Goal: Task Accomplishment & Management: Manage account settings

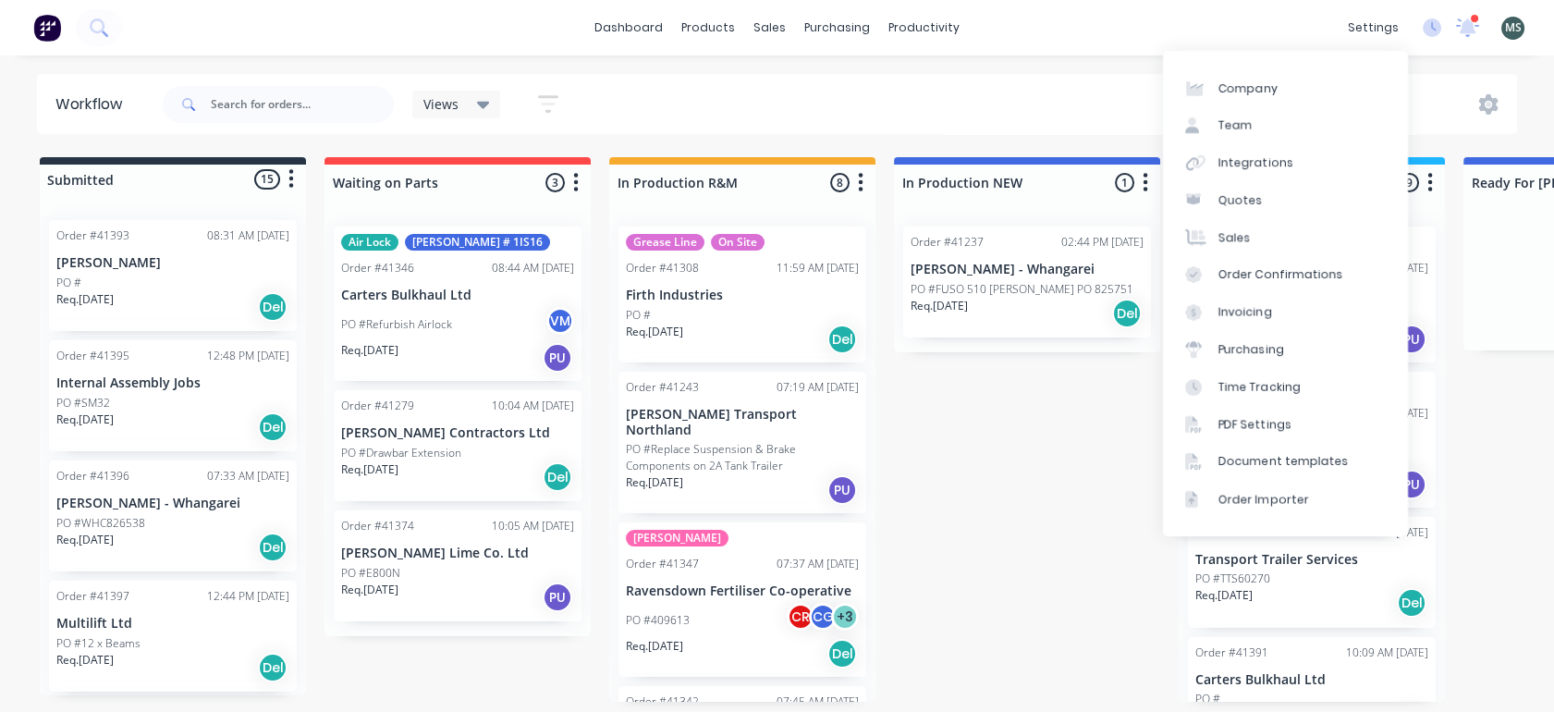
click at [1374, 30] on div "settings" at bounding box center [1373, 28] width 69 height 28
click at [1246, 122] on div "Team" at bounding box center [1236, 125] width 34 height 17
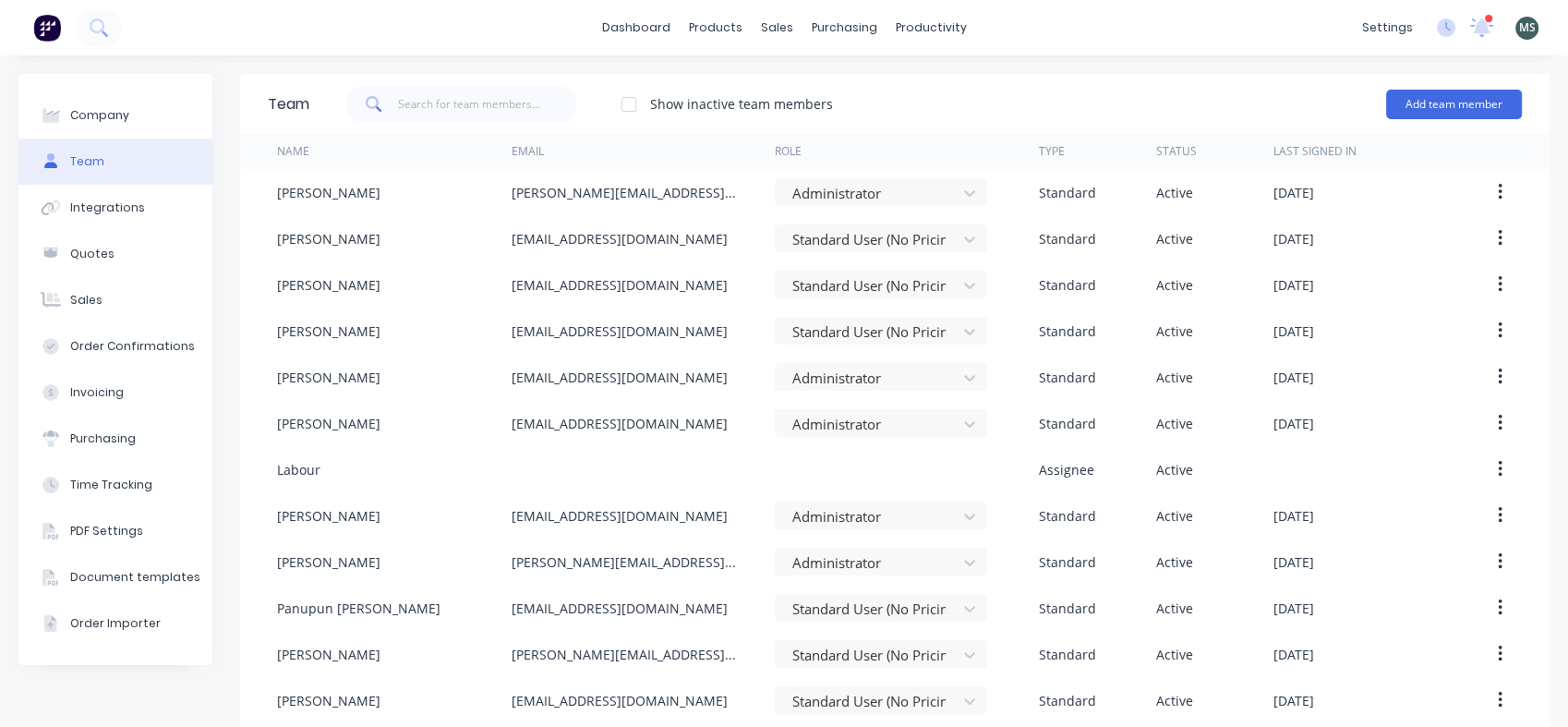
click at [1498, 607] on icon "button" at bounding box center [1500, 607] width 4 height 17
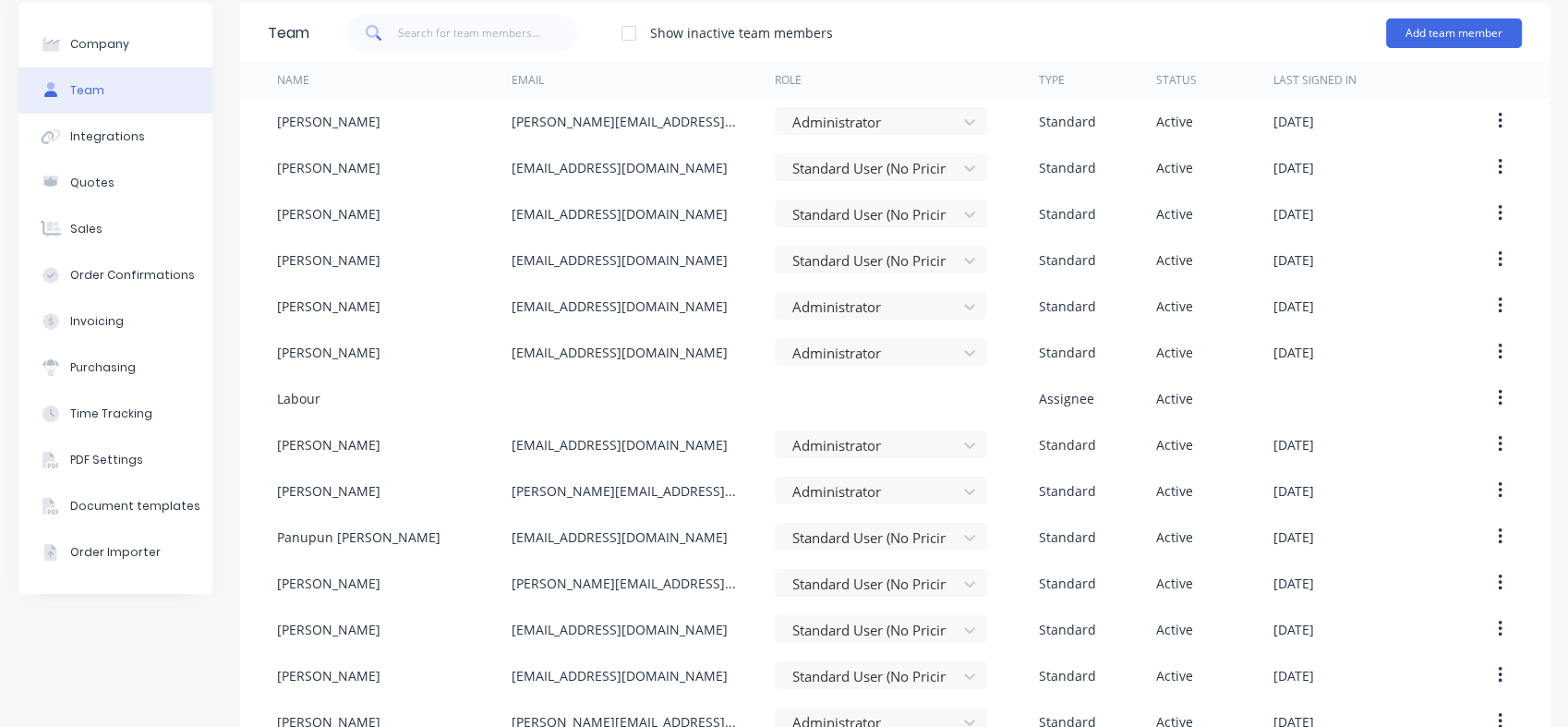
scroll to position [77, 0]
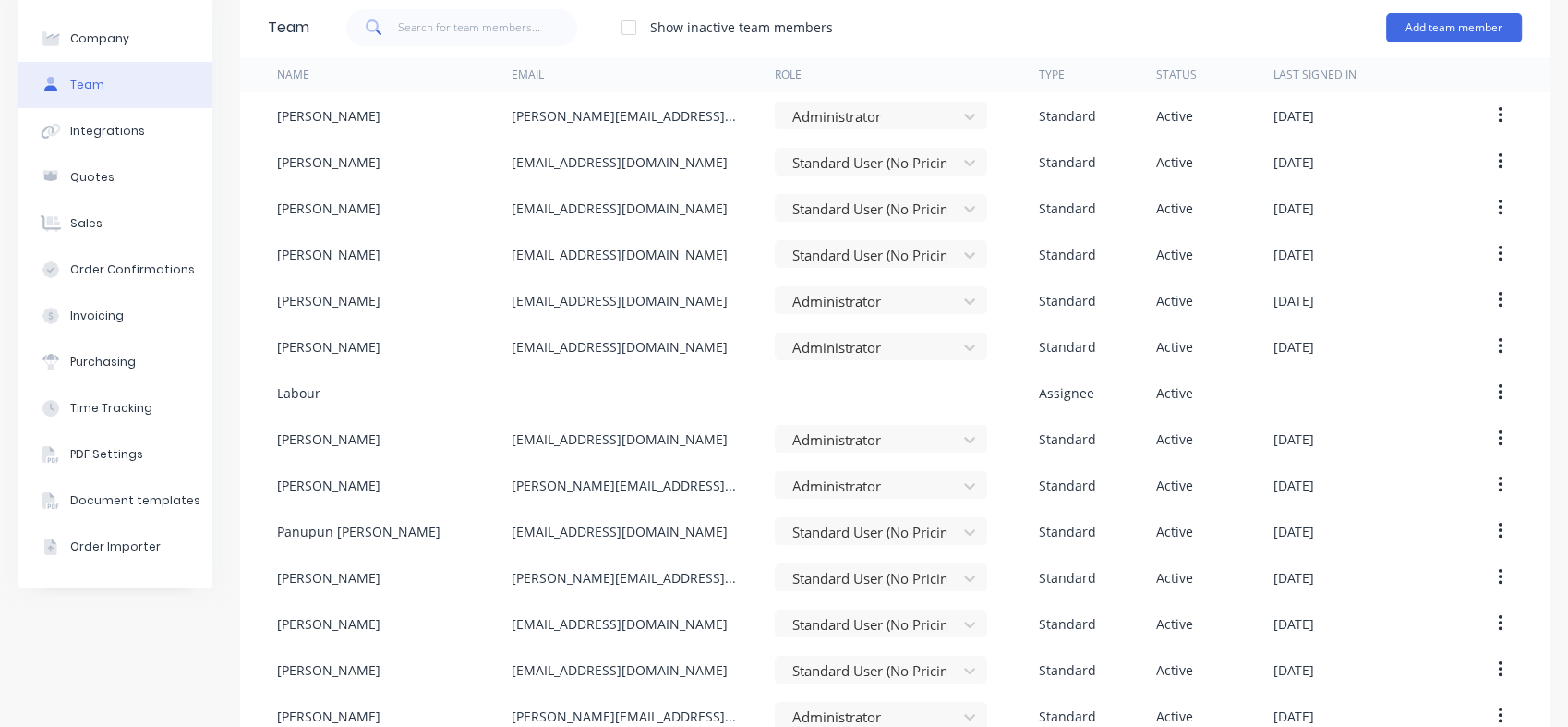
click at [1498, 531] on icon "button" at bounding box center [1500, 531] width 5 height 20
click at [1363, 656] on div "Delete" at bounding box center [1434, 653] width 142 height 27
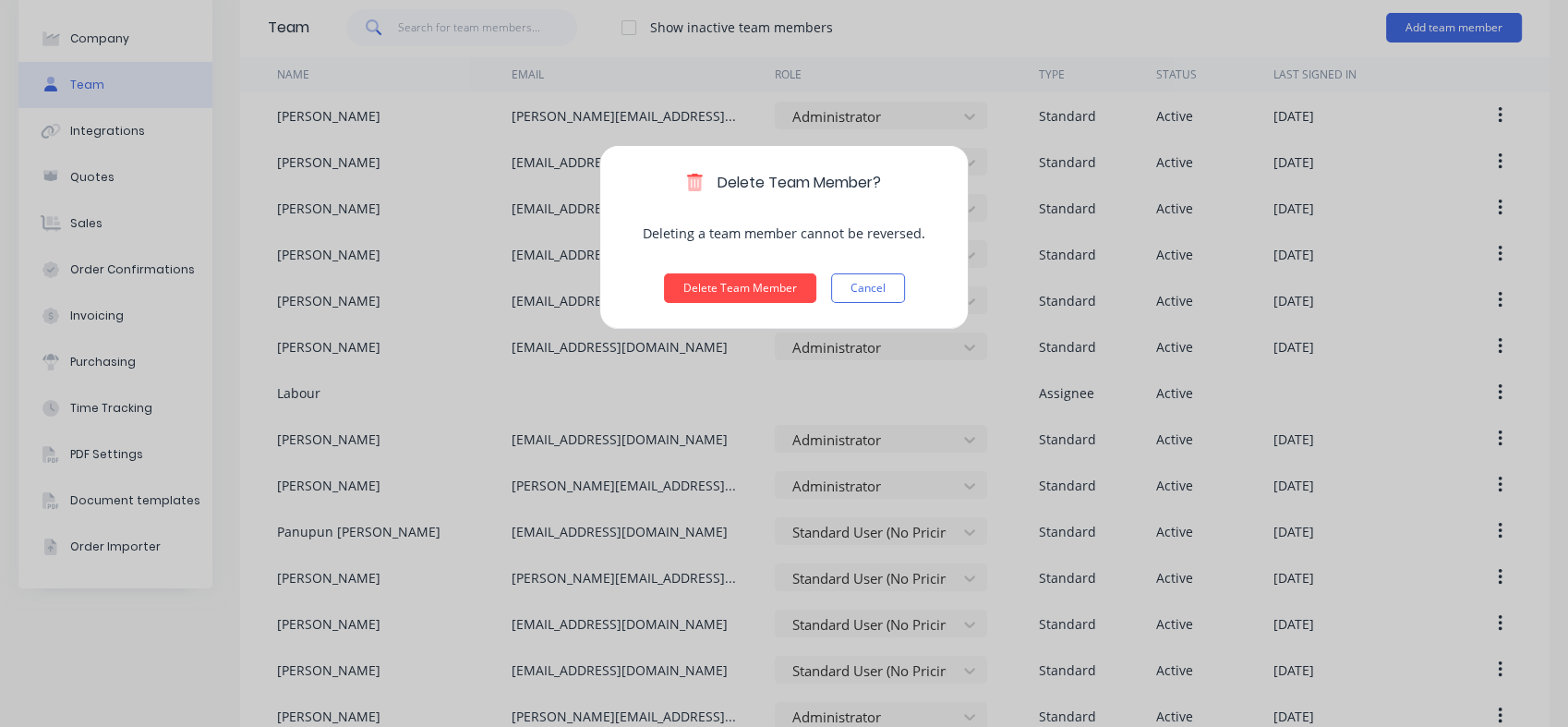
click at [742, 285] on button "Delete Team Member" at bounding box center [740, 289] width 153 height 30
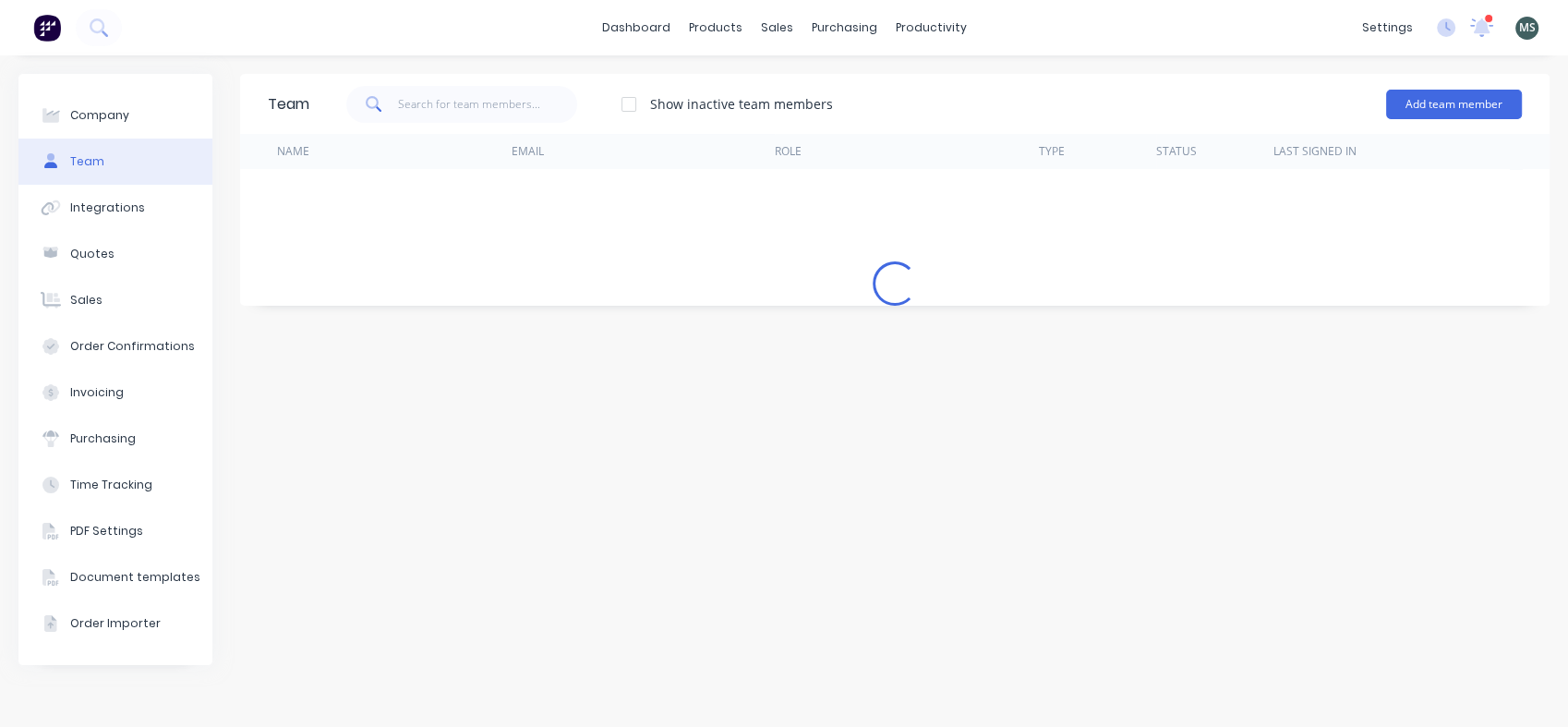
scroll to position [0, 0]
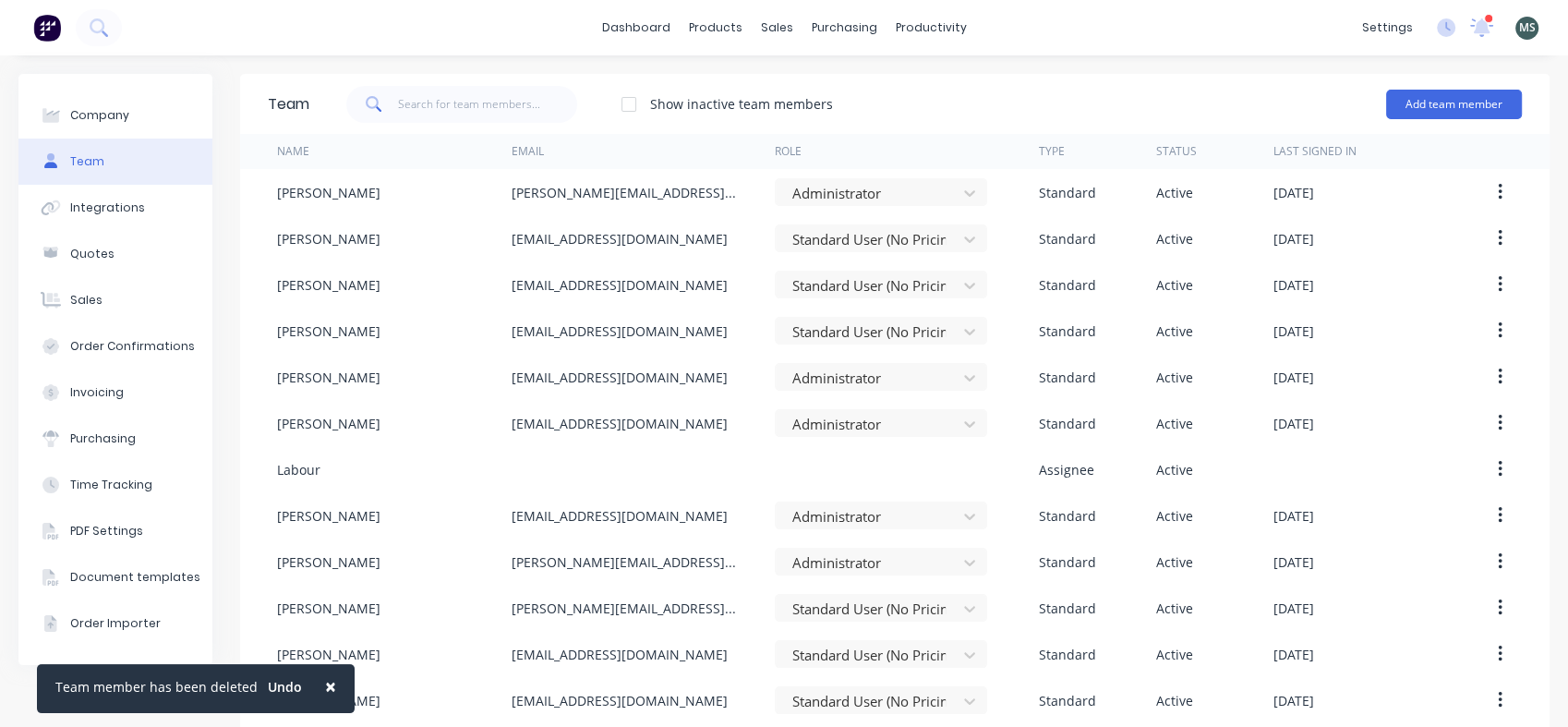
click at [742, 285] on div "[EMAIL_ADDRESS][DOMAIN_NAME]" at bounding box center [643, 285] width 264 height 46
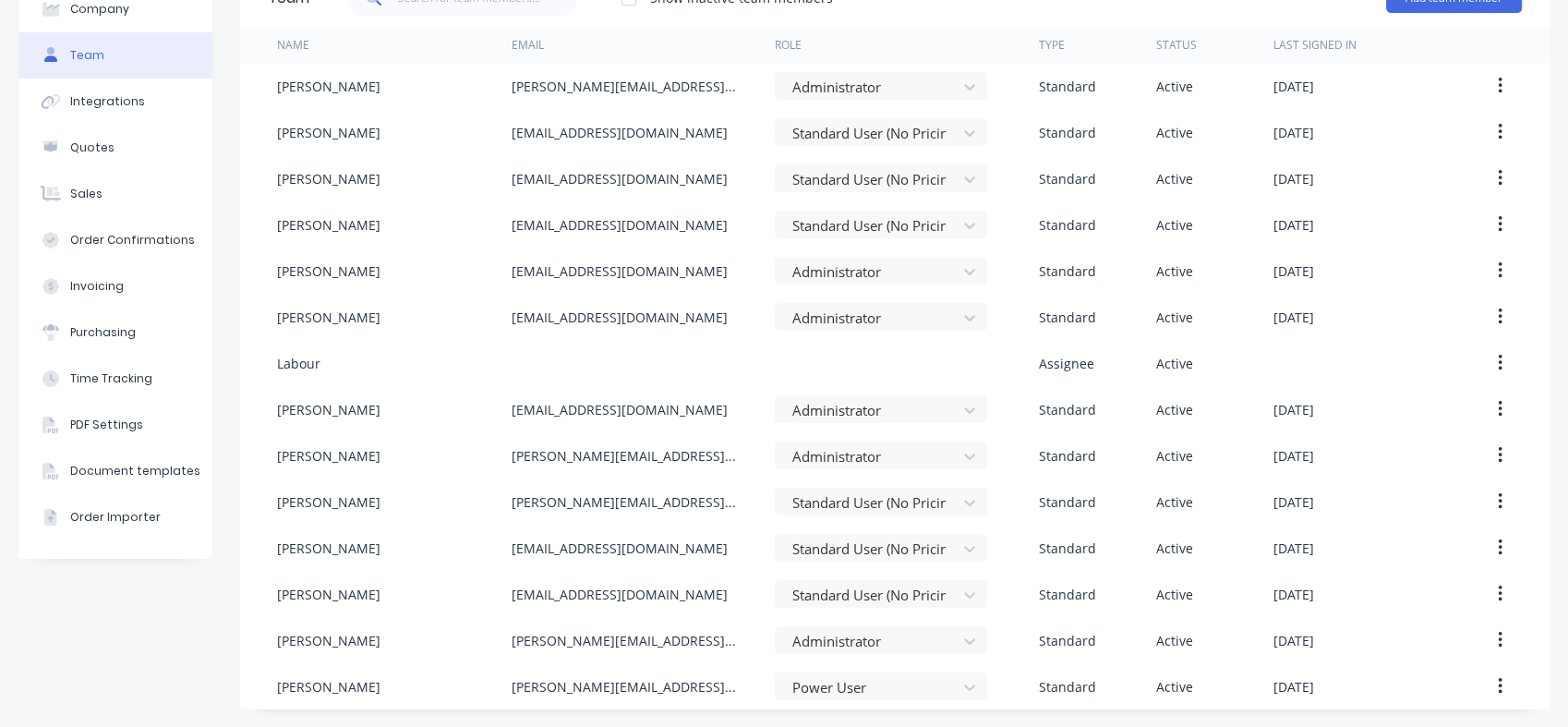
scroll to position [107, 0]
click at [325, 368] on div "Labour" at bounding box center [393, 362] width 235 height 46
click at [313, 364] on div "Labour" at bounding box center [298, 362] width 43 height 19
click at [1480, 353] on button "button" at bounding box center [1499, 362] width 43 height 33
click at [1374, 405] on div "Edit" at bounding box center [1434, 410] width 142 height 27
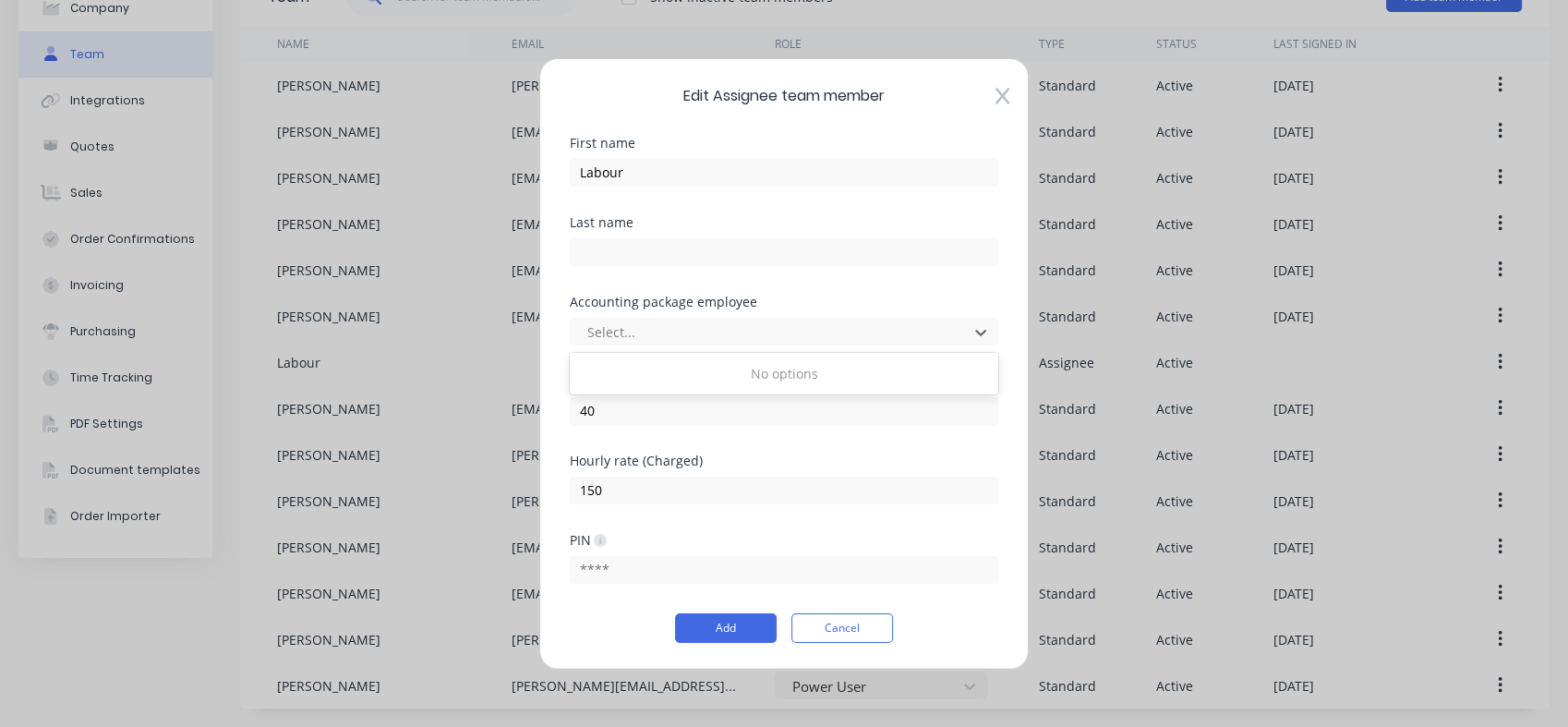
click at [983, 327] on icon at bounding box center [981, 332] width 18 height 18
click at [1000, 92] on icon at bounding box center [1003, 96] width 14 height 17
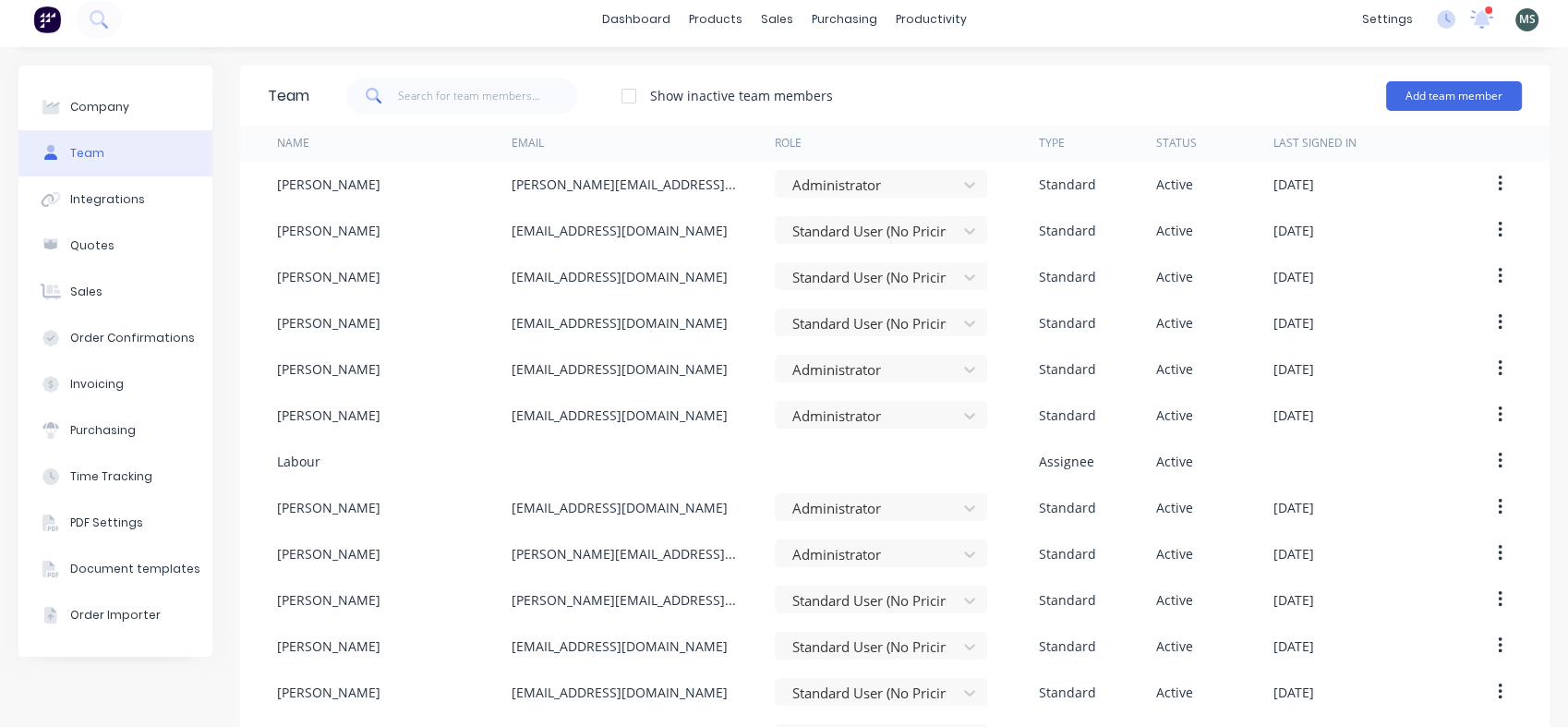
scroll to position [0, 0]
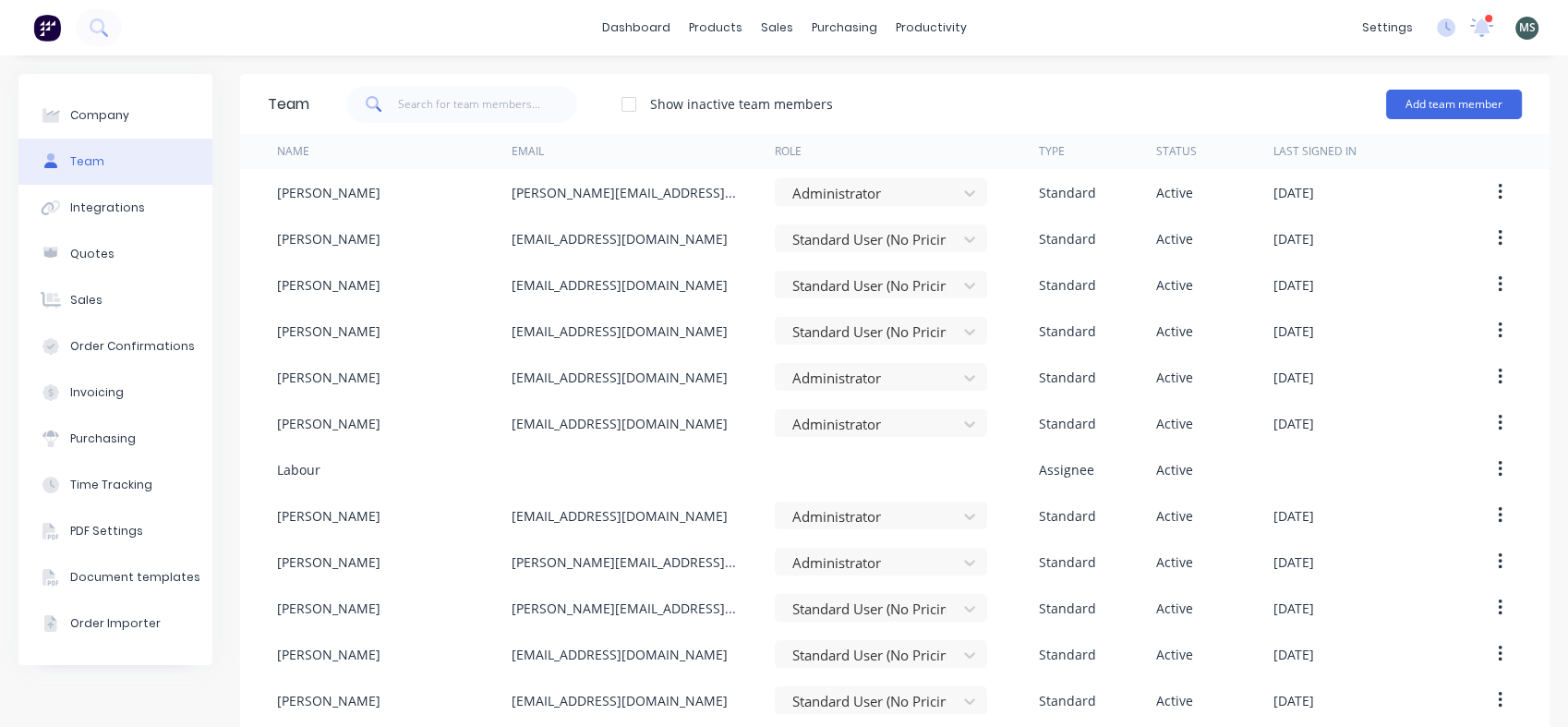
click at [1438, 114] on button "Add team member" at bounding box center [1454, 105] width 136 height 30
click at [1311, 161] on span "A team member that can login to Factory" at bounding box center [1374, 167] width 263 height 17
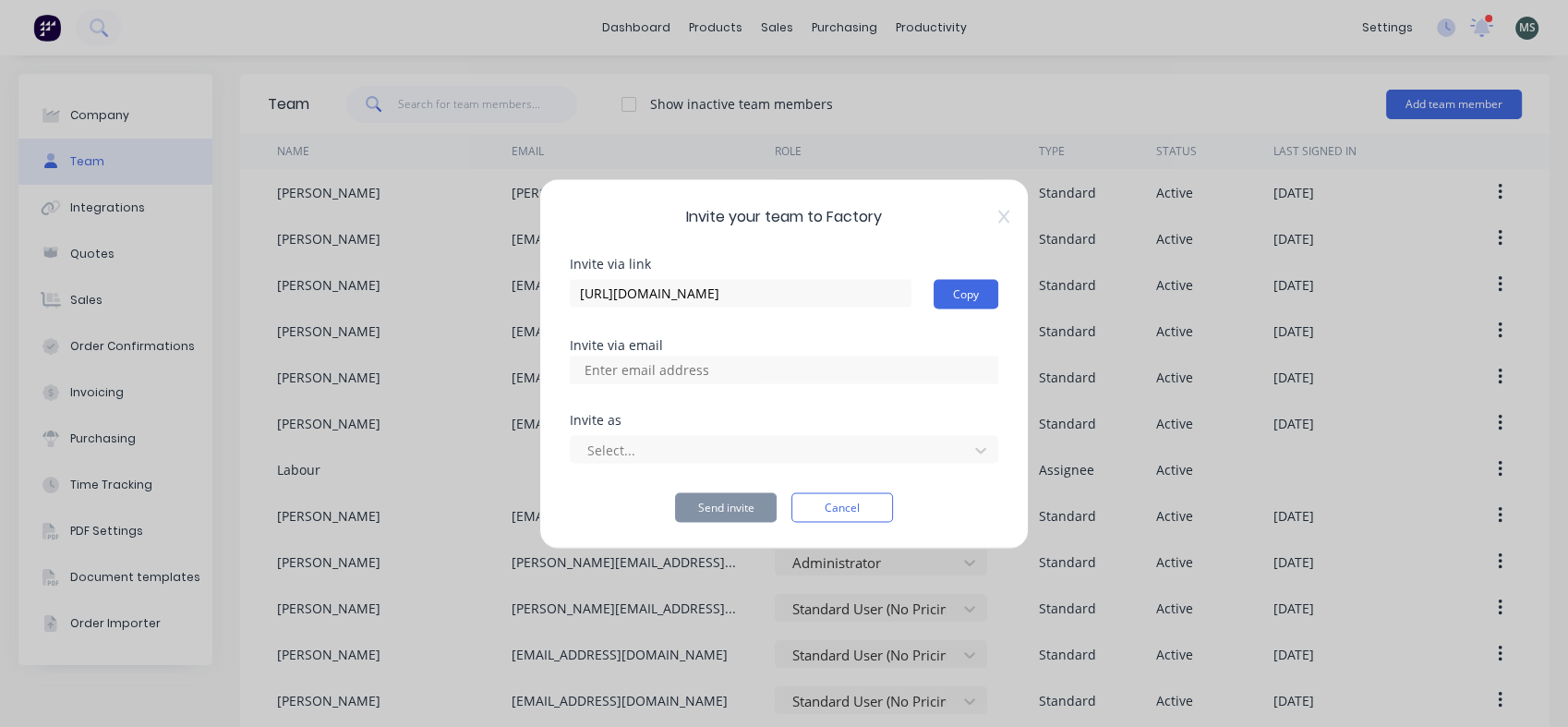
click at [700, 369] on input at bounding box center [666, 369] width 185 height 28
type input "workshop@morganengineering.co.nz"
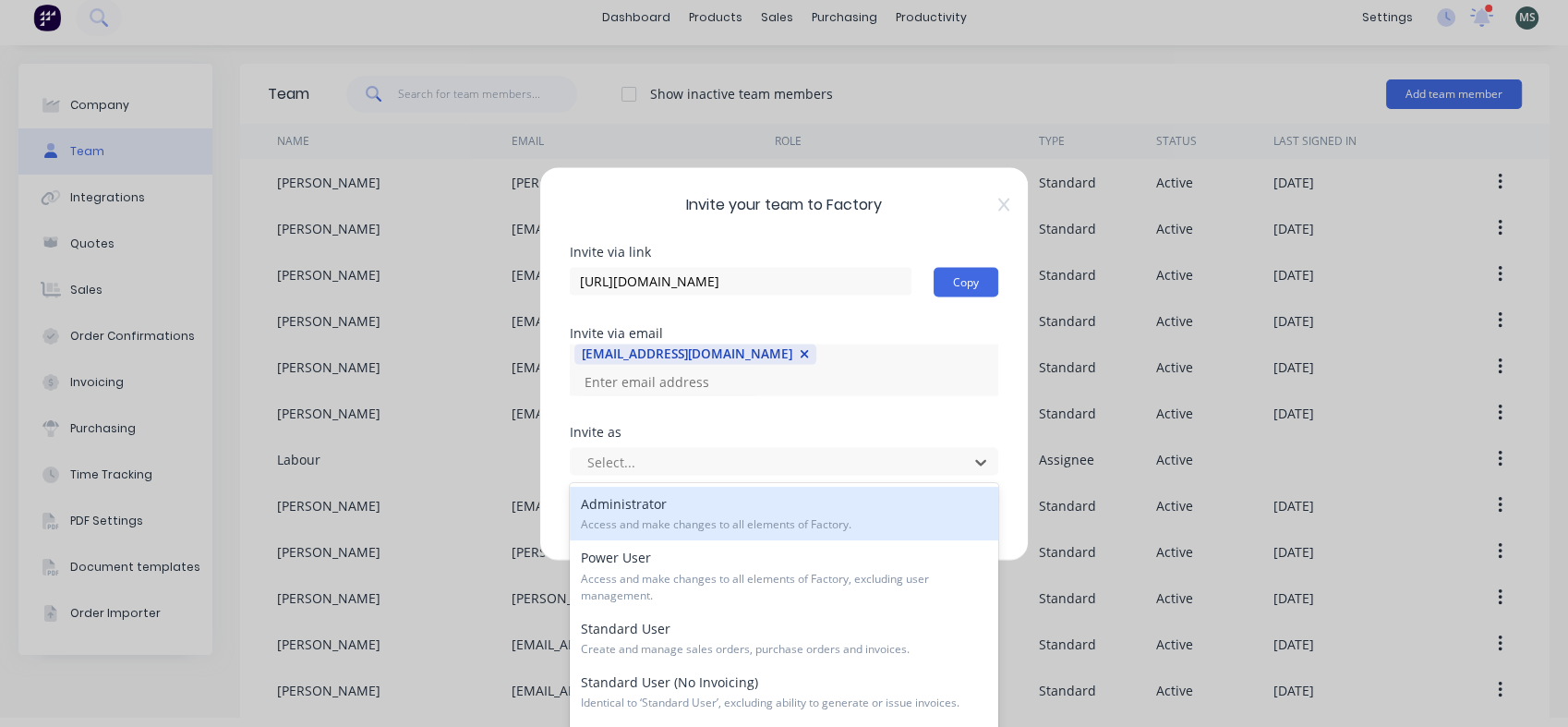
scroll to position [11, 0]
drag, startPoint x: 980, startPoint y: 457, endPoint x: 887, endPoint y: 542, distance: 126.0
click at [887, 542] on body "dashboard products sales purchasing productivity dashboard products Product Cat…" at bounding box center [784, 353] width 1568 height 727
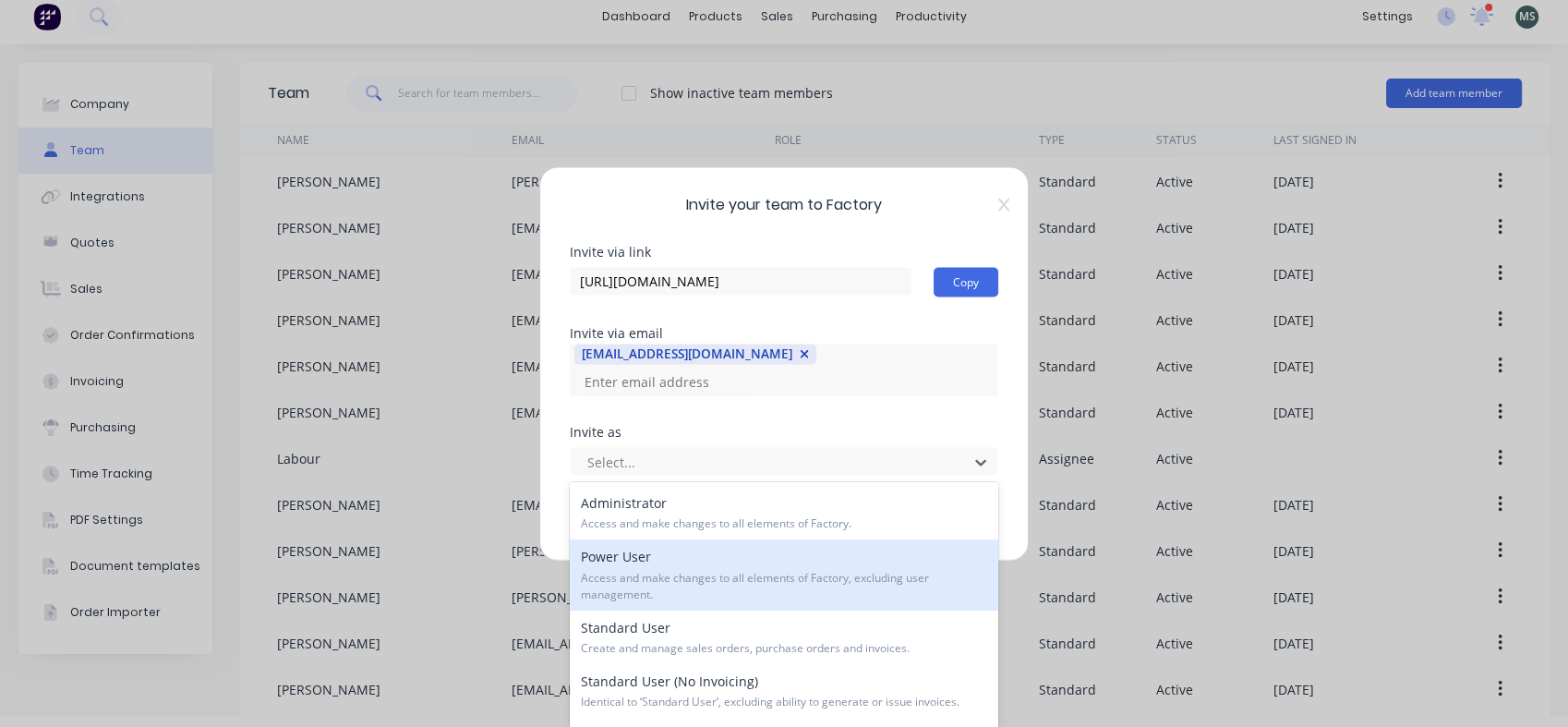
click at [821, 581] on span "Access and make changes to all elements of Factory, excluding user management." at bounding box center [784, 586] width 406 height 33
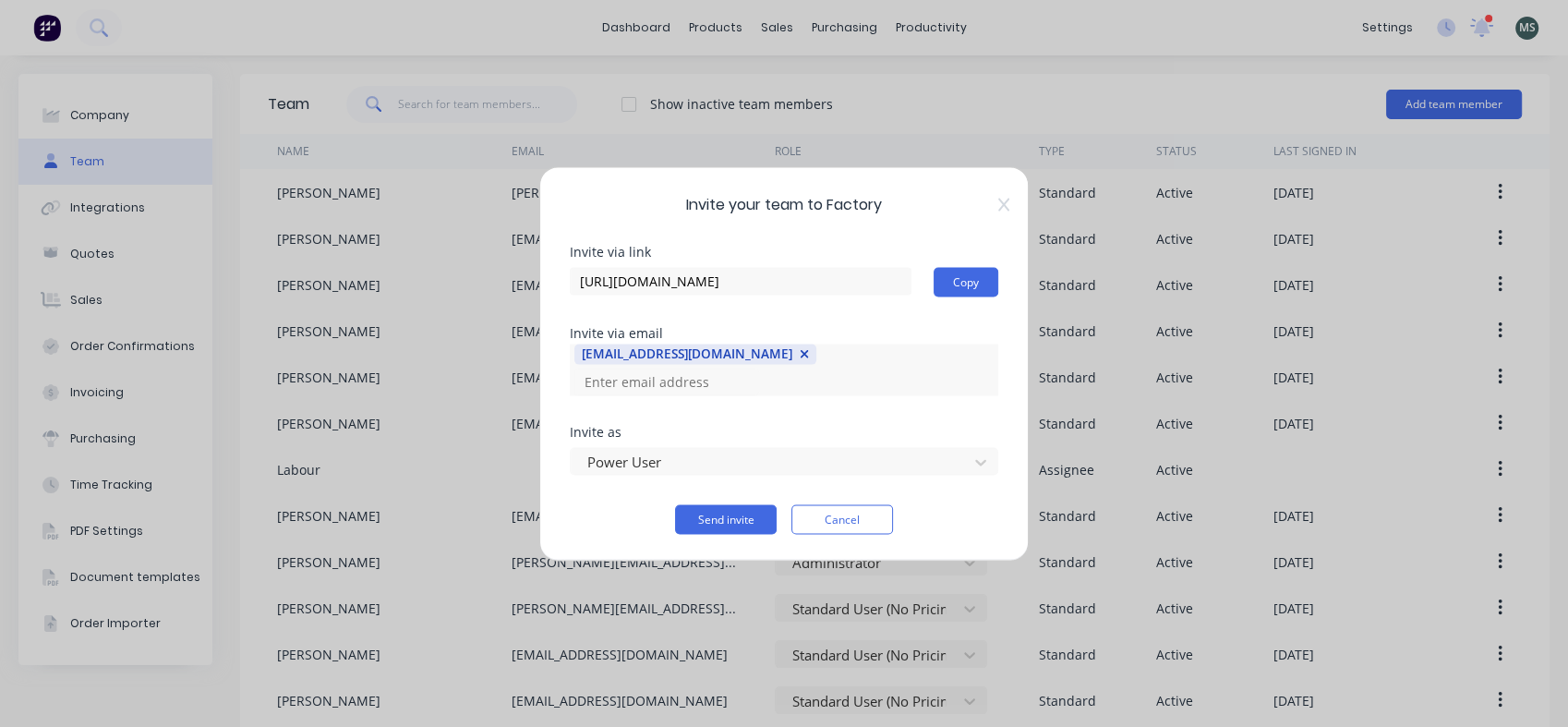
click at [730, 509] on button "Send invite" at bounding box center [726, 519] width 102 height 30
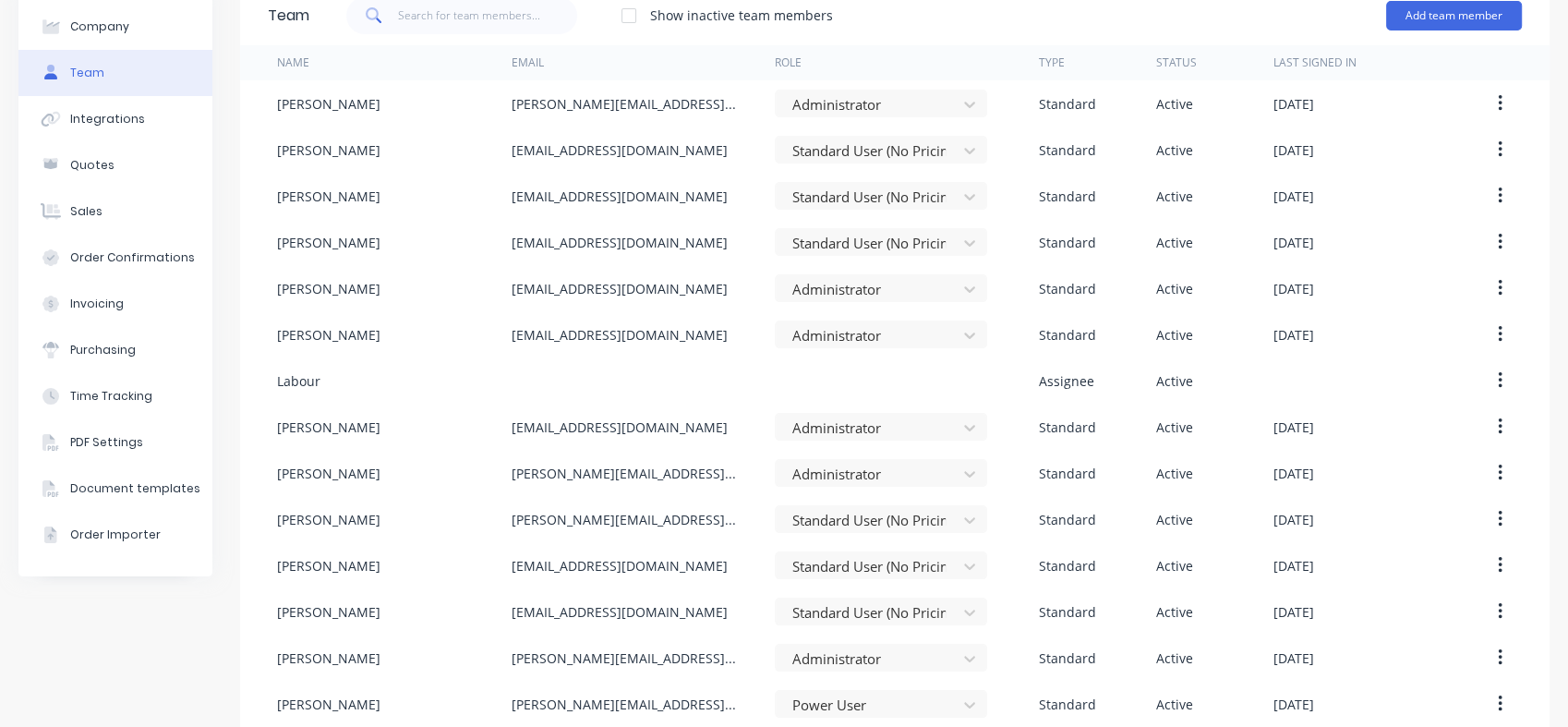
scroll to position [153, 0]
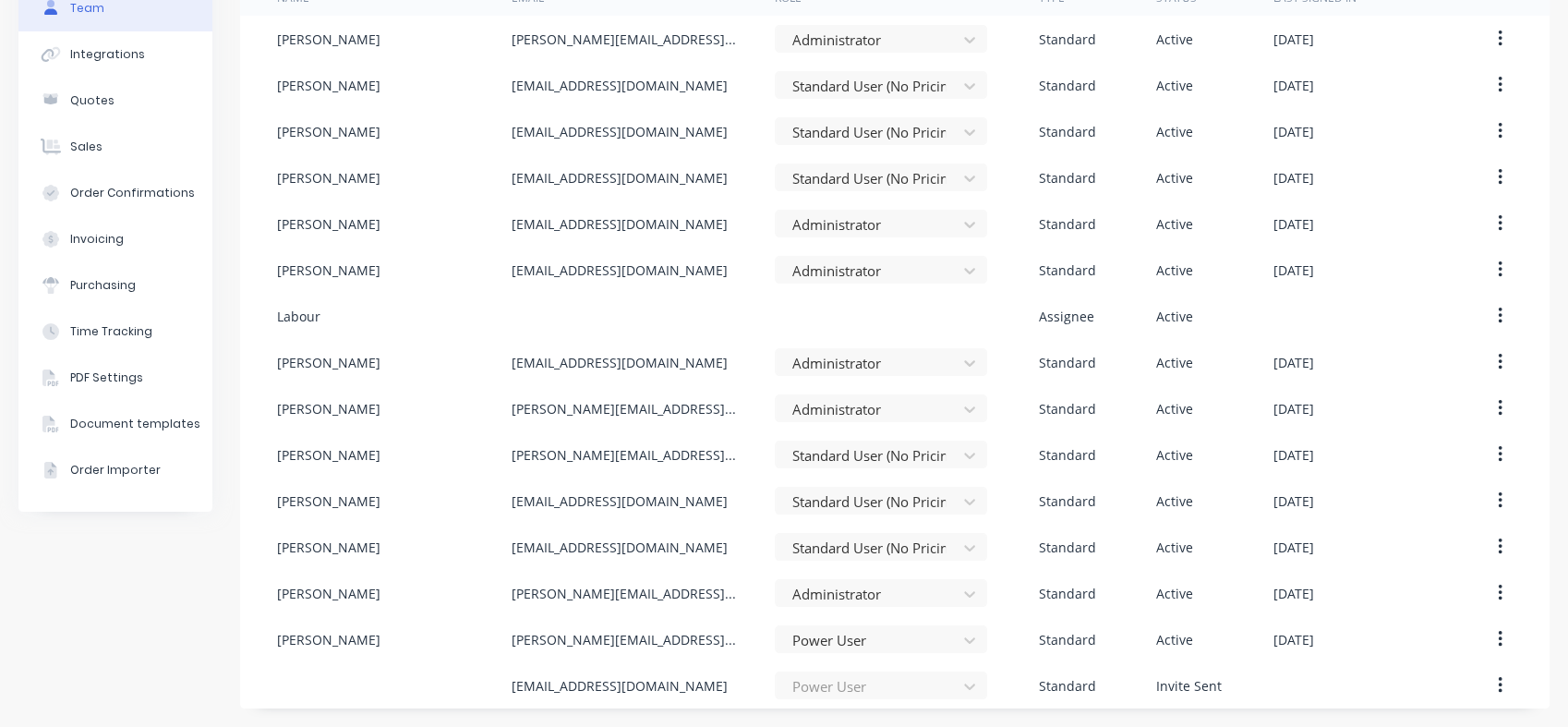
click at [1498, 680] on icon "button" at bounding box center [1500, 685] width 5 height 20
click at [1498, 687] on icon "button" at bounding box center [1500, 685] width 5 height 20
click at [1440, 717] on button "Cancel Invite" at bounding box center [1434, 734] width 176 height 37
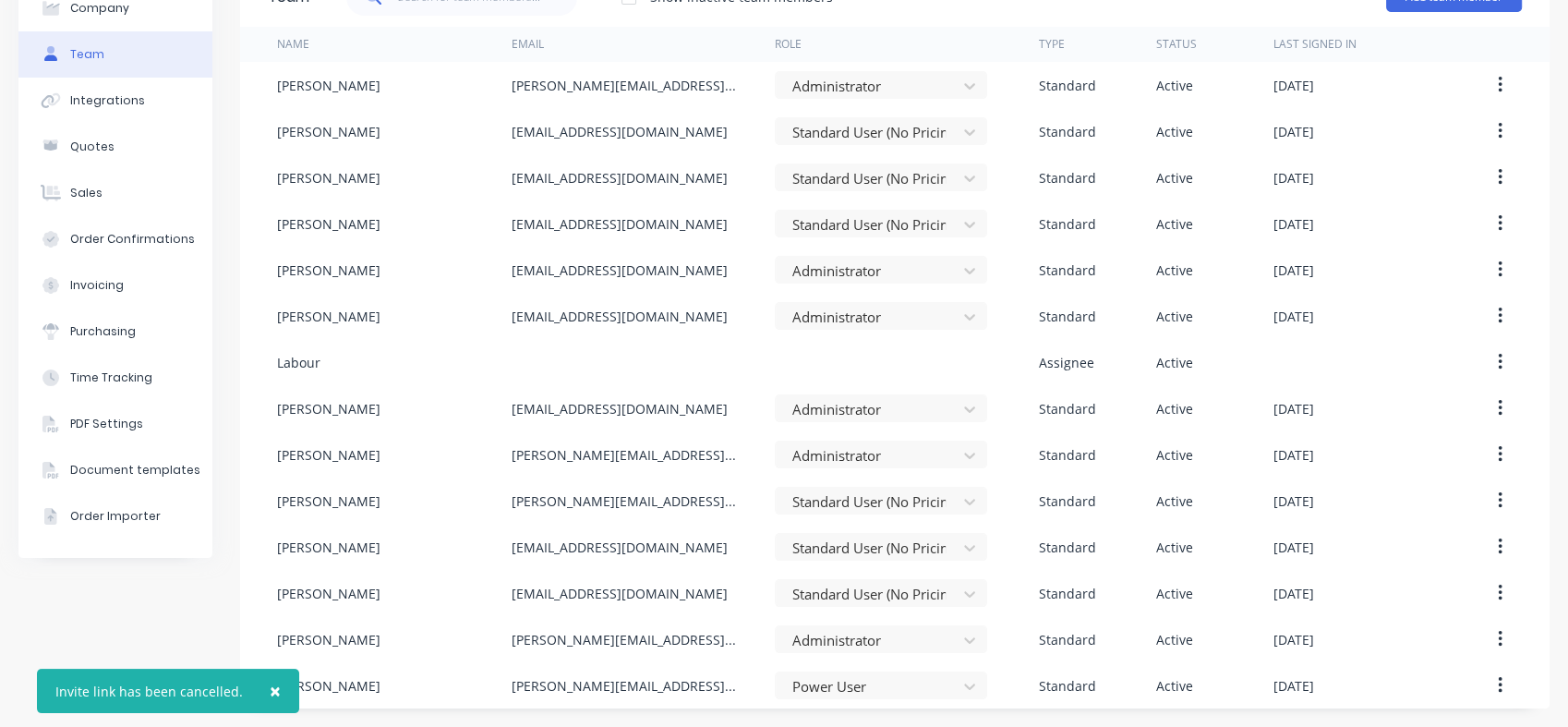
scroll to position [0, 0]
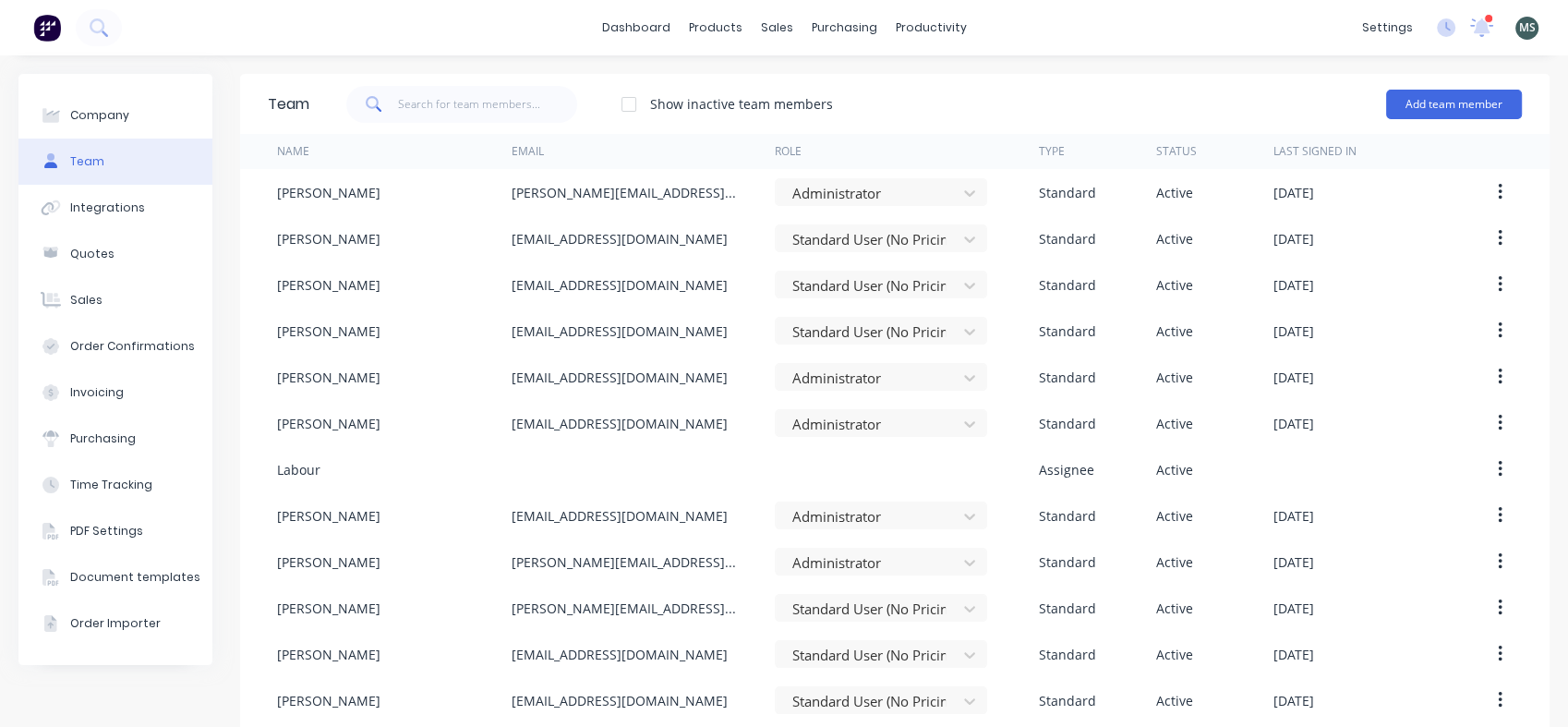
click at [1434, 104] on button "Add team member" at bounding box center [1454, 105] width 136 height 30
click at [1285, 161] on span "A team member that can login to Factory" at bounding box center [1374, 167] width 263 height 17
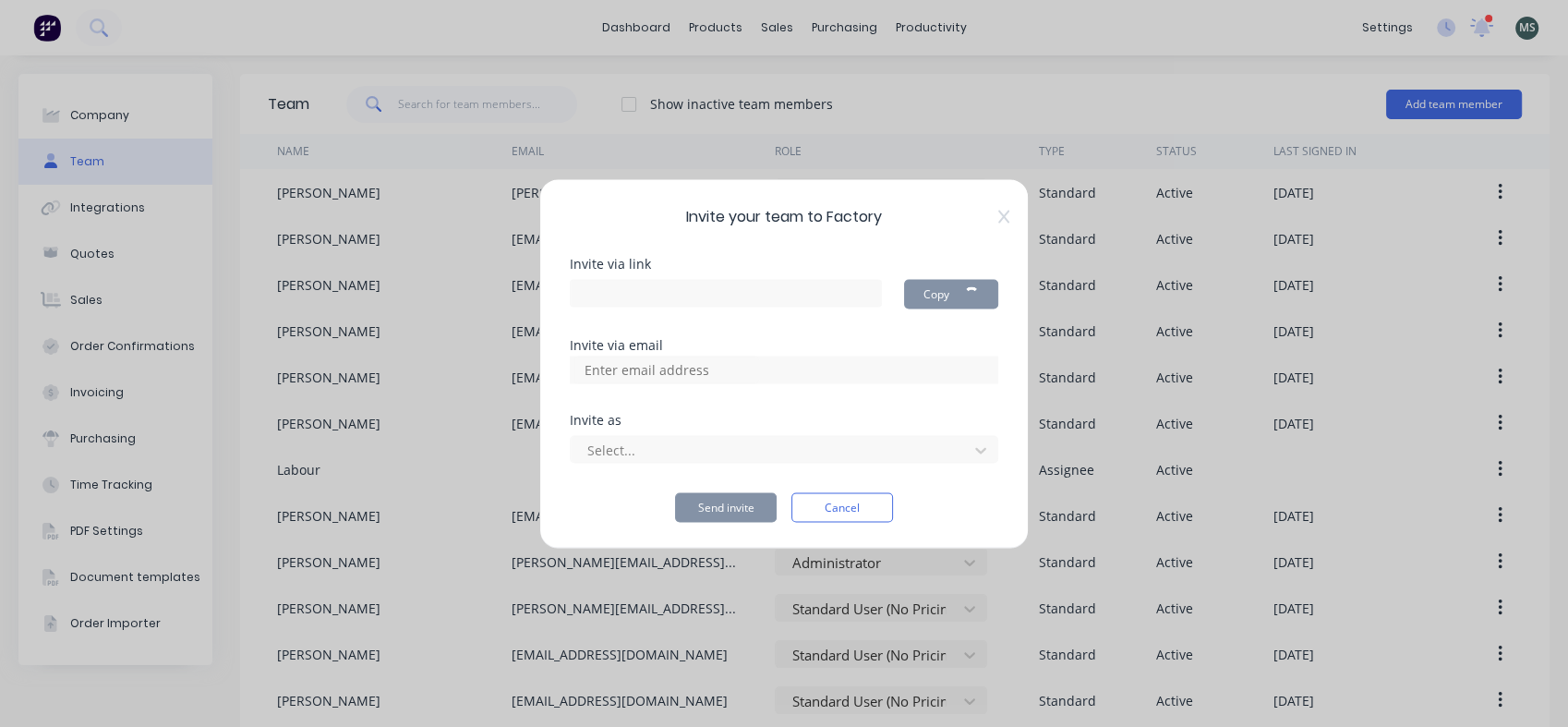
type input "https://app.factory.app/invite/UYDDjLzj"
click at [665, 370] on input at bounding box center [666, 369] width 185 height 28
type input "[EMAIL_ADDRESS][DOMAIN_NAME]"
click at [612, 453] on div at bounding box center [772, 449] width 374 height 23
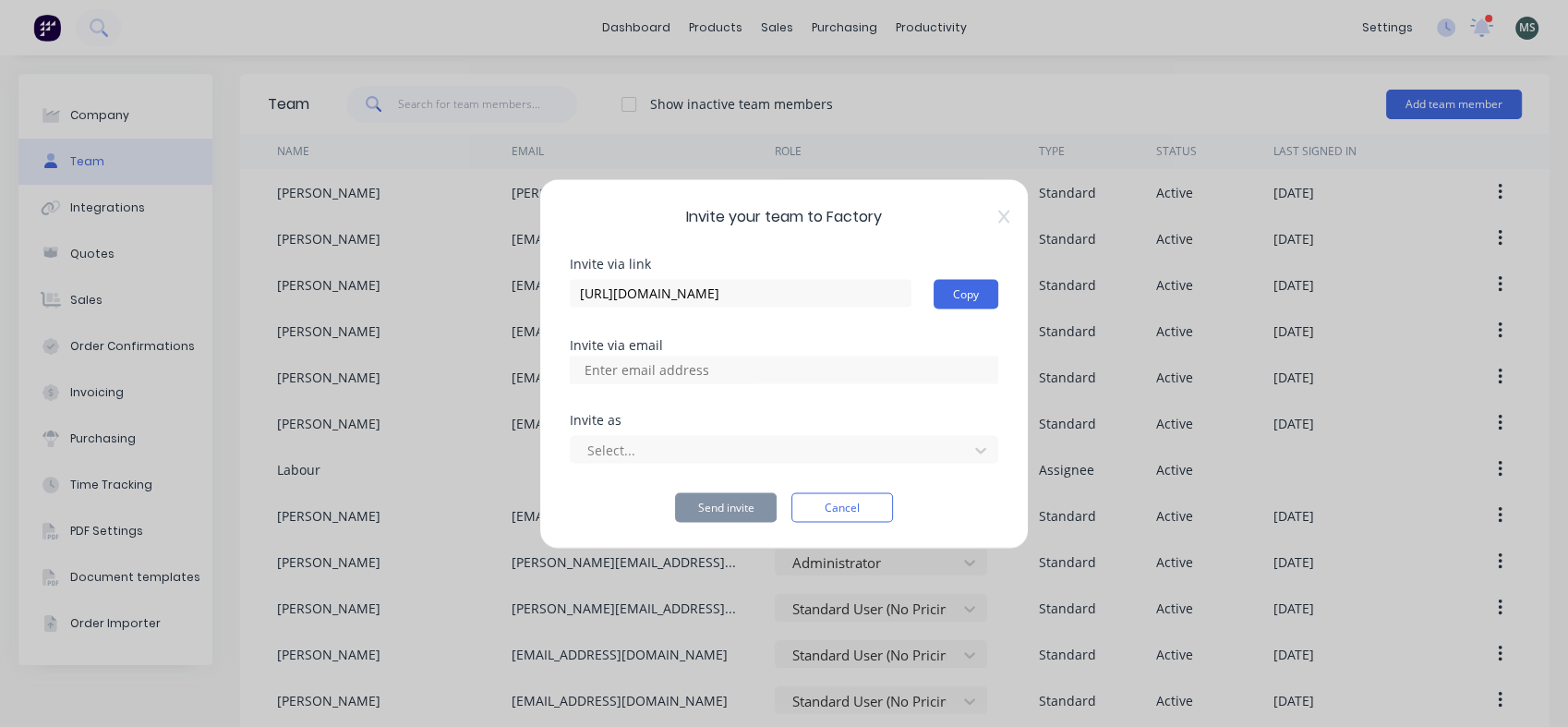
scroll to position [0, 0]
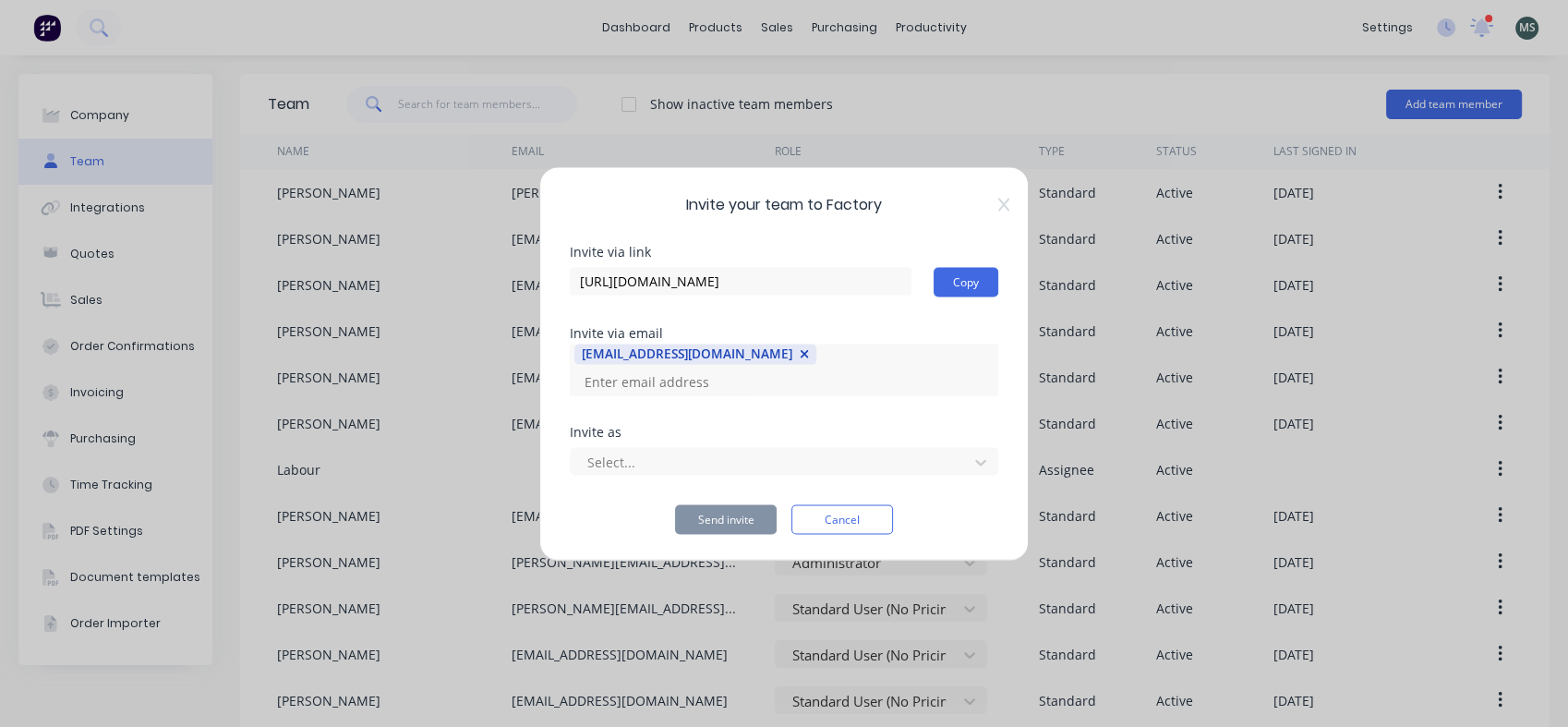
click at [980, 452] on icon at bounding box center [981, 461] width 18 height 18
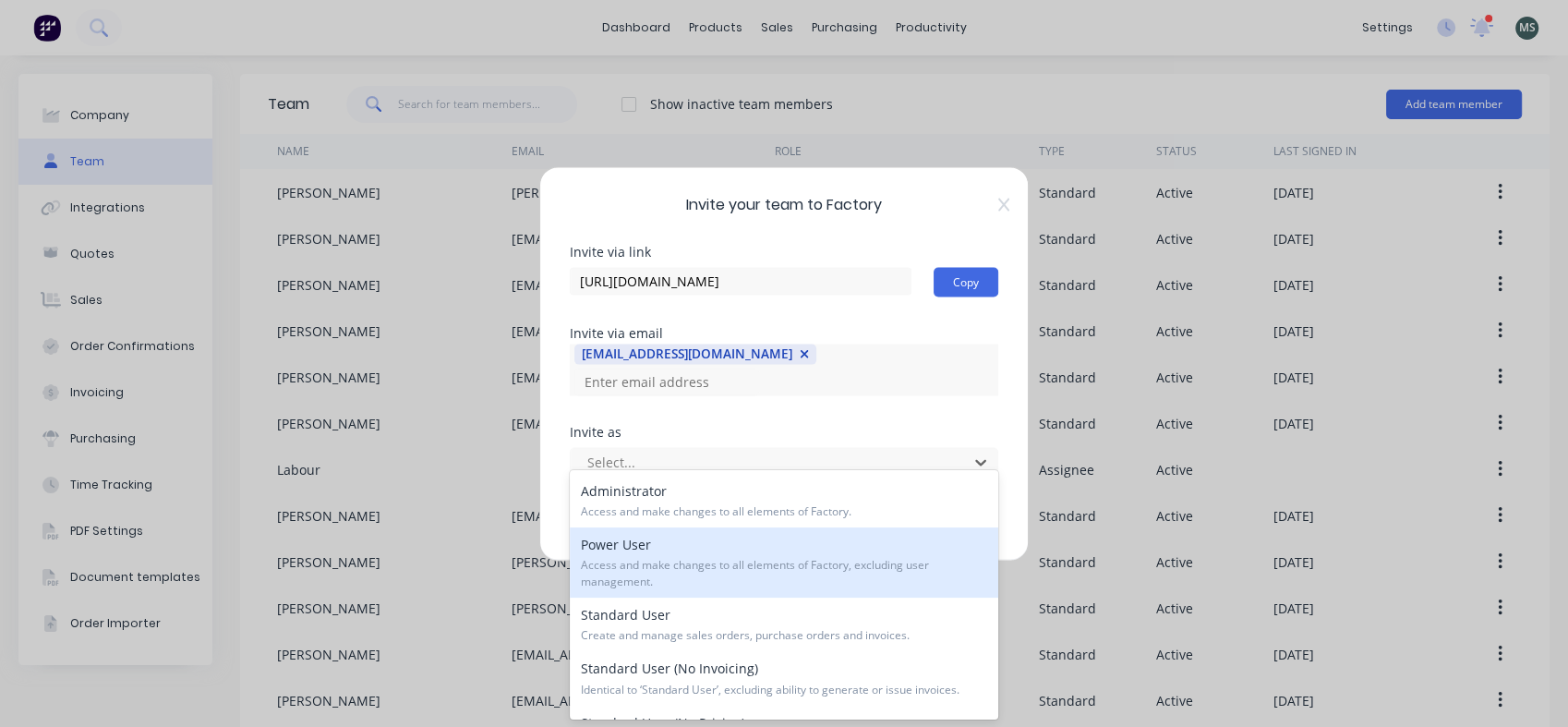
click at [783, 569] on span "Access and make changes to all elements of Factory, excluding user management." at bounding box center [784, 573] width 406 height 33
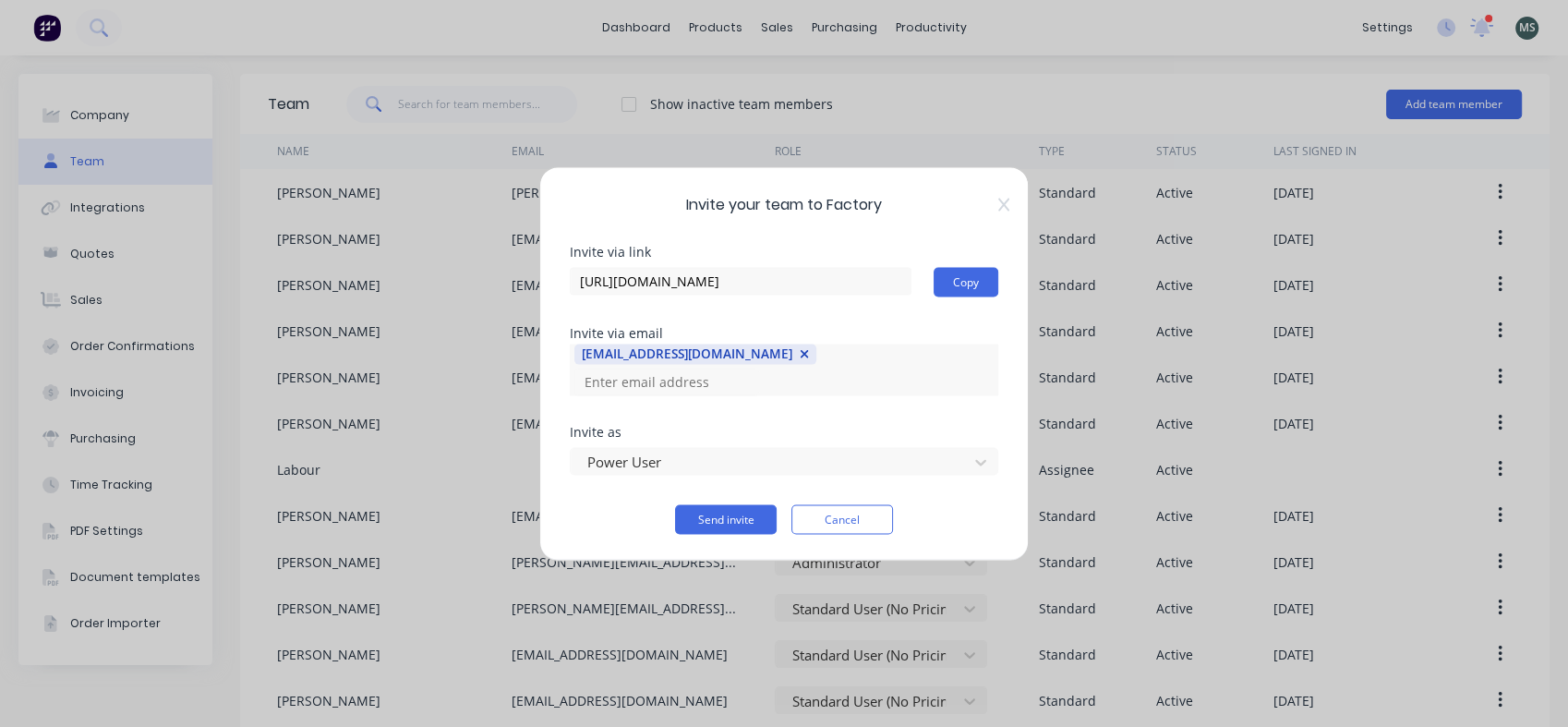
click at [711, 506] on button "Send invite" at bounding box center [726, 519] width 102 height 30
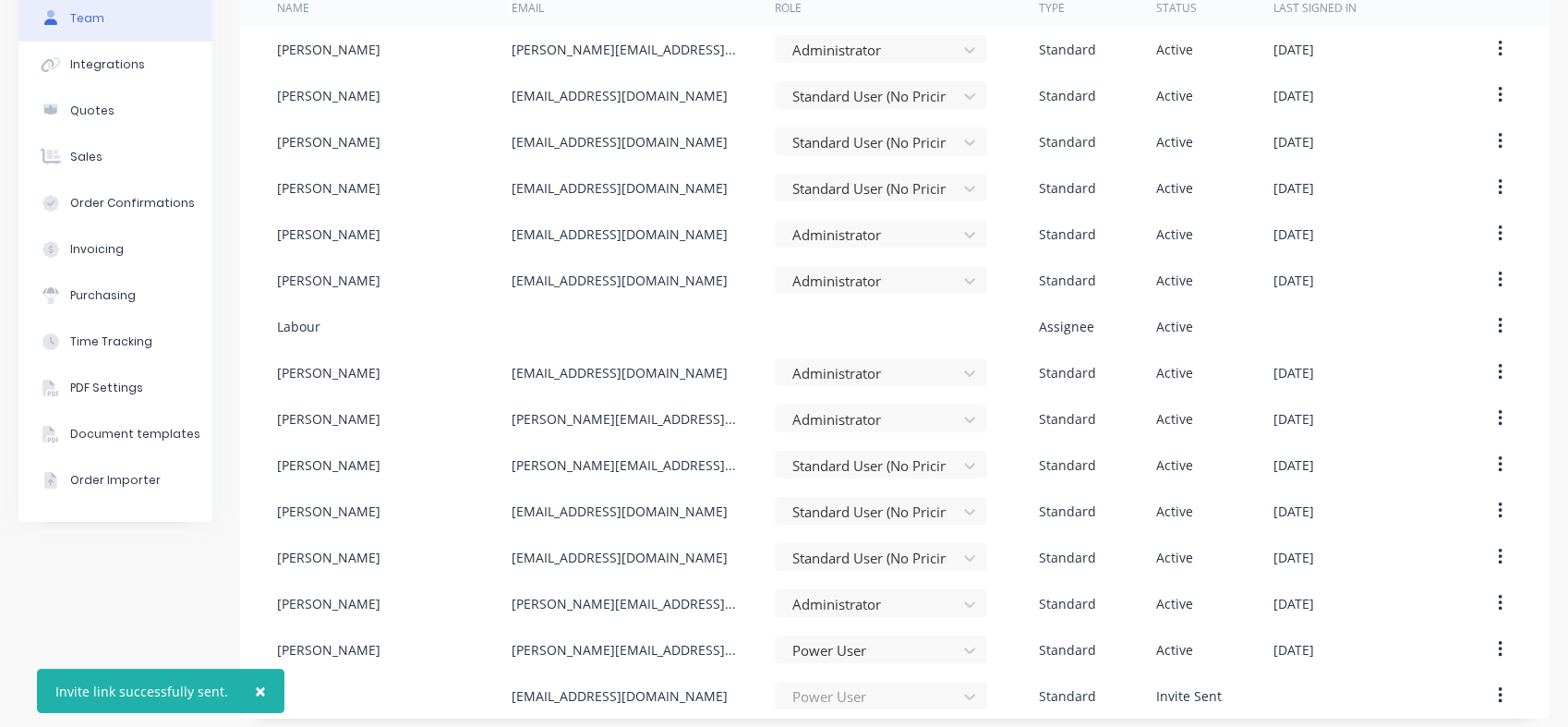
scroll to position [153, 0]
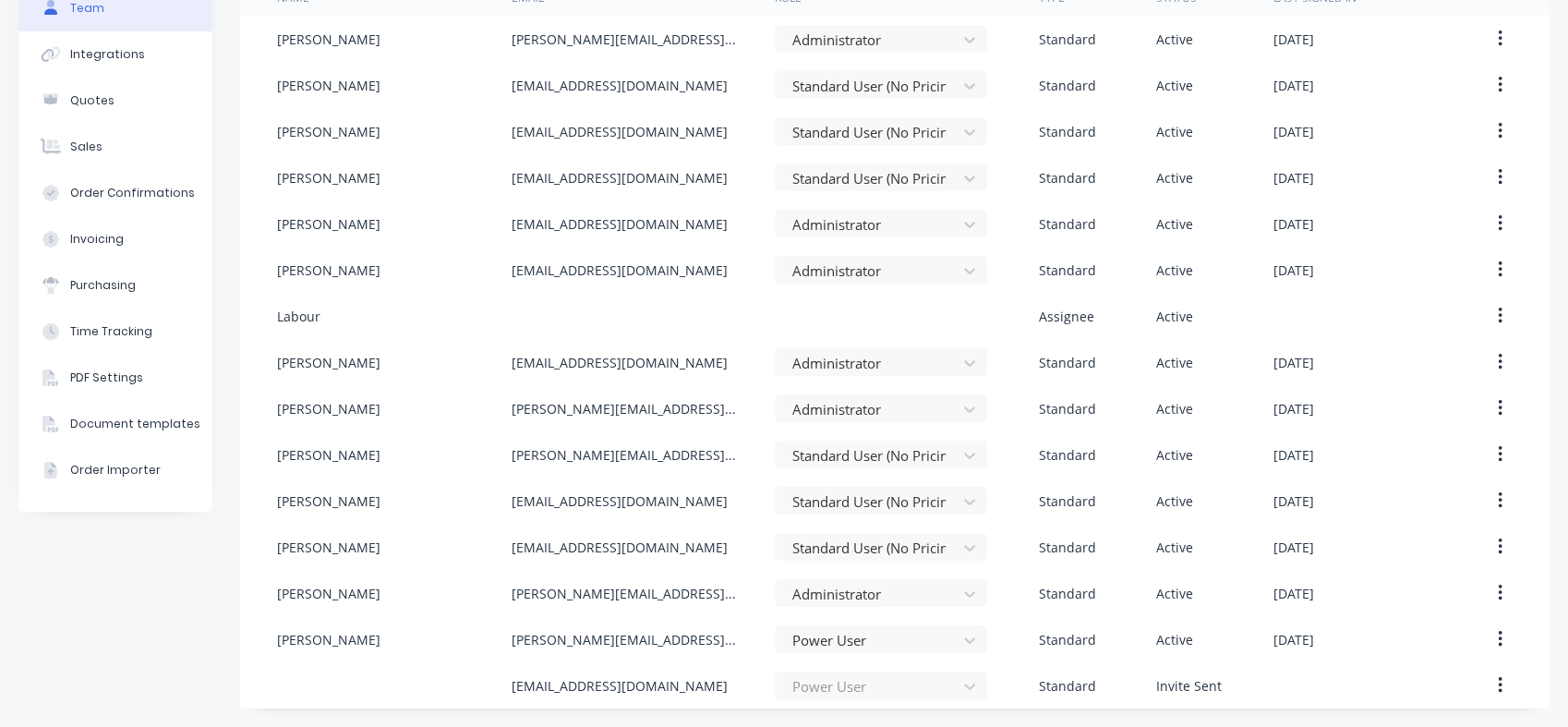
click at [404, 318] on div "Labour" at bounding box center [393, 316] width 235 height 46
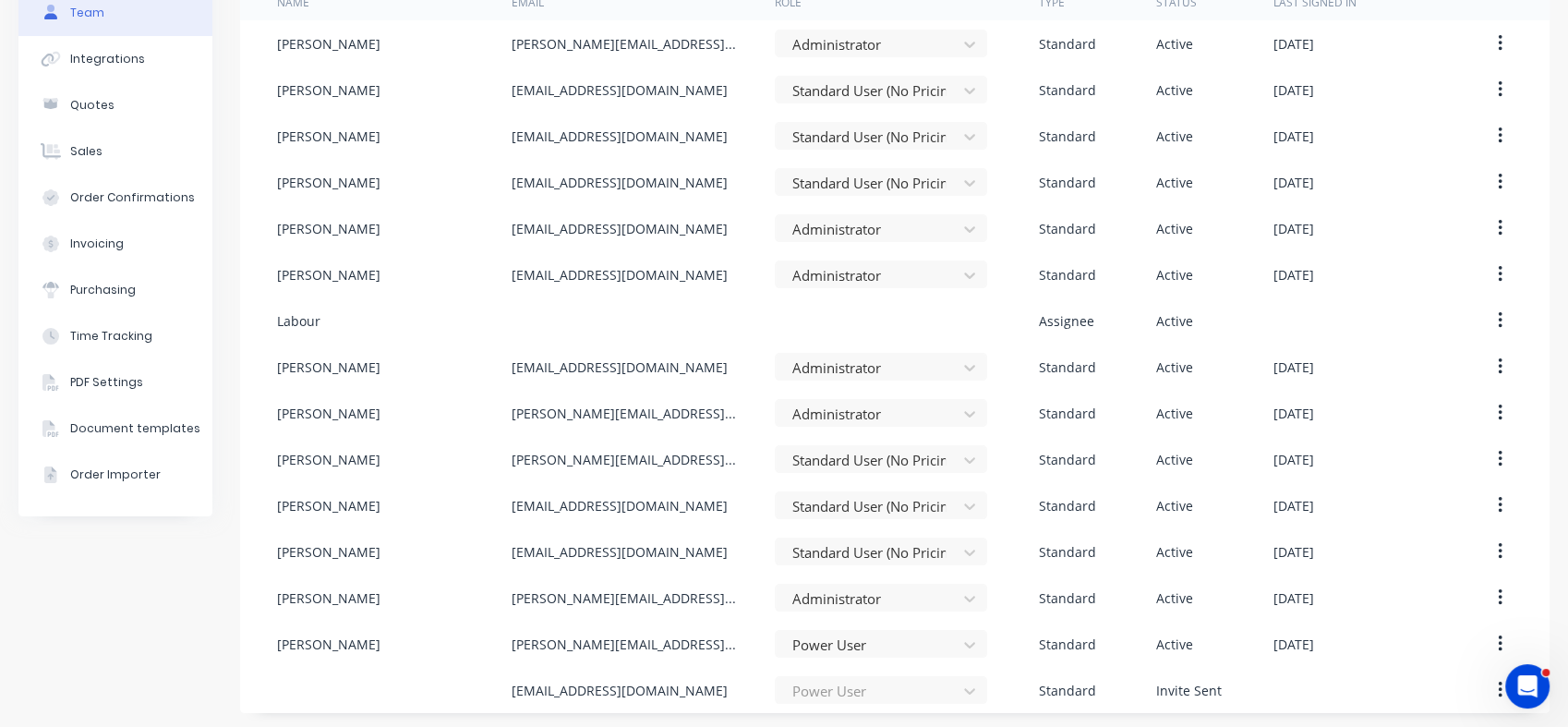
scroll to position [153, 0]
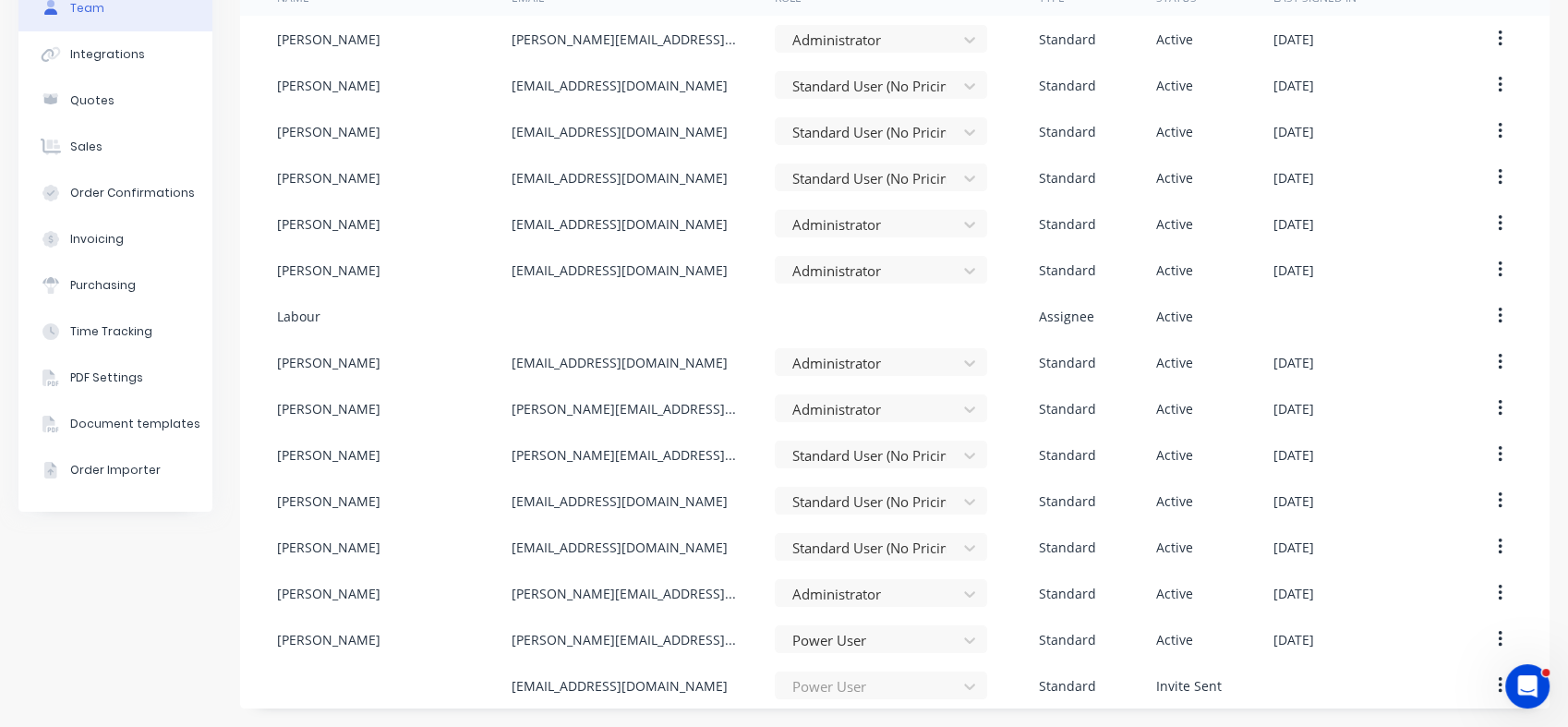
click at [1480, 680] on button "button" at bounding box center [1499, 684] width 43 height 33
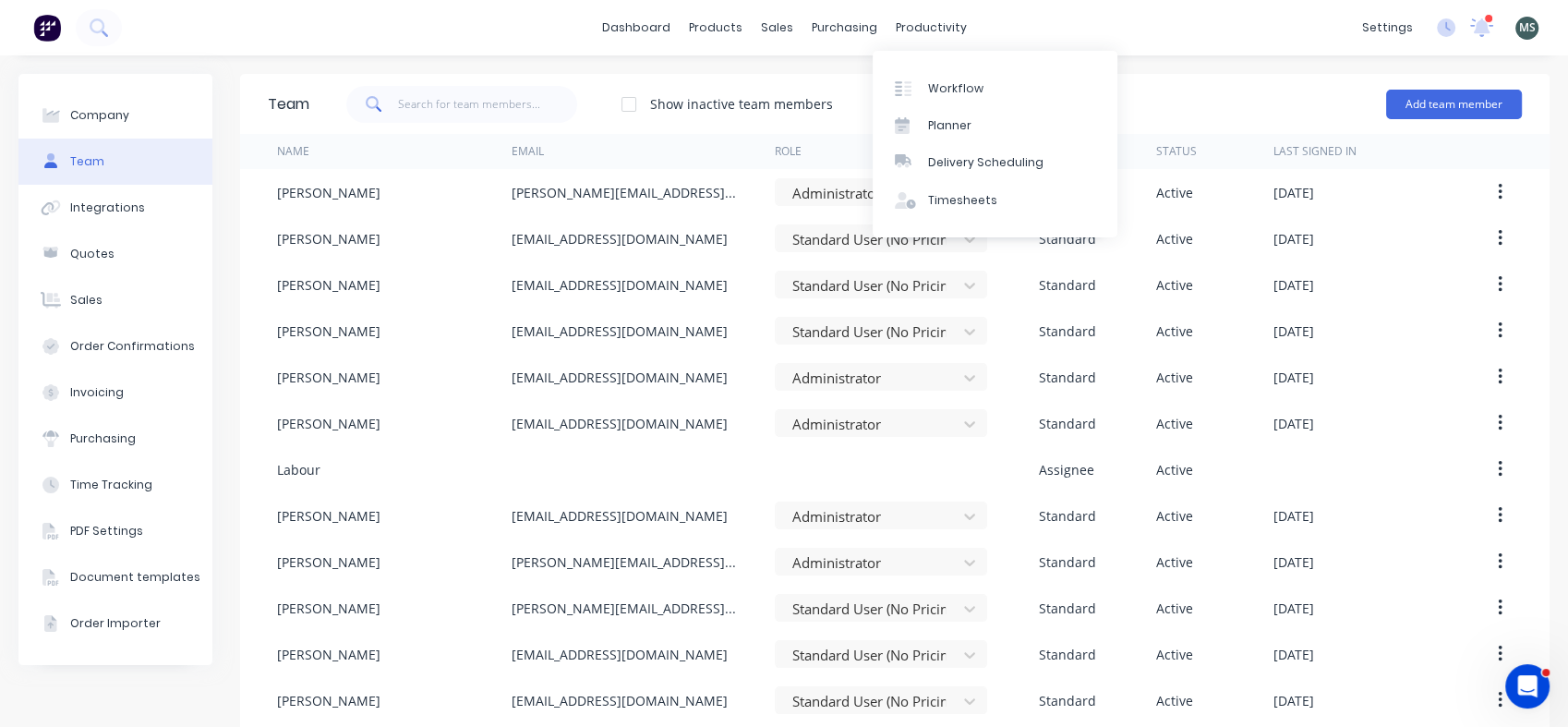
click at [945, 130] on div "Planner" at bounding box center [949, 125] width 43 height 17
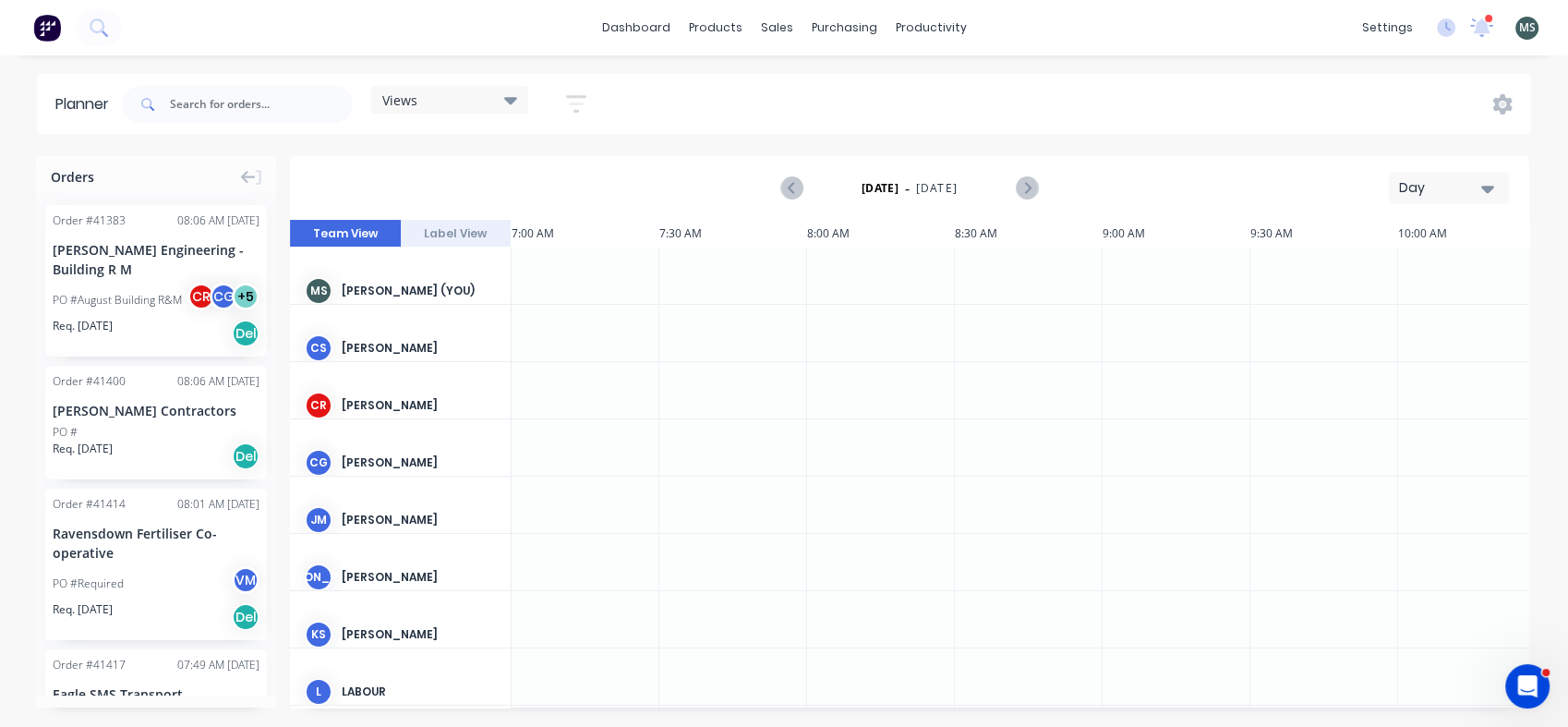
scroll to position [0, 296]
drag, startPoint x: 399, startPoint y: 406, endPoint x: 398, endPoint y: 314, distance: 92.0
click at [398, 314] on div "[PERSON_NAME] (You) CS [PERSON_NAME] [PERSON_NAME] [PERSON_NAME] [PERSON_NAME] …" at bounding box center [400, 652] width 222 height 809
drag, startPoint x: 311, startPoint y: 398, endPoint x: 328, endPoint y: 284, distance: 115.3
click at [328, 284] on div "[PERSON_NAME] (You) CS [PERSON_NAME] [PERSON_NAME] [PERSON_NAME] [PERSON_NAME] …" at bounding box center [400, 652] width 222 height 809
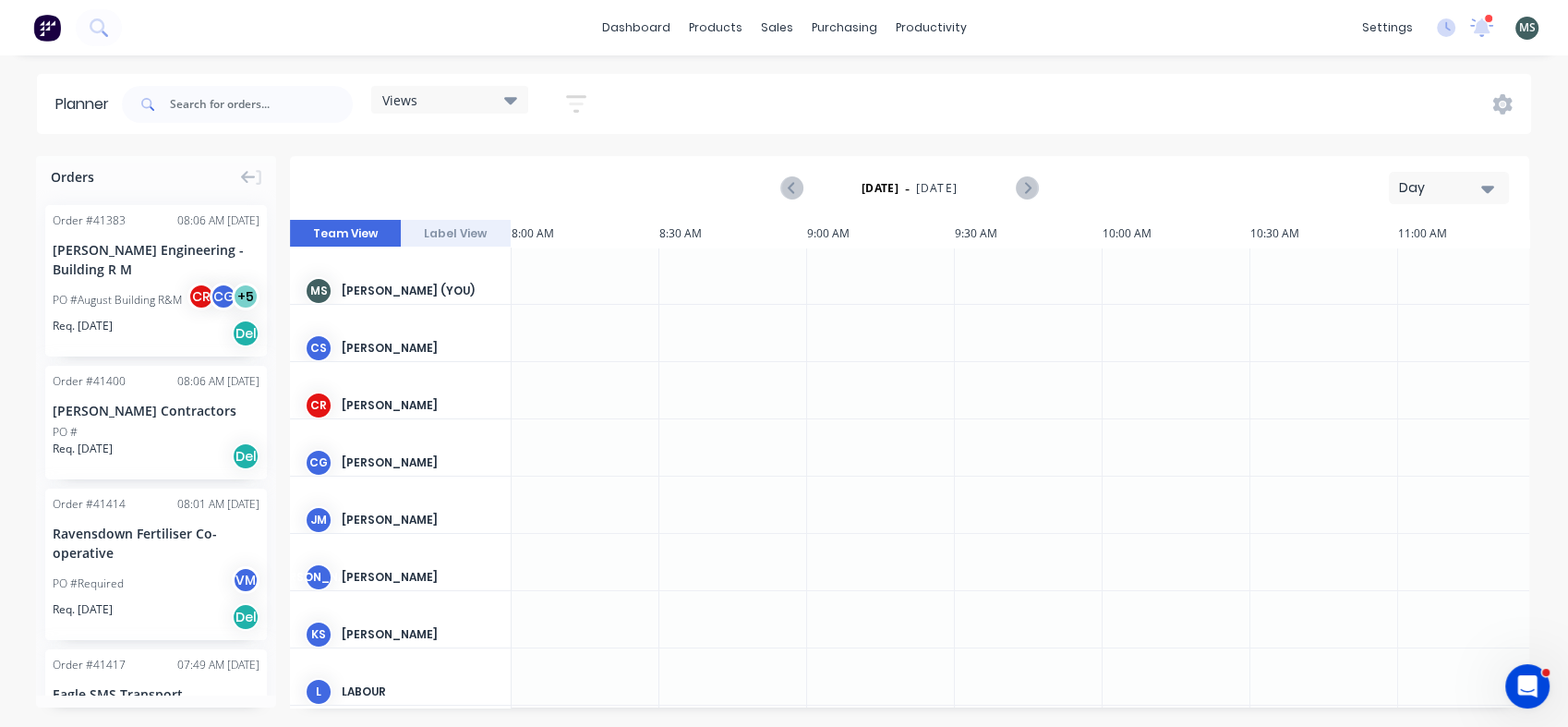
click at [449, 234] on button "Label View" at bounding box center [455, 234] width 111 height 28
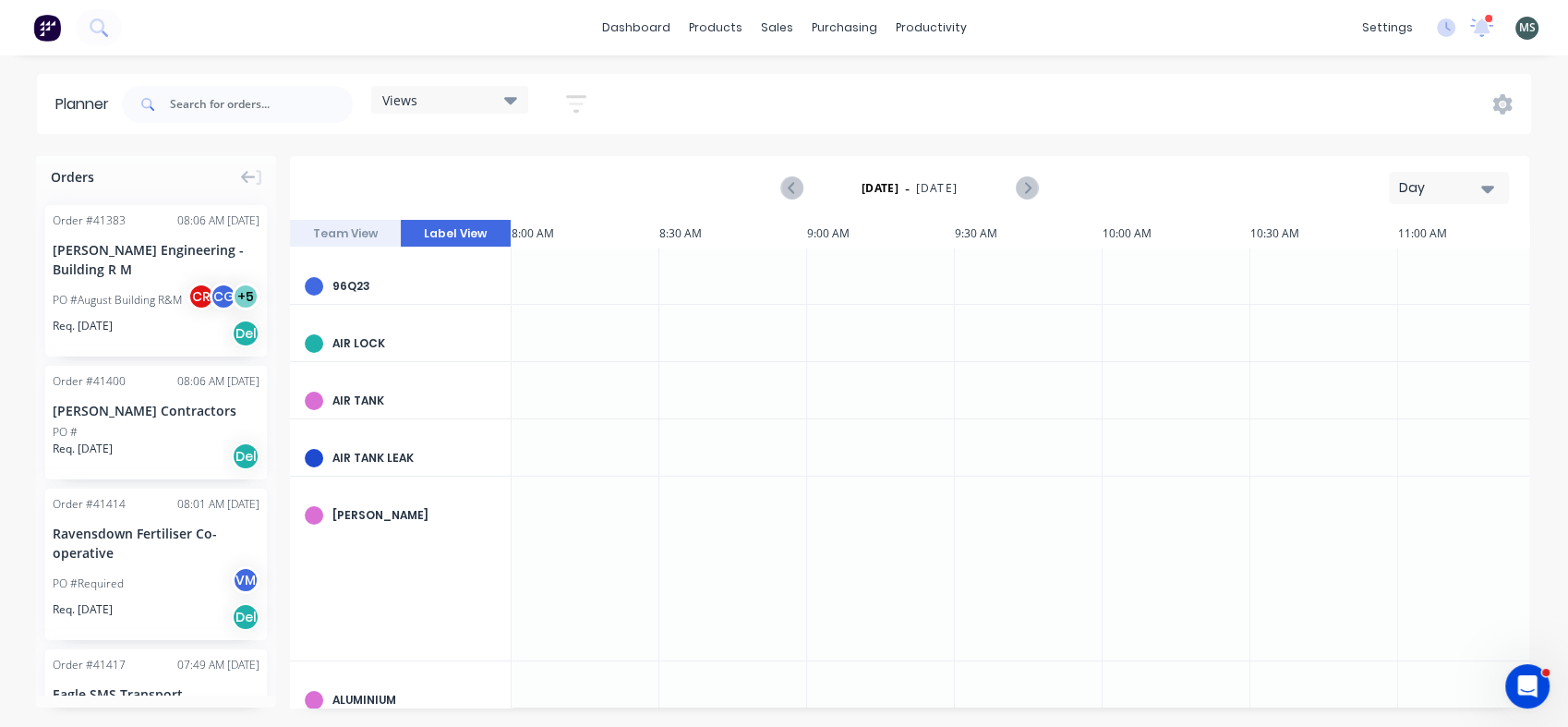
click at [357, 236] on button "Team View" at bounding box center [345, 234] width 111 height 28
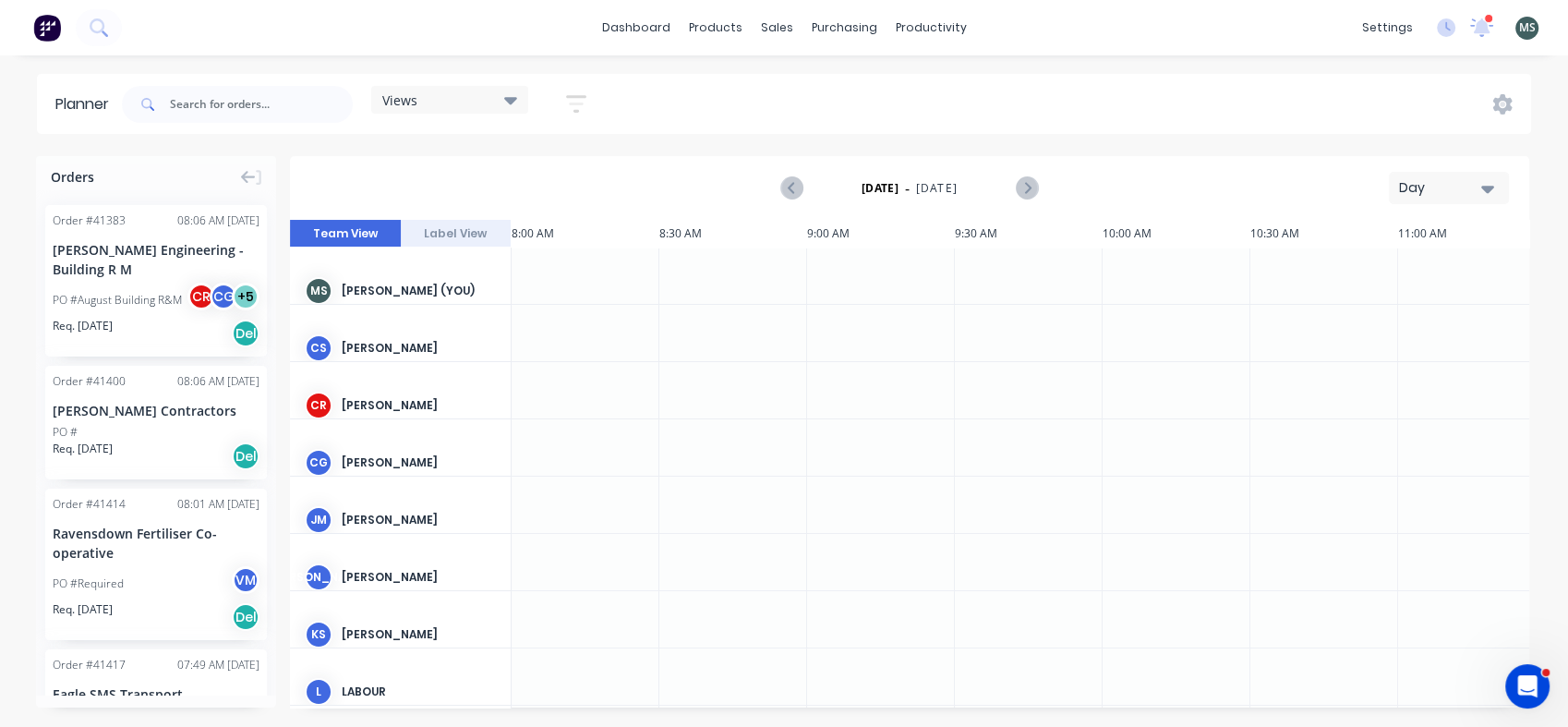
click at [451, 236] on button "Label View" at bounding box center [455, 234] width 111 height 28
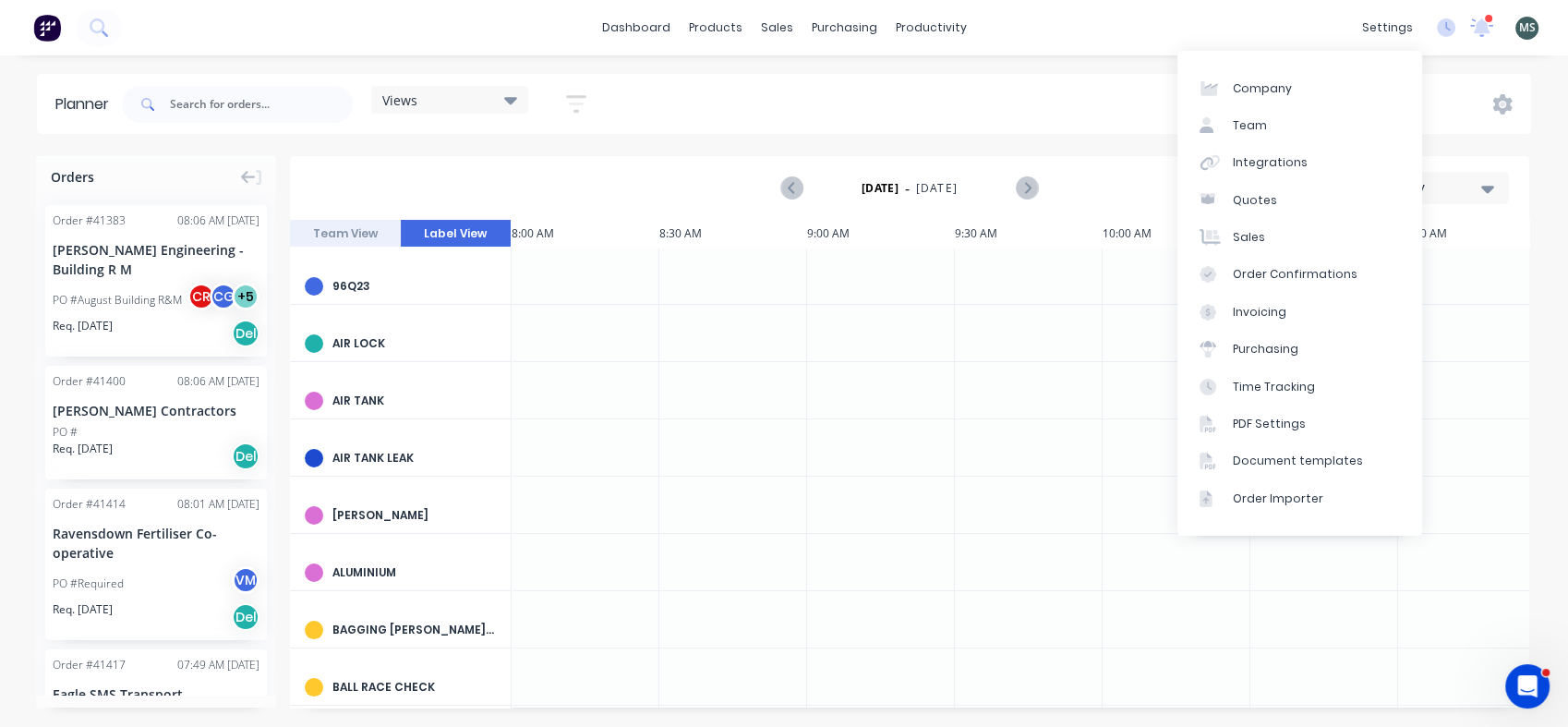
click at [1393, 25] on div "settings" at bounding box center [1387, 28] width 69 height 28
click at [1241, 82] on div "Company" at bounding box center [1261, 88] width 59 height 17
select select "NZ"
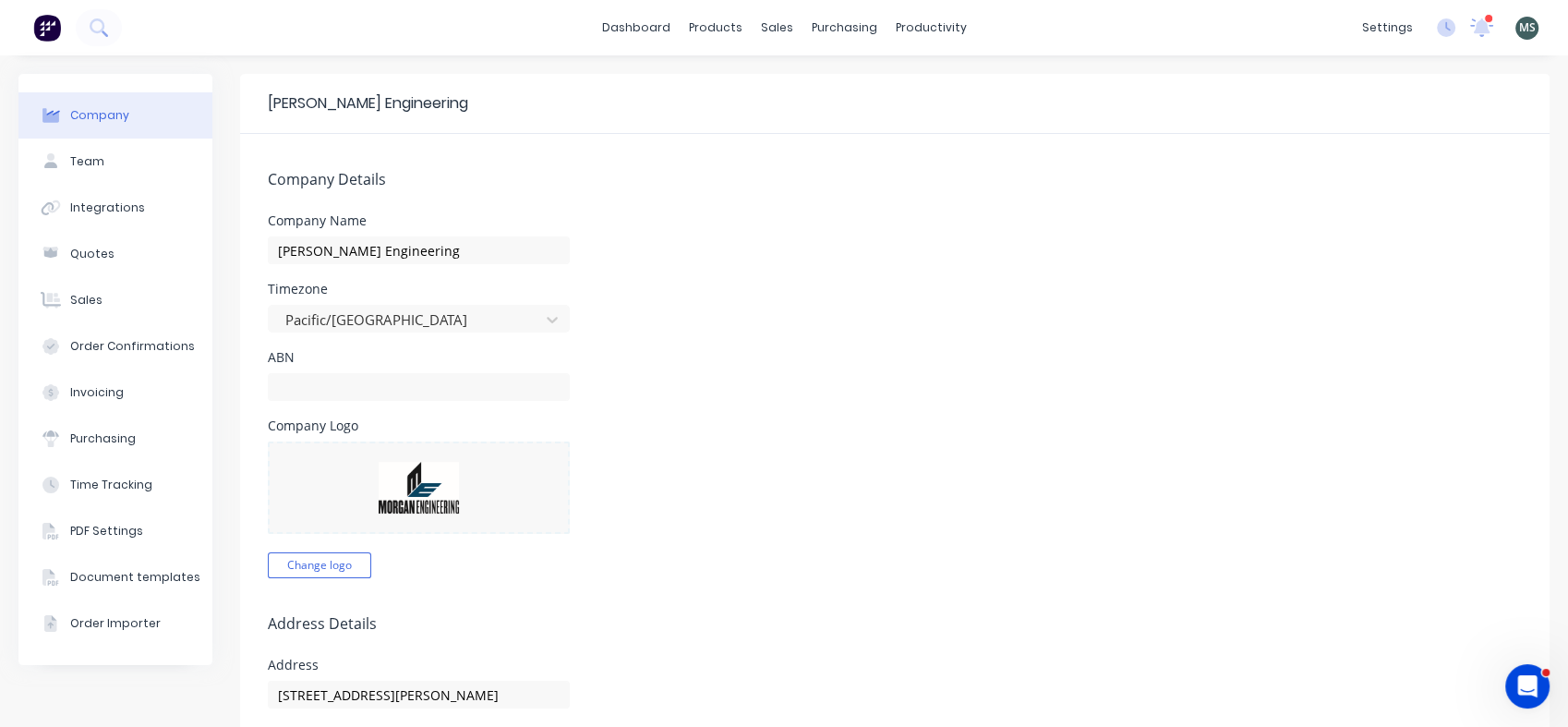
click at [97, 30] on icon at bounding box center [99, 27] width 18 height 18
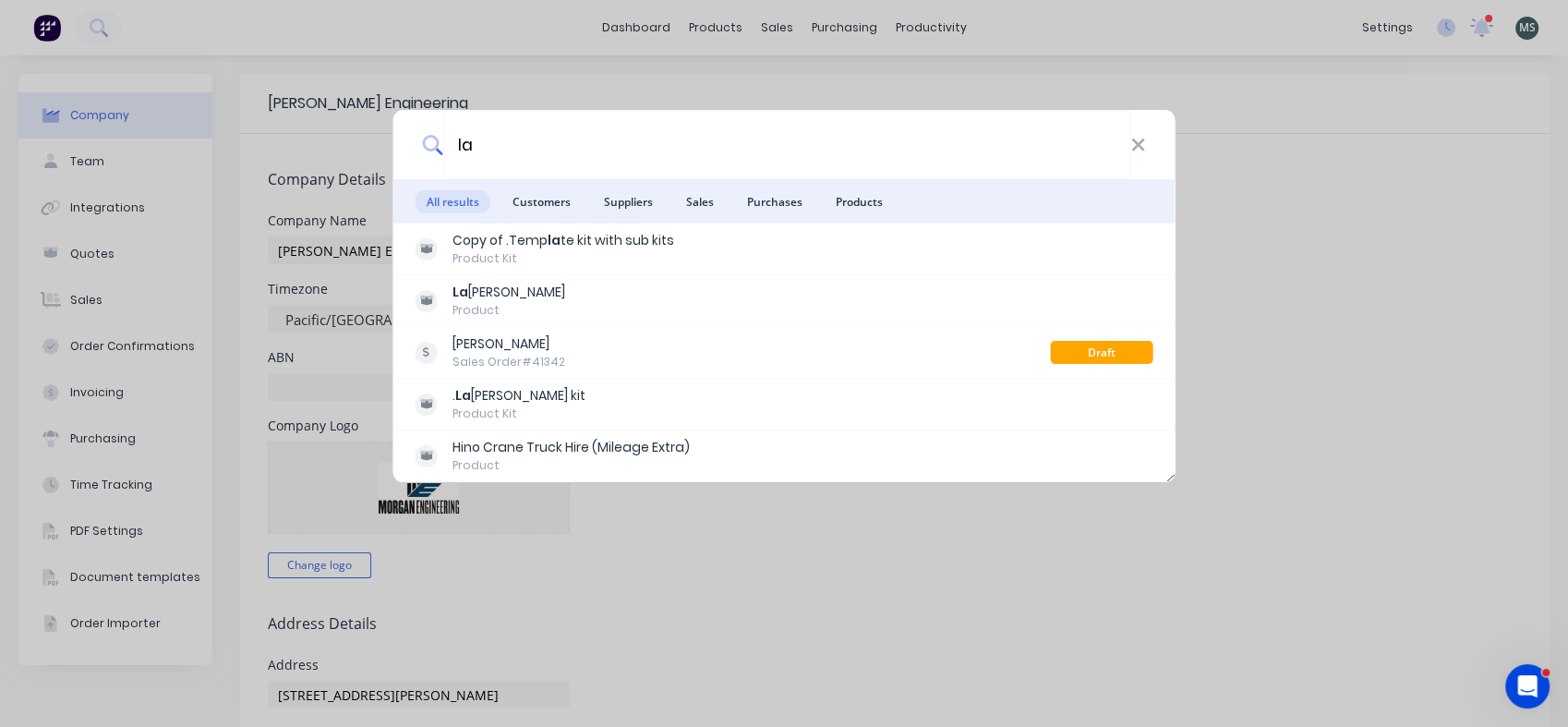
type input "l"
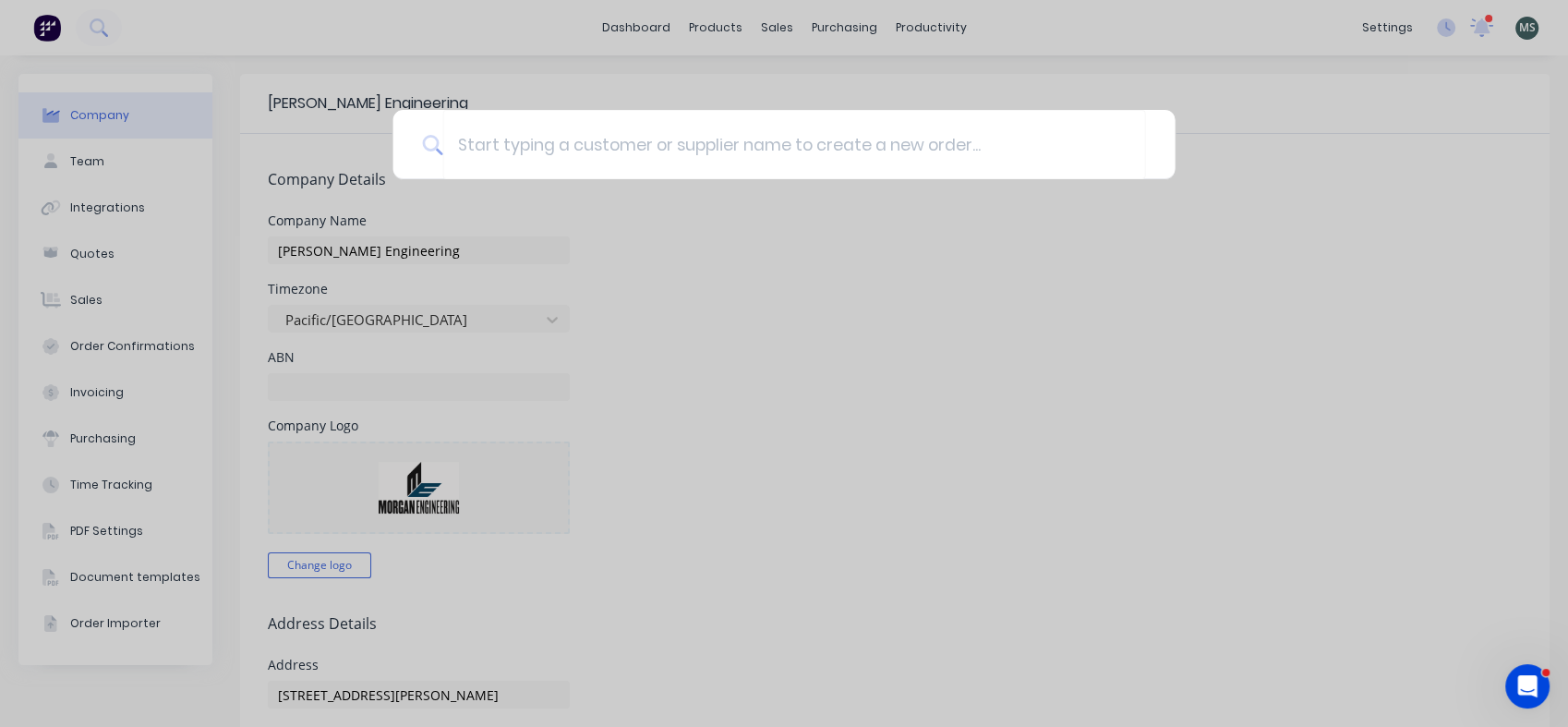
click at [81, 301] on div at bounding box center [784, 364] width 1568 height 727
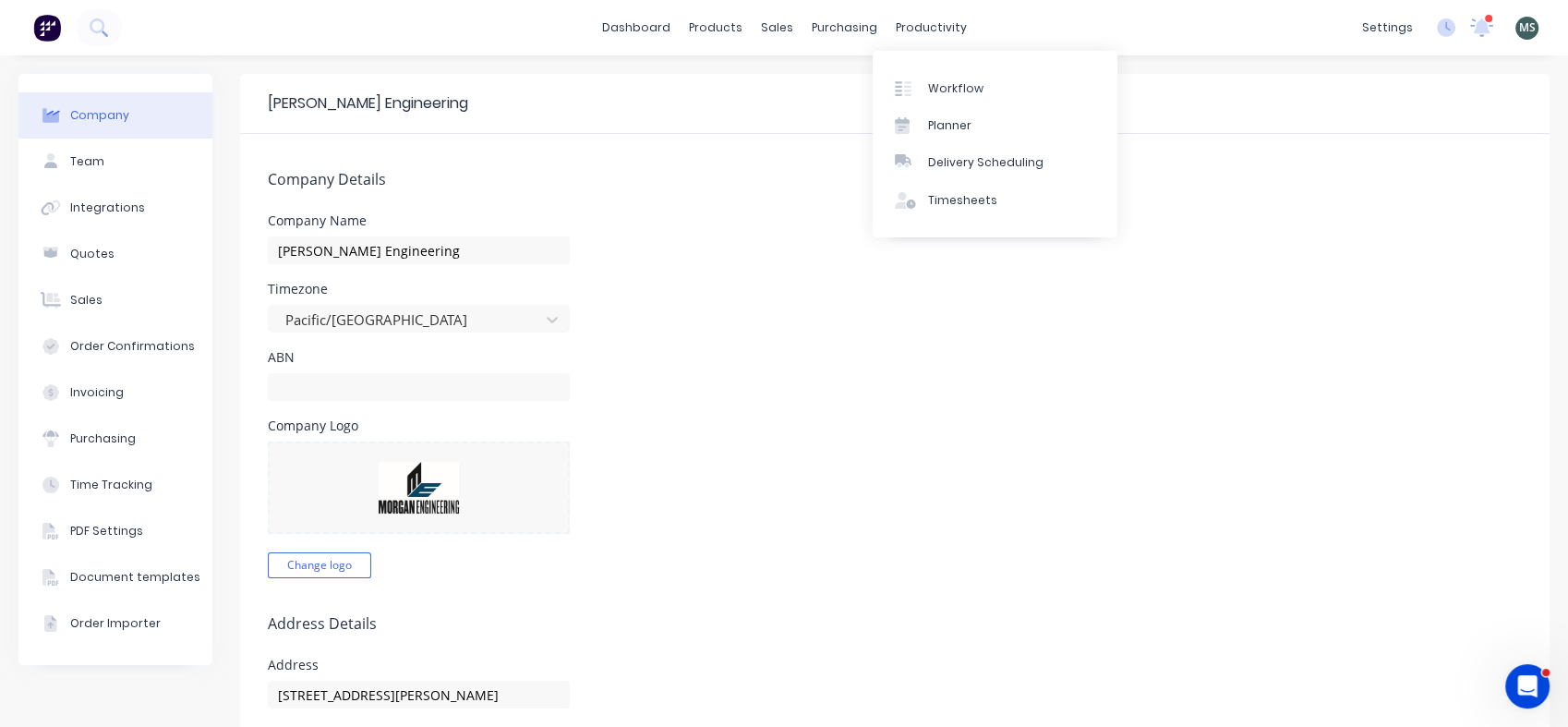
click at [912, 26] on div "productivity" at bounding box center [932, 28] width 90 height 28
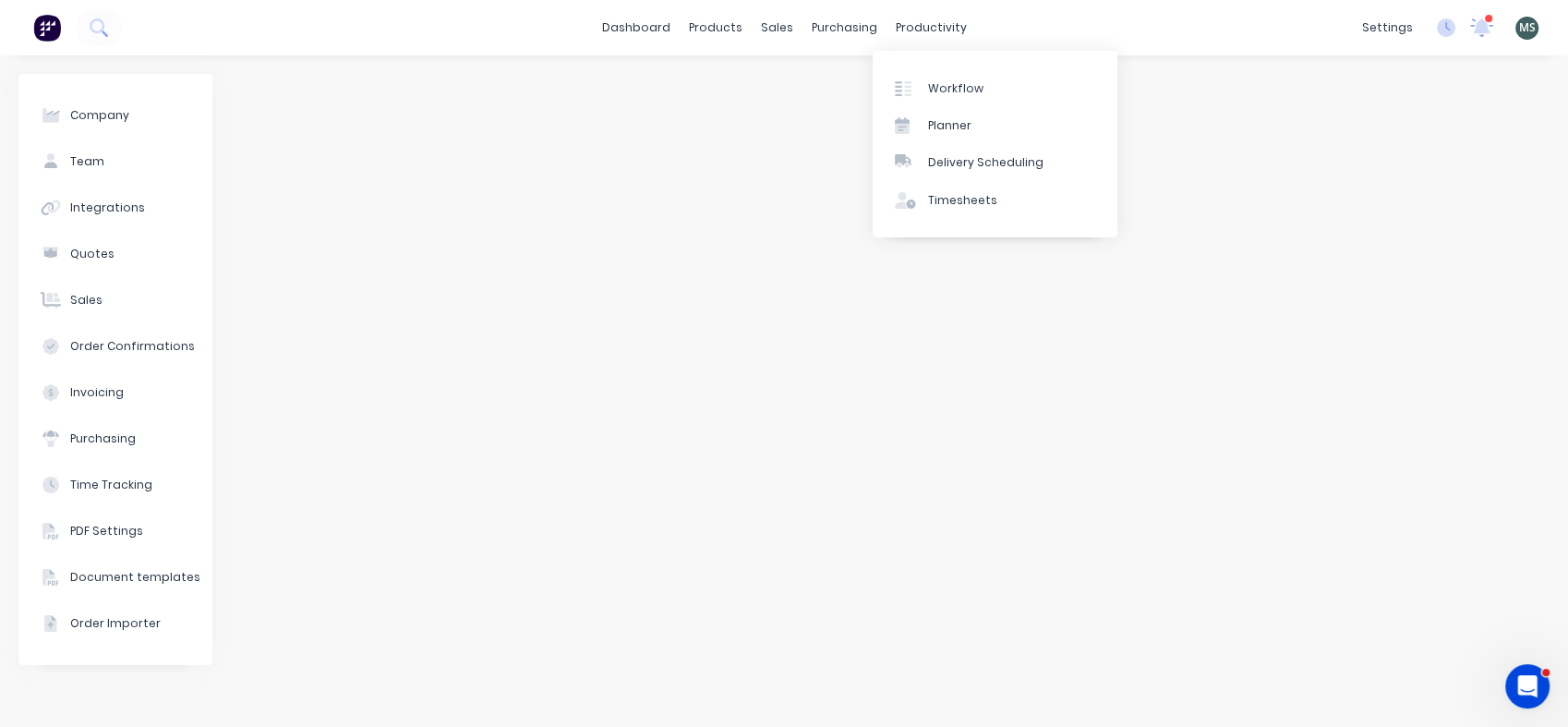
click at [948, 120] on div "Planner" at bounding box center [949, 125] width 43 height 17
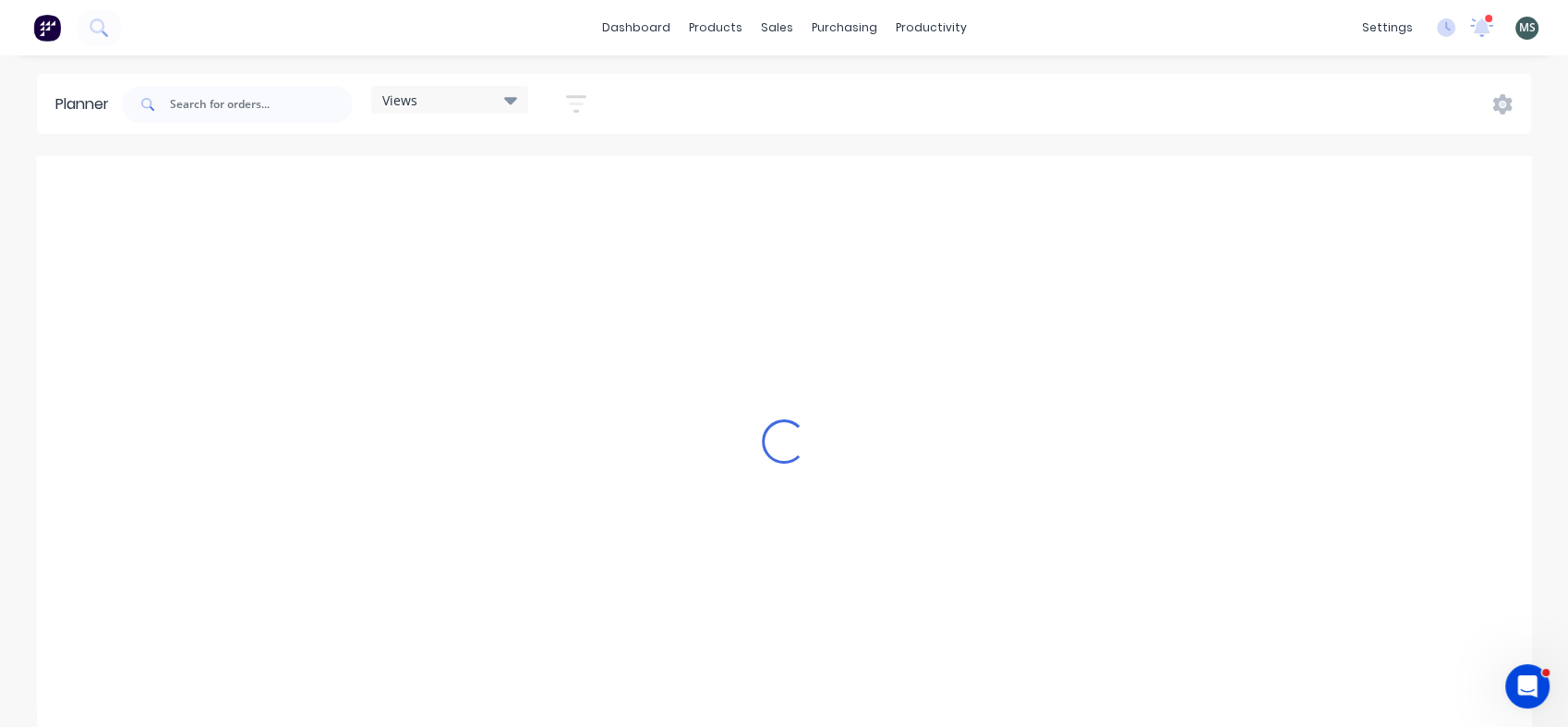
scroll to position [0, 296]
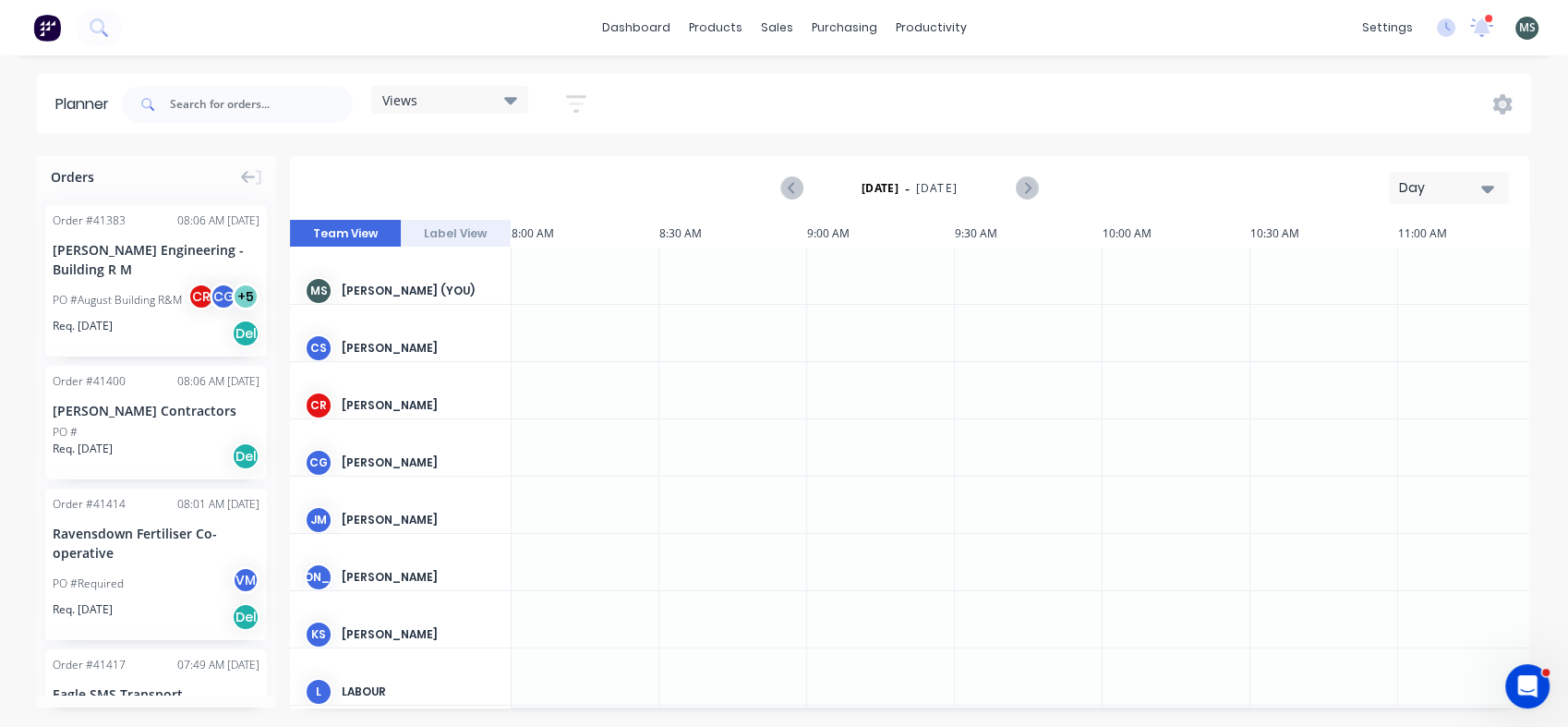
click at [510, 102] on icon at bounding box center [510, 100] width 13 height 7
click at [582, 101] on icon "button" at bounding box center [576, 103] width 20 height 23
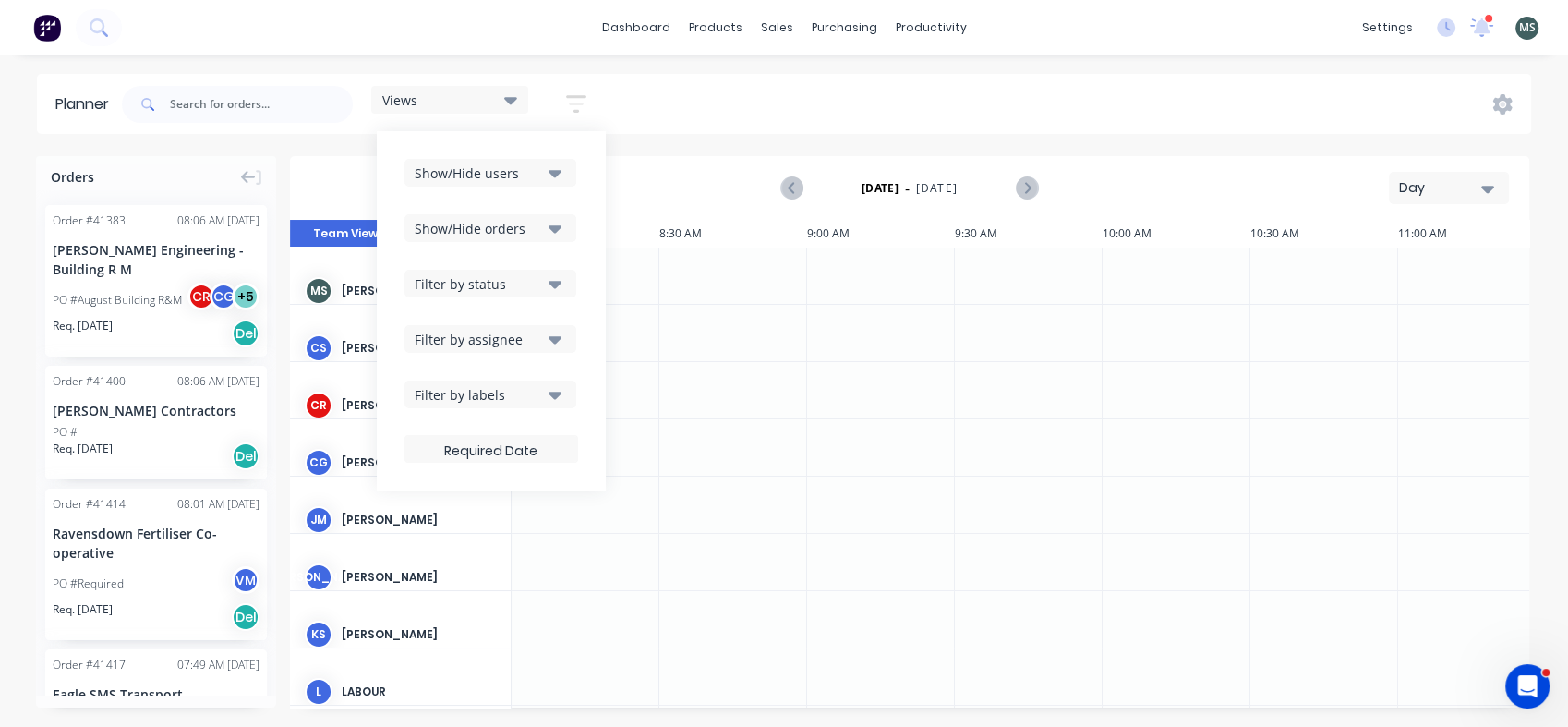
click at [554, 171] on icon "button" at bounding box center [554, 173] width 13 height 7
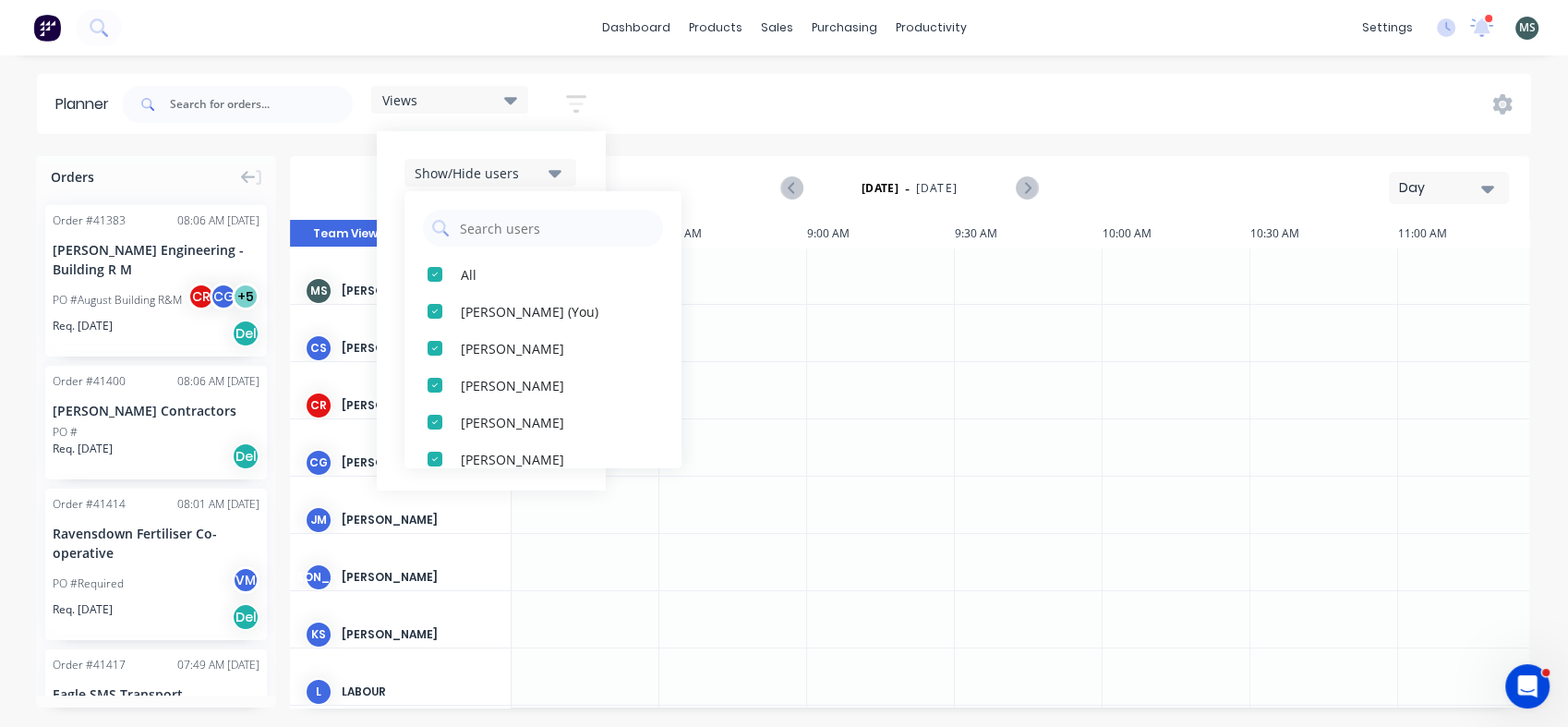
click at [435, 347] on div "button" at bounding box center [434, 348] width 37 height 37
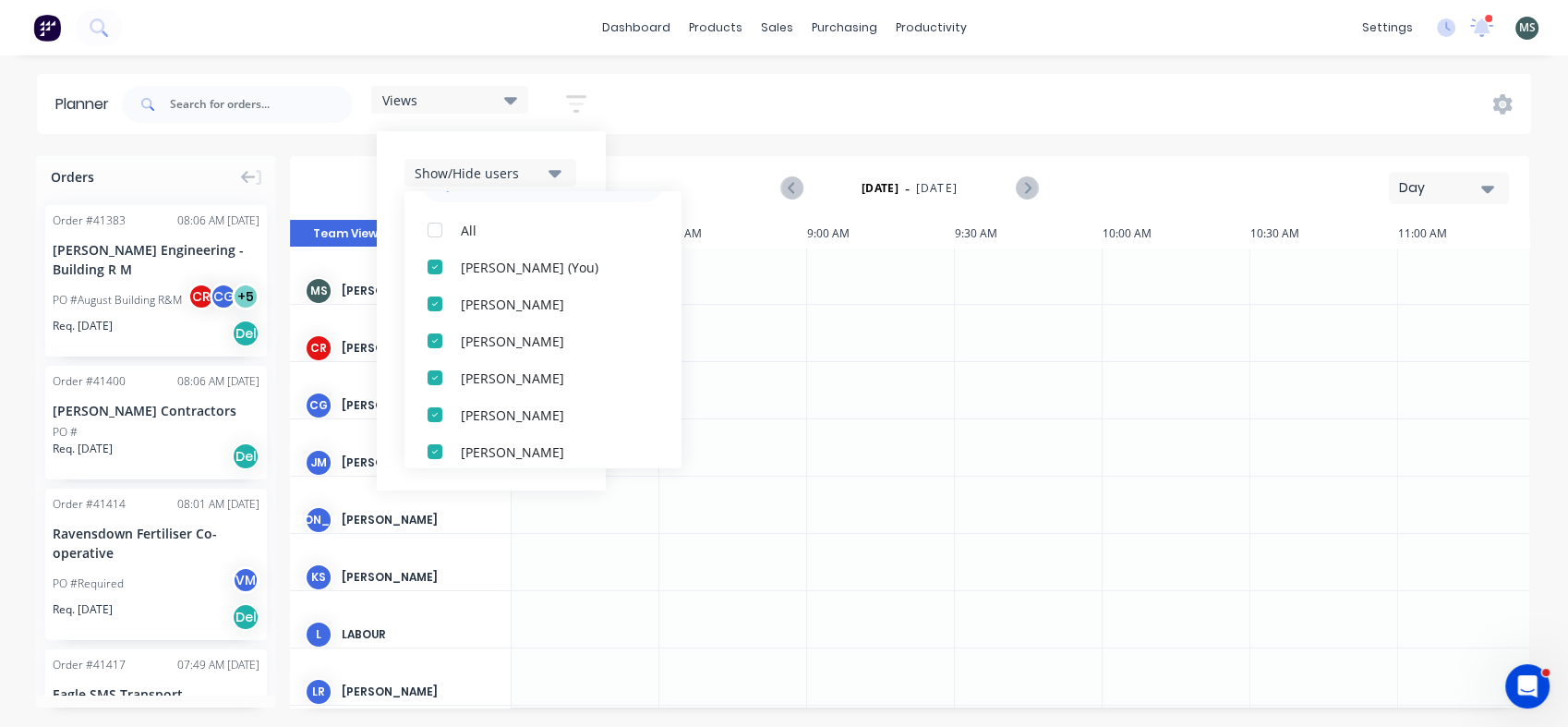
scroll to position [89, 0]
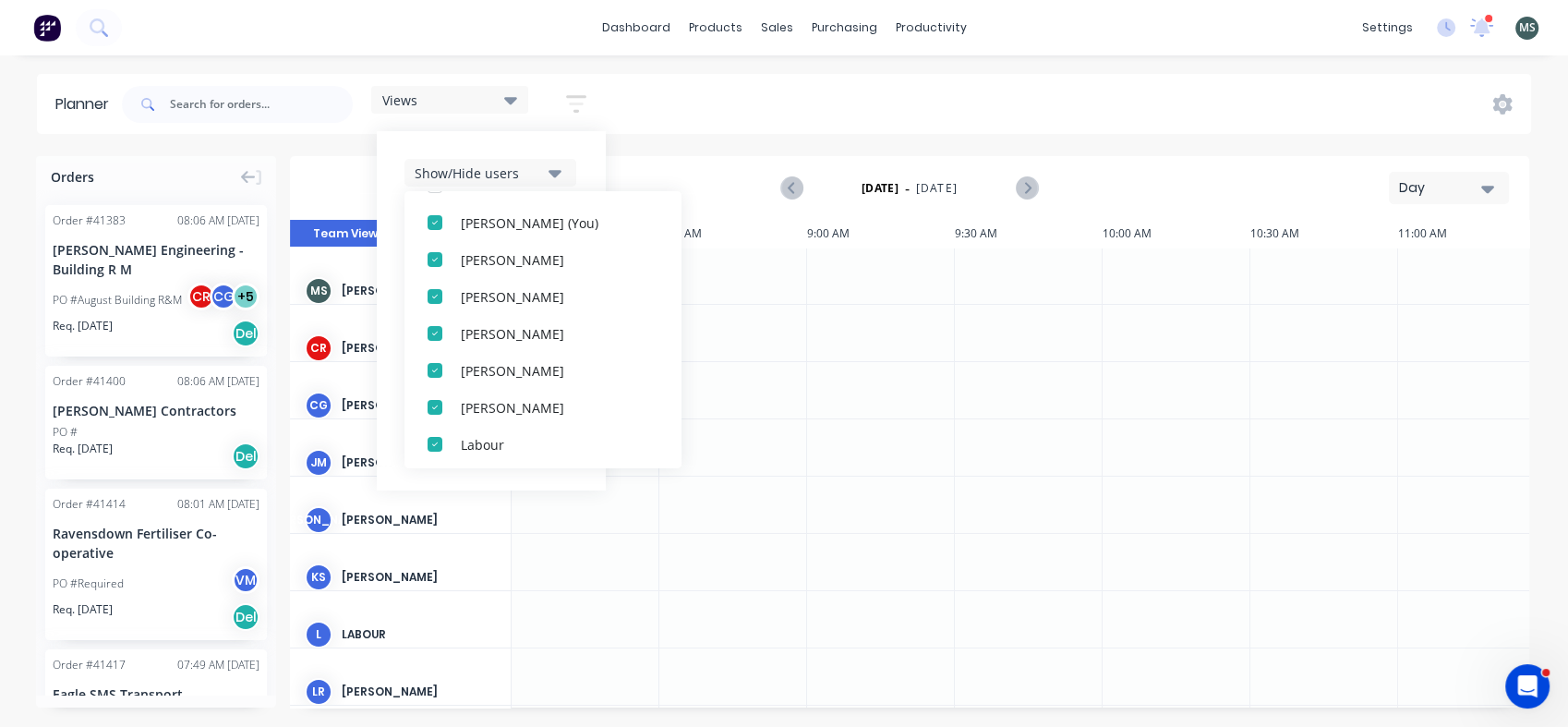
click at [436, 409] on div "button" at bounding box center [434, 406] width 37 height 37
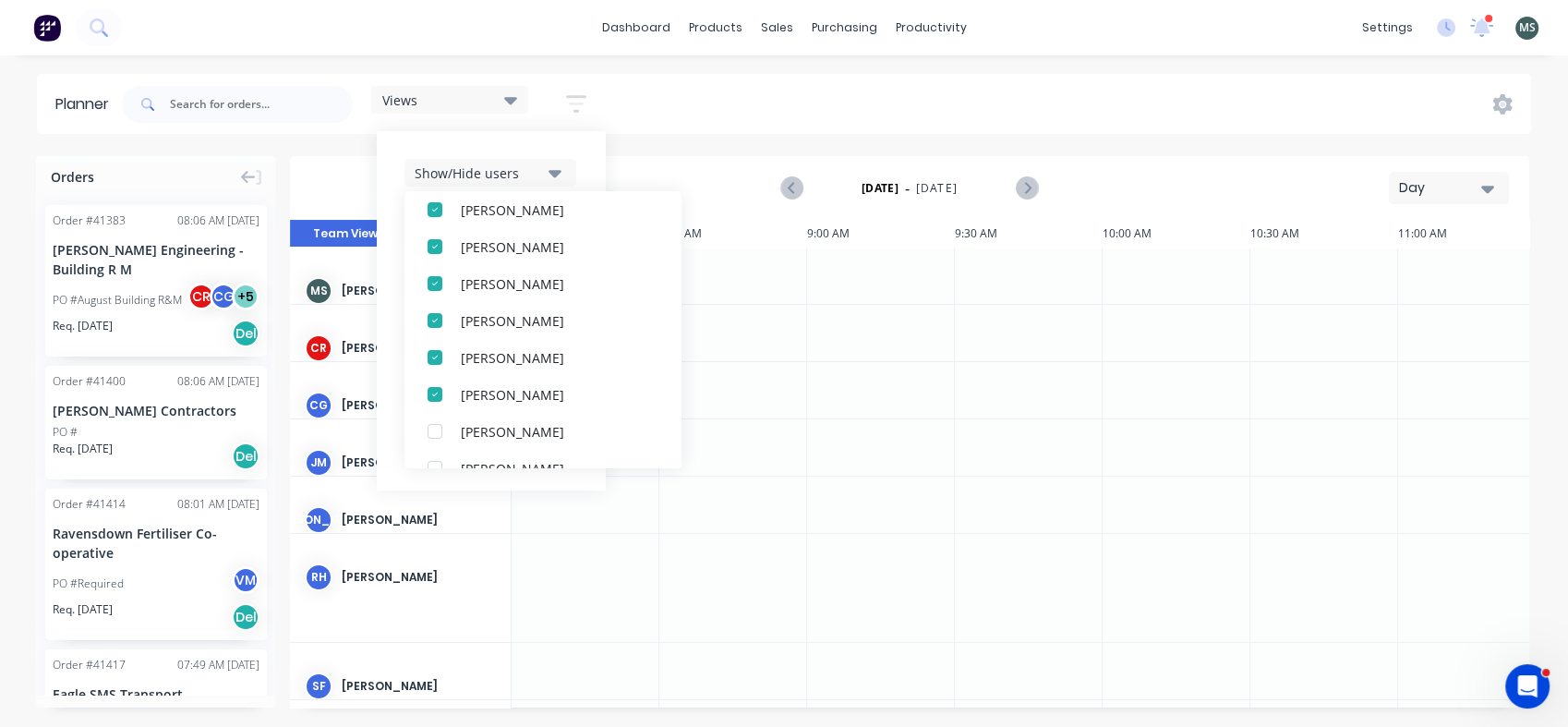
scroll to position [256, 0]
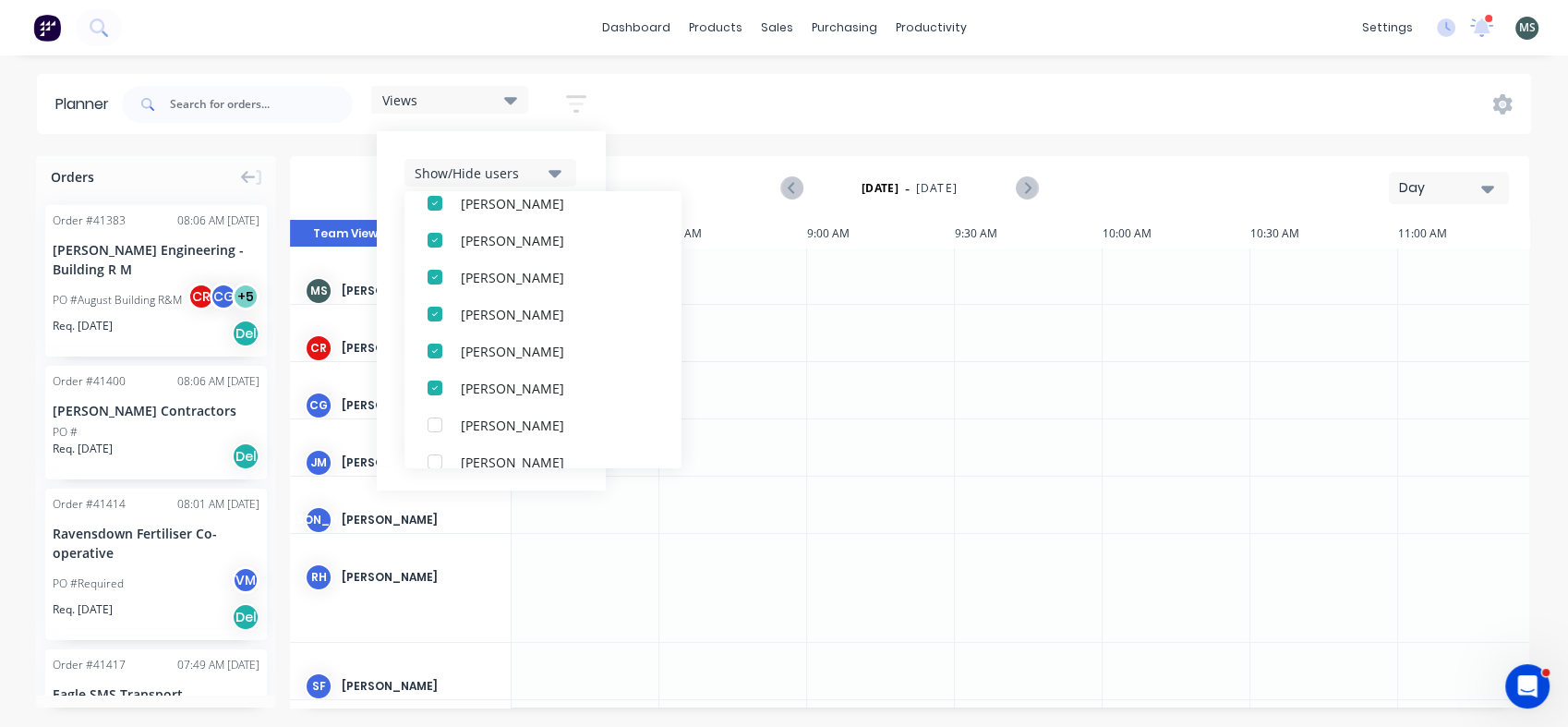
click at [431, 388] on div "button" at bounding box center [434, 387] width 37 height 37
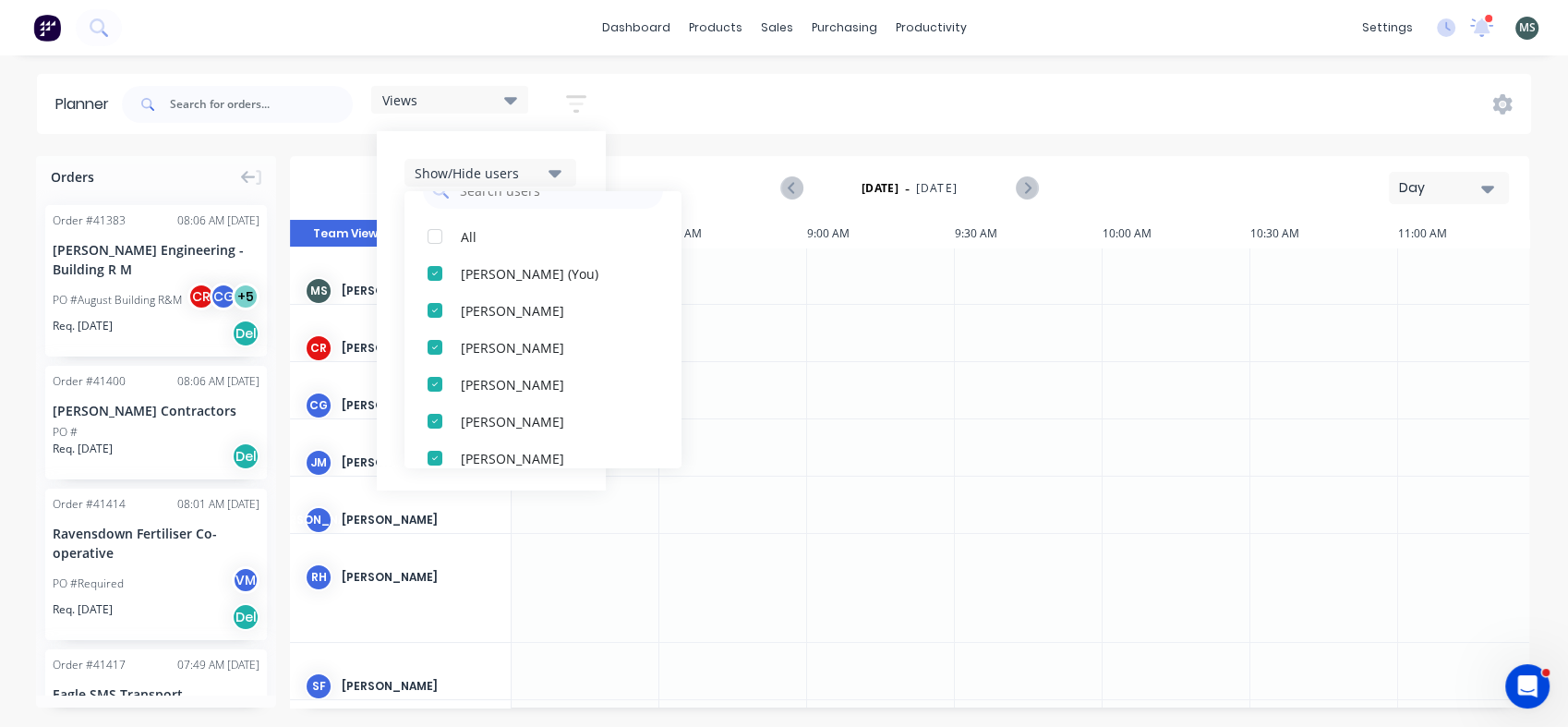
scroll to position [0, 0]
click at [773, 275] on div at bounding box center [733, 276] width 148 height 56
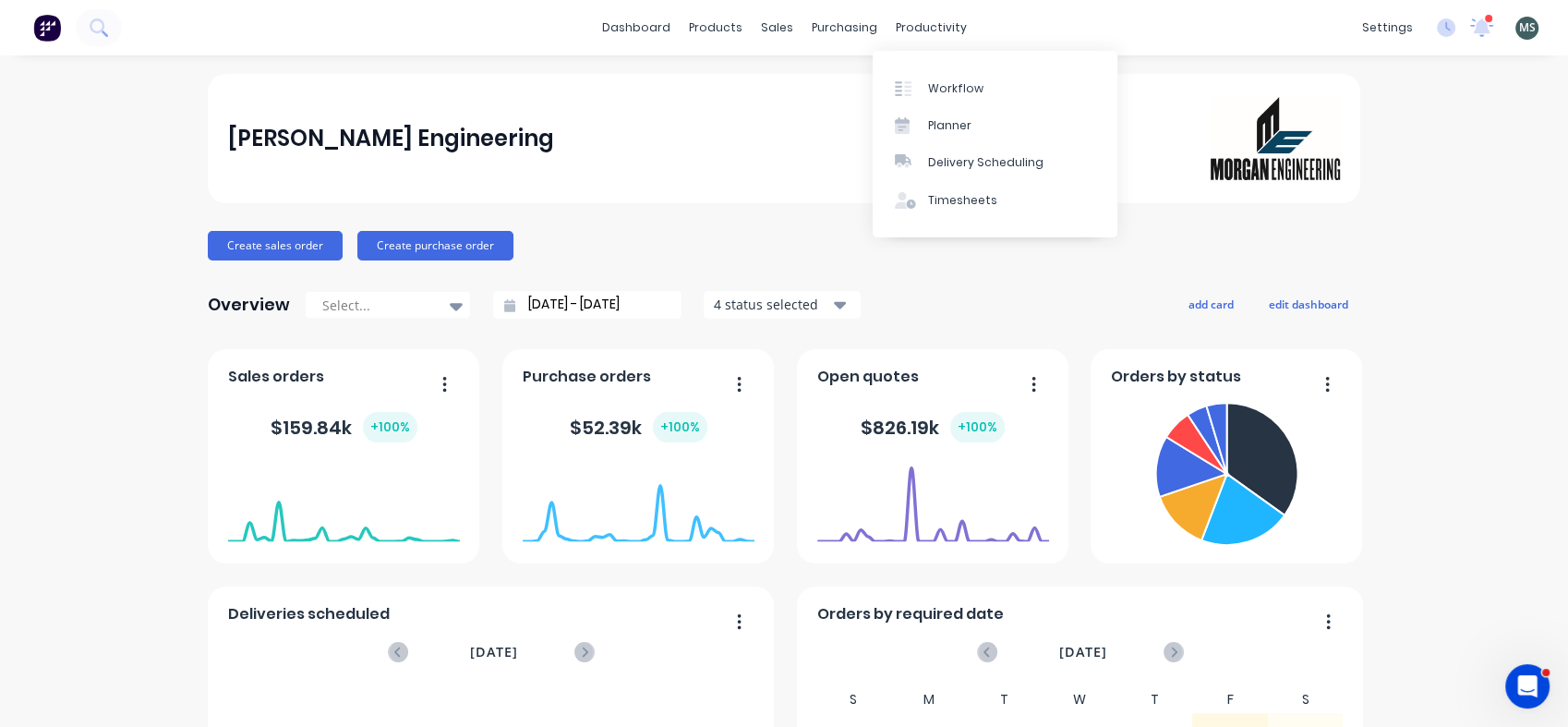
click at [960, 124] on div "Planner" at bounding box center [949, 125] width 43 height 17
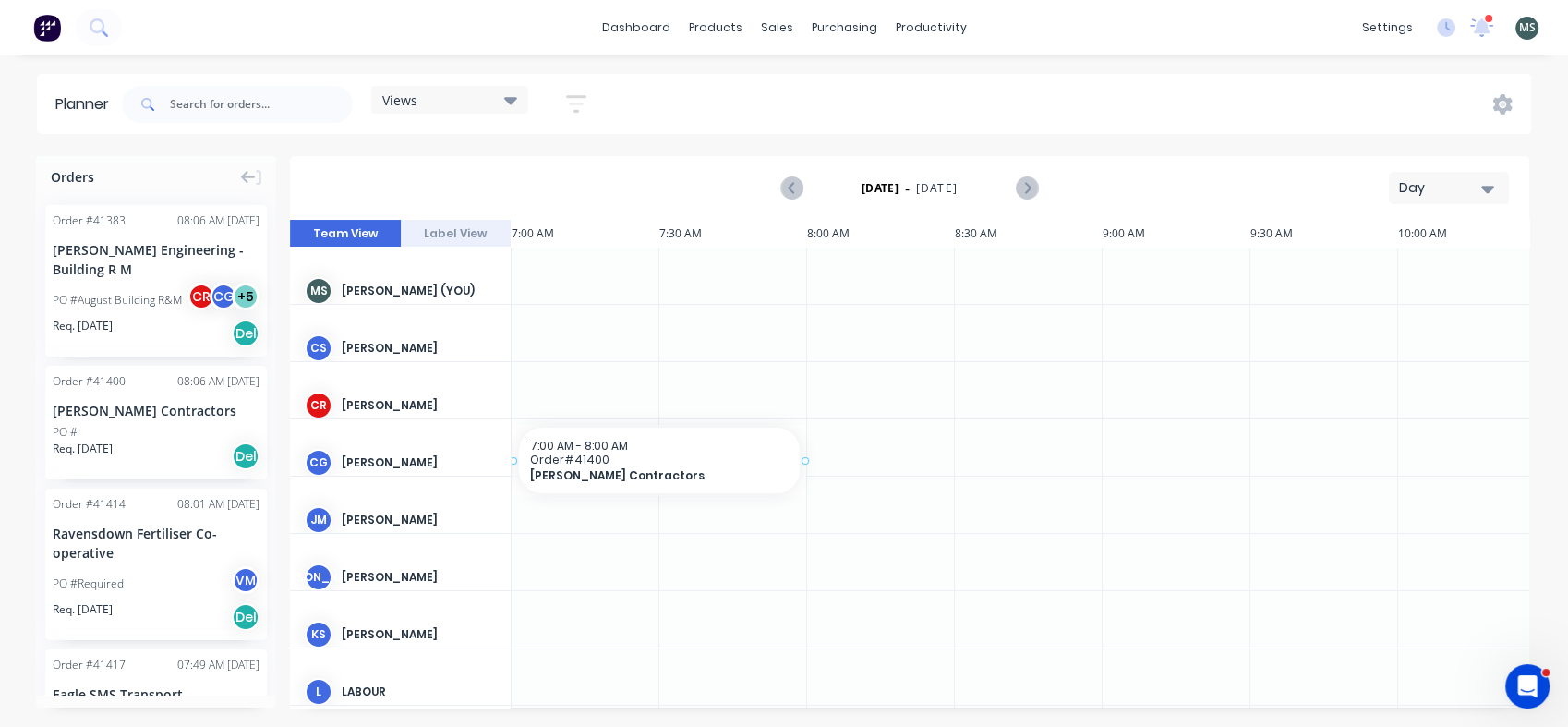
drag, startPoint x: 124, startPoint y: 421, endPoint x: 530, endPoint y: 465, distance: 408.4
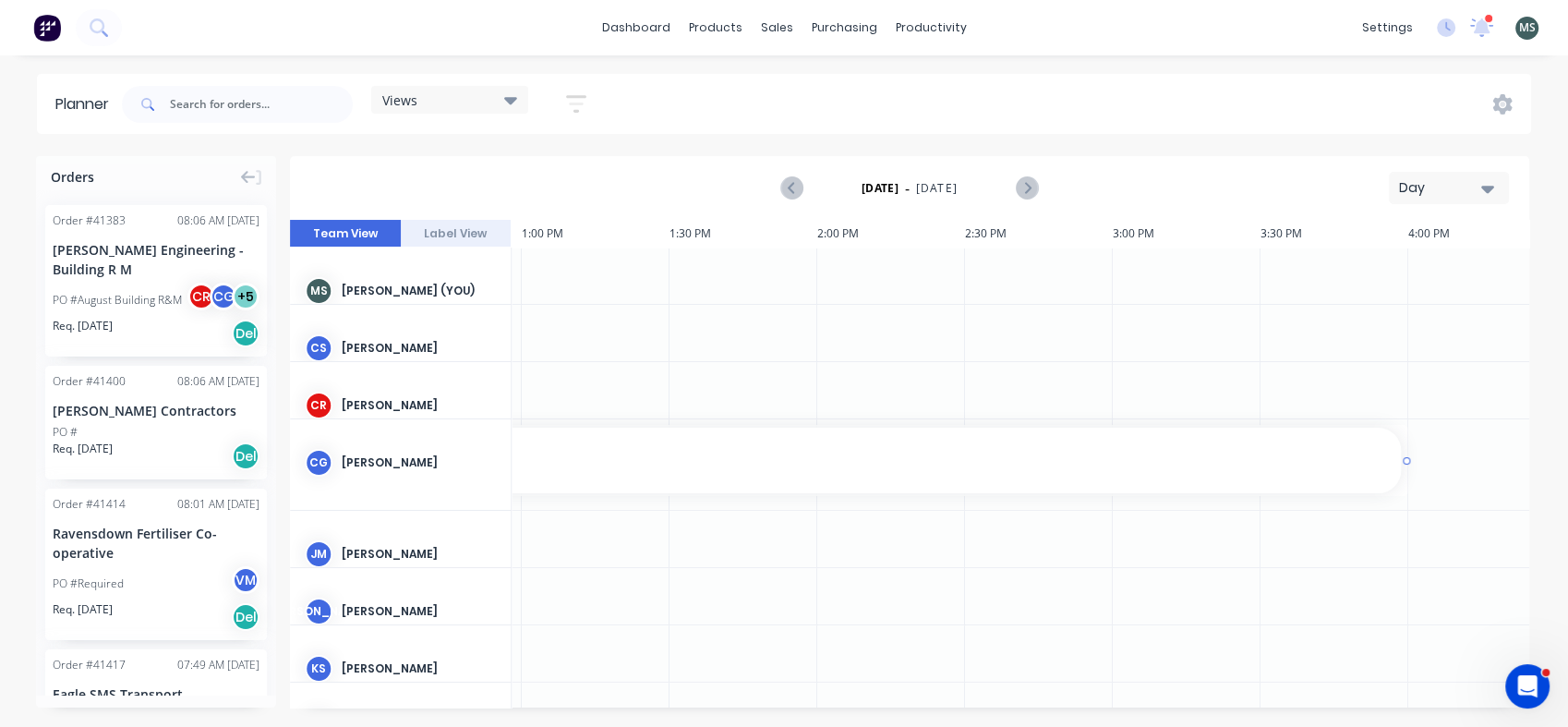
scroll to position [0, 1796]
drag, startPoint x: 805, startPoint y: 458, endPoint x: 1530, endPoint y: 444, distance: 725.1
click at [157, 569] on div "PO #Required VM" at bounding box center [156, 583] width 207 height 35
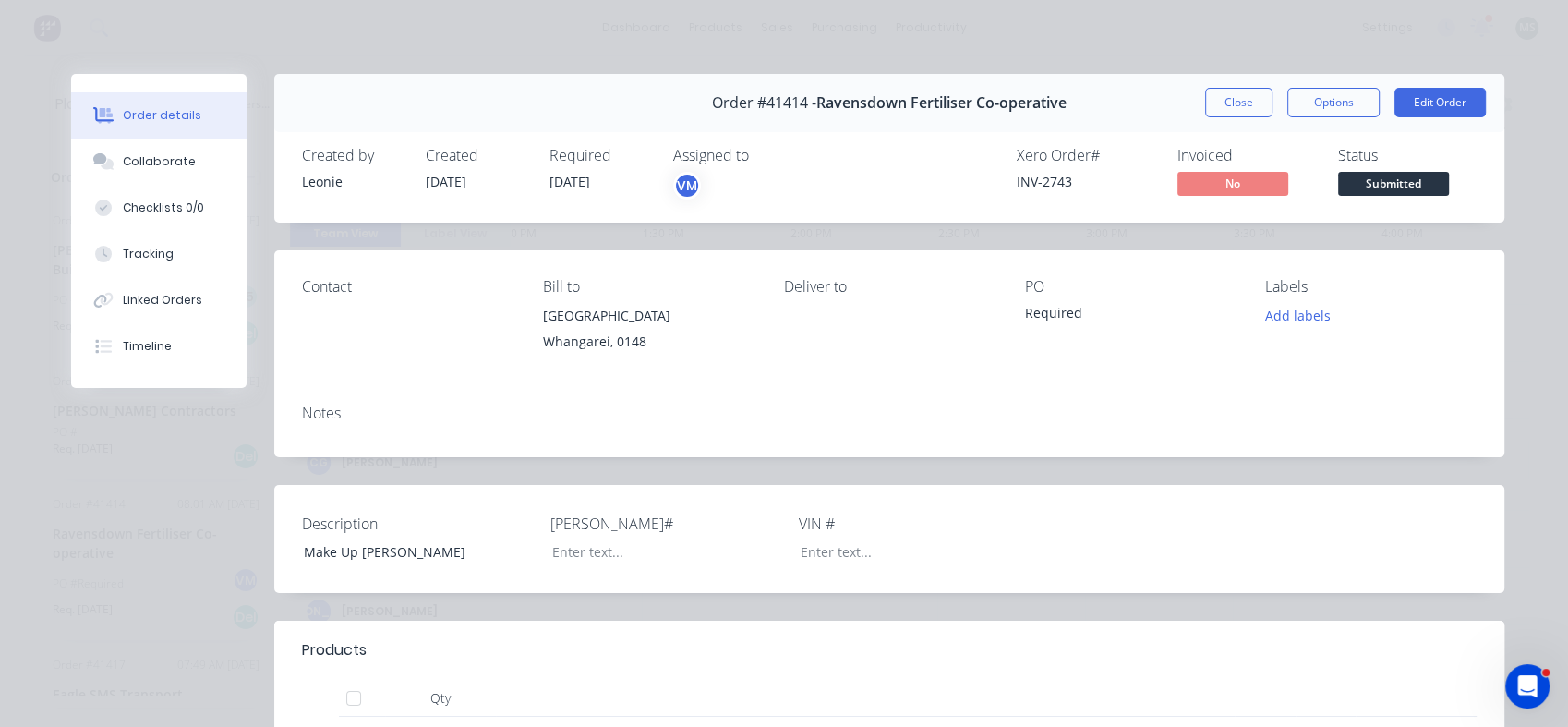
click at [1218, 95] on button "Close" at bounding box center [1239, 103] width 68 height 30
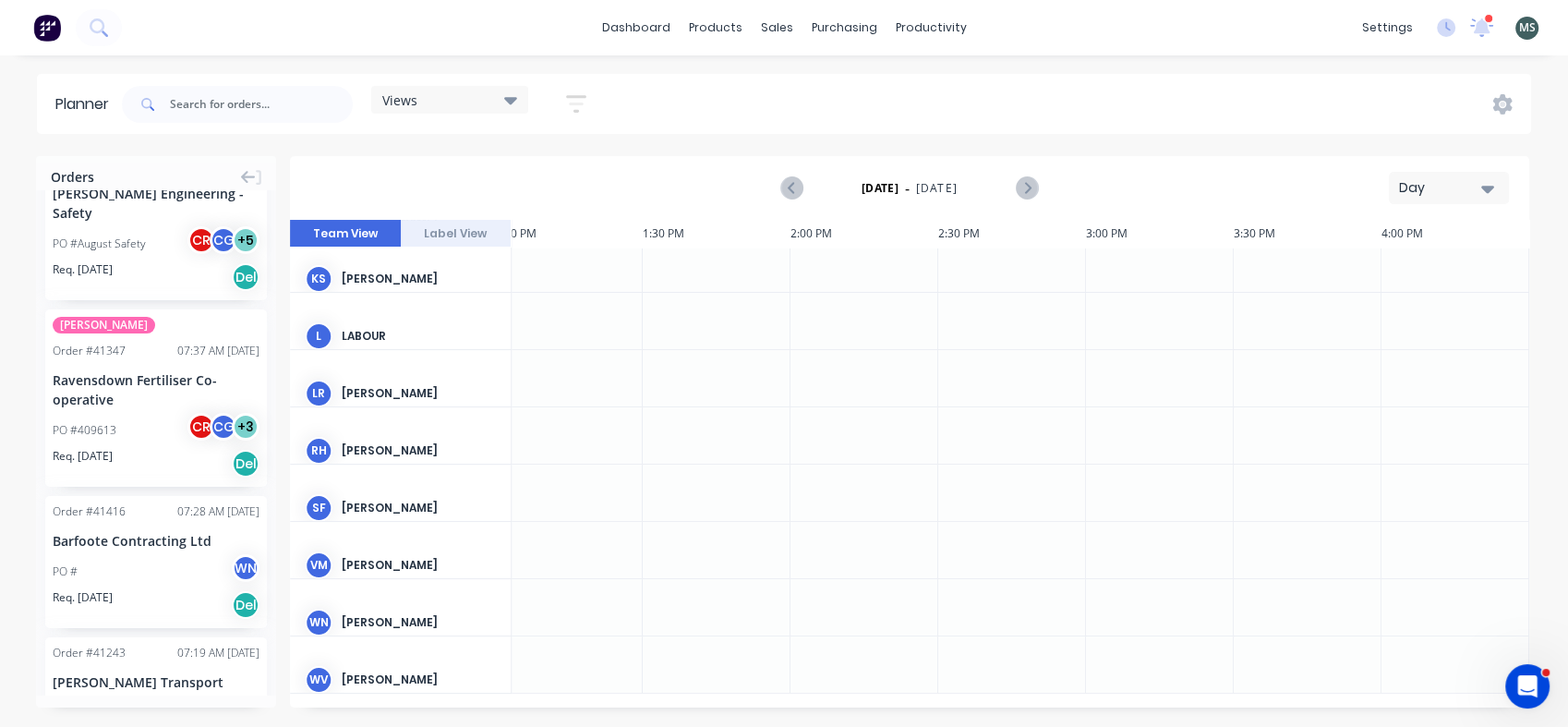
scroll to position [397, 1796]
drag, startPoint x: 118, startPoint y: 545, endPoint x: 543, endPoint y: 591, distance: 427.5
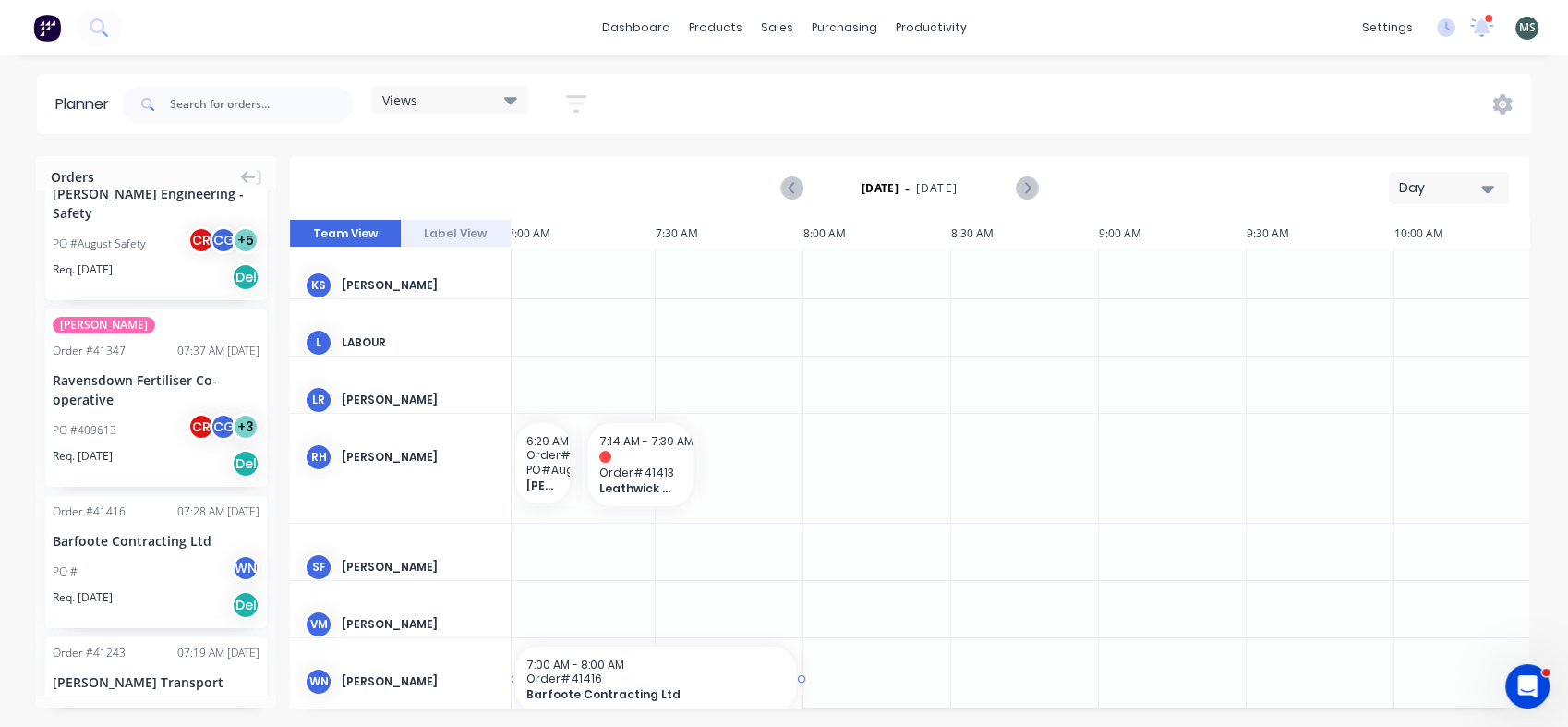
scroll to position [383, 0]
drag, startPoint x: 612, startPoint y: 641, endPoint x: 374, endPoint y: 666, distance: 239.3
drag, startPoint x: 799, startPoint y: 676, endPoint x: 739, endPoint y: 655, distance: 63.6
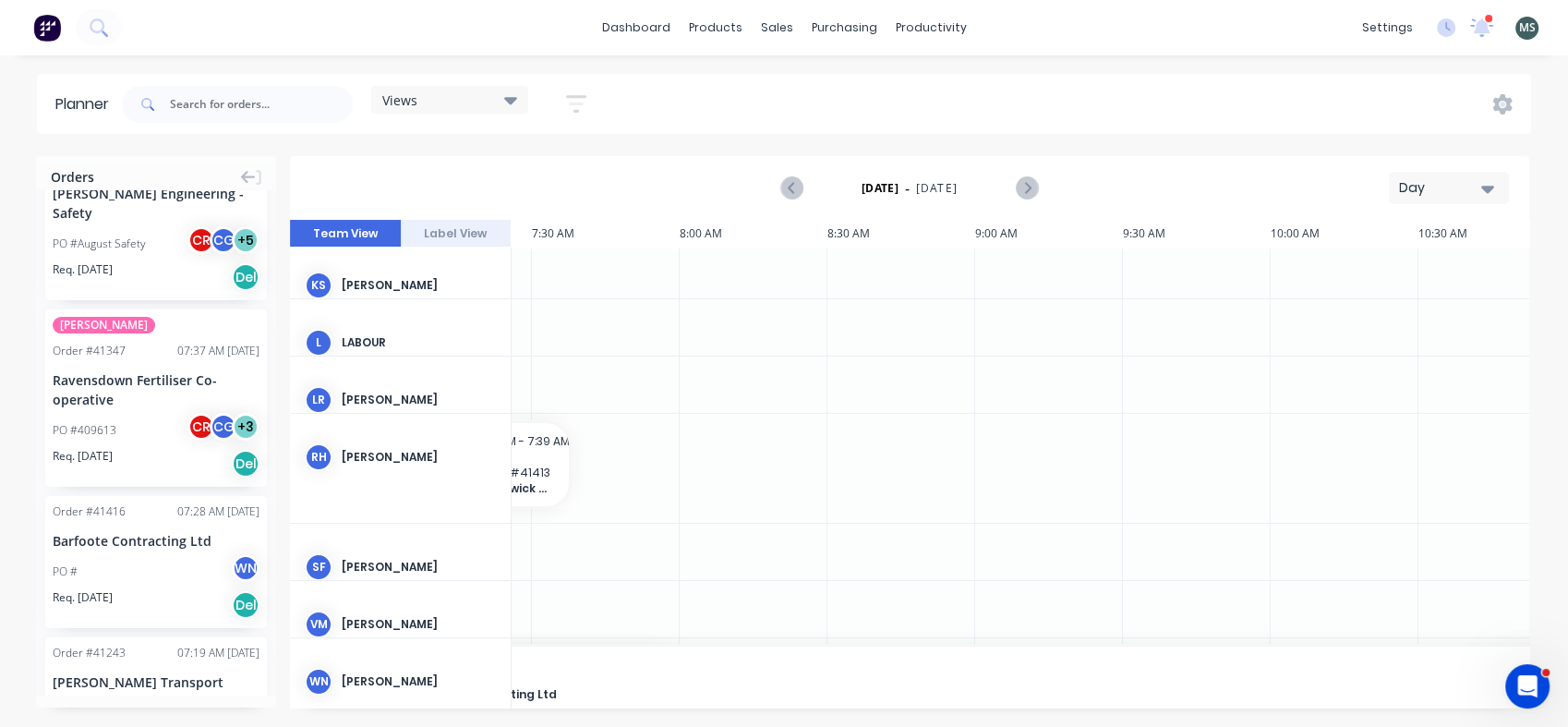
scroll to position [383, 172]
drag, startPoint x: 807, startPoint y: 680, endPoint x: 1477, endPoint y: 668, distance: 670.1
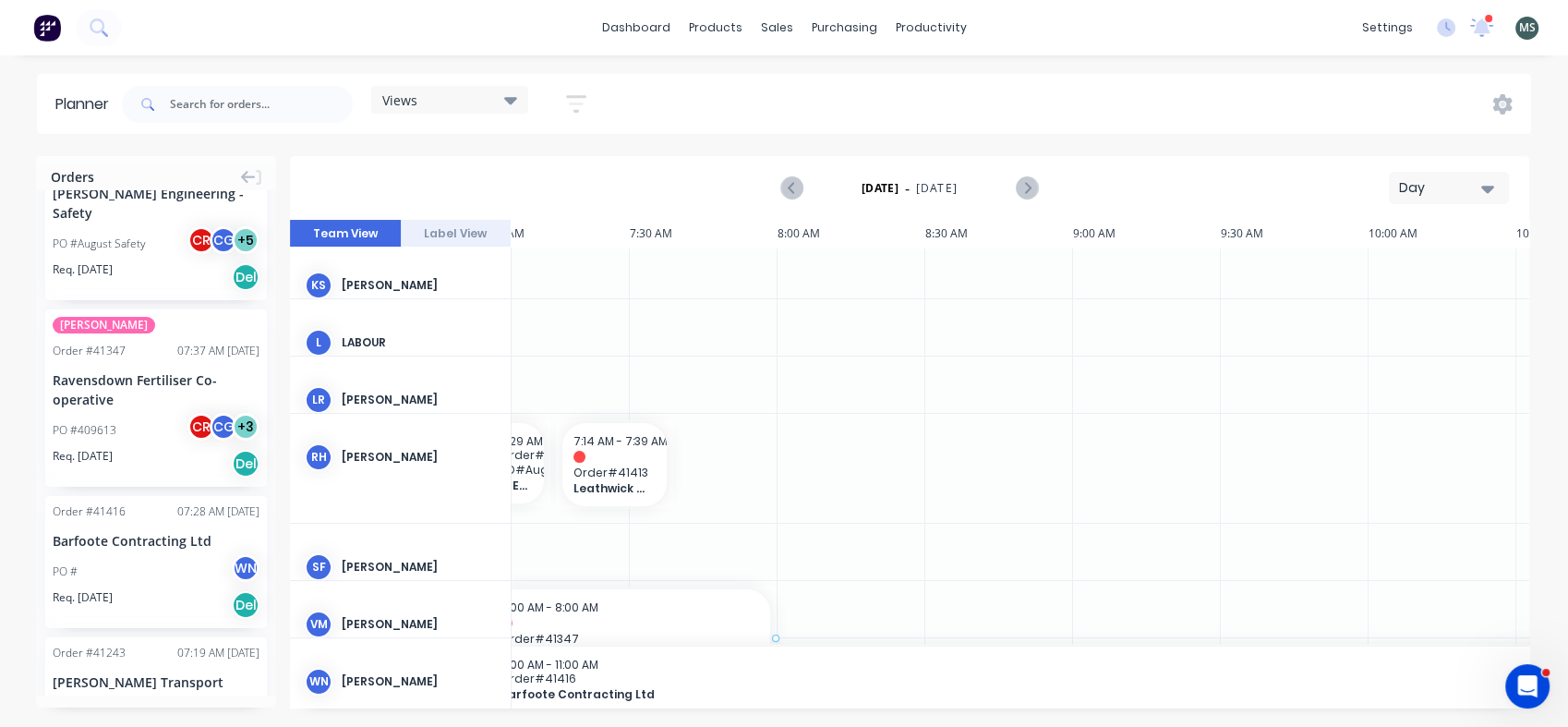
scroll to position [383, 0]
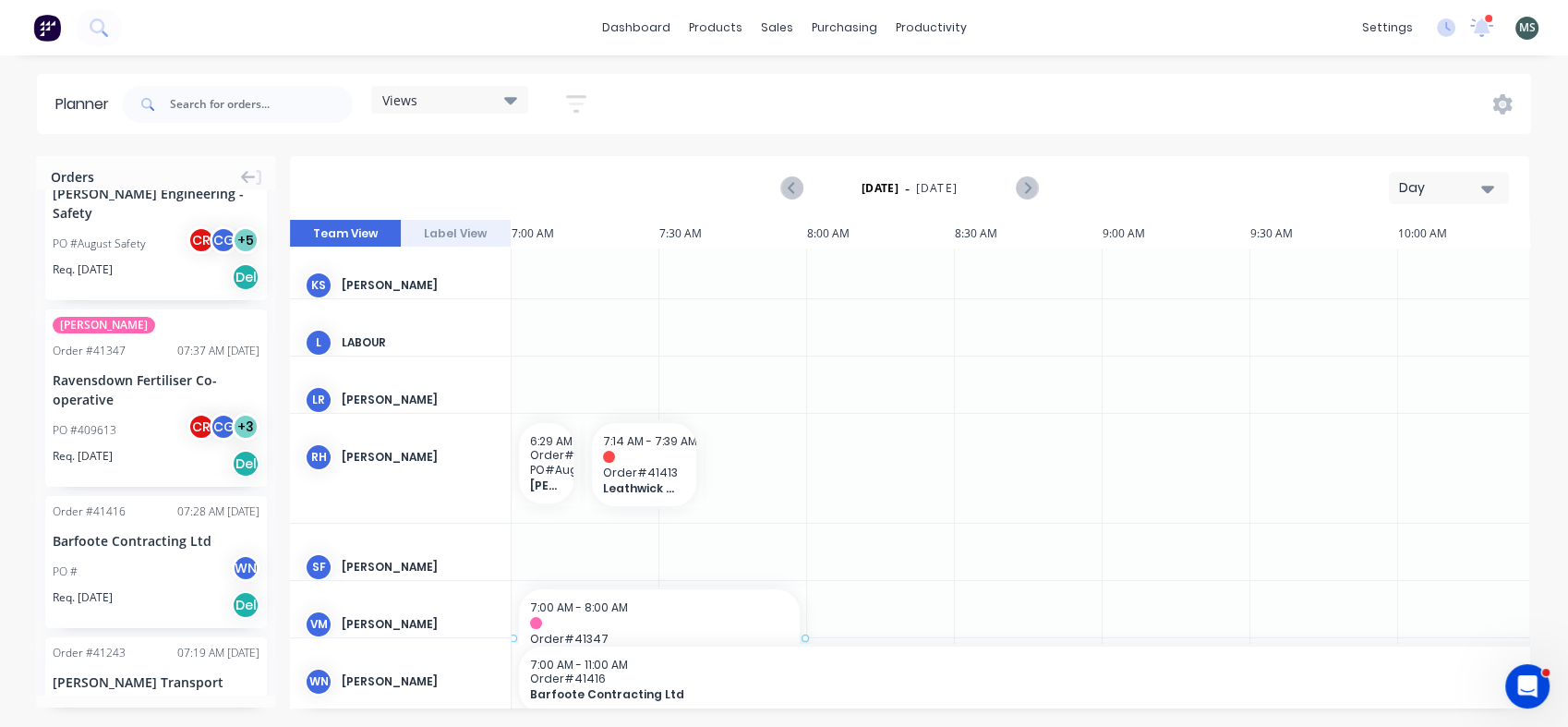
drag, startPoint x: 109, startPoint y: 369, endPoint x: 531, endPoint y: 603, distance: 482.5
click at [816, 640] on div at bounding box center [881, 642] width 148 height 123
drag, startPoint x: 802, startPoint y: 633, endPoint x: 717, endPoint y: 630, distance: 85.1
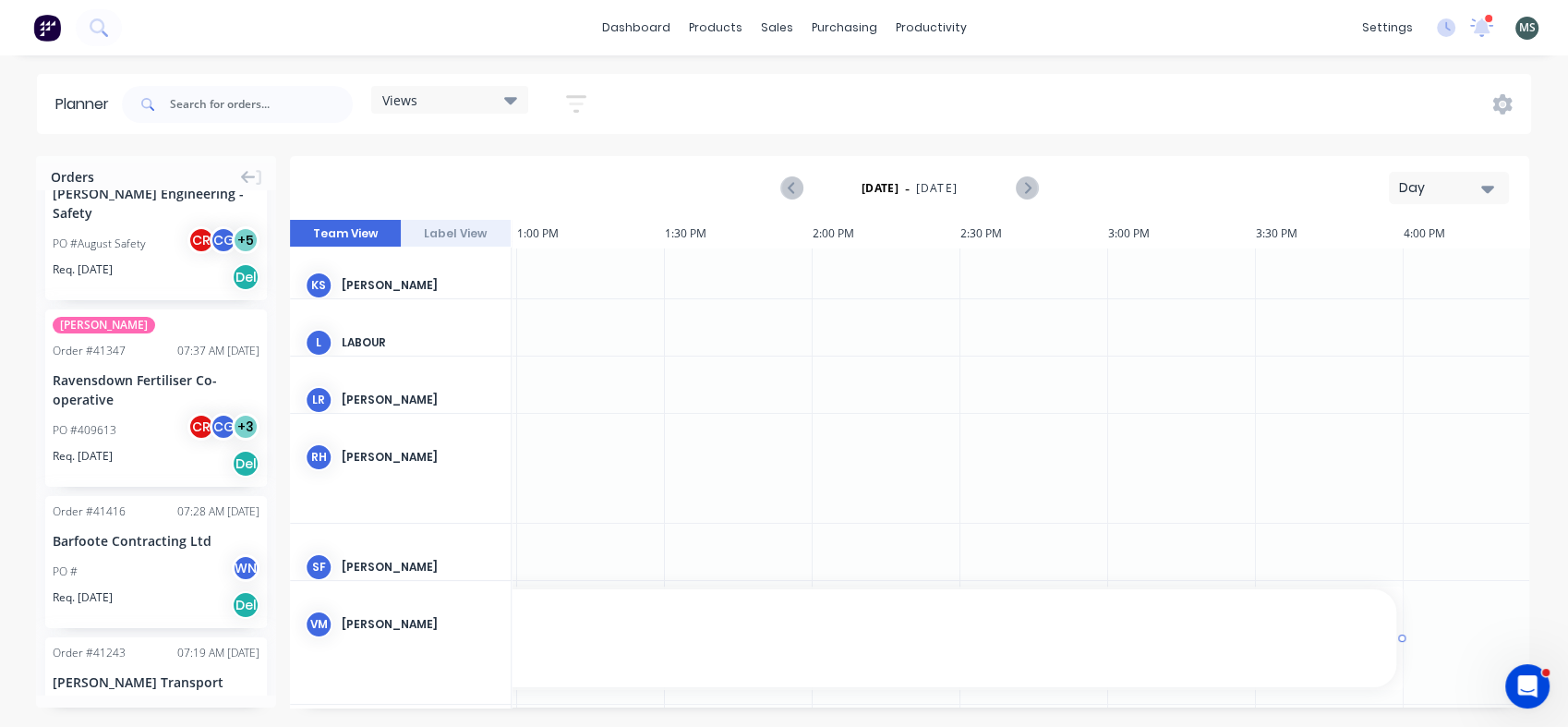
scroll to position [383, 1796]
drag, startPoint x: 658, startPoint y: 641, endPoint x: 1551, endPoint y: 637, distance: 893.0
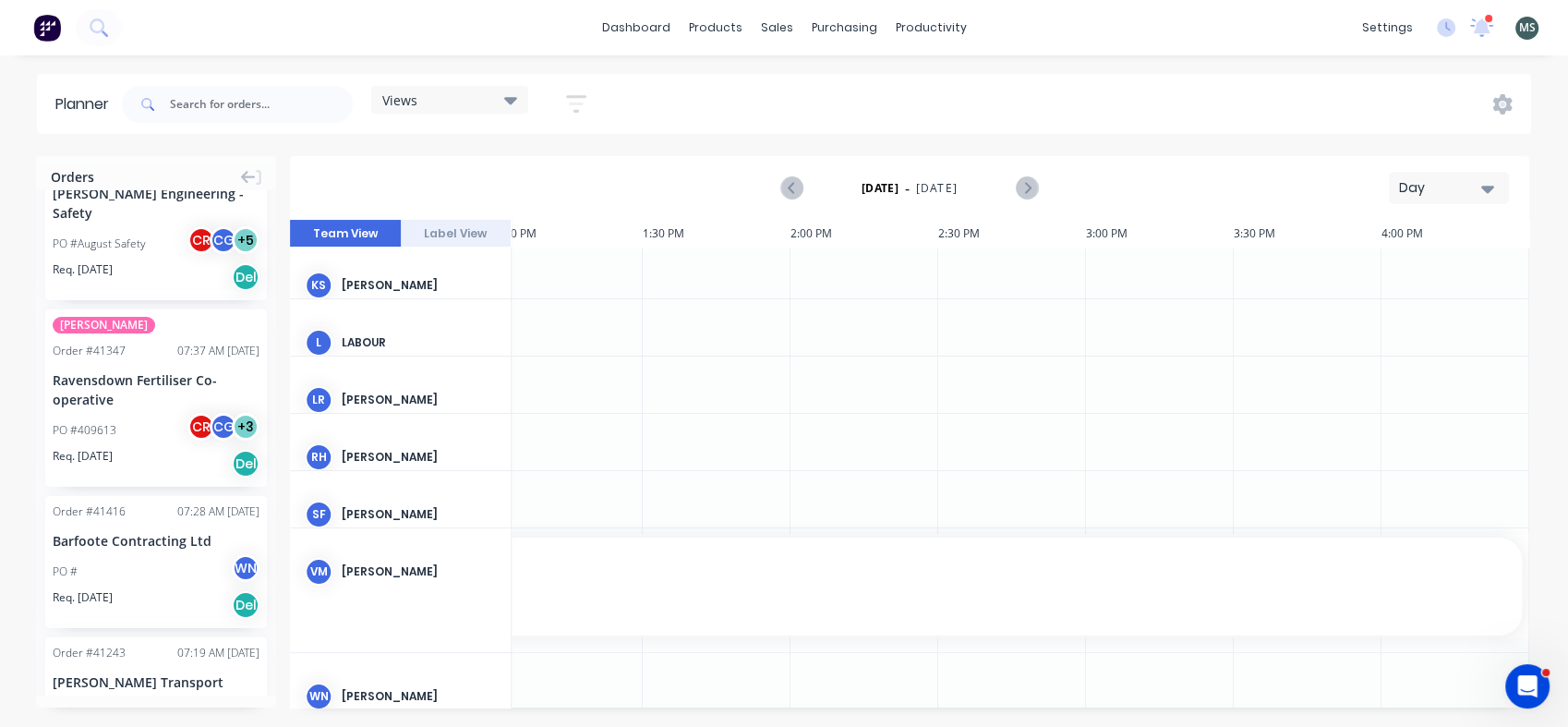
click at [549, 485] on div at bounding box center [569, 499] width 148 height 56
click at [408, 484] on div "sf [PERSON_NAME]" at bounding box center [399, 514] width 221 height 87
click at [613, 580] on span "Order # 41347" at bounding box center [126, 587] width 2770 height 14
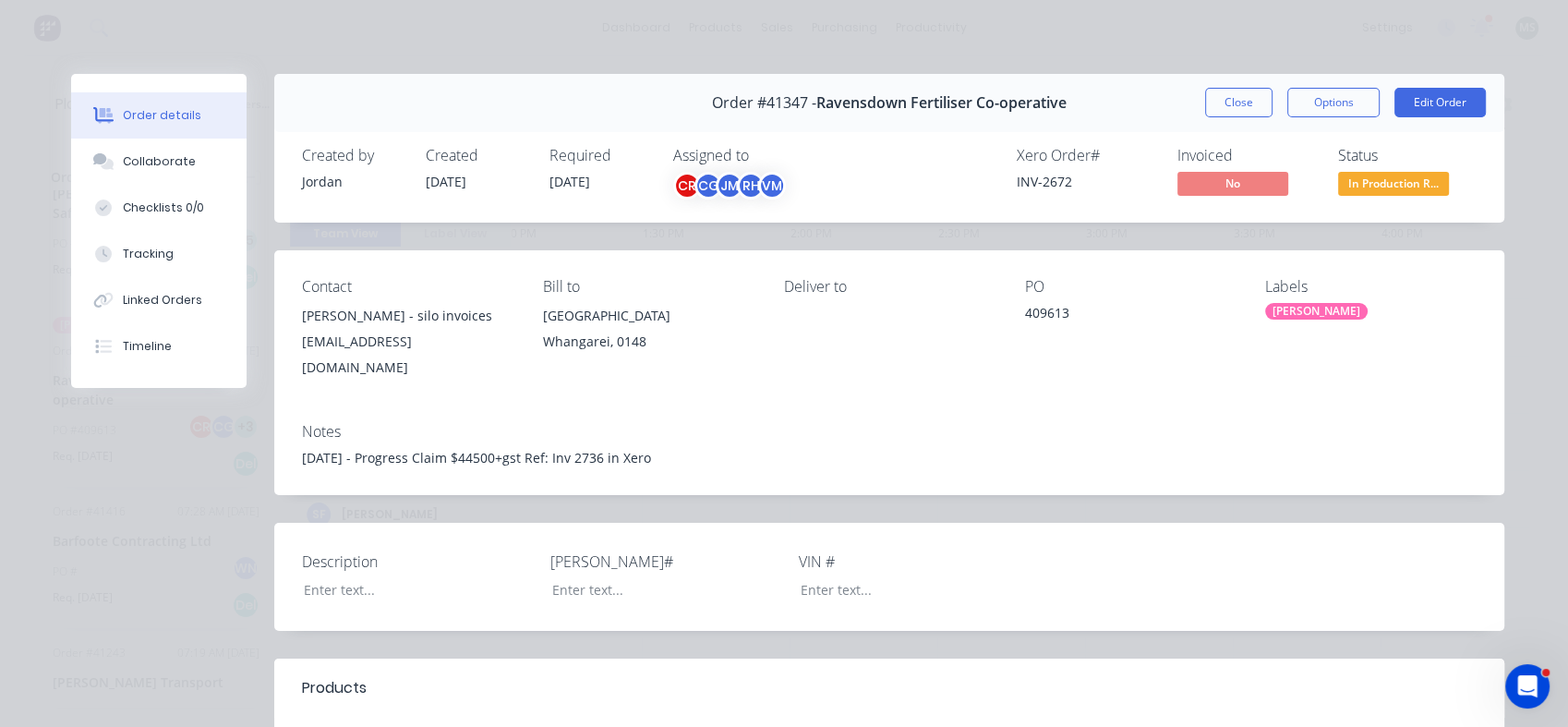
click at [1254, 98] on button "Close" at bounding box center [1239, 103] width 68 height 30
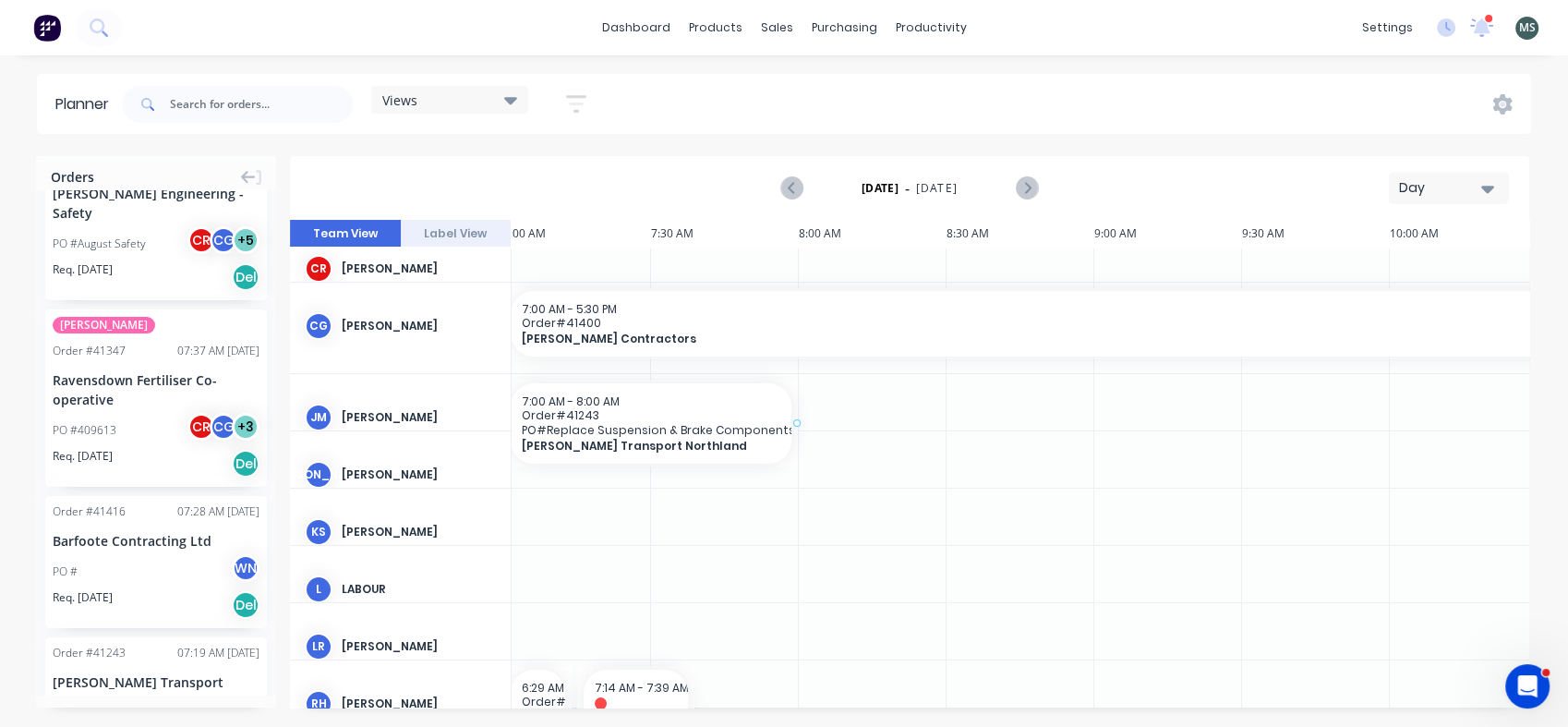
scroll to position [137, 0]
drag, startPoint x: 134, startPoint y: 673, endPoint x: 513, endPoint y: 413, distance: 459.6
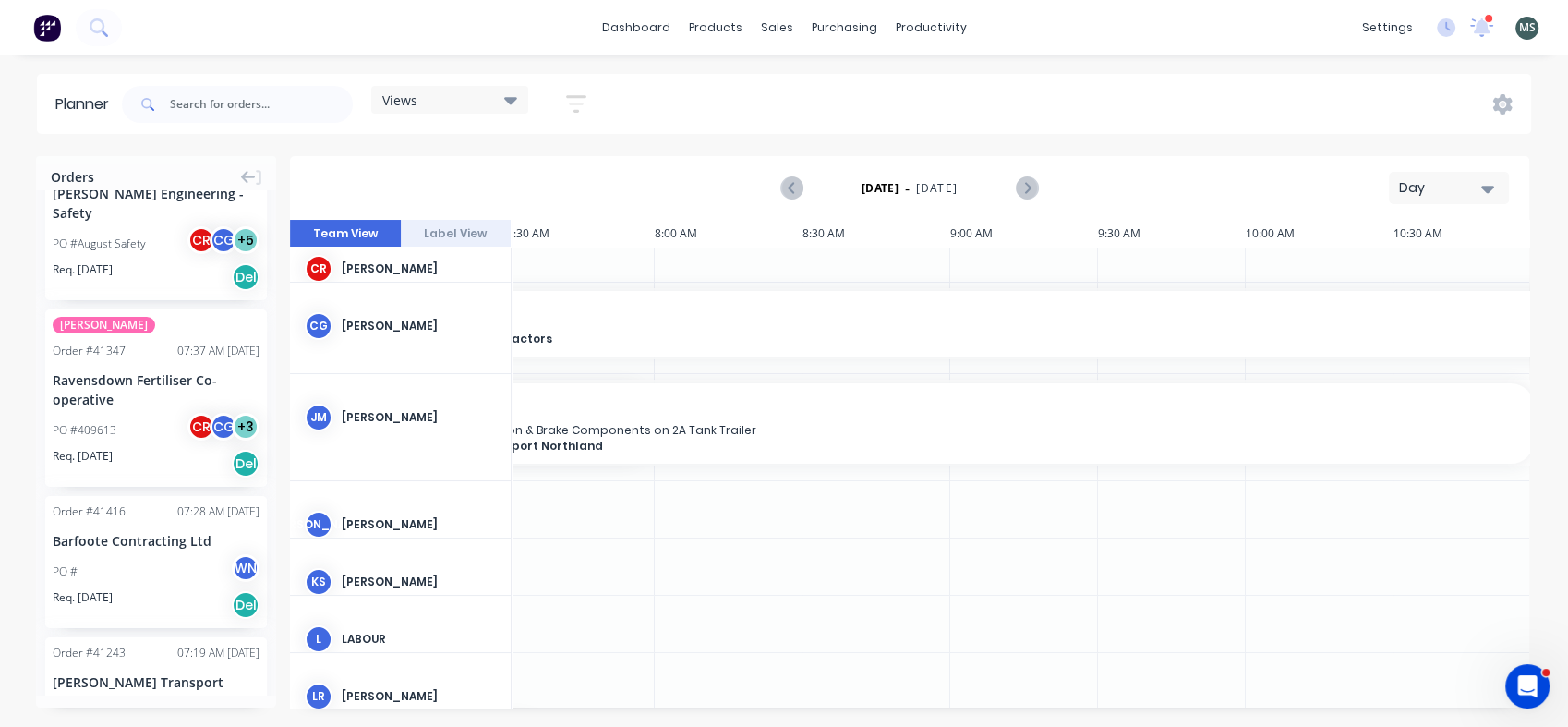
scroll to position [137, 172]
drag, startPoint x: 805, startPoint y: 423, endPoint x: 1489, endPoint y: 413, distance: 684.1
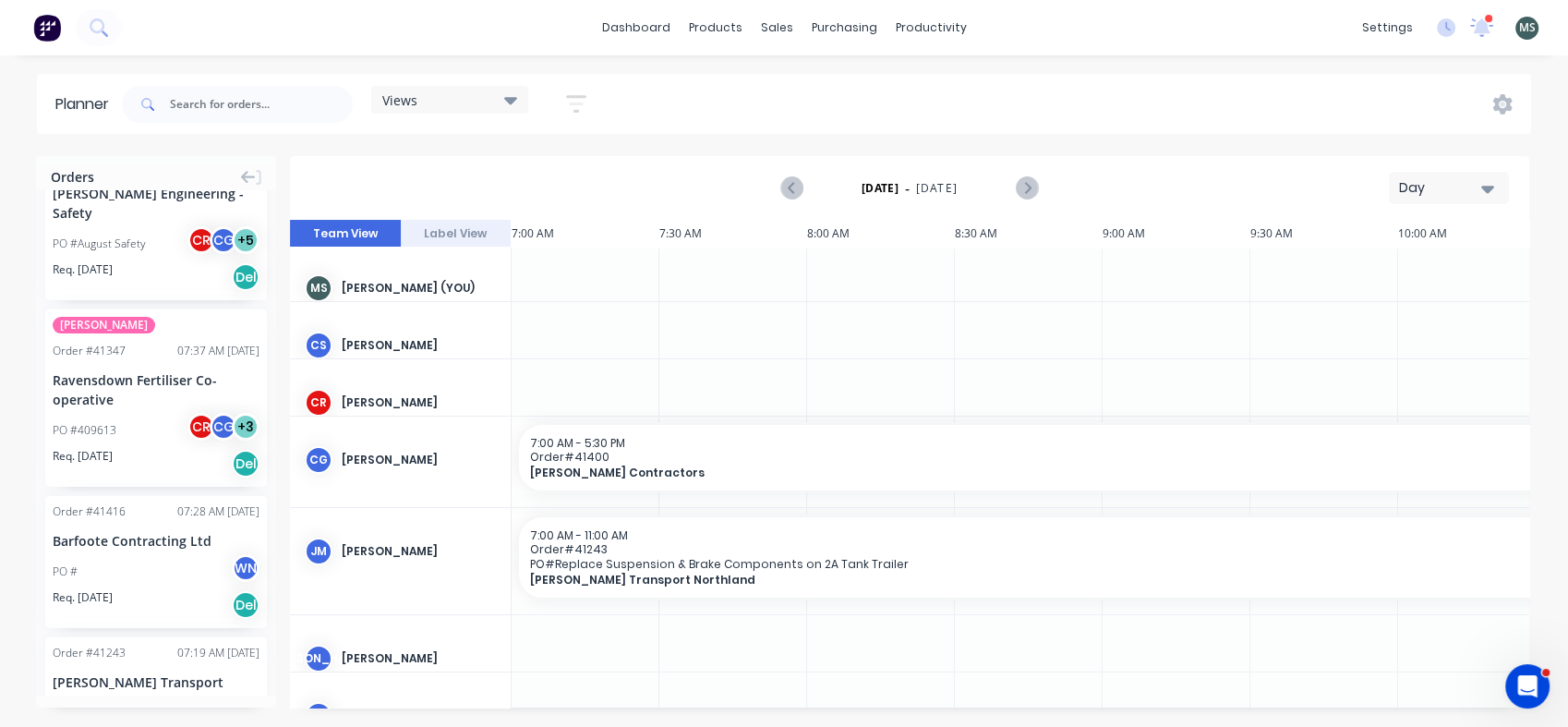
scroll to position [0, 0]
click at [570, 105] on icon "button" at bounding box center [576, 103] width 20 height 23
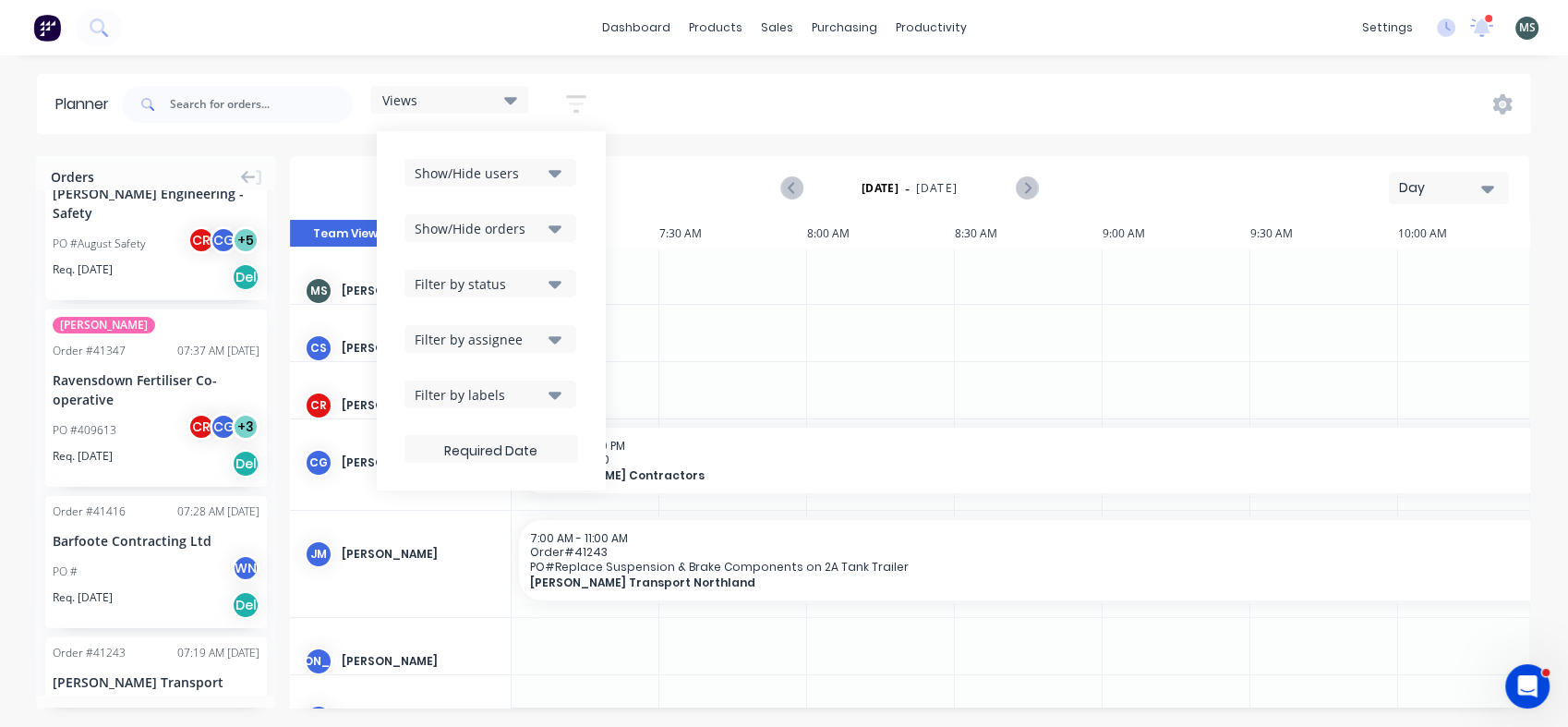
click at [558, 170] on icon "button" at bounding box center [554, 173] width 13 height 20
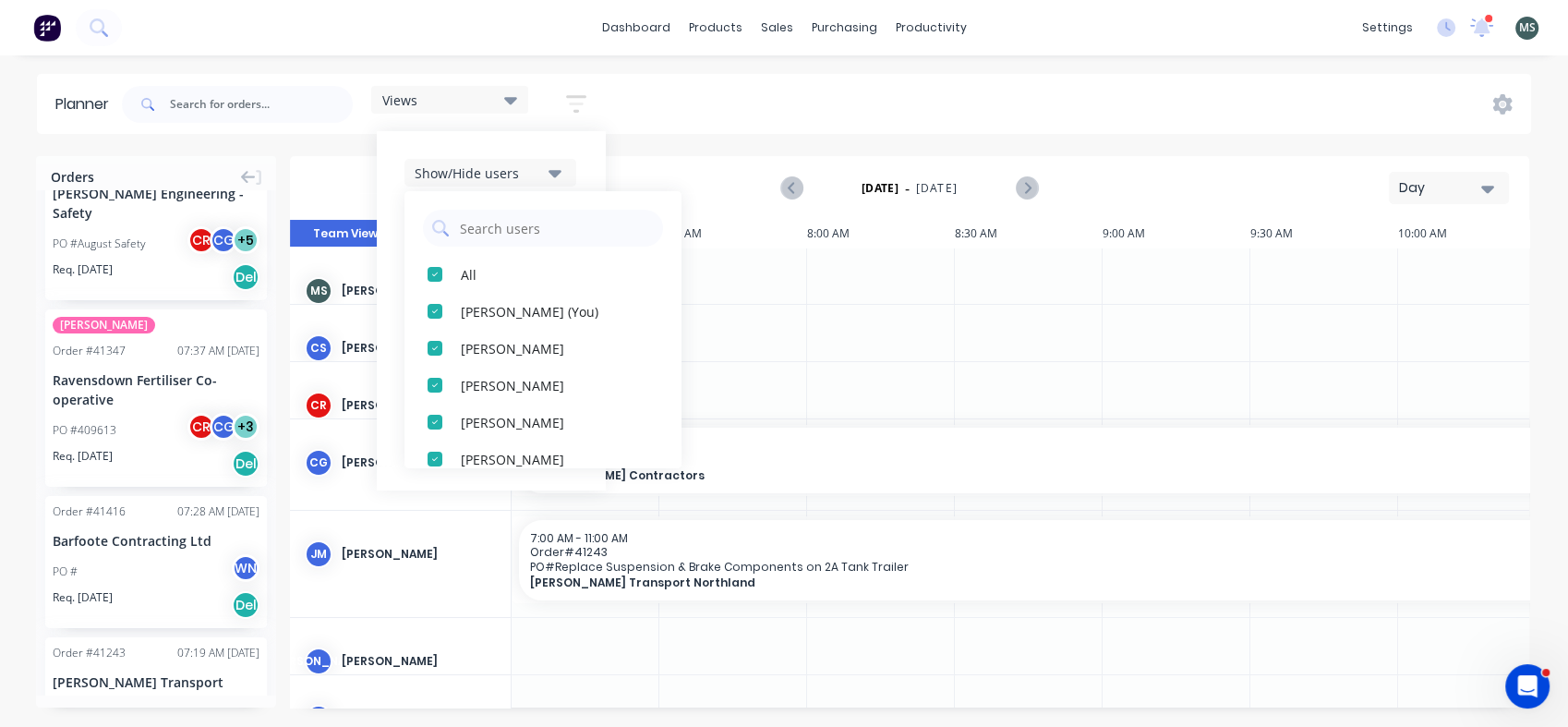
click at [435, 349] on div "button" at bounding box center [434, 348] width 37 height 37
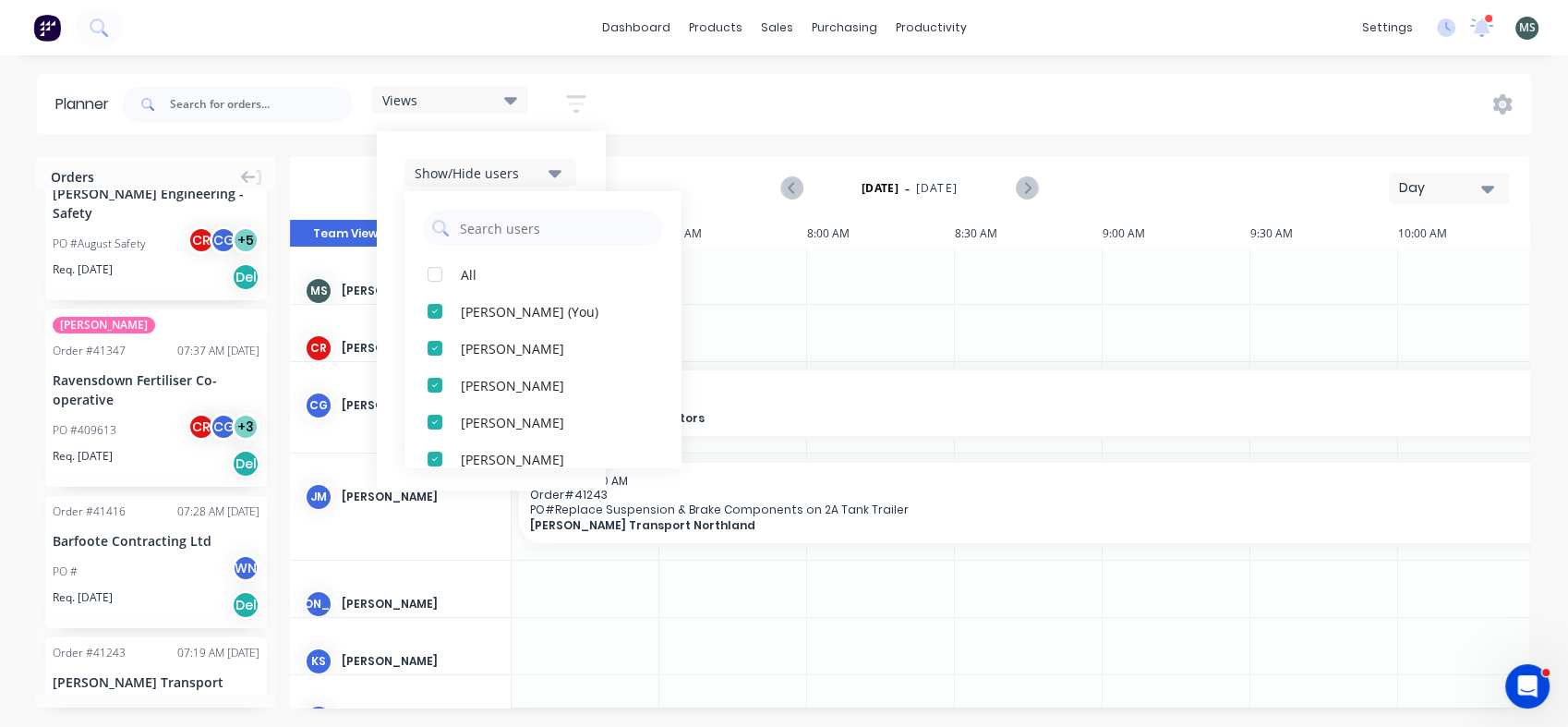
click at [436, 312] on div "button" at bounding box center [434, 311] width 37 height 37
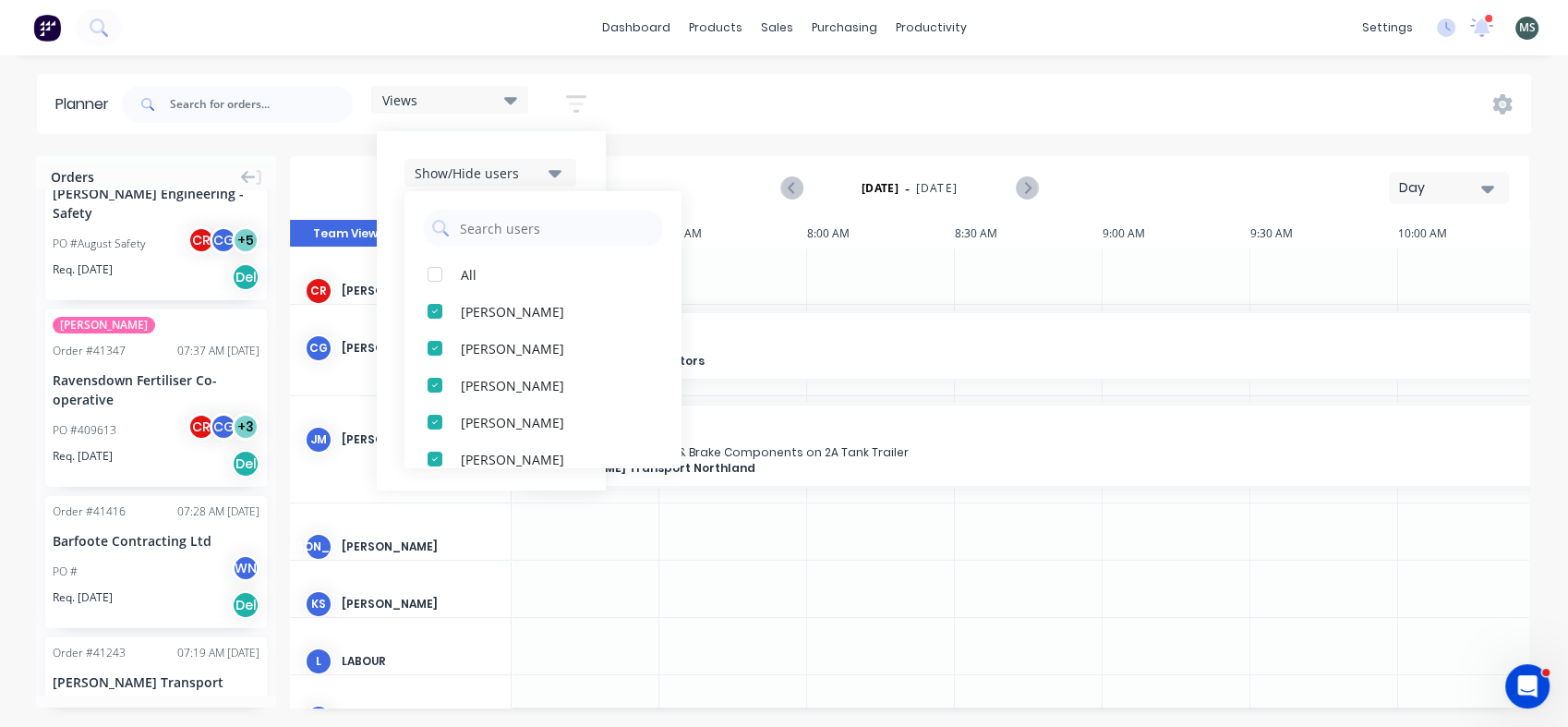
click at [433, 455] on div "button" at bounding box center [434, 458] width 37 height 37
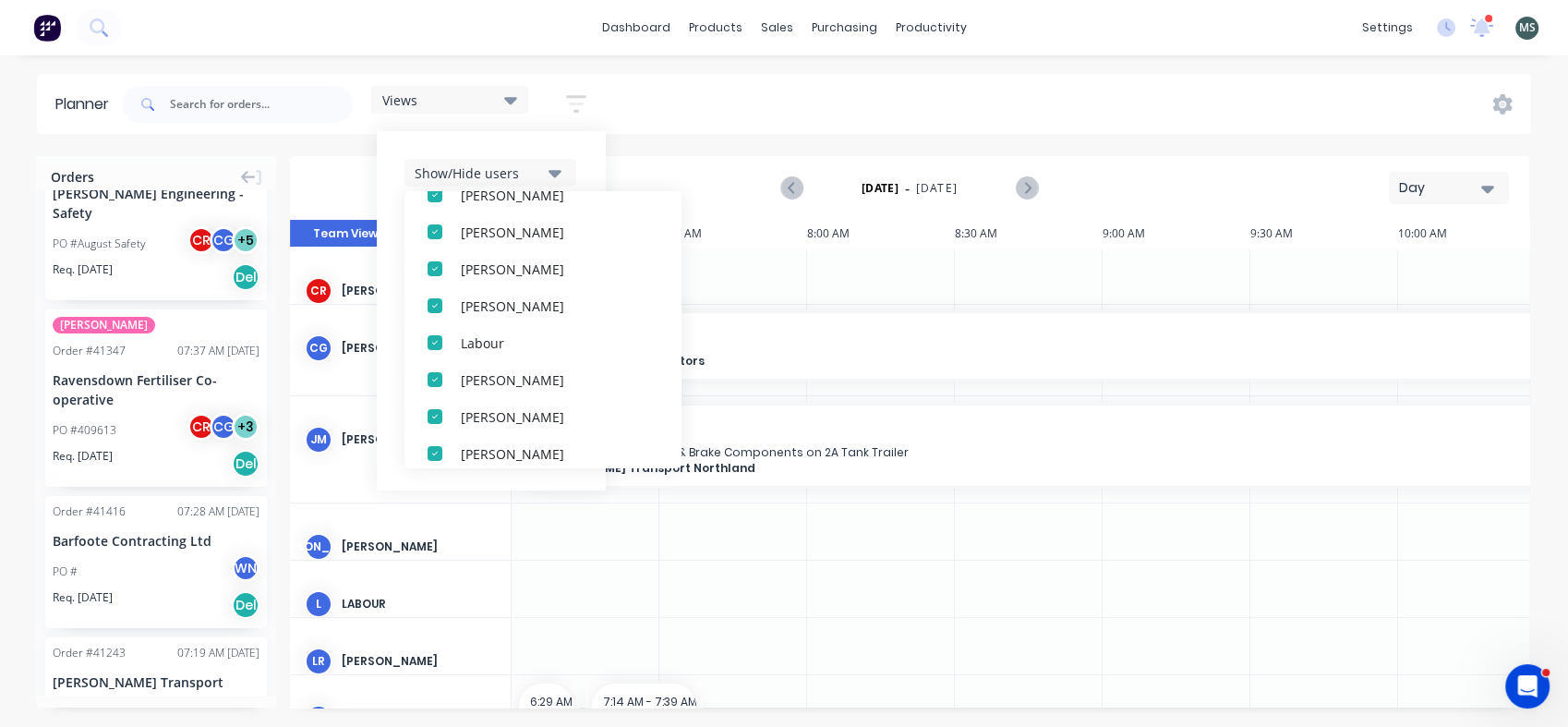
scroll to position [162, 0]
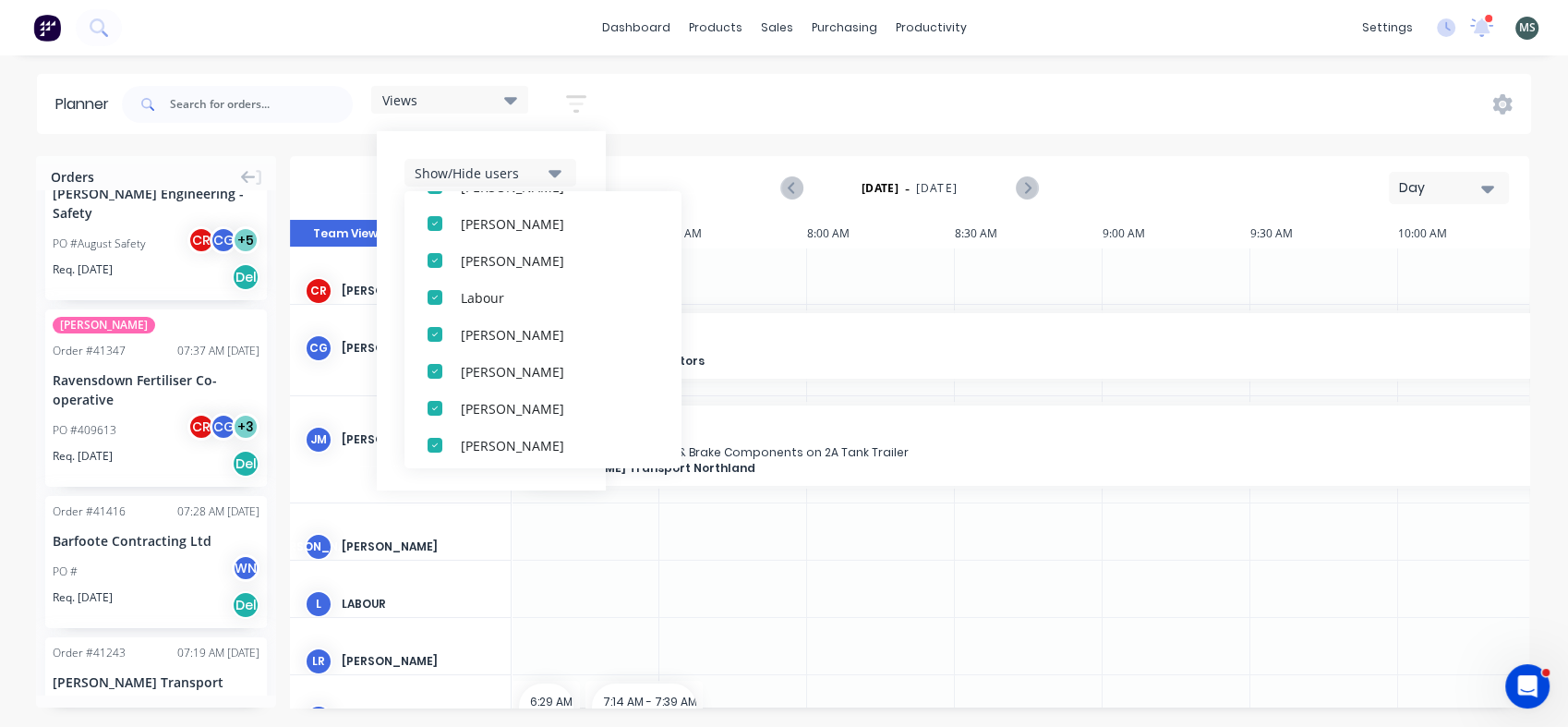
click at [430, 292] on div "button" at bounding box center [434, 297] width 37 height 37
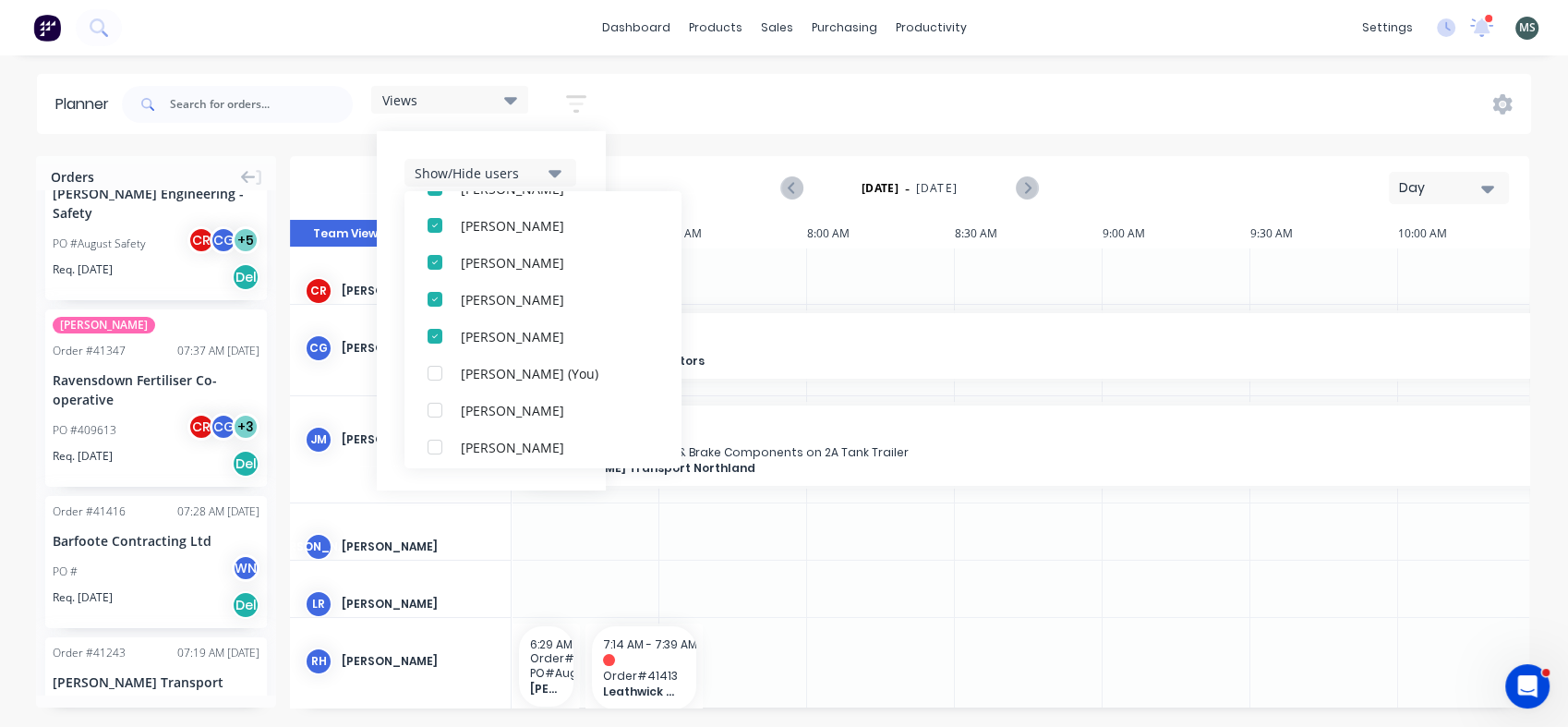
scroll to position [328, 0]
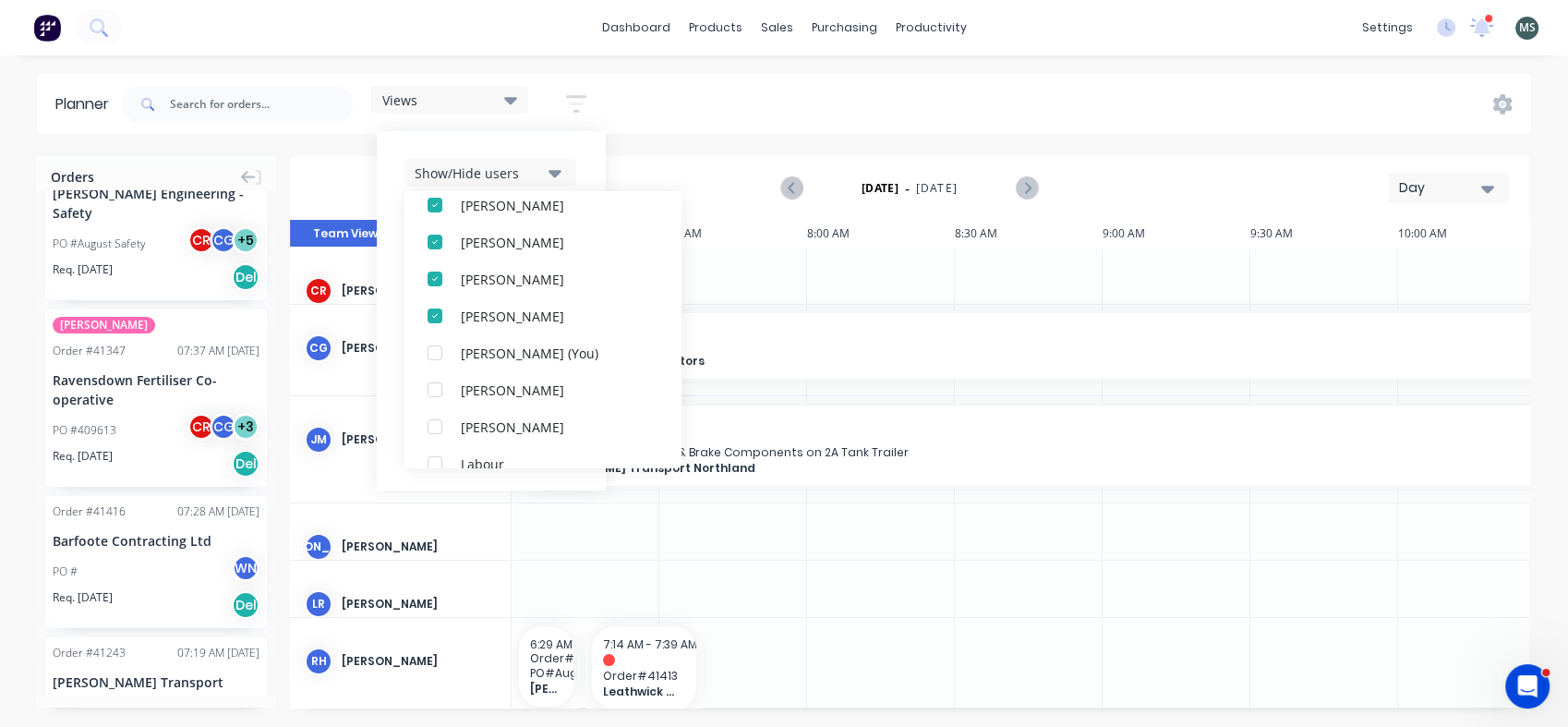
click at [432, 318] on div "button" at bounding box center [434, 316] width 37 height 37
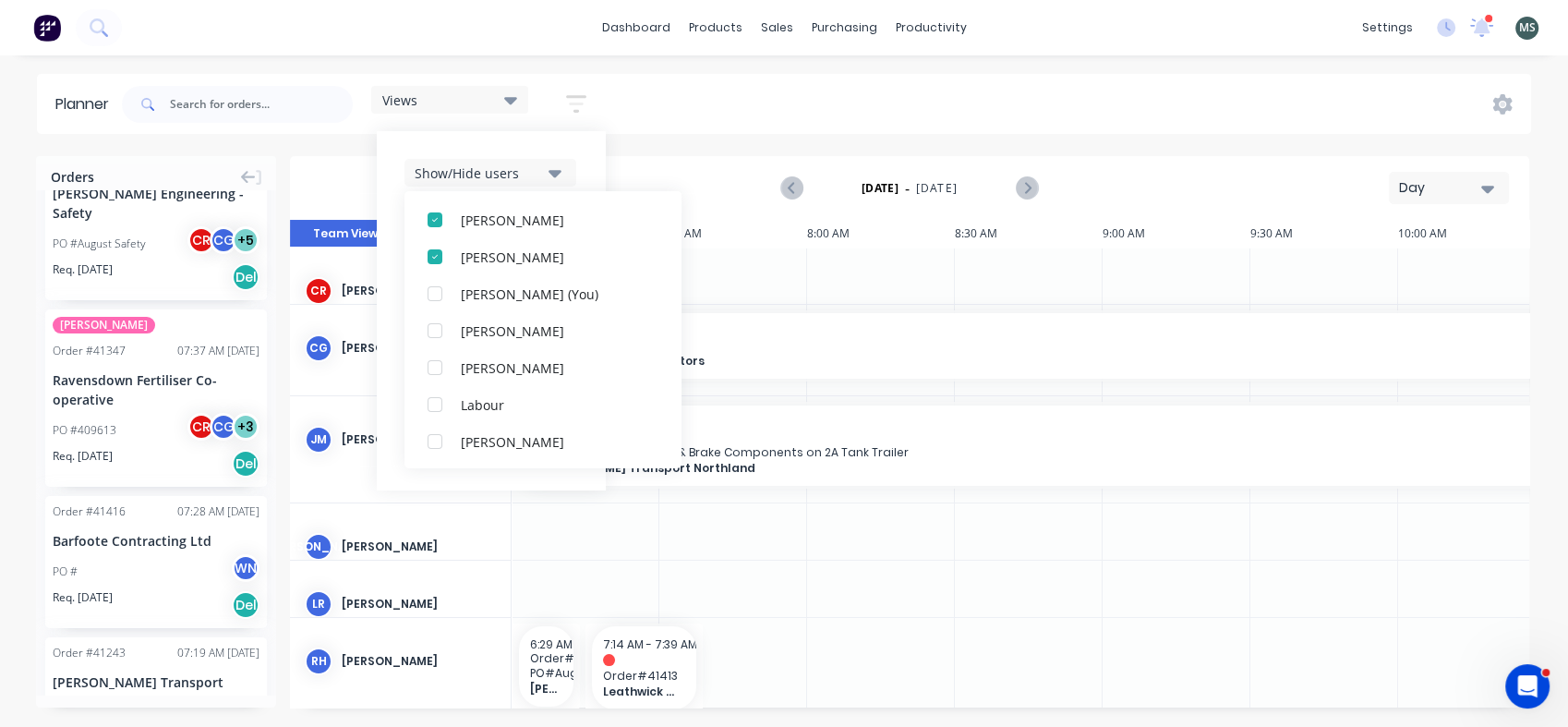
click at [280, 480] on div "Orders Order # 41237 08:15 AM [DATE] [PERSON_NAME] - Whangarei PO #FUSO 510 [PE…" at bounding box center [784, 440] width 1568 height 570
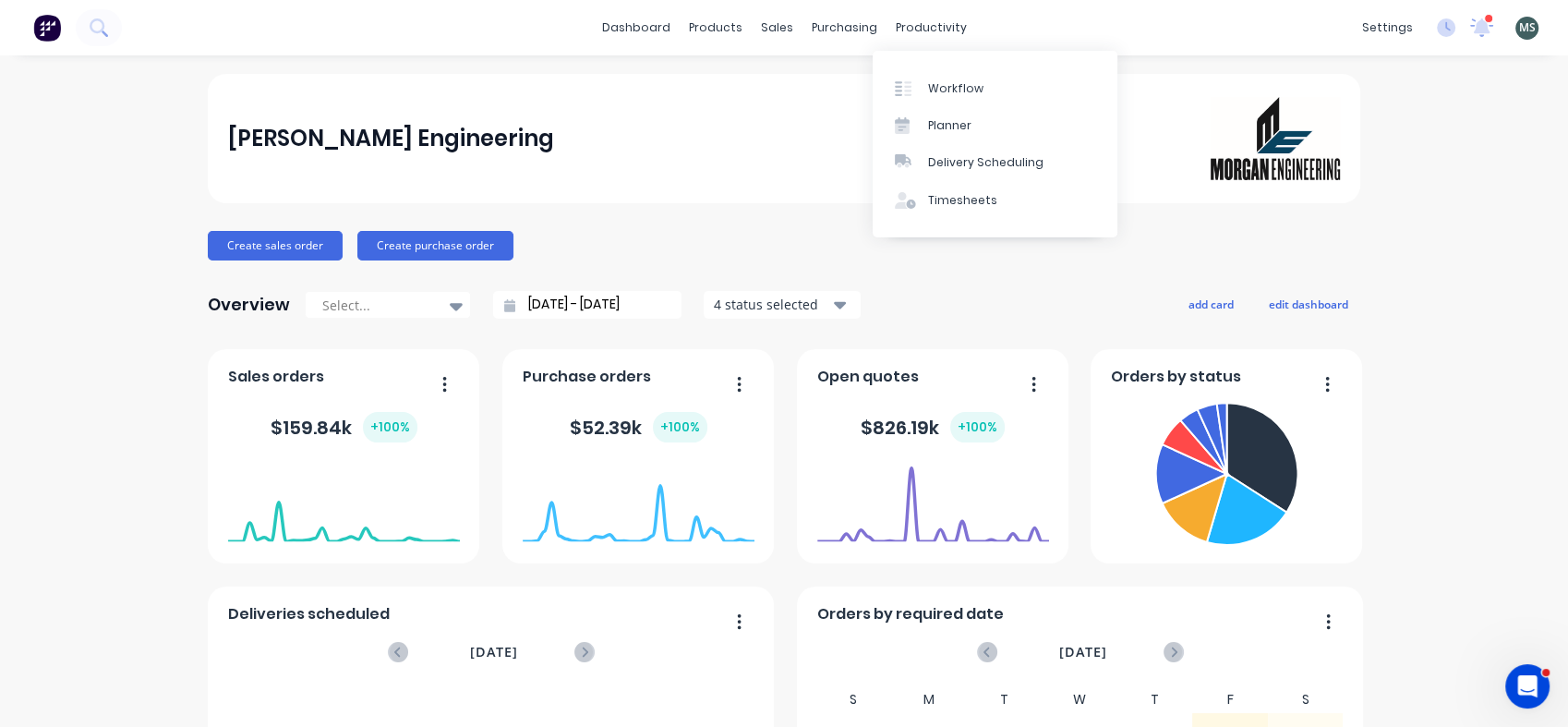
click at [948, 120] on div "Planner" at bounding box center [949, 125] width 43 height 17
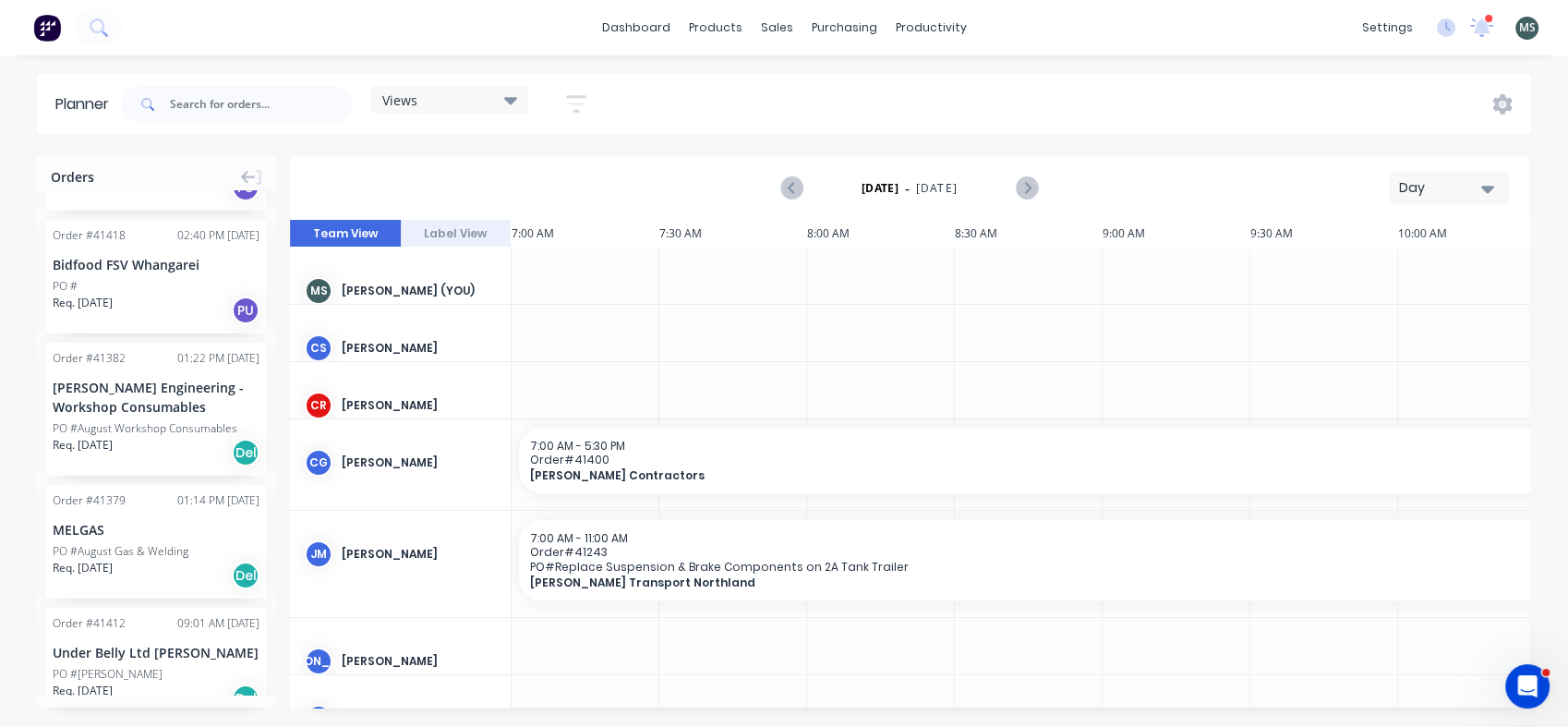
scroll to position [2345, 0]
drag, startPoint x: 275, startPoint y: 645, endPoint x: 276, endPoint y: 616, distance: 29.0
click at [276, 616] on div "Order # 41237 08:15 AM [DATE] [PERSON_NAME] - Whangarei PO #FUSO 510 [PERSON_NA…" at bounding box center [156, 442] width 240 height 505
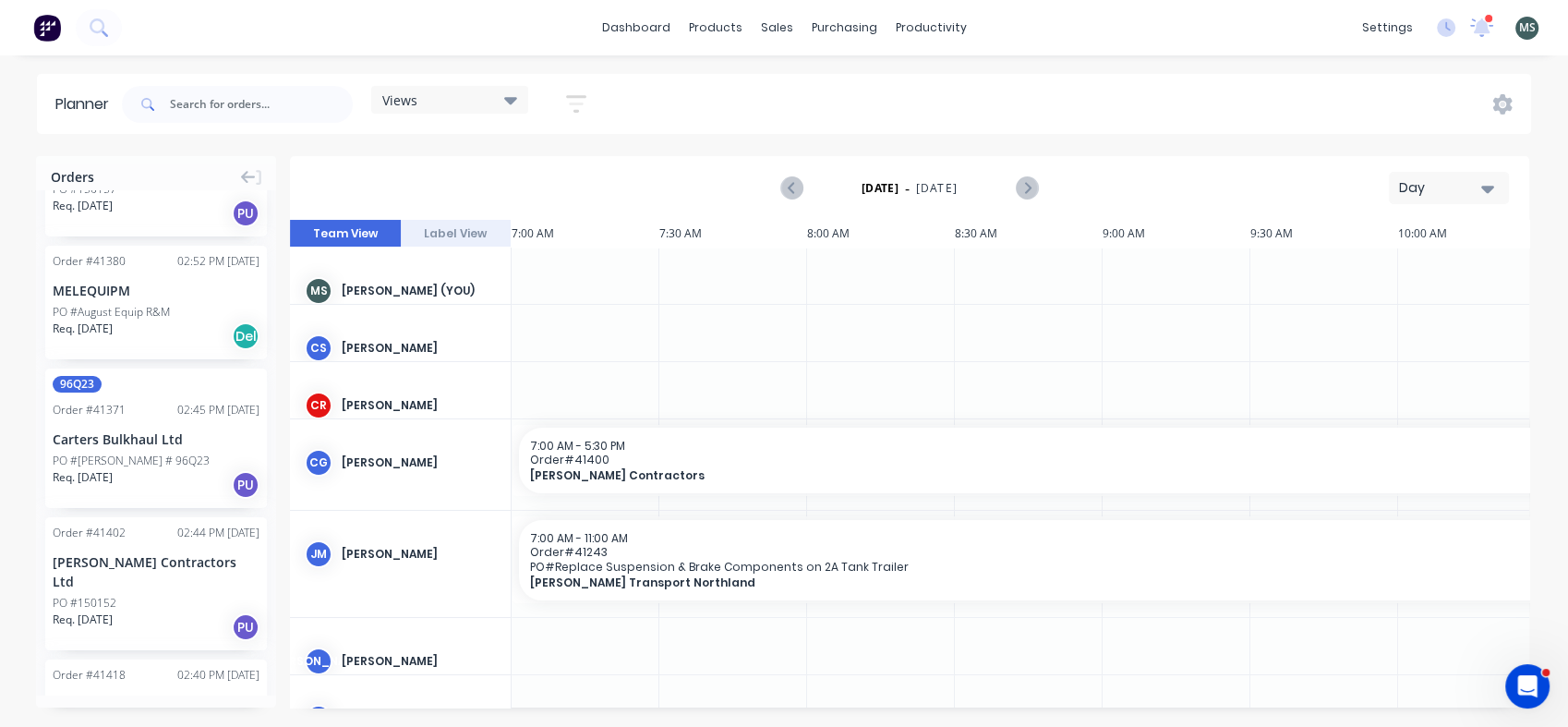
scroll to position [1956, 0]
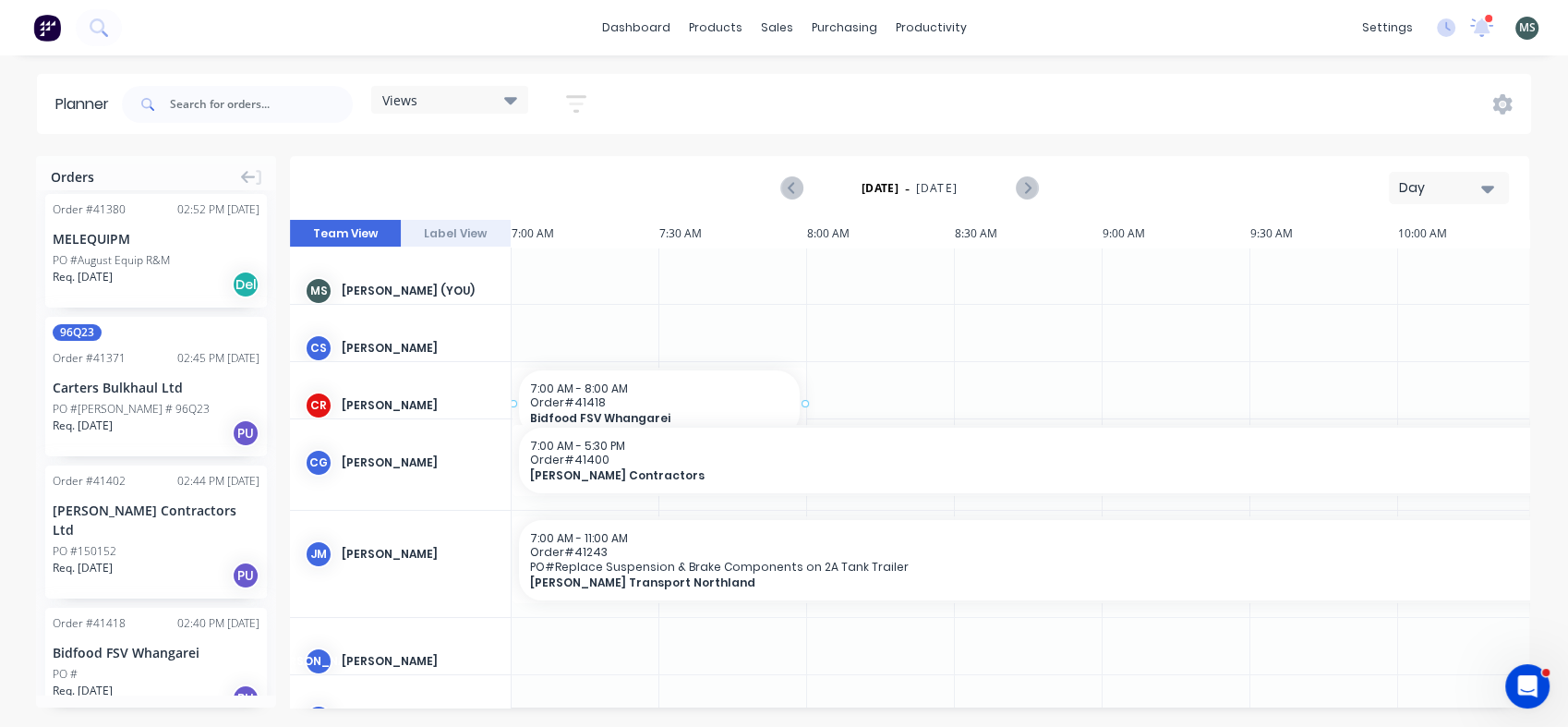
drag, startPoint x: 115, startPoint y: 546, endPoint x: 536, endPoint y: 396, distance: 446.9
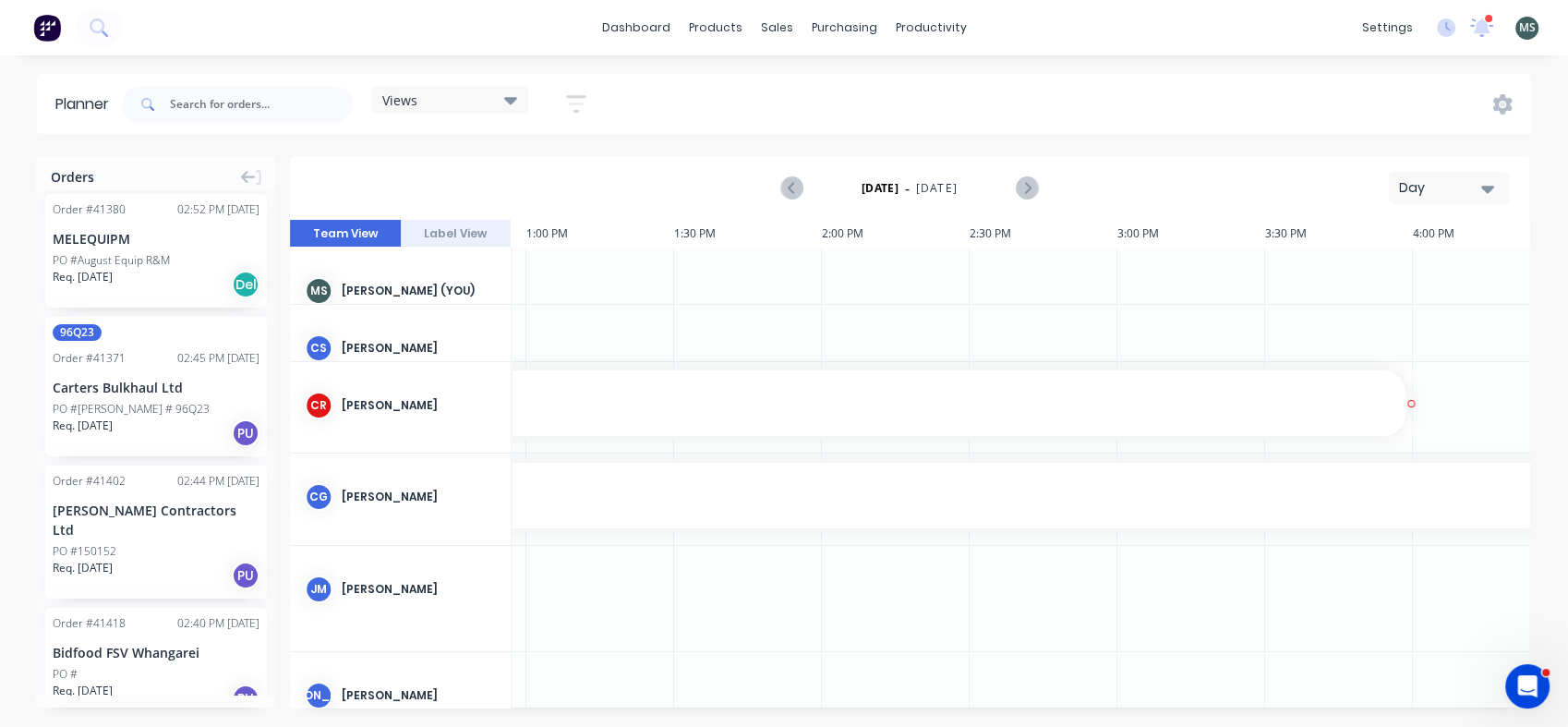
scroll to position [0, 1796]
drag, startPoint x: 804, startPoint y: 404, endPoint x: 1571, endPoint y: 386, distance: 767.2
click at [1567, 386] on html "dashboard products sales purchasing productivity dashboard products Product Cat…" at bounding box center [784, 364] width 1568 height 727
drag, startPoint x: 348, startPoint y: 343, endPoint x: 327, endPoint y: 333, distance: 23.3
click at [327, 333] on div "CS [PERSON_NAME]" at bounding box center [399, 348] width 221 height 87
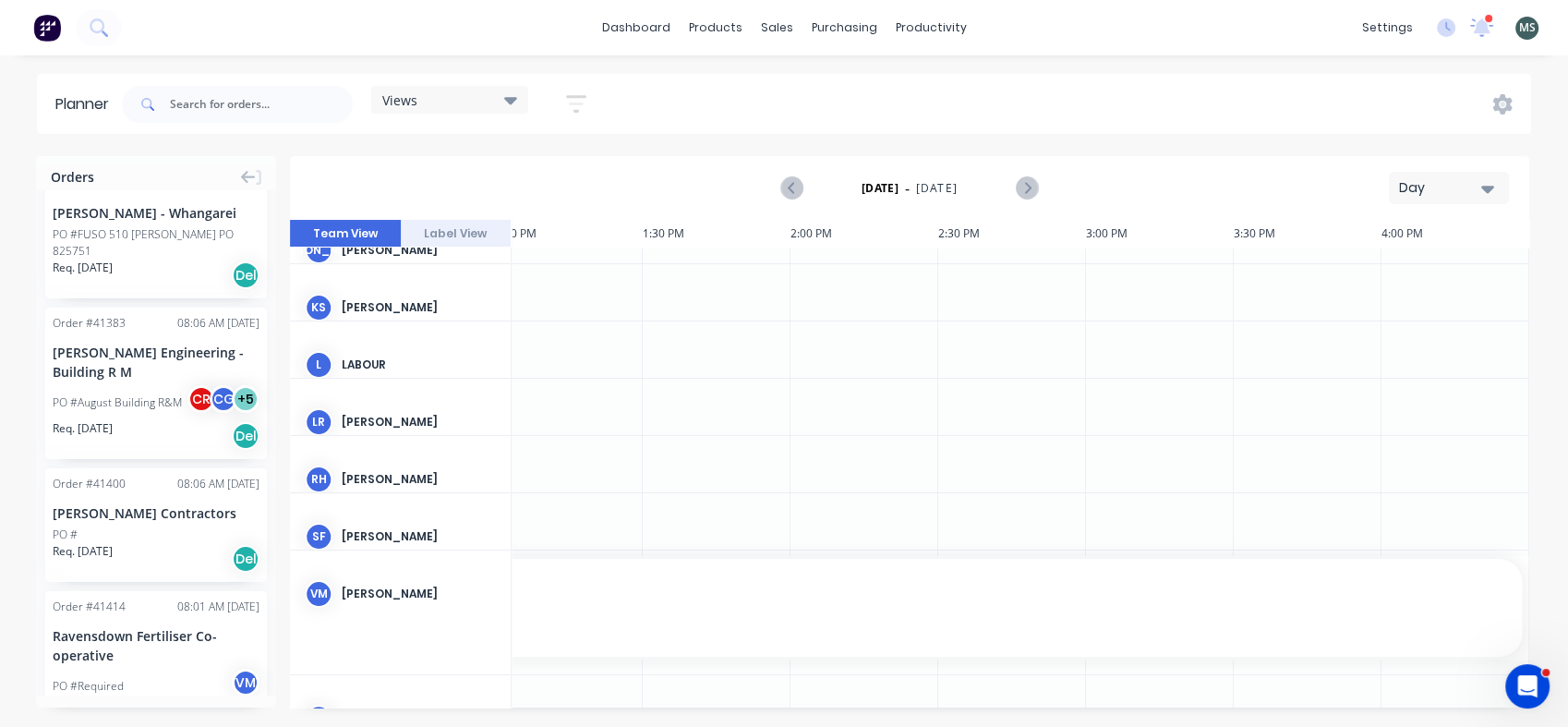
scroll to position [0, 0]
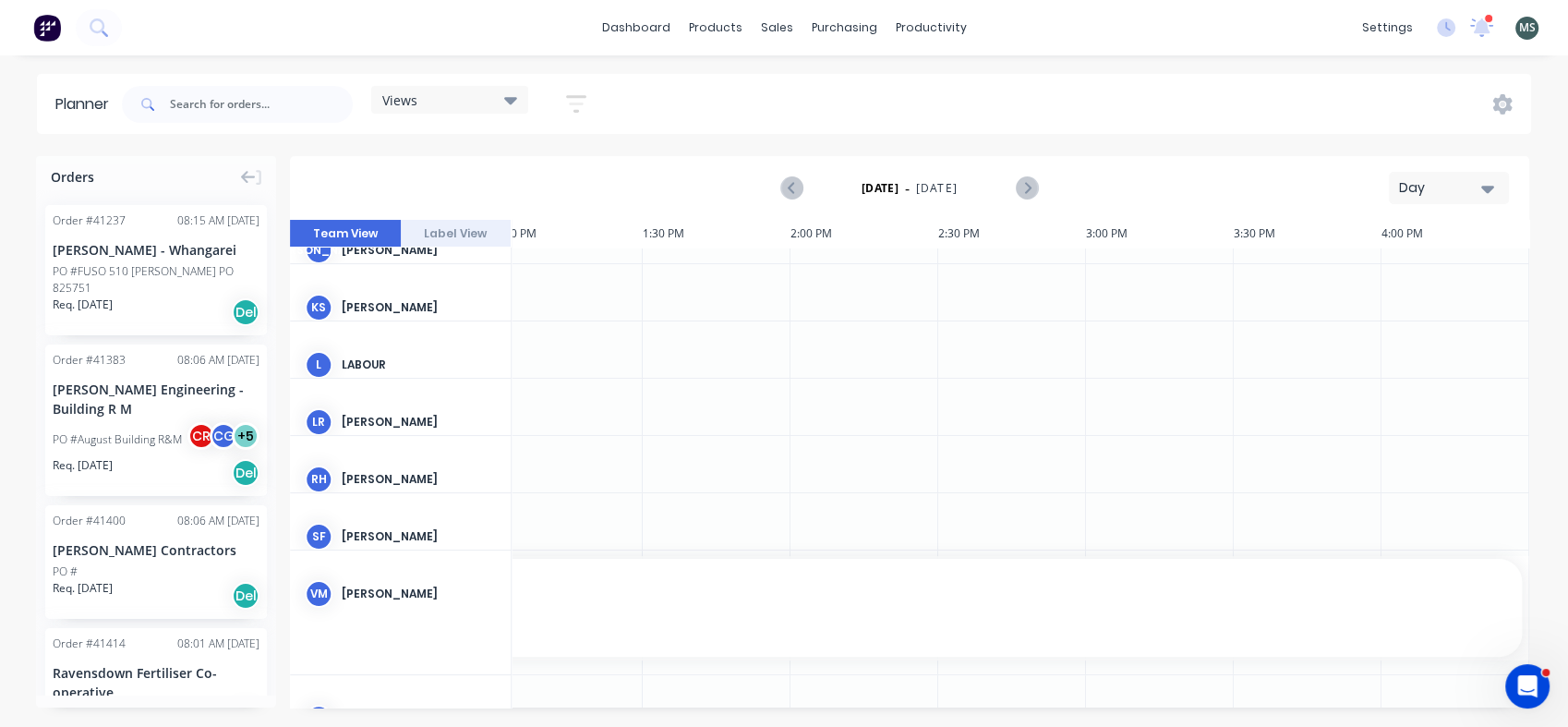
click at [307, 206] on div "[DATE] - [DATE] Day" at bounding box center [909, 188] width 1235 height 60
drag, startPoint x: 276, startPoint y: 237, endPoint x: 276, endPoint y: 252, distance: 15.0
click at [276, 252] on div "Orders Order # 41237 08:15 AM [DATE] [PERSON_NAME] - Whangarei PO #FUSO 510 [PE…" at bounding box center [784, 440] width 1568 height 570
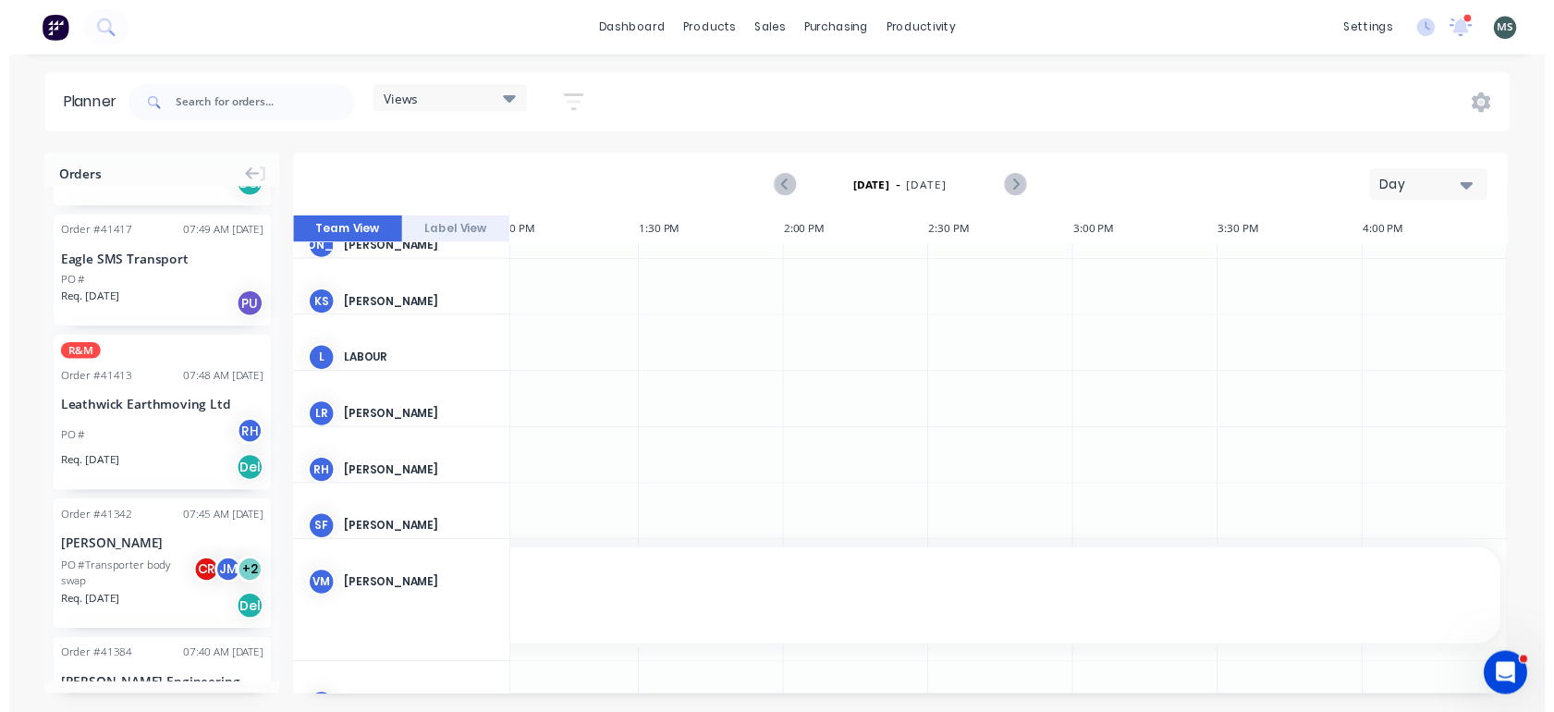
scroll to position [589, 0]
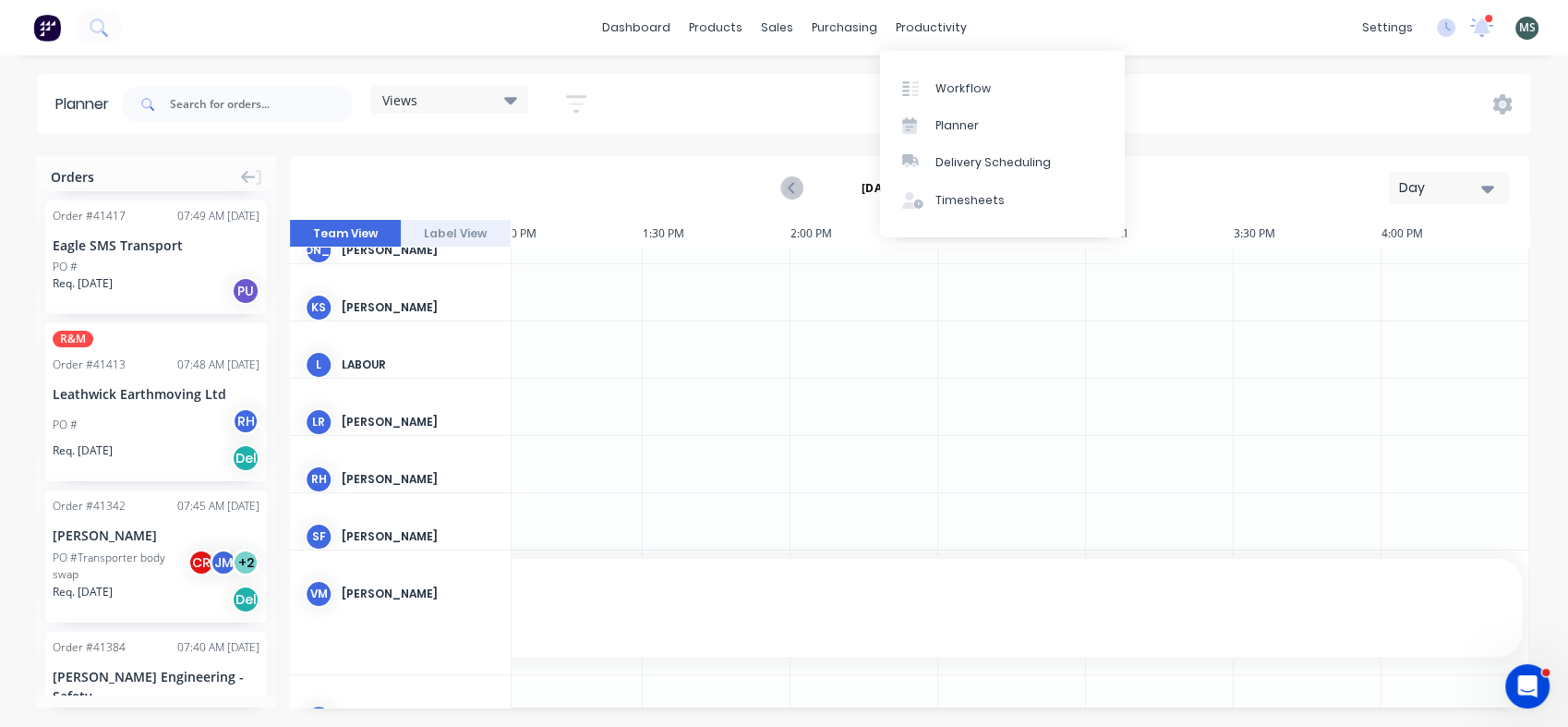
click at [914, 35] on div "productivity" at bounding box center [932, 28] width 90 height 28
click at [961, 85] on div "Workflow" at bounding box center [963, 88] width 55 height 17
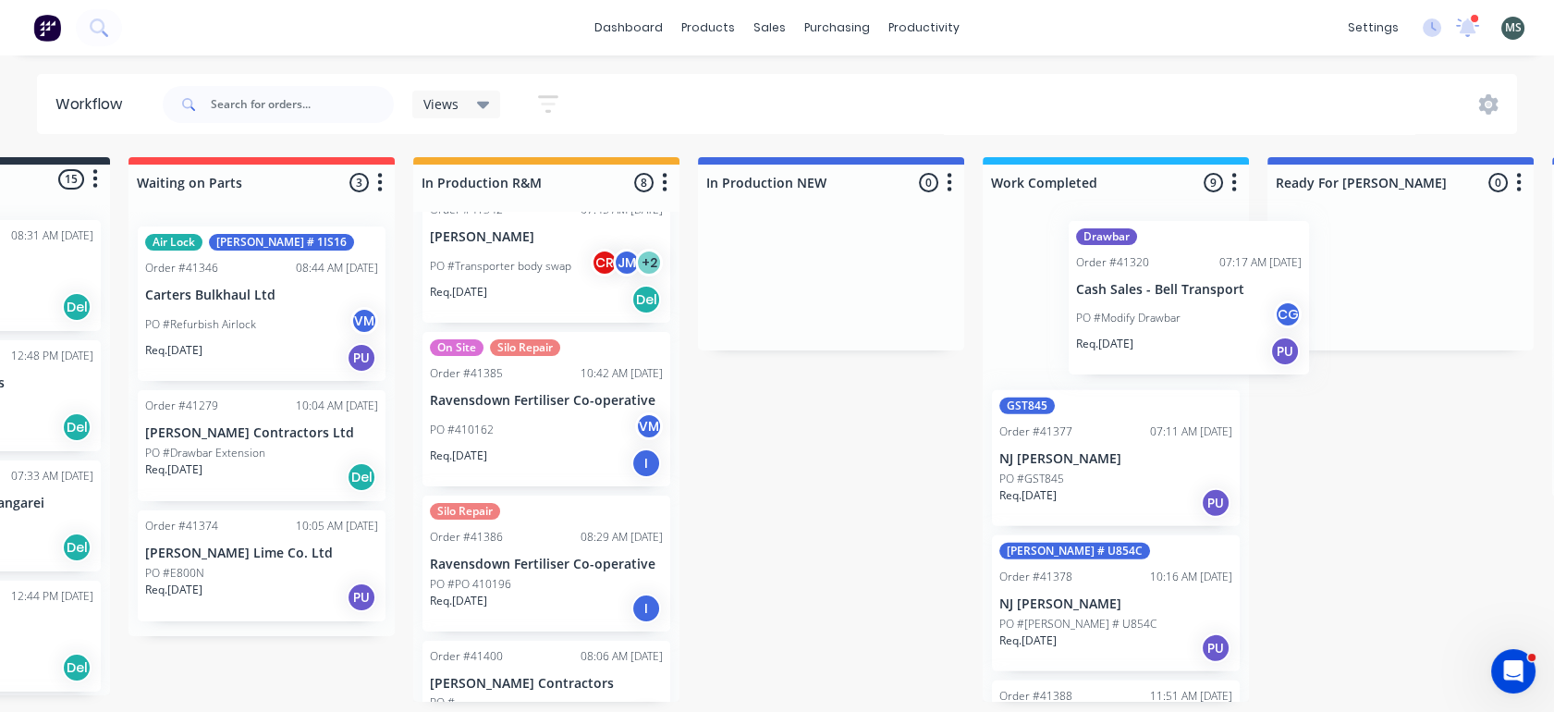
scroll to position [0, 200]
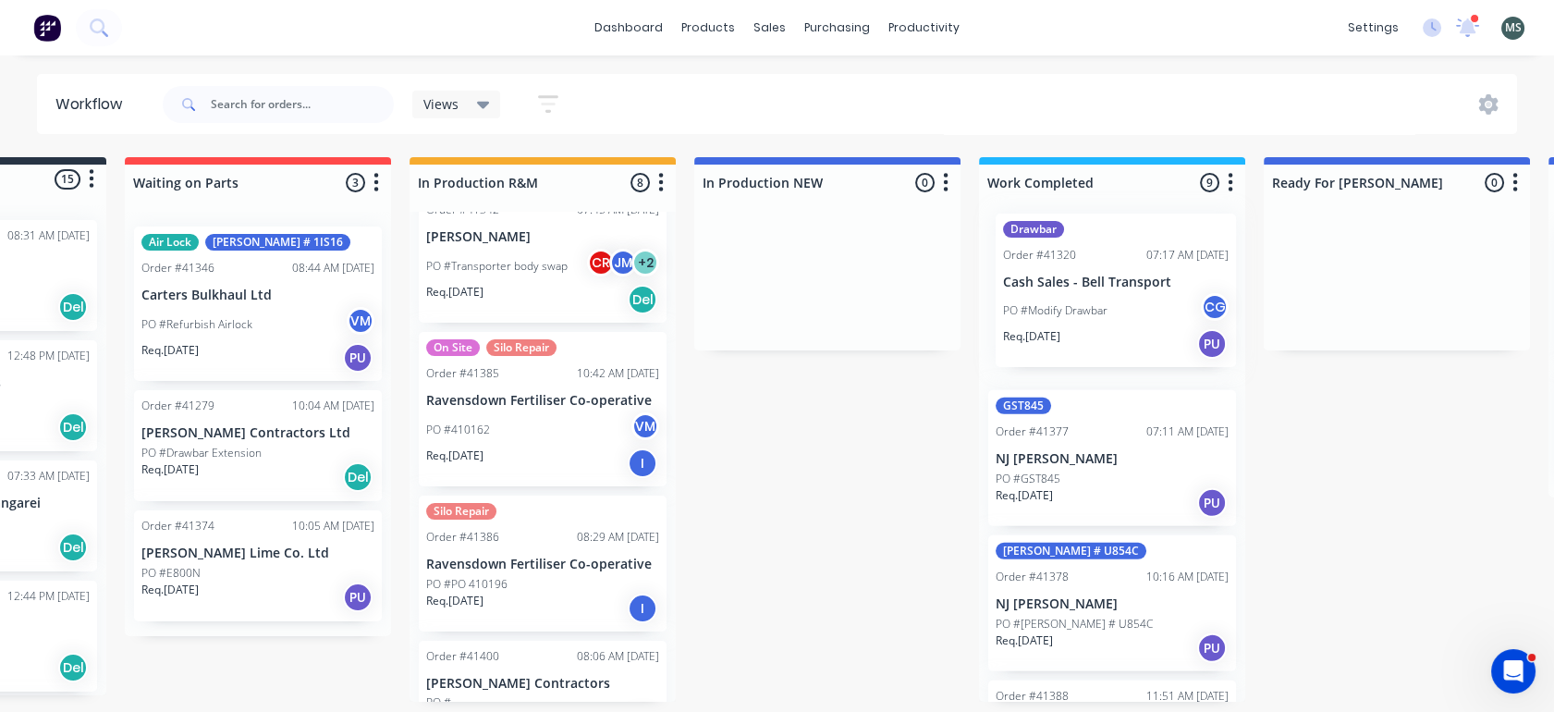
drag, startPoint x: 725, startPoint y: 429, endPoint x: 1101, endPoint y: 328, distance: 389.6
click at [1101, 328] on div "Submitted 15 Status colour #273444 hex #273444 Save Cancel Summaries Total orde…" at bounding box center [1328, 429] width 3084 height 545
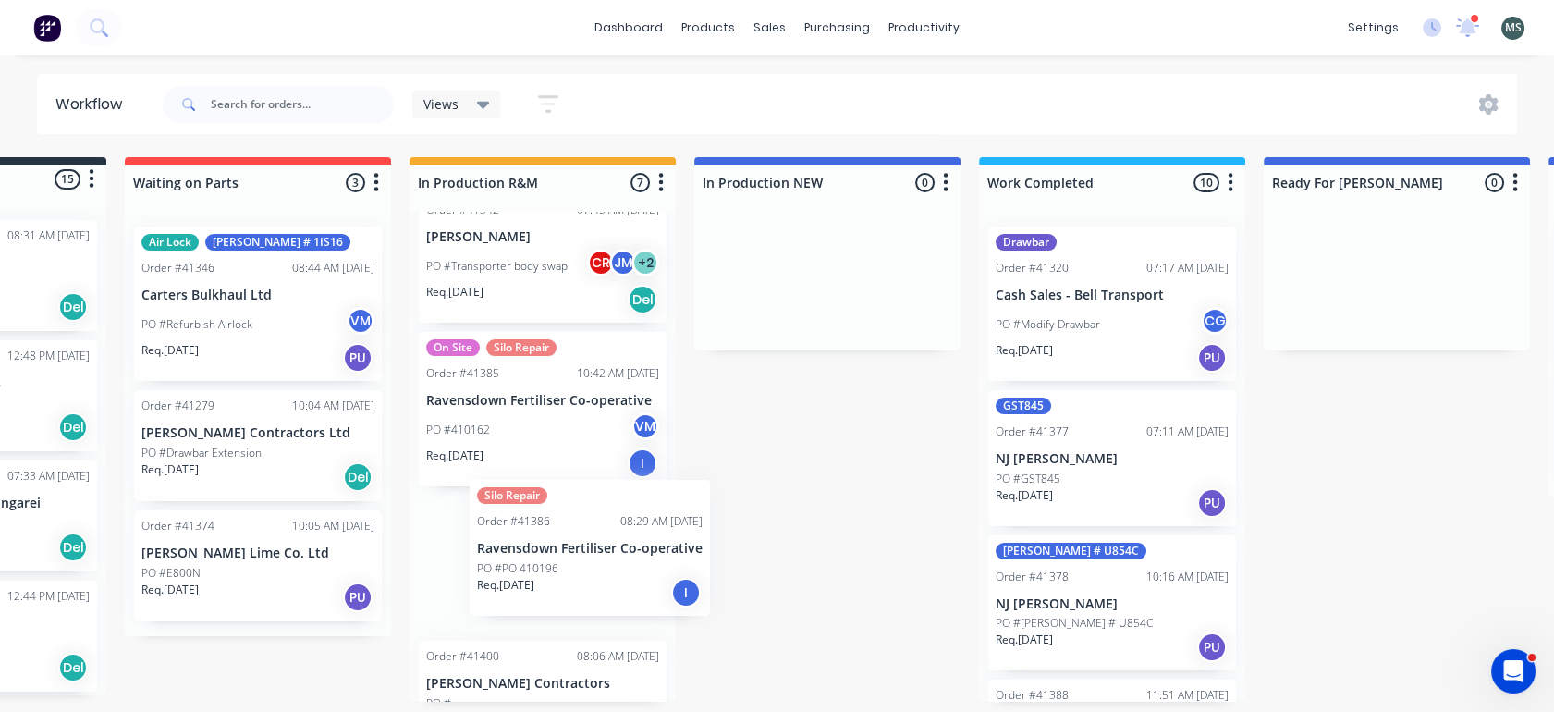
scroll to position [5, 200]
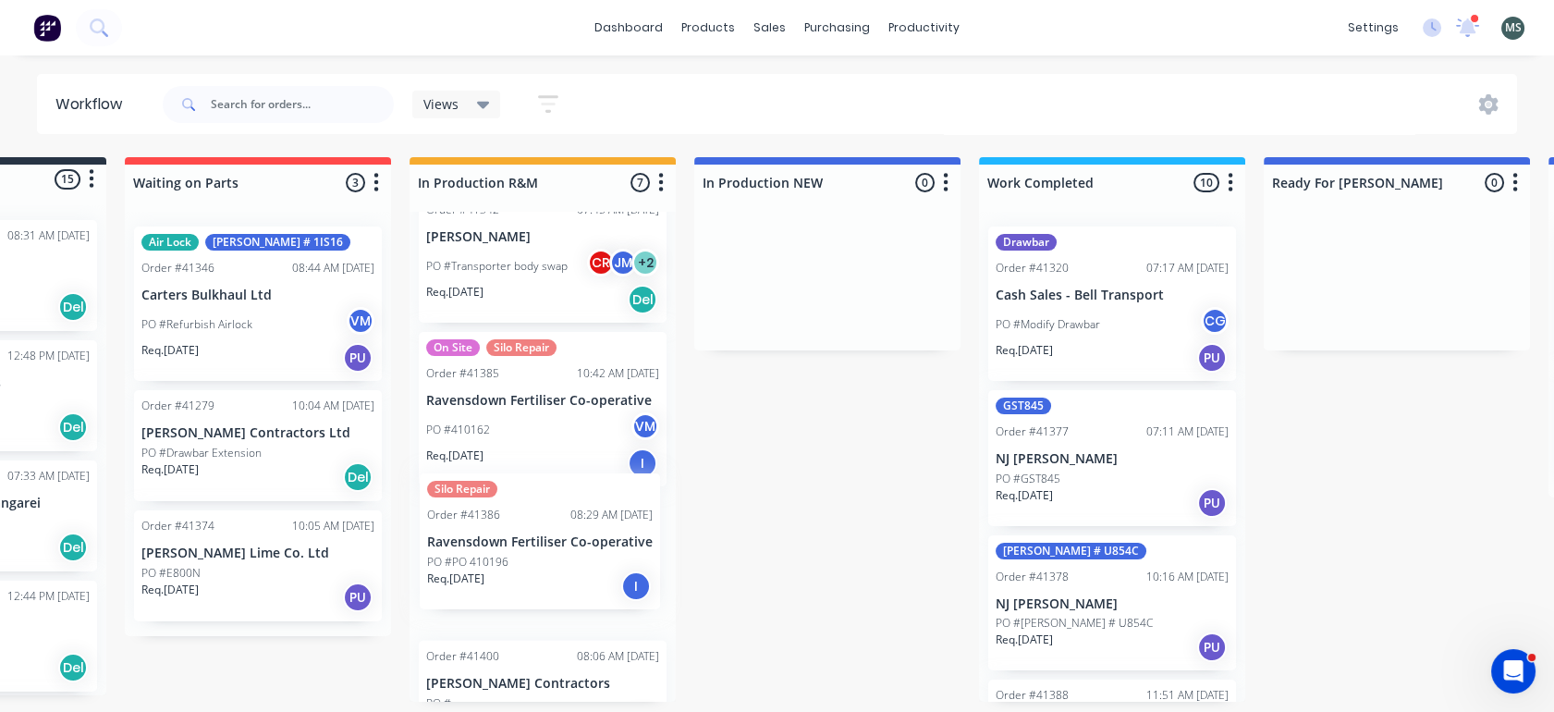
drag, startPoint x: 529, startPoint y: 579, endPoint x: 540, endPoint y: 571, distance: 13.3
click at [540, 571] on div "Grease Line On Site Order #41308 11:59 AM [DATE] Firth Industries PO # Req. [DA…" at bounding box center [543, 457] width 266 height 490
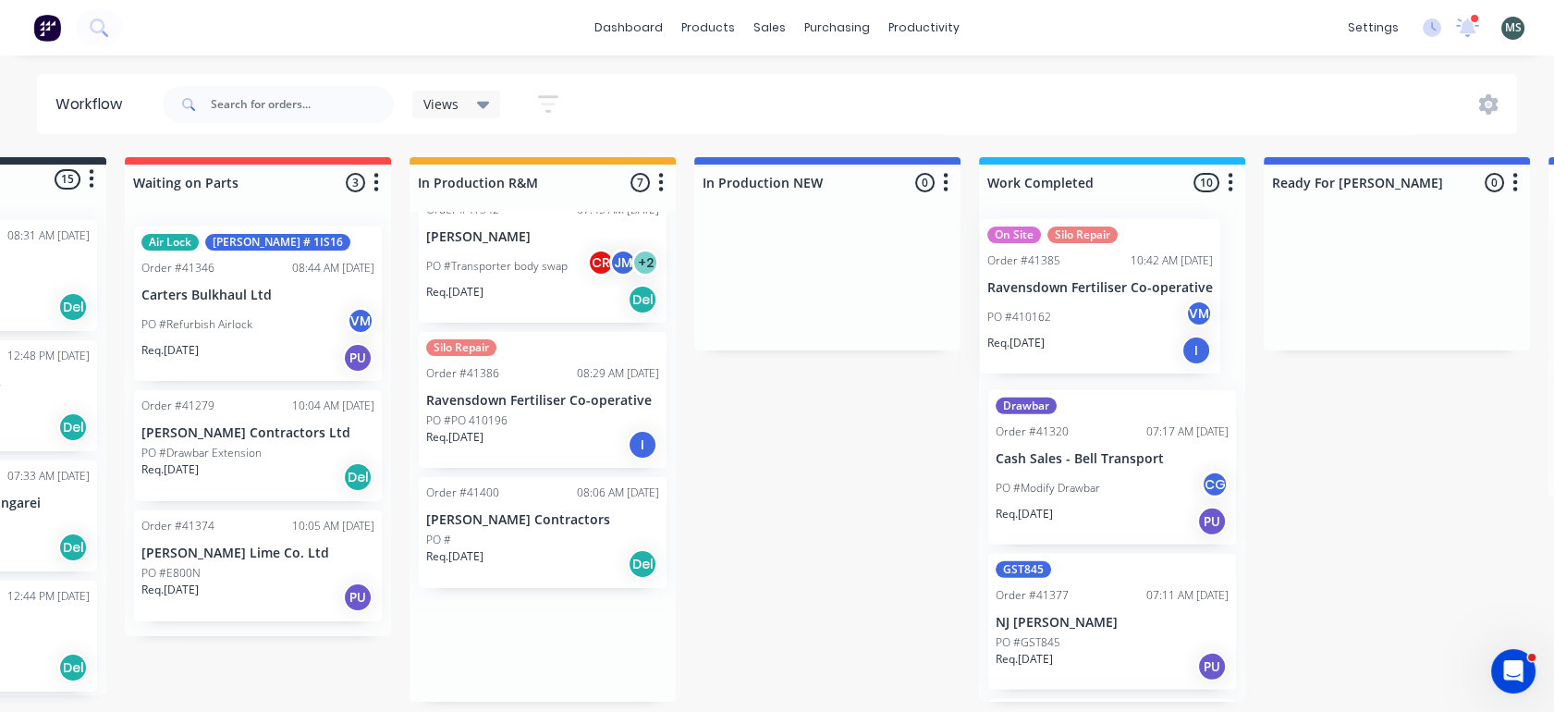
drag, startPoint x: 542, startPoint y: 405, endPoint x: 1109, endPoint y: 316, distance: 573.7
click at [1109, 316] on div "Submitted 15 Status colour #273444 hex #273444 Save Cancel Summaries Total orde…" at bounding box center [1328, 429] width 3084 height 545
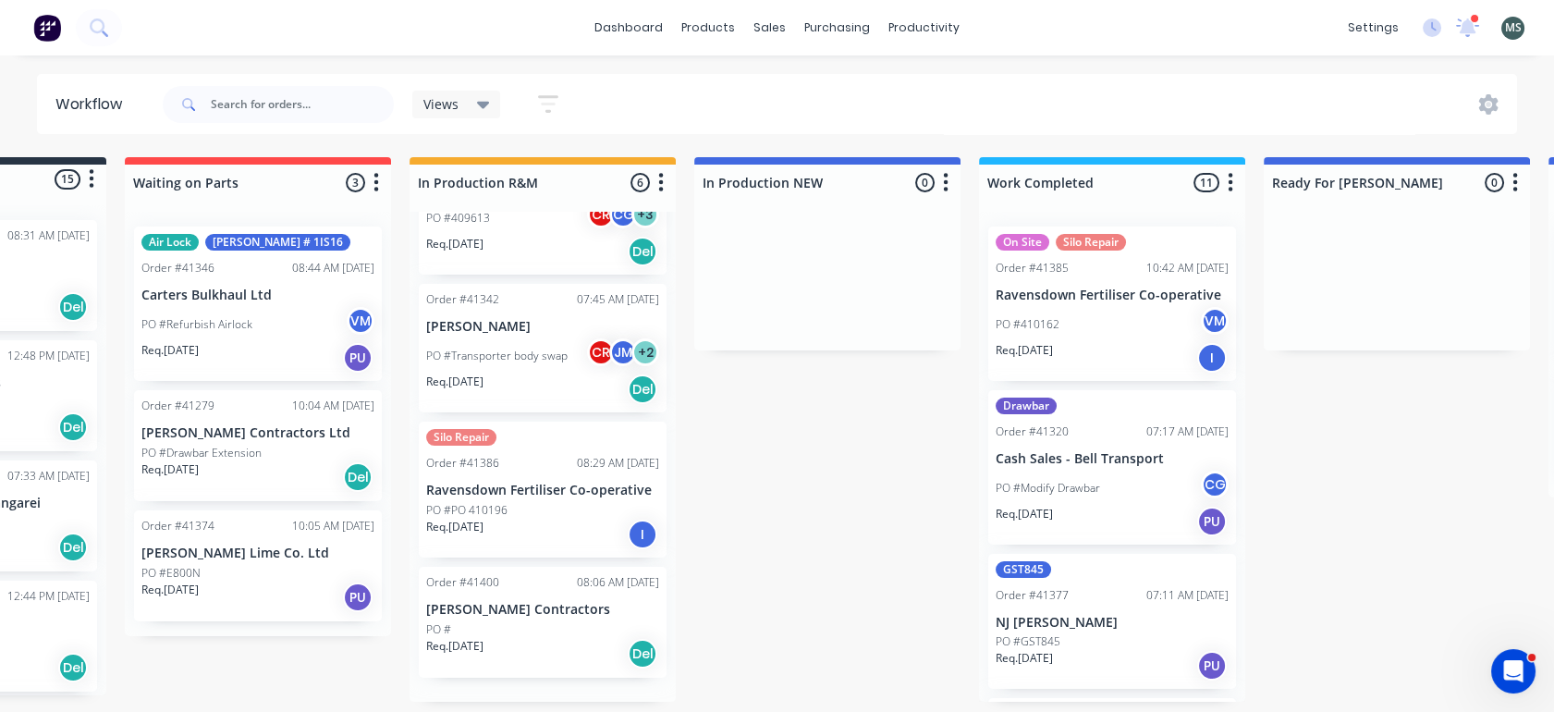
scroll to position [362, 0]
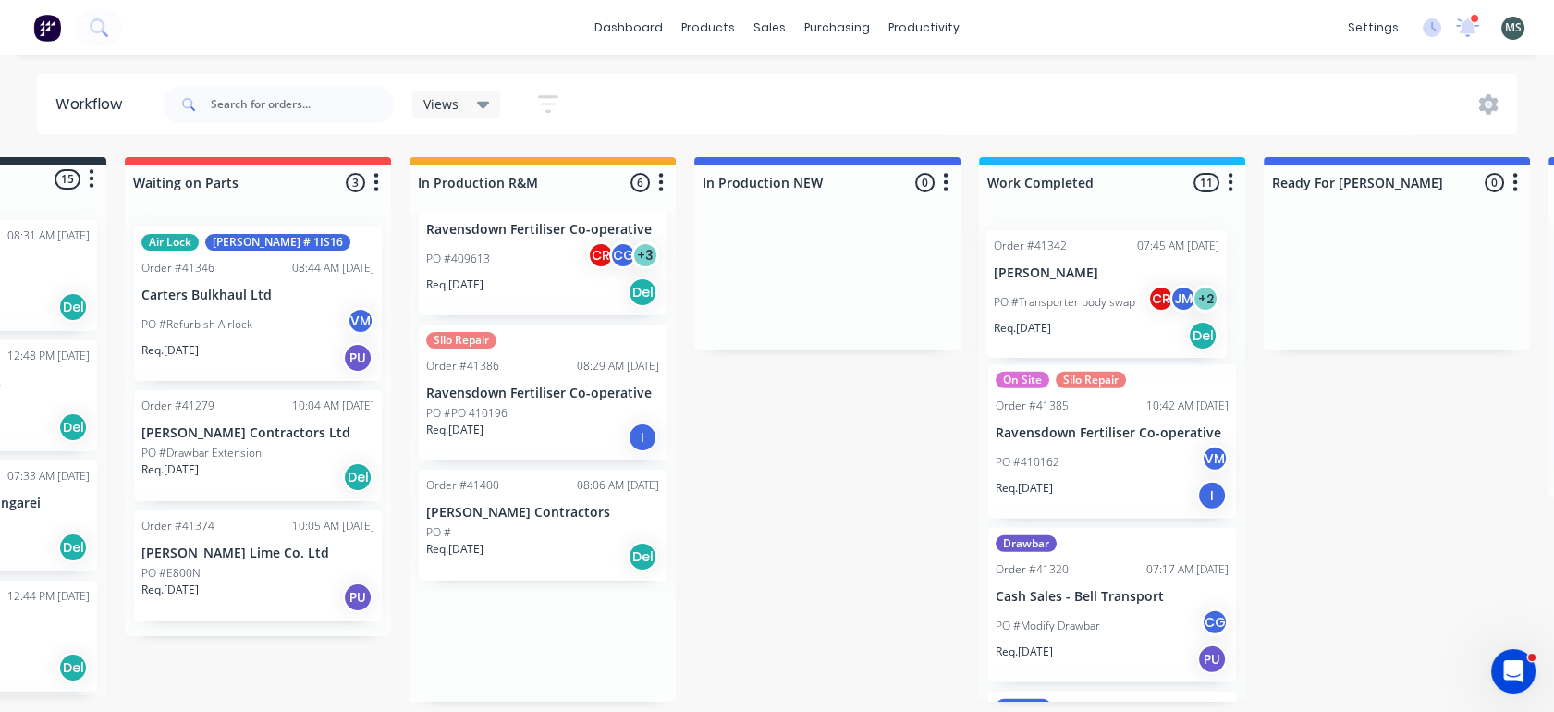
drag, startPoint x: 512, startPoint y: 374, endPoint x: 1105, endPoint y: 301, distance: 597.3
click at [1105, 301] on div "Submitted 15 Status colour #273444 hex #273444 Save Cancel Summaries Total orde…" at bounding box center [1328, 429] width 3084 height 545
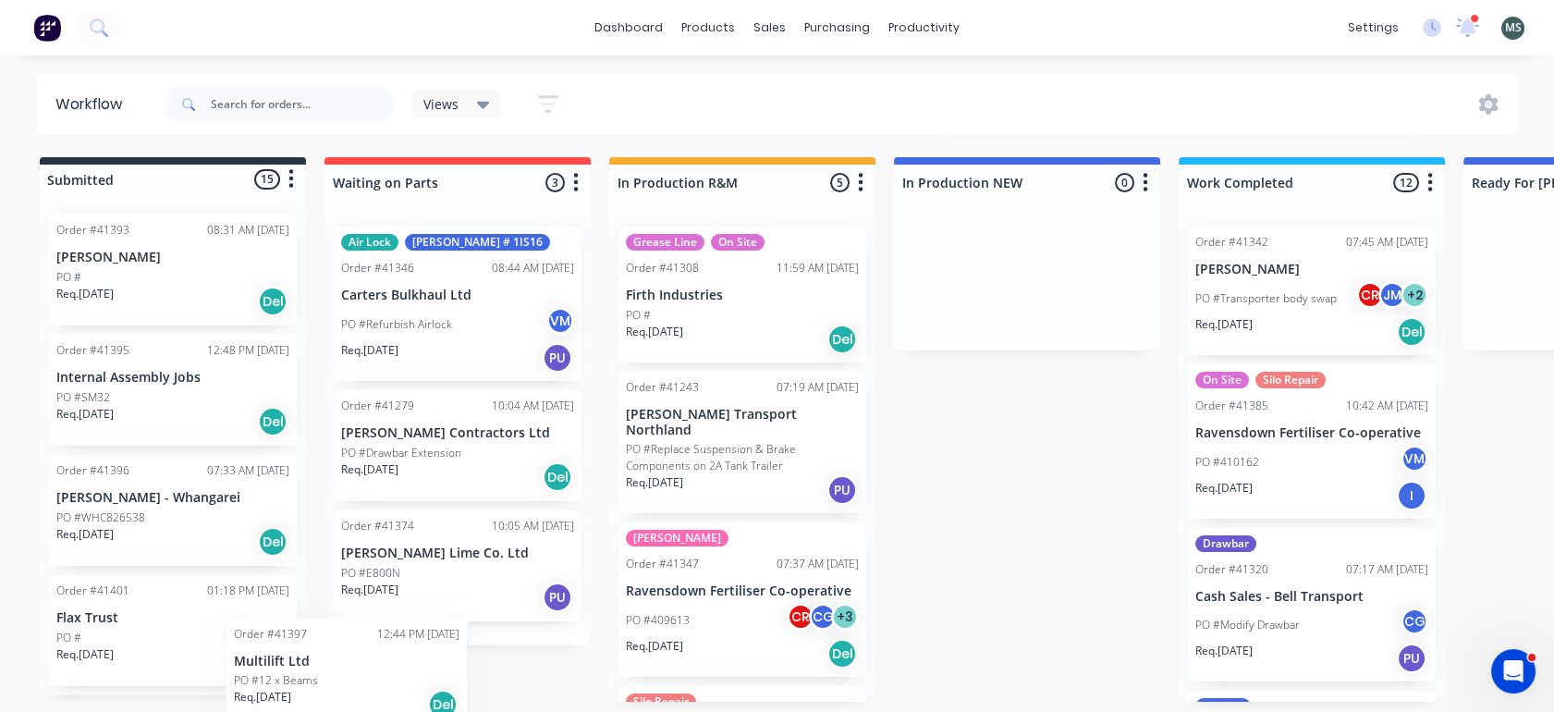
scroll to position [6, 0]
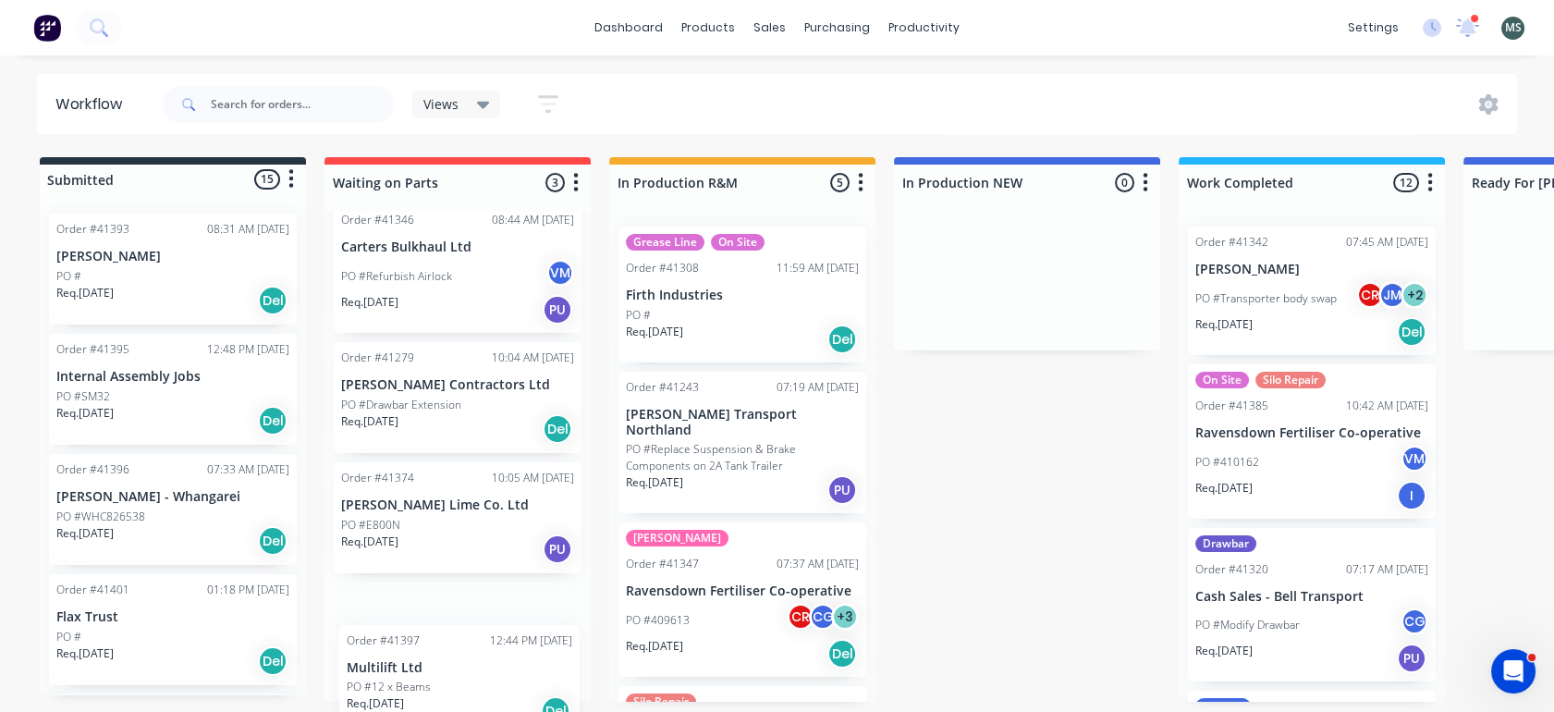
drag, startPoint x: 159, startPoint y: 632, endPoint x: 460, endPoint y: 679, distance: 305.0
click at [460, 679] on div "Submitted 15 Status colour #273444 hex #273444 Save Cancel Summaries Total orde…" at bounding box center [1528, 429] width 3084 height 545
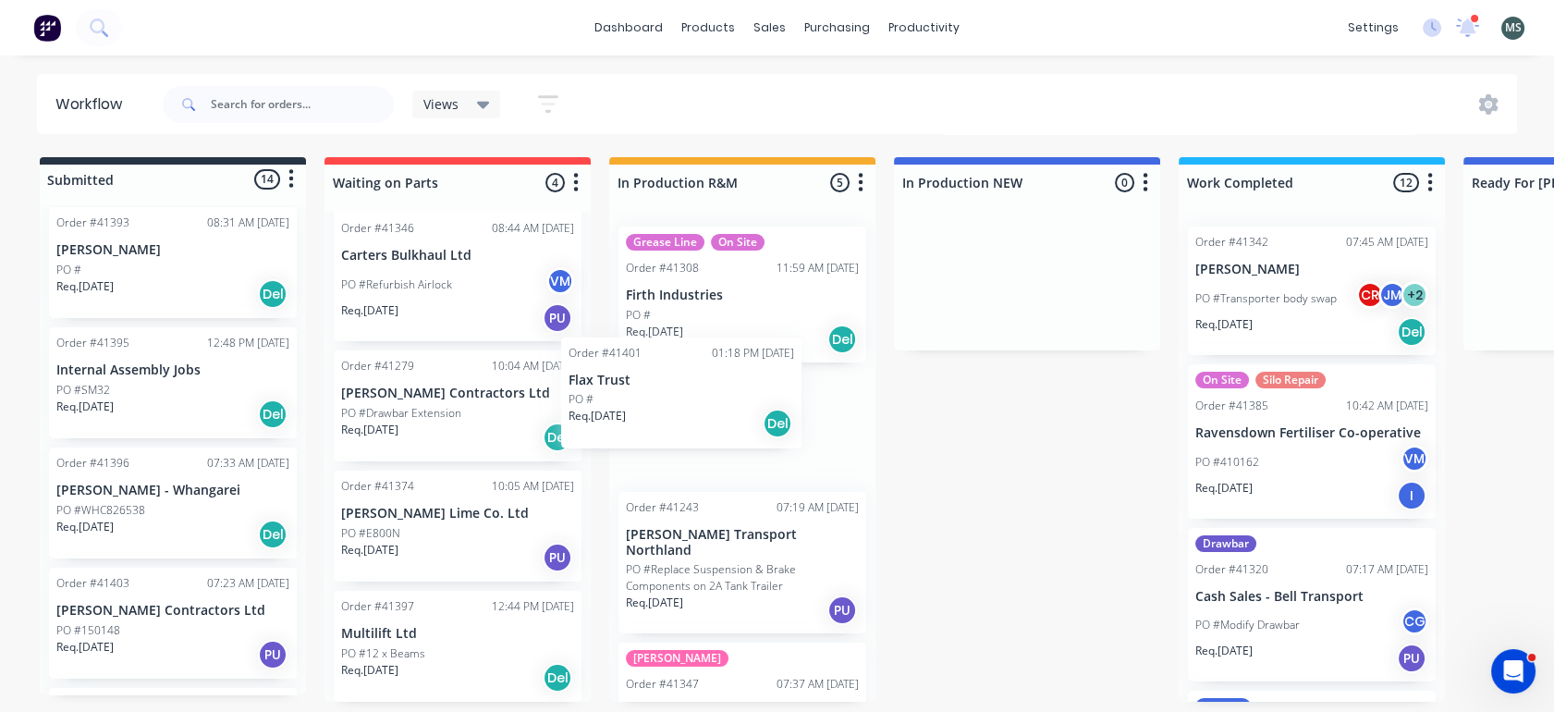
scroll to position [38, 0]
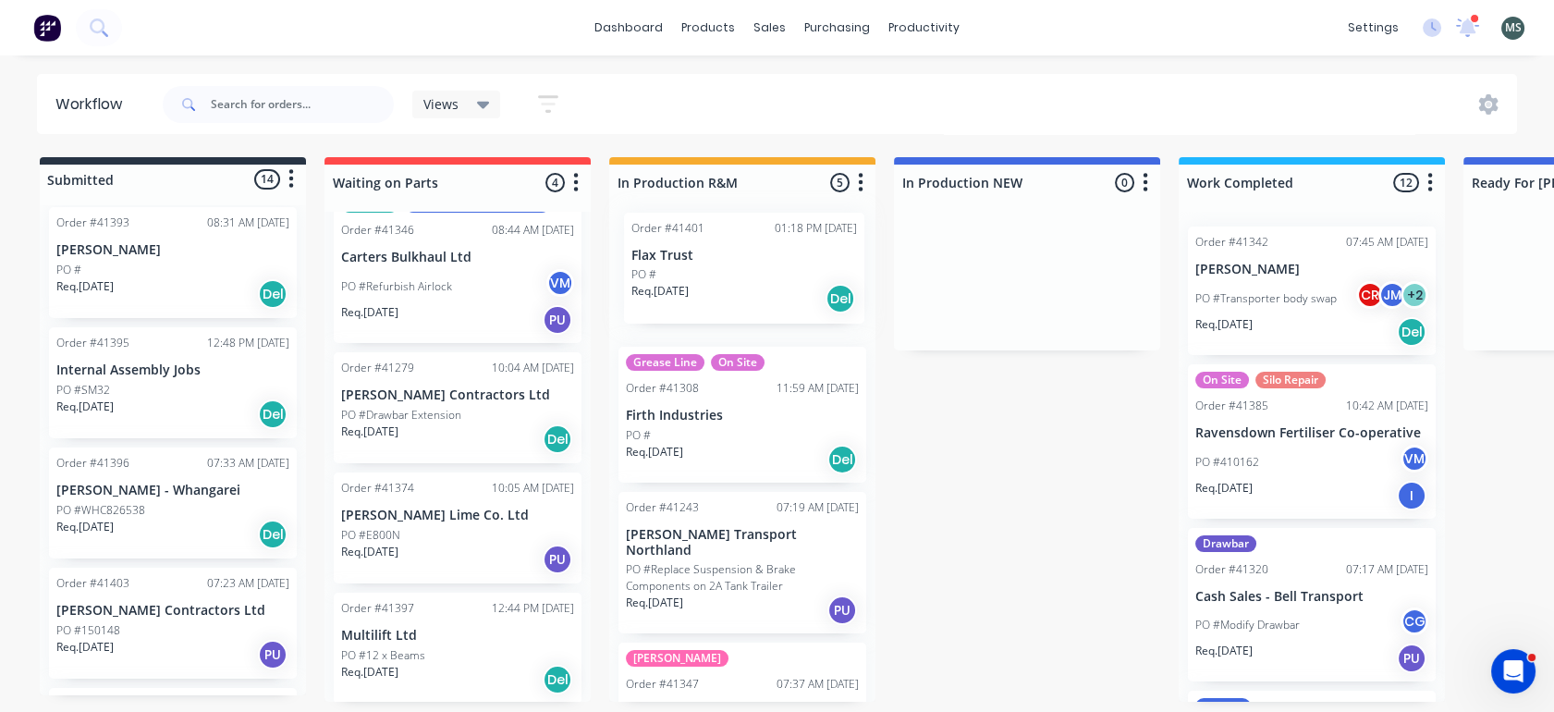
drag, startPoint x: 177, startPoint y: 643, endPoint x: 777, endPoint y: 275, distance: 704.0
click at [777, 275] on div "Submitted 14 Status colour #273444 hex #273444 Save Cancel Summaries Total orde…" at bounding box center [1528, 429] width 3084 height 545
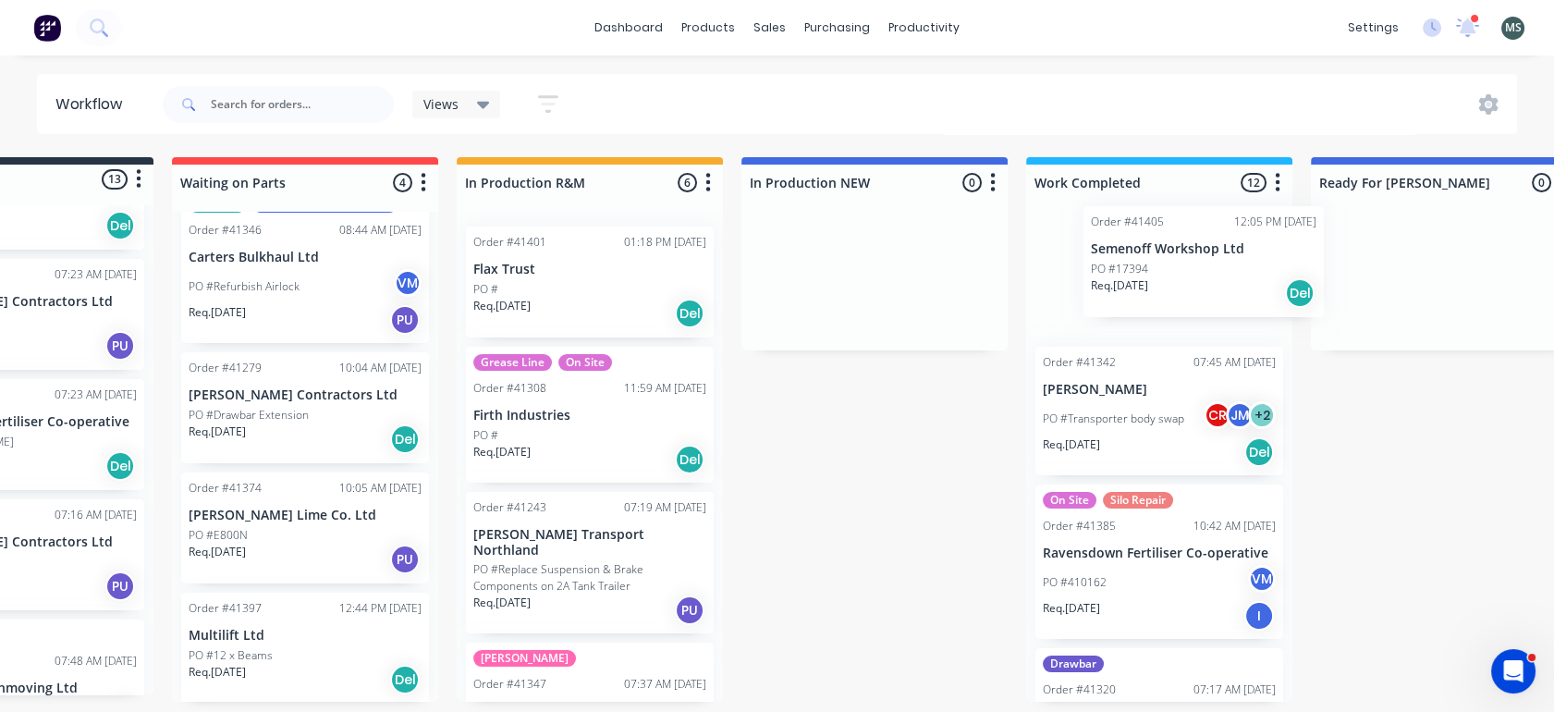
scroll to position [5, 155]
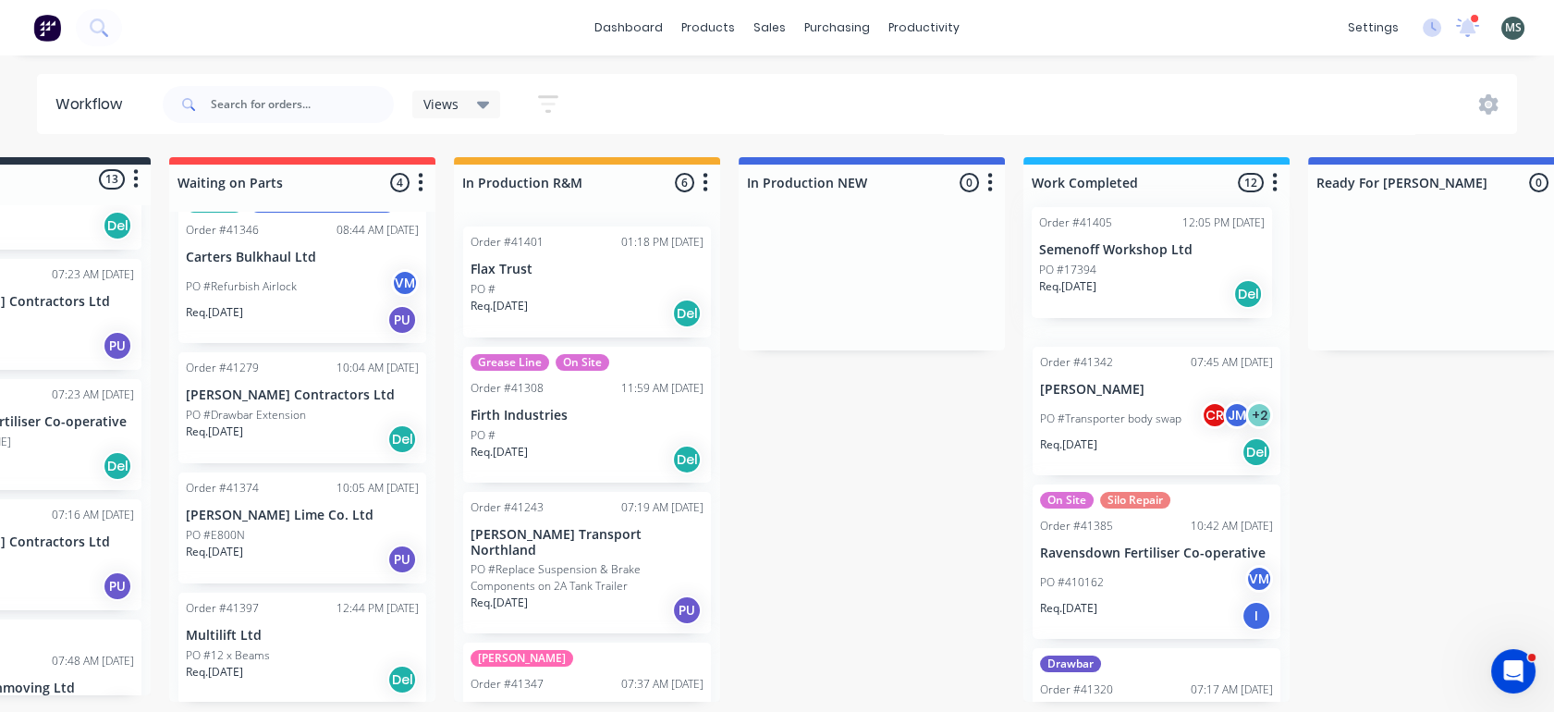
drag, startPoint x: 154, startPoint y: 436, endPoint x: 1139, endPoint y: 271, distance: 998.6
click at [1139, 271] on div "Submitted 13 Status colour #273444 hex #273444 Save Cancel Summaries Total orde…" at bounding box center [1373, 429] width 3084 height 545
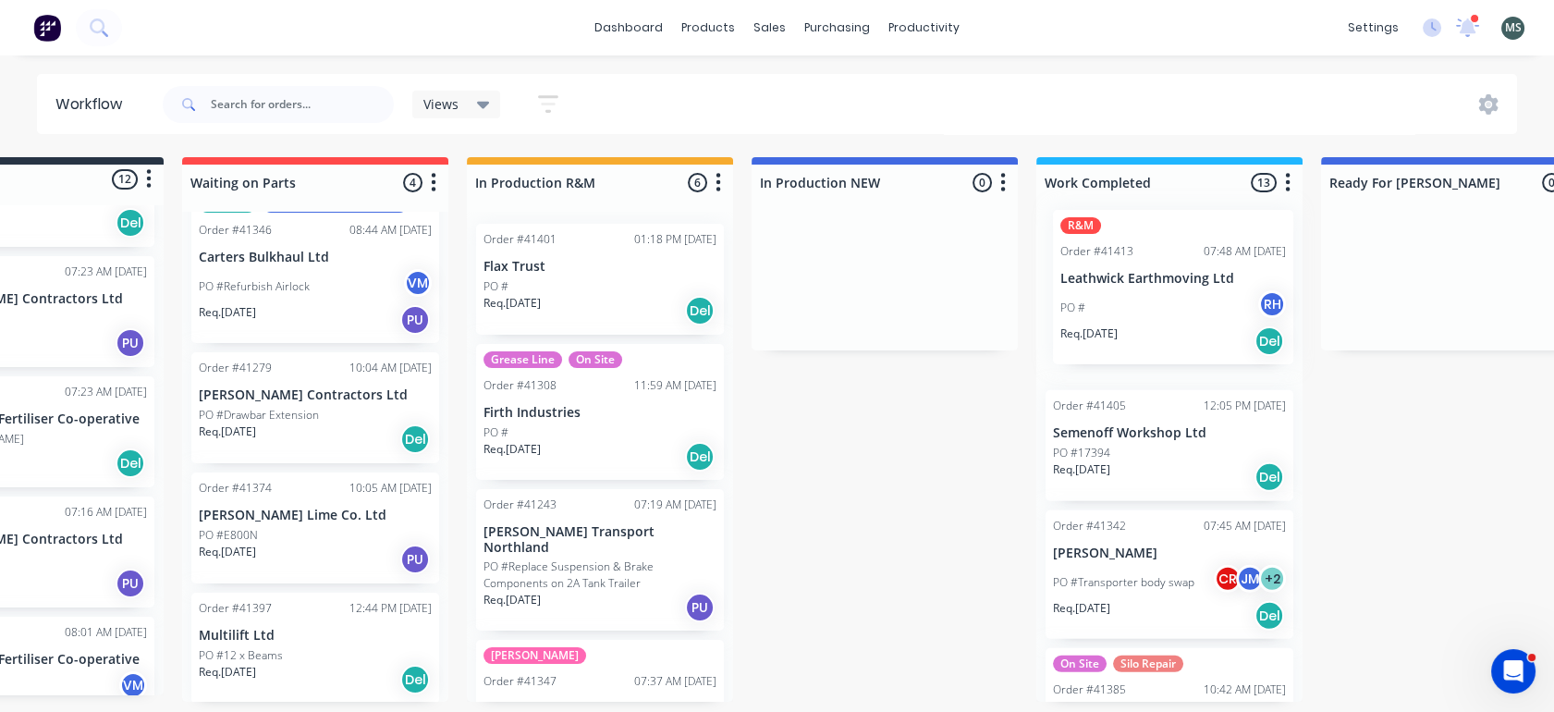
scroll to position [5, 148]
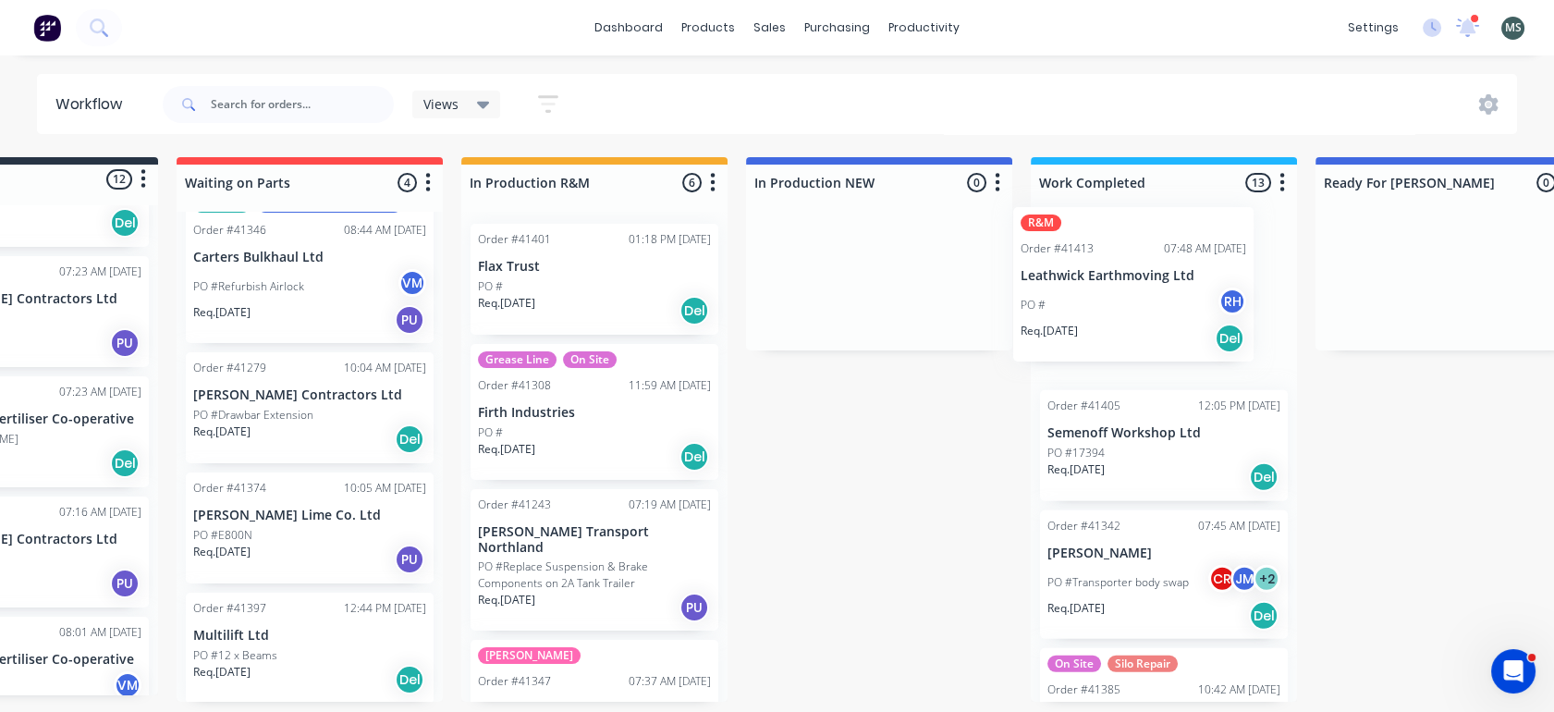
drag, startPoint x: 128, startPoint y: 651, endPoint x: 1104, endPoint y: 244, distance: 1057.8
click at [1104, 244] on div "Submitted 12 Status colour #273444 hex #273444 Save Cancel Summaries Total orde…" at bounding box center [1380, 429] width 3084 height 545
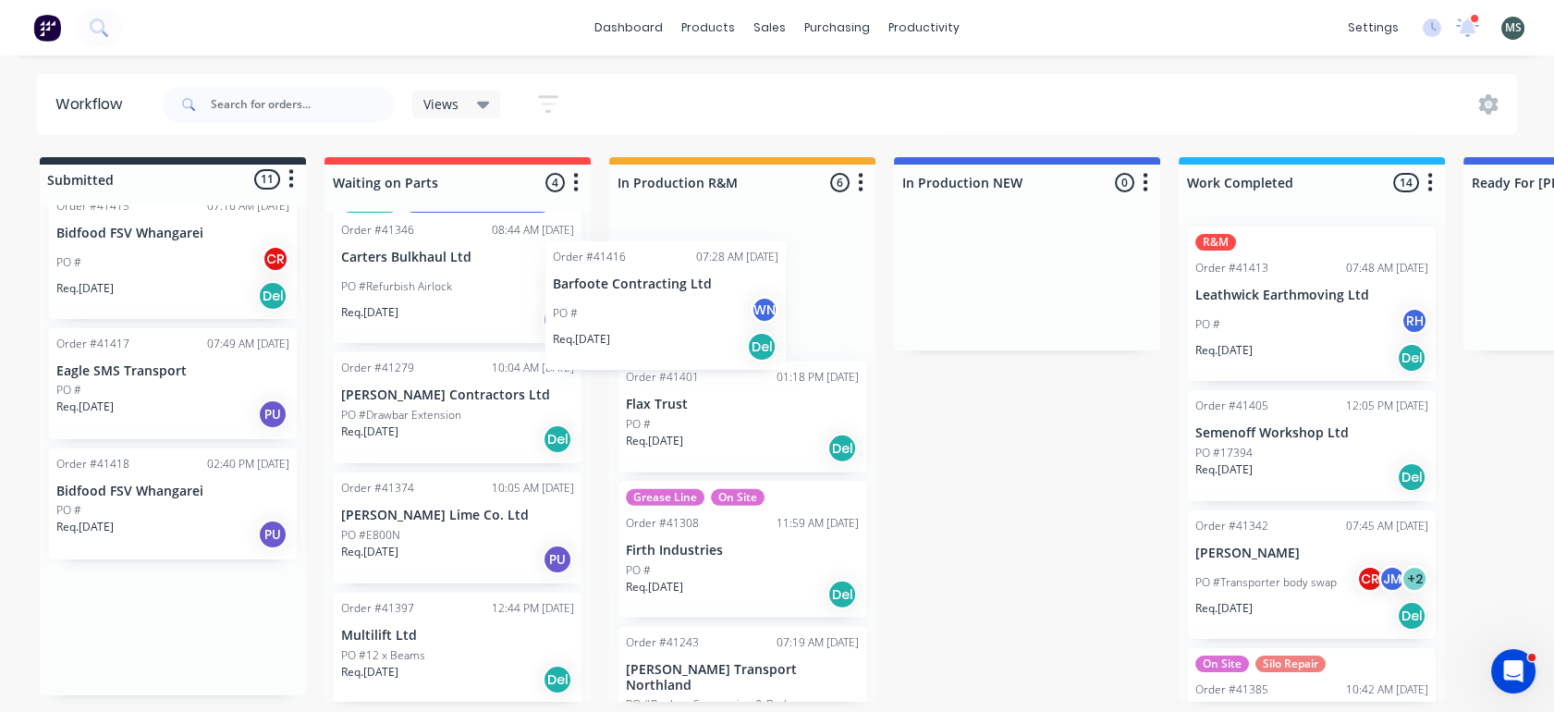
scroll to position [0, 0]
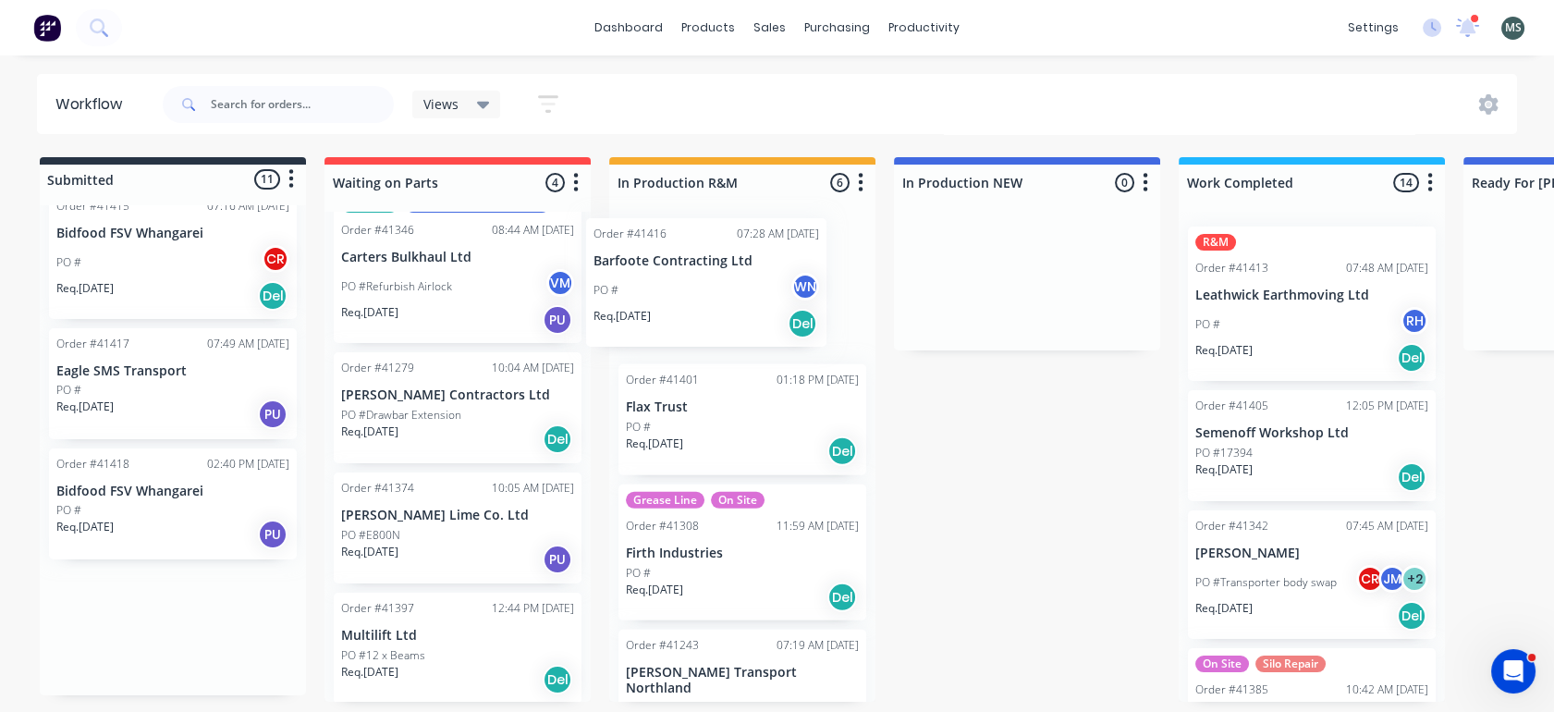
drag, startPoint x: 114, startPoint y: 408, endPoint x: 657, endPoint y: 304, distance: 552.6
click at [657, 304] on div "Submitted 11 Status colour #273444 hex #273444 Save Cancel Summaries Total orde…" at bounding box center [1528, 429] width 3084 height 545
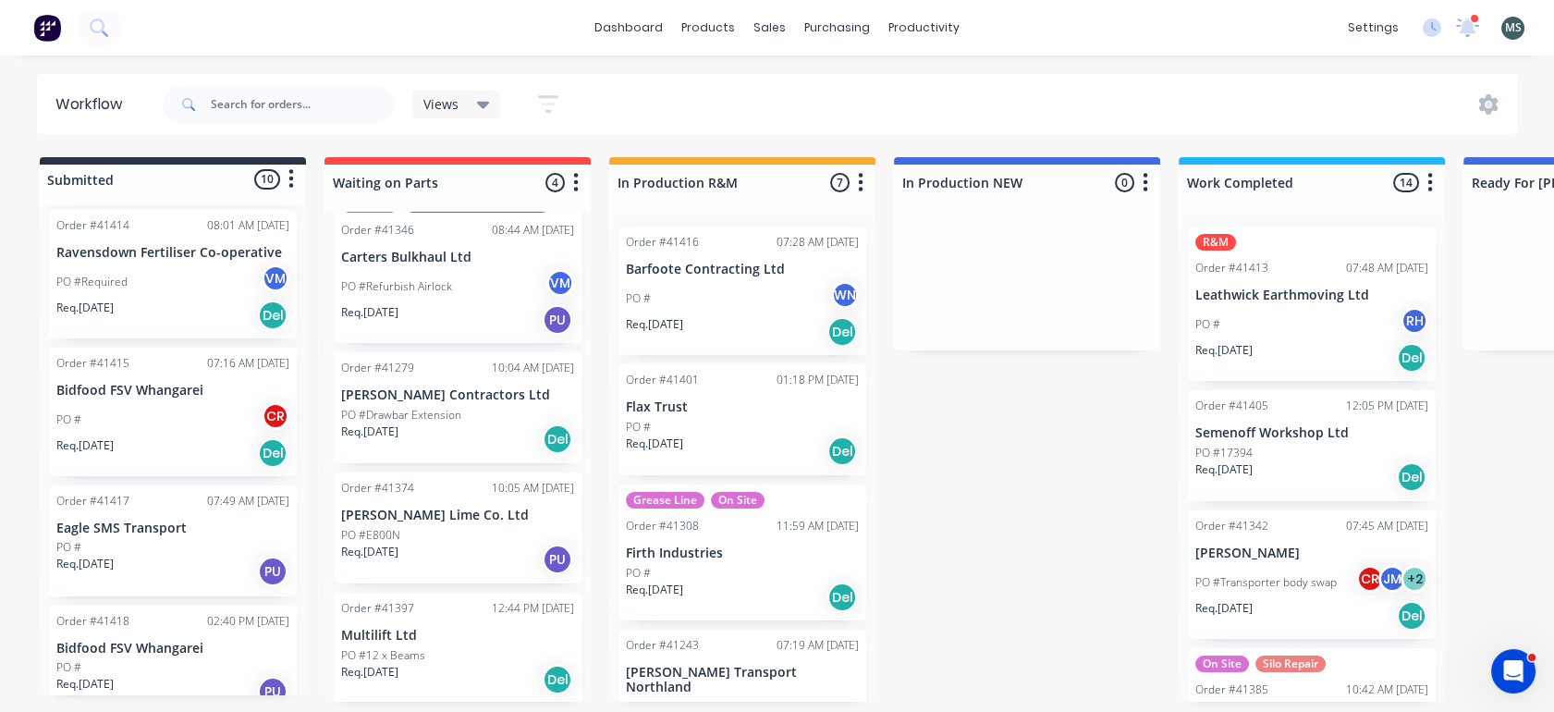
scroll to position [751, 0]
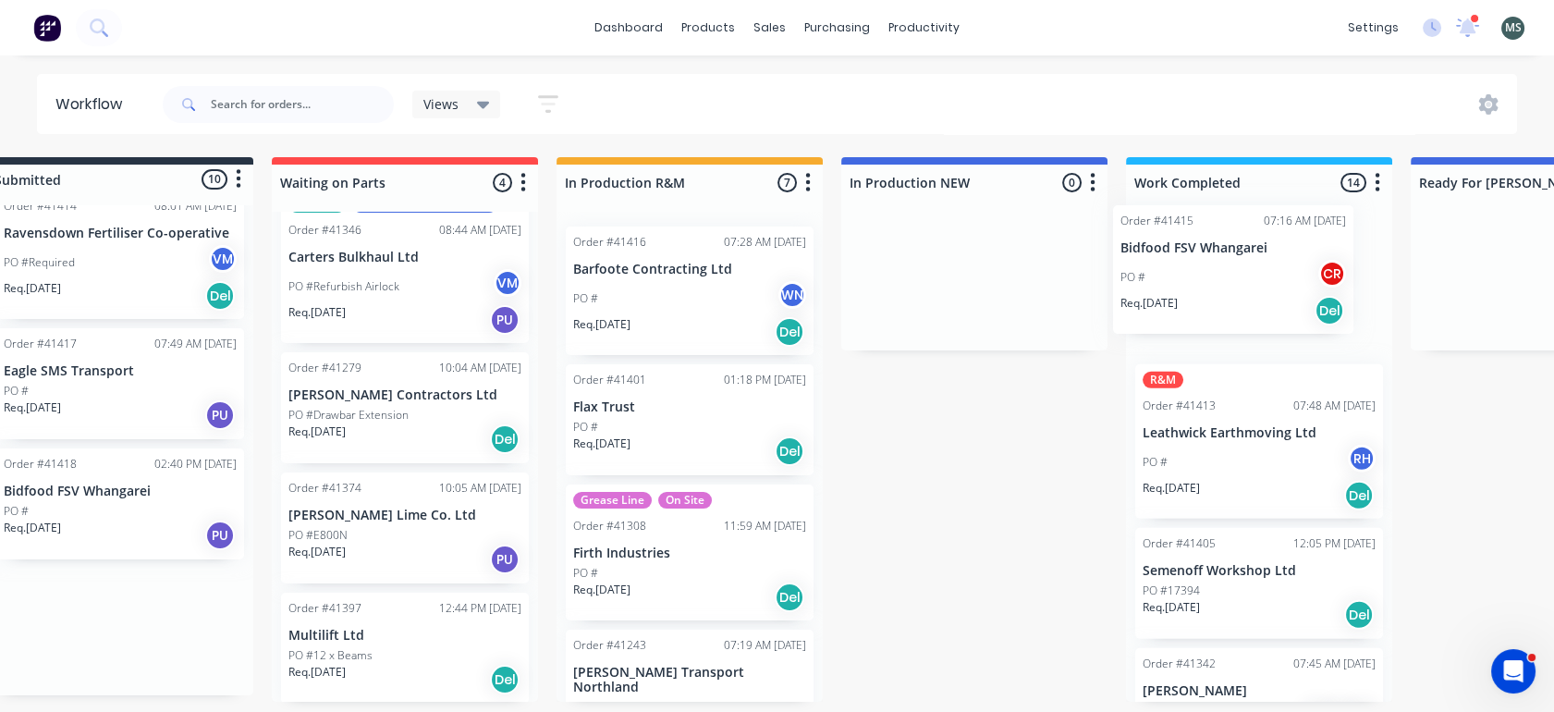
drag, startPoint x: 148, startPoint y: 396, endPoint x: 1222, endPoint y: 285, distance: 1079.3
click at [1222, 285] on div "Submitted 10 Status colour #273444 hex #273444 Save Cancel Summaries Total orde…" at bounding box center [1475, 429] width 3084 height 545
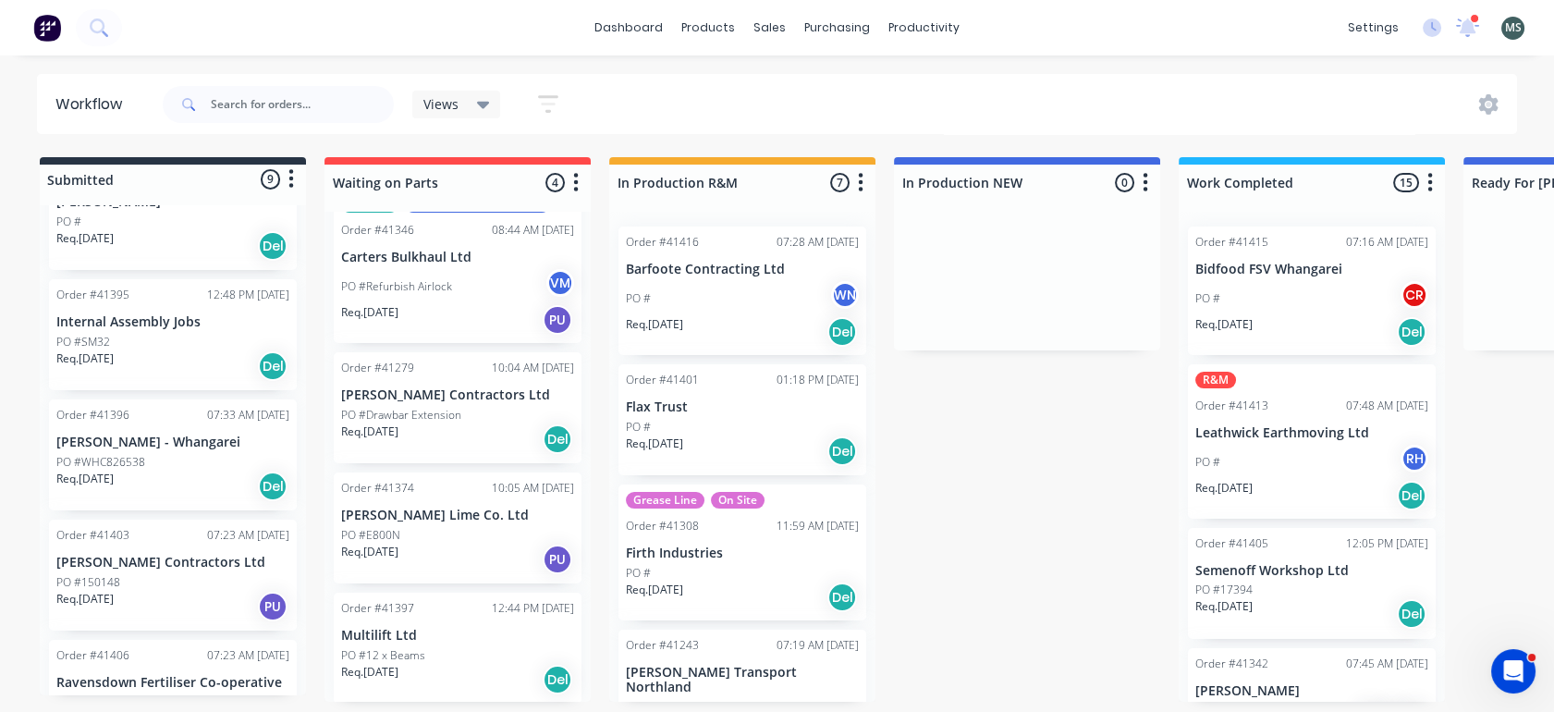
scroll to position [43, 0]
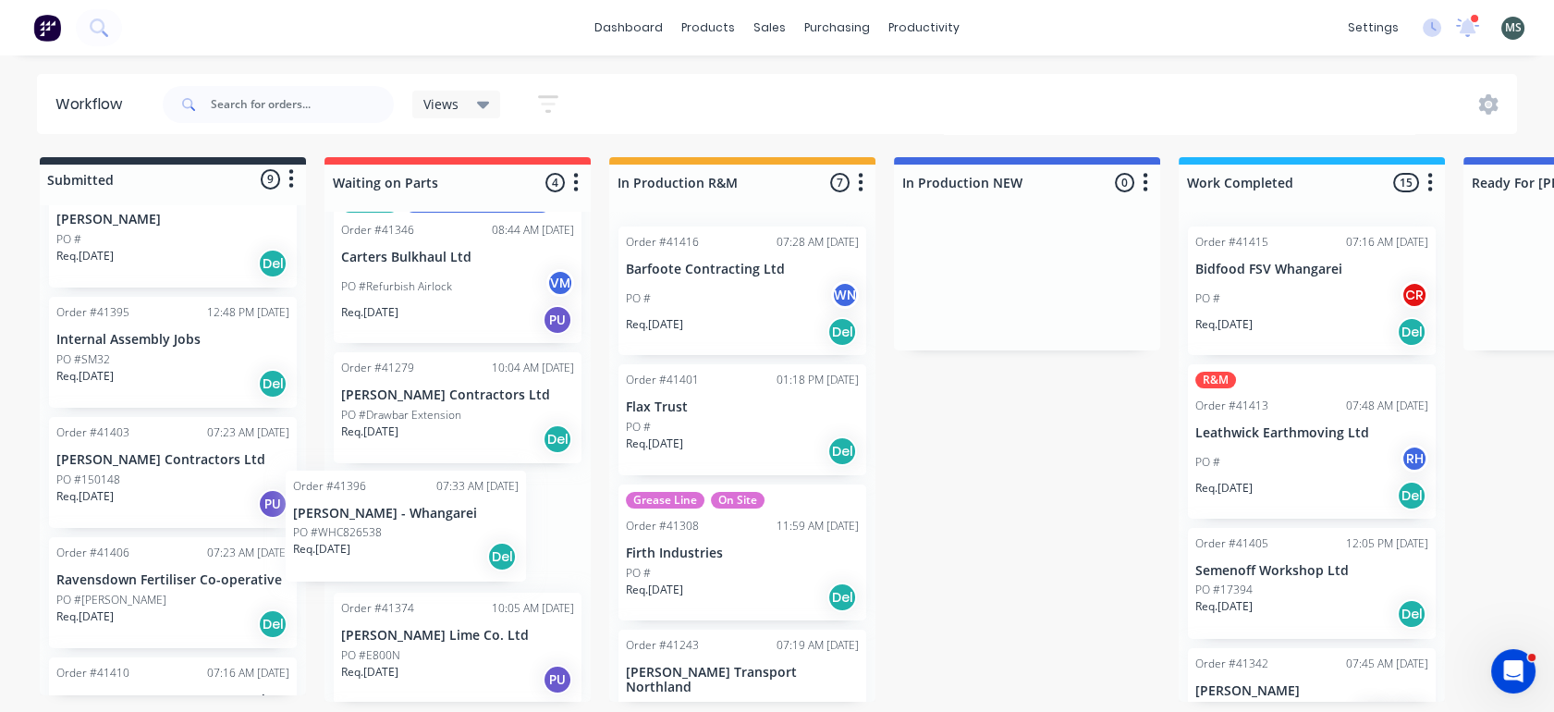
drag, startPoint x: 163, startPoint y: 491, endPoint x: 415, endPoint y: 547, distance: 258.7
click at [415, 547] on div "Submitted 9 Status colour #273444 hex #273444 Save Cancel Summaries Total order…" at bounding box center [1528, 429] width 3084 height 545
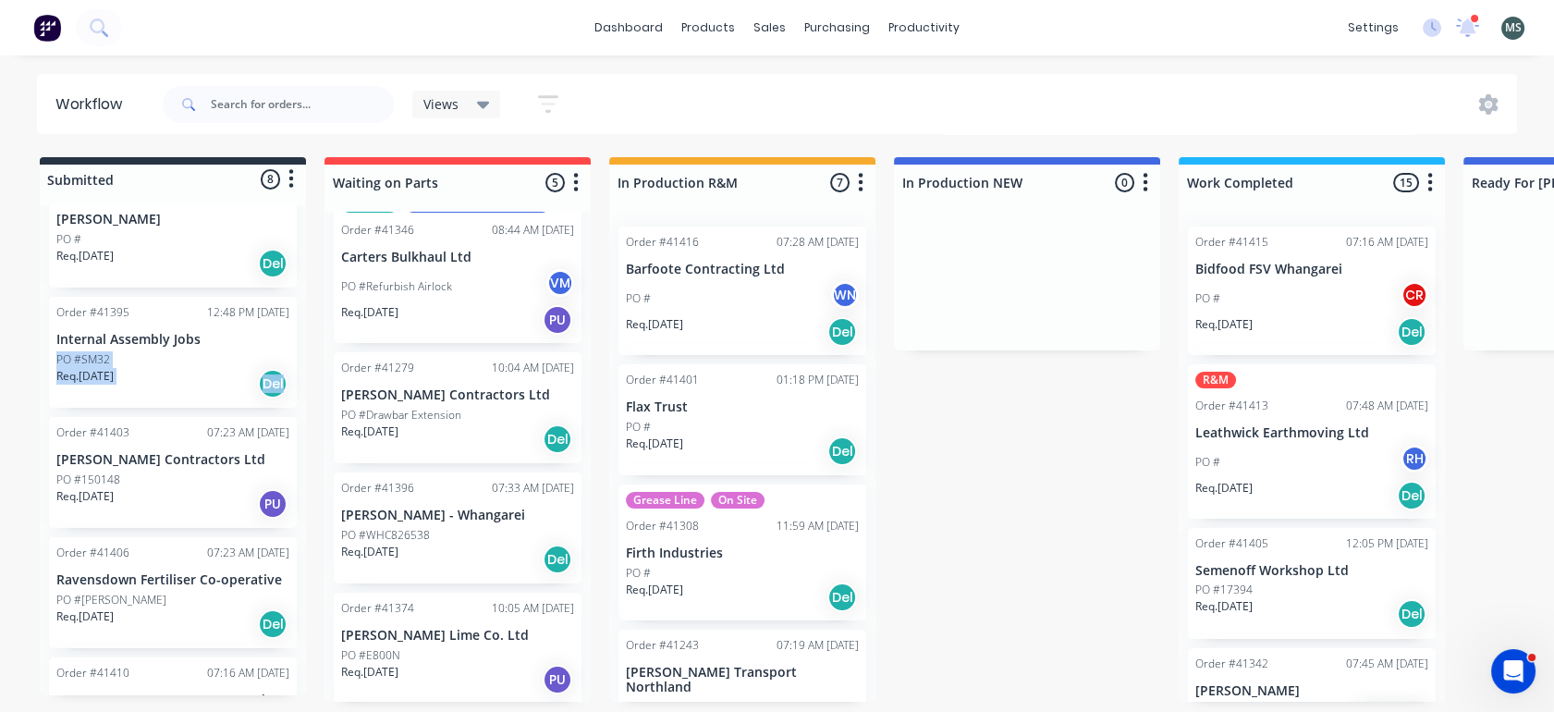
drag, startPoint x: 305, startPoint y: 395, endPoint x: 303, endPoint y: 333, distance: 62.0
click at [303, 333] on div "Order #41393 08:31 AM [DATE] [PERSON_NAME] PO # Req. [DATE] Del Order #41395 12…" at bounding box center [173, 450] width 266 height 490
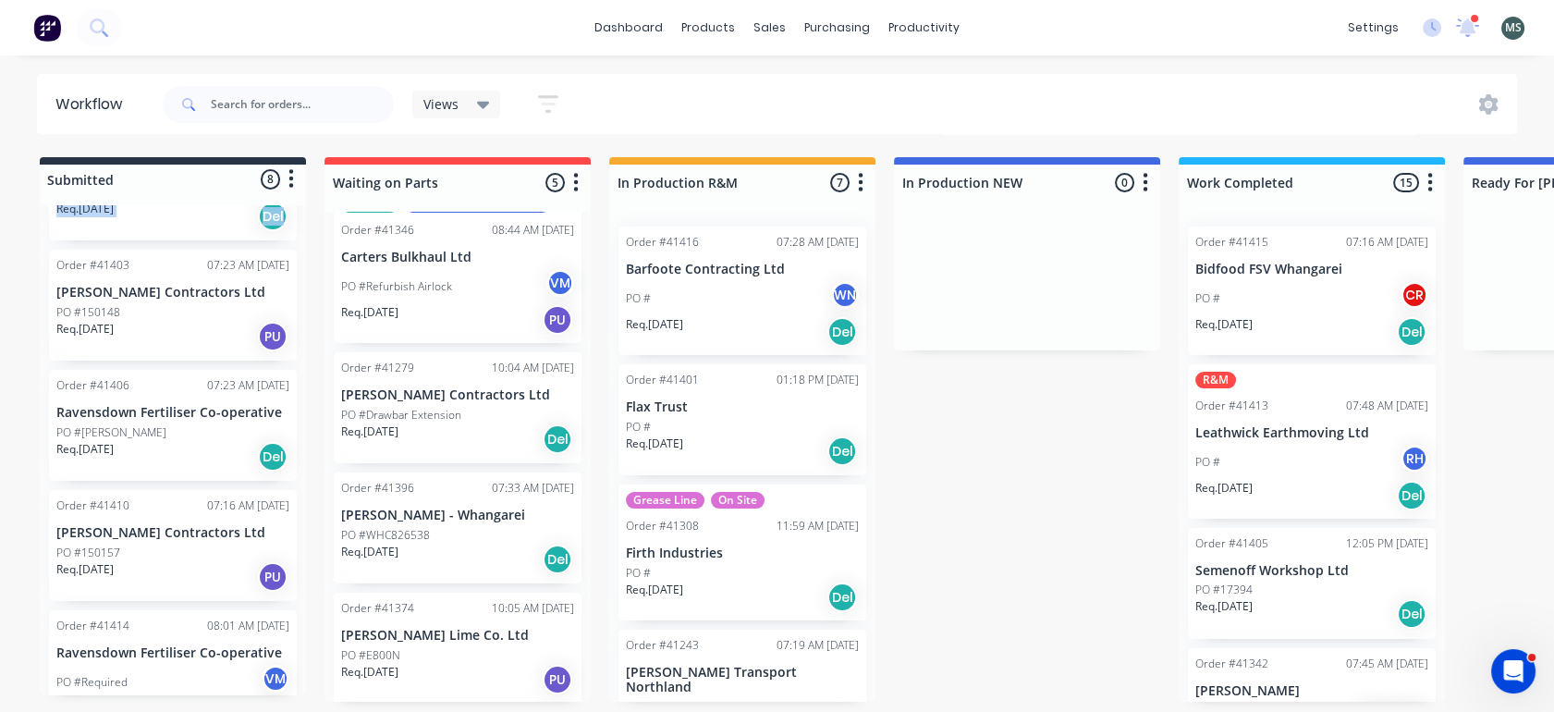
scroll to position [244, 0]
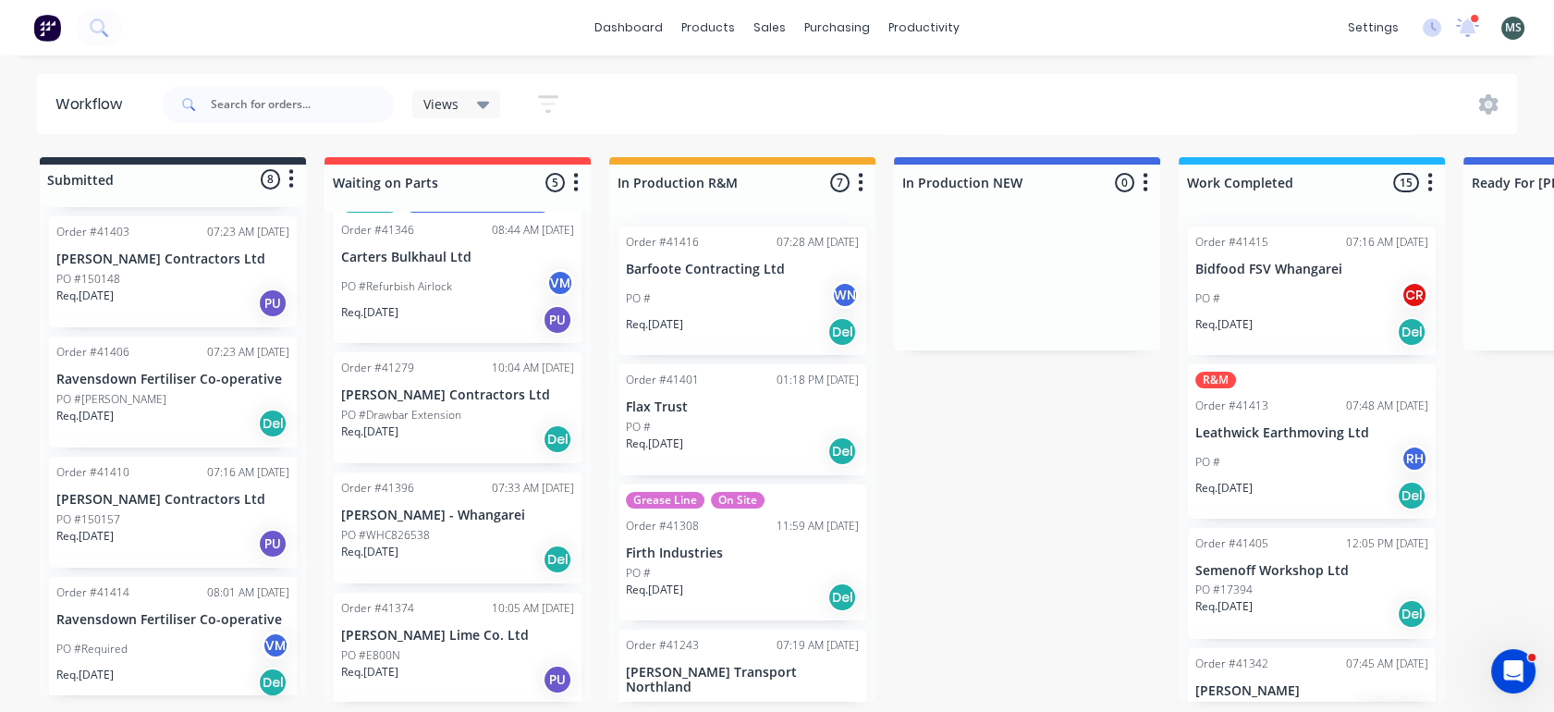
click at [155, 501] on p "[PERSON_NAME] Contractors Ltd" at bounding box center [172, 500] width 233 height 16
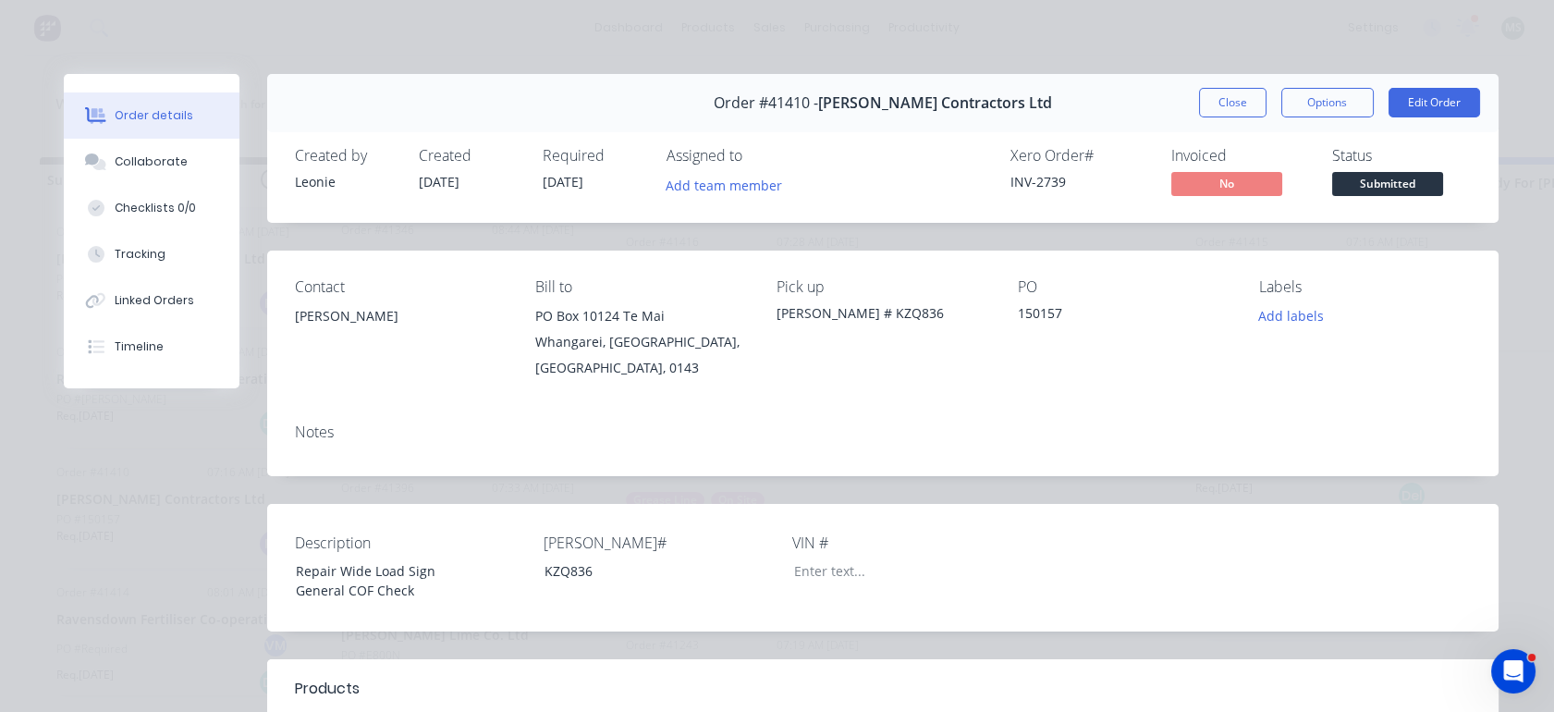
click at [1225, 103] on button "Close" at bounding box center [1233, 103] width 68 height 30
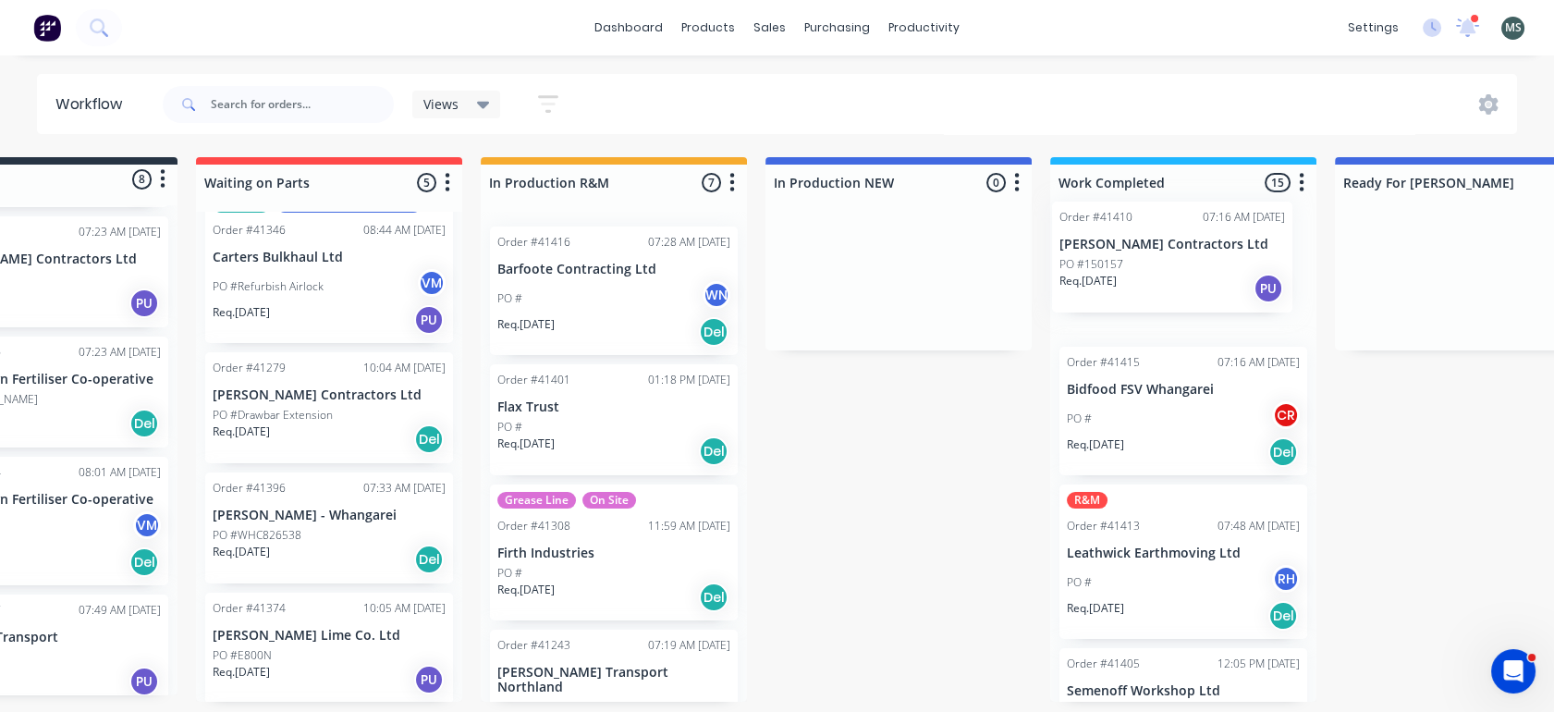
scroll to position [5, 132]
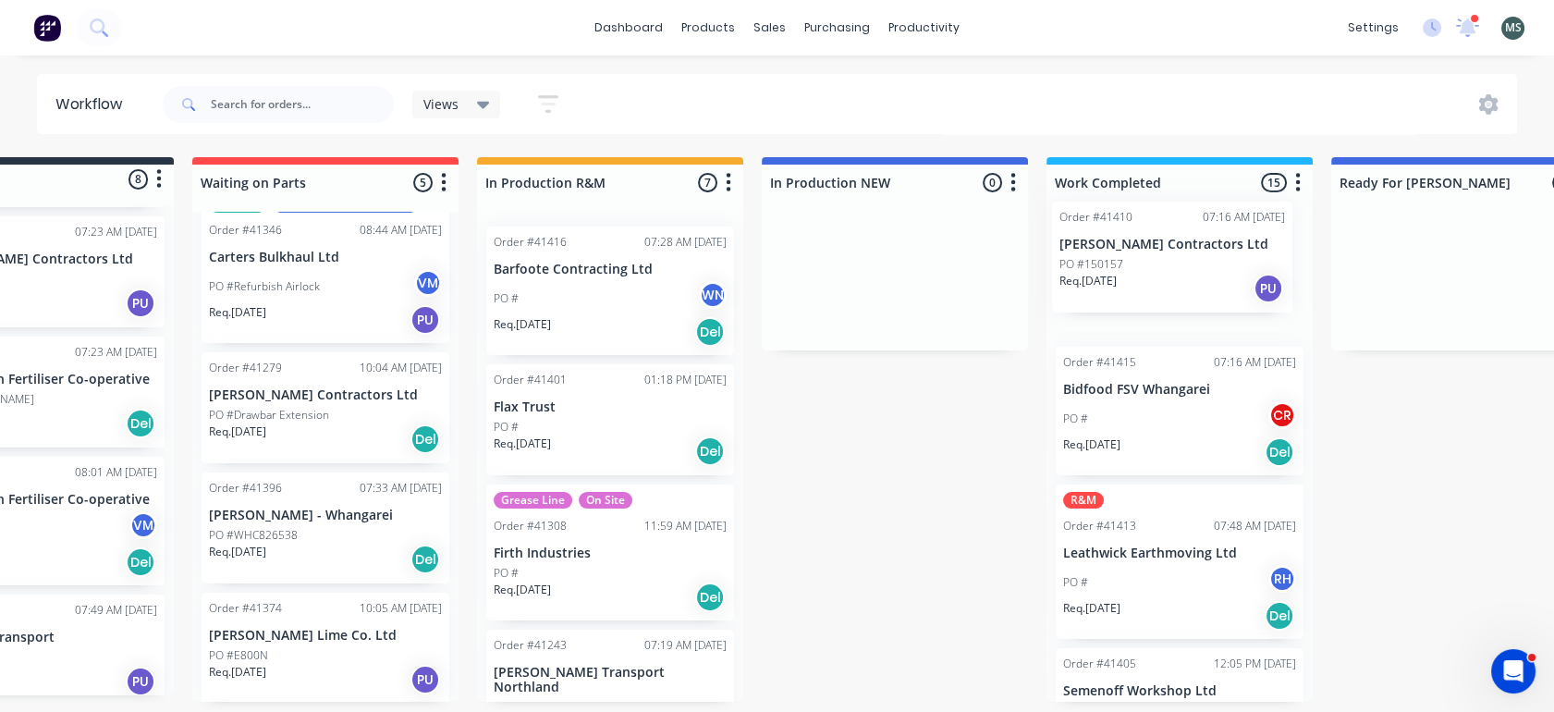
drag, startPoint x: 187, startPoint y: 513, endPoint x: 1208, endPoint y: 264, distance: 1050.9
click at [1208, 264] on div "Submitted 8 Status colour #273444 hex #273444 Save Cancel Summaries Total order…" at bounding box center [1396, 429] width 3084 height 545
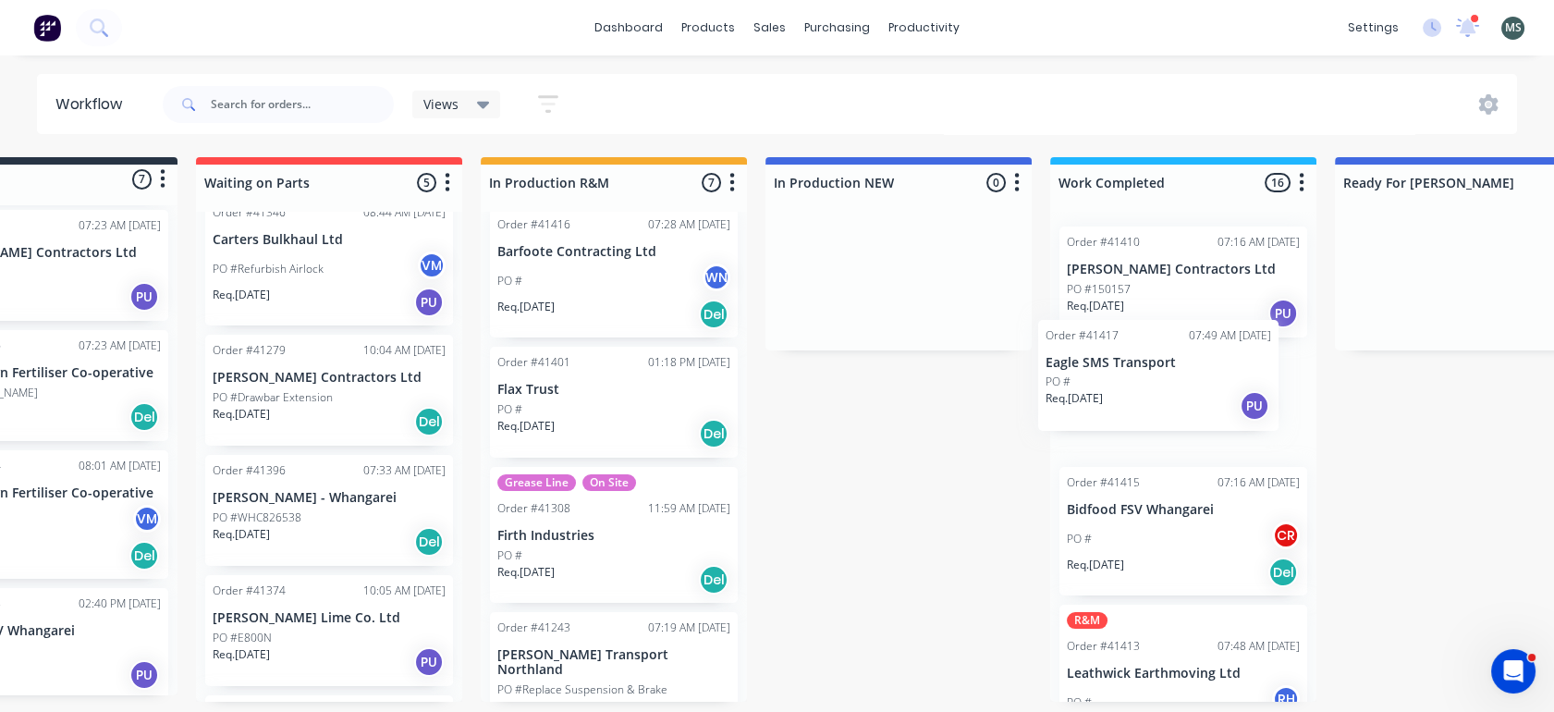
scroll to position [5, 133]
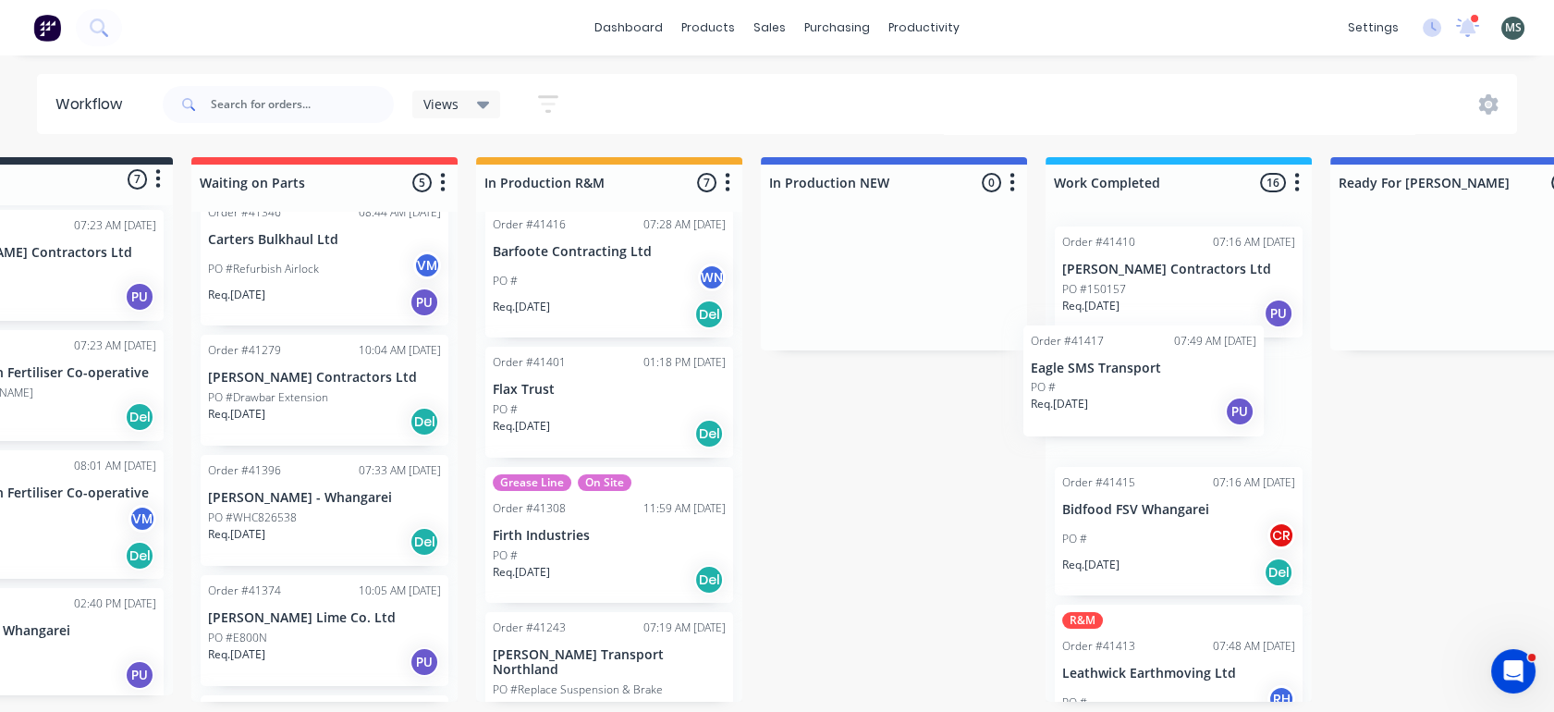
drag, startPoint x: 170, startPoint y: 678, endPoint x: 1169, endPoint y: 414, distance: 1032.8
click at [1169, 414] on div "Submitted 7 Status colour #273444 hex #273444 Save Cancel Summaries Total order…" at bounding box center [1395, 429] width 3084 height 545
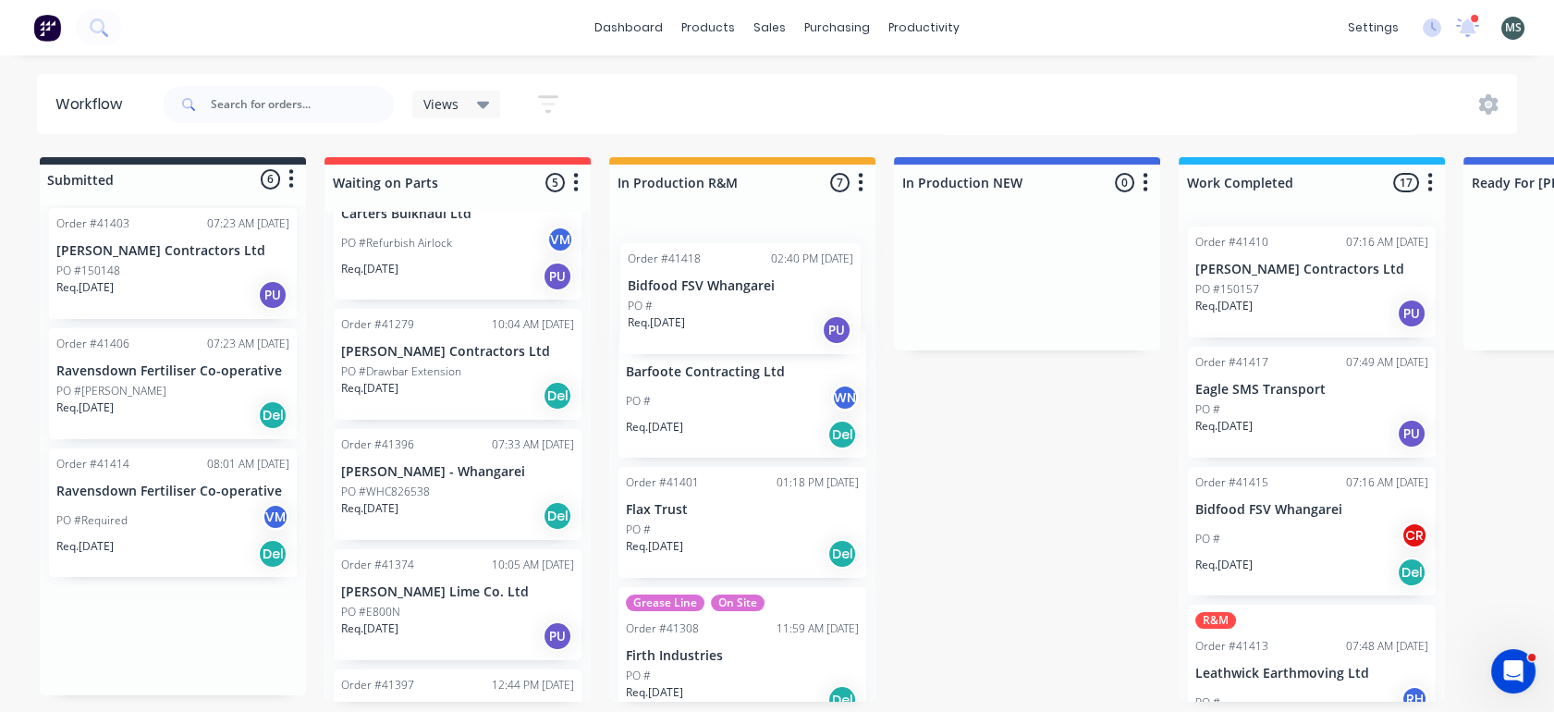
scroll to position [0, 0]
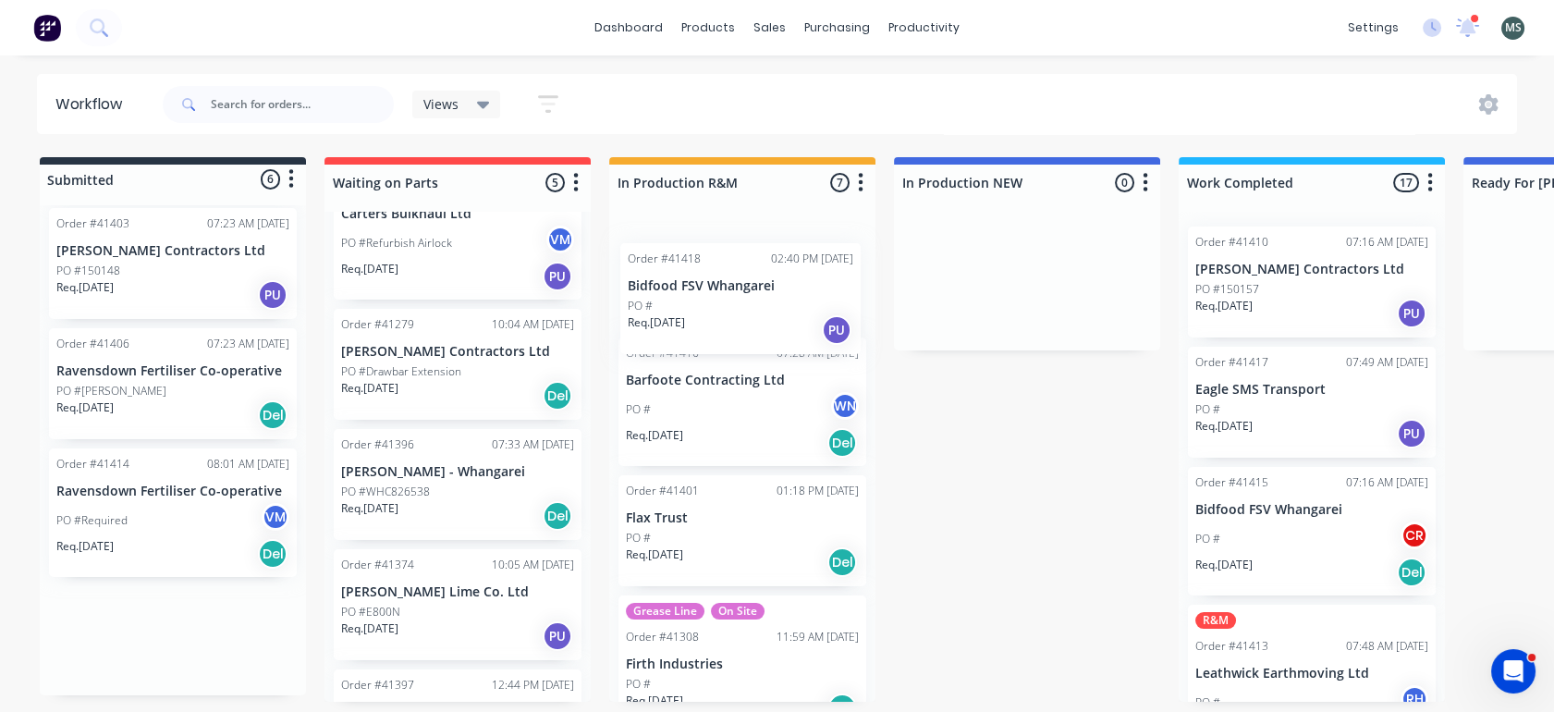
drag, startPoint x: 167, startPoint y: 646, endPoint x: 764, endPoint y: 295, distance: 692.2
click at [764, 295] on div "Submitted 6 Status colour #273444 hex #273444 Save Cancel Summaries Total order…" at bounding box center [1528, 429] width 3084 height 545
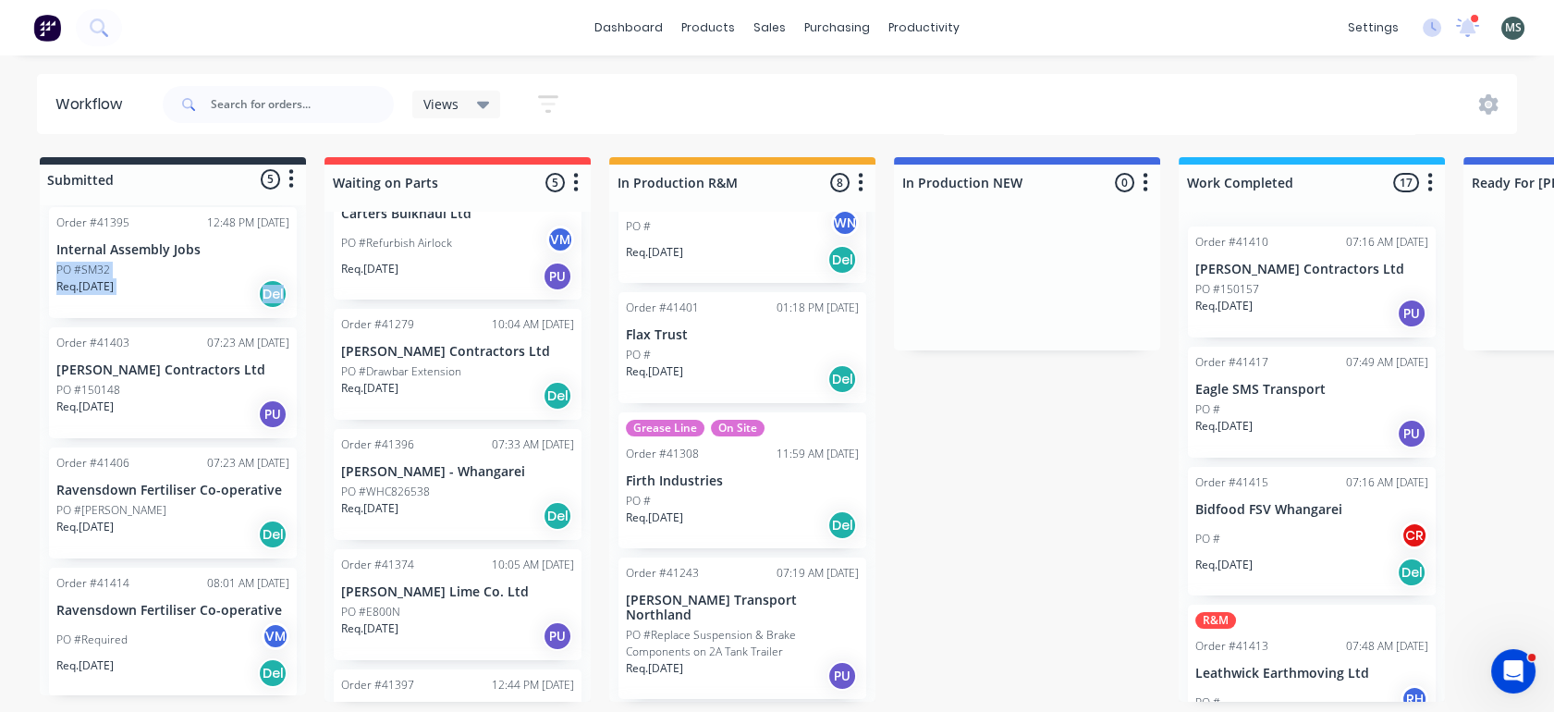
scroll to position [194, 0]
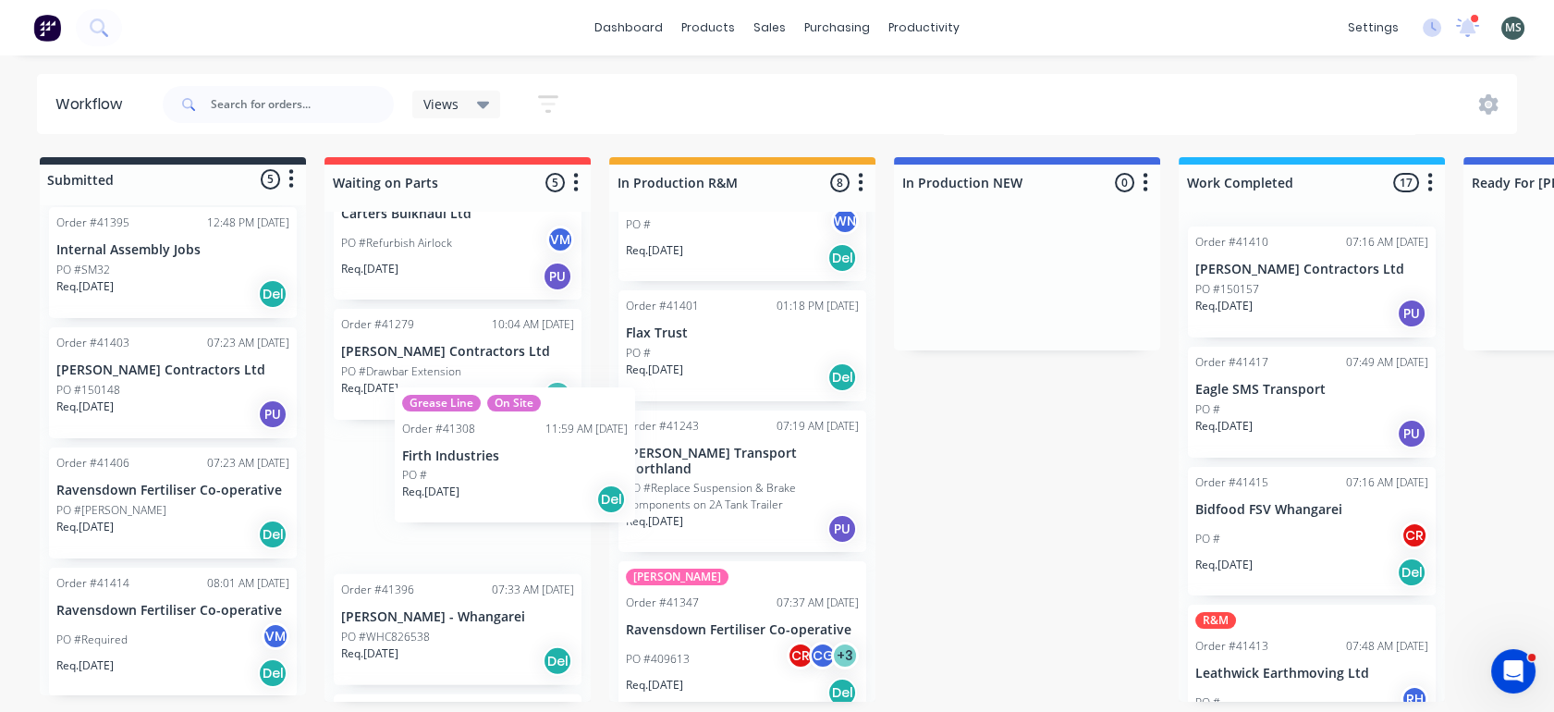
drag, startPoint x: 680, startPoint y: 494, endPoint x: 436, endPoint y: 478, distance: 244.6
click at [436, 478] on div "Submitted 5 Status colour #273444 hex #273444 Save Cancel Summaries Total order…" at bounding box center [1528, 429] width 3084 height 545
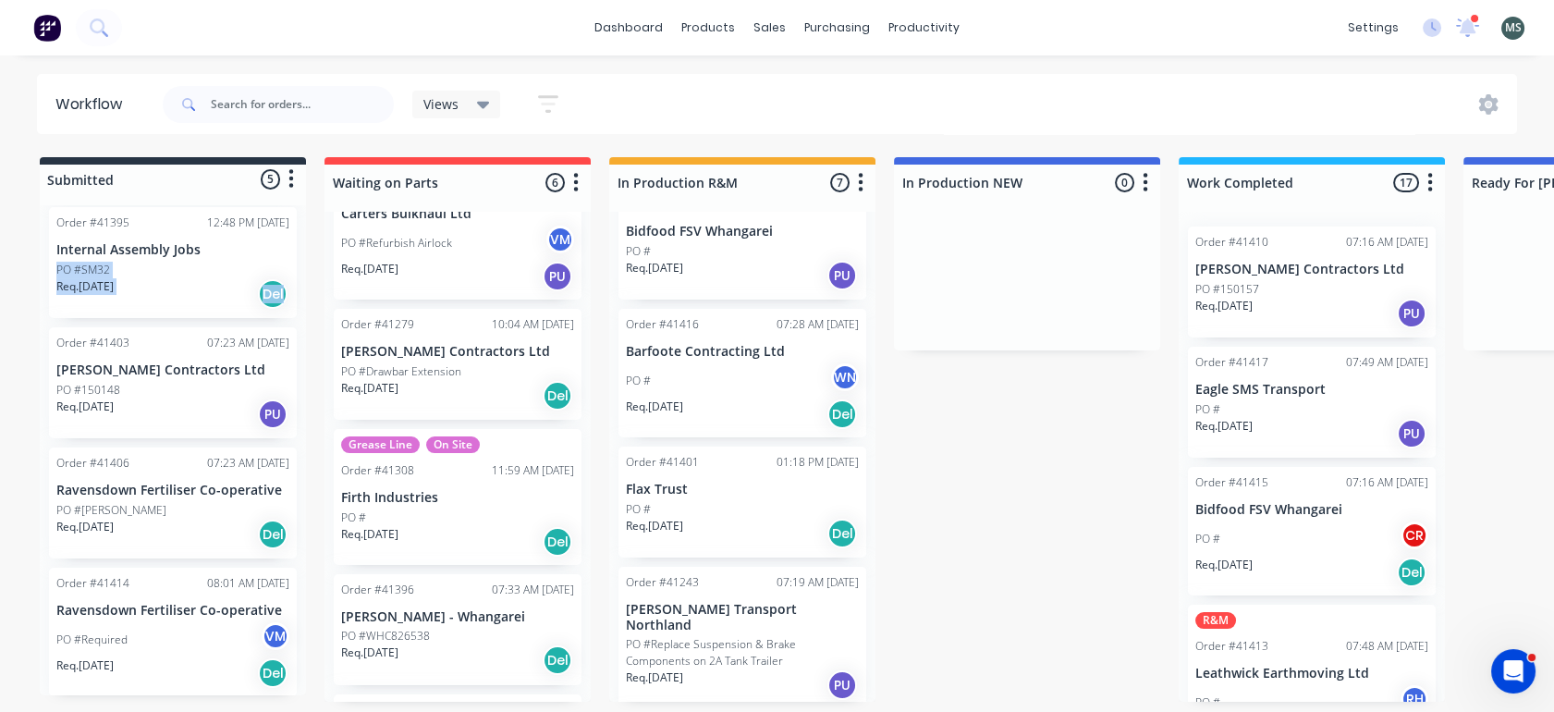
scroll to position [0, 0]
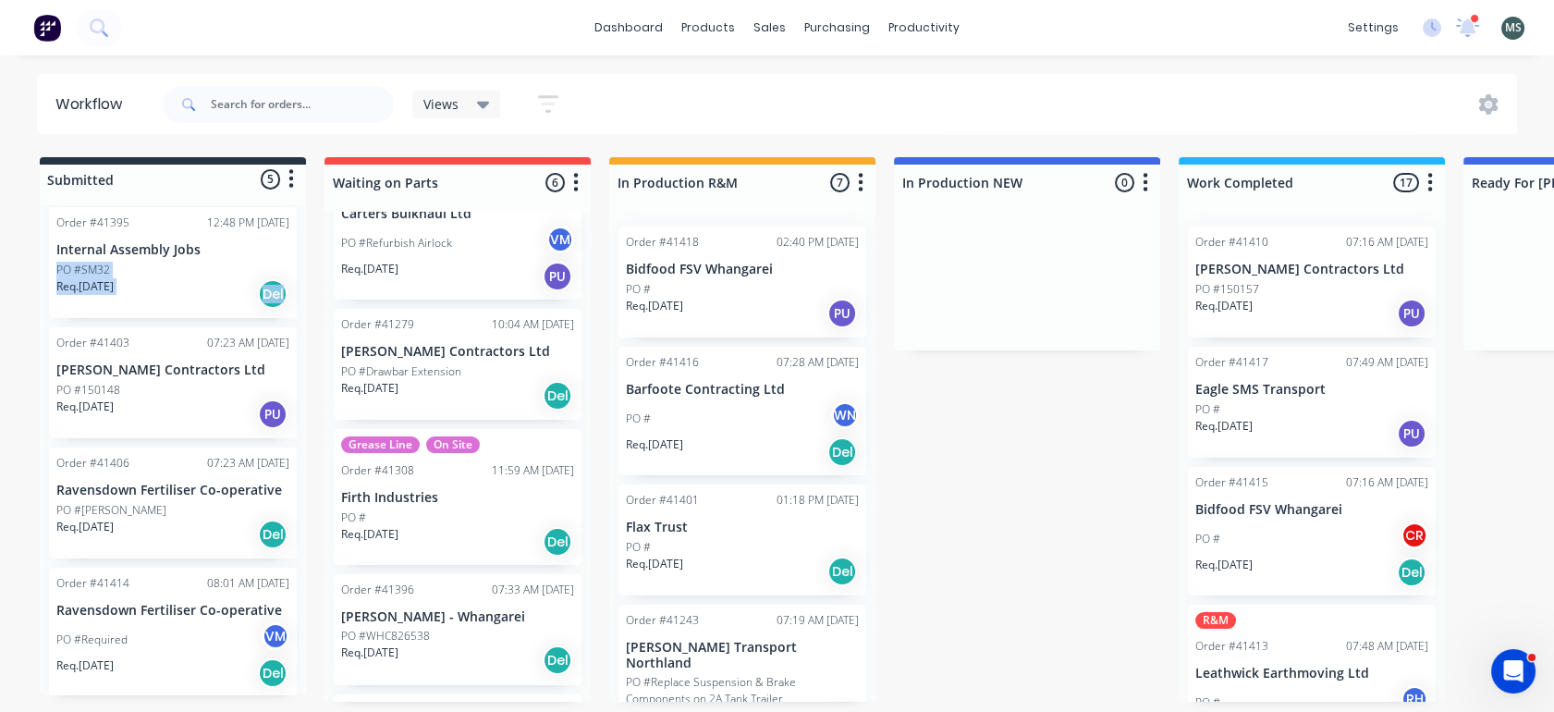
click at [134, 503] on div "PO #[PERSON_NAME]" at bounding box center [172, 510] width 233 height 17
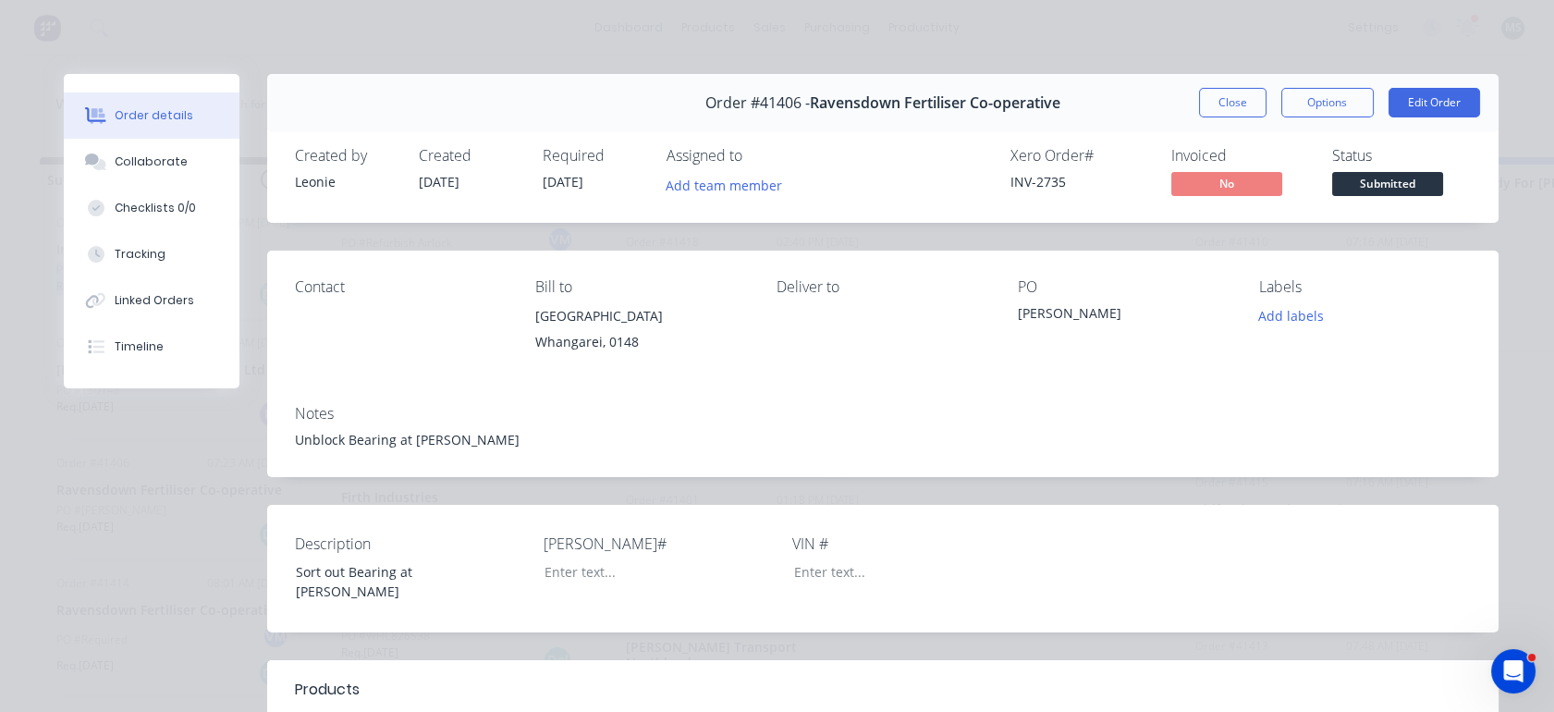
click at [1220, 111] on button "Close" at bounding box center [1233, 103] width 68 height 30
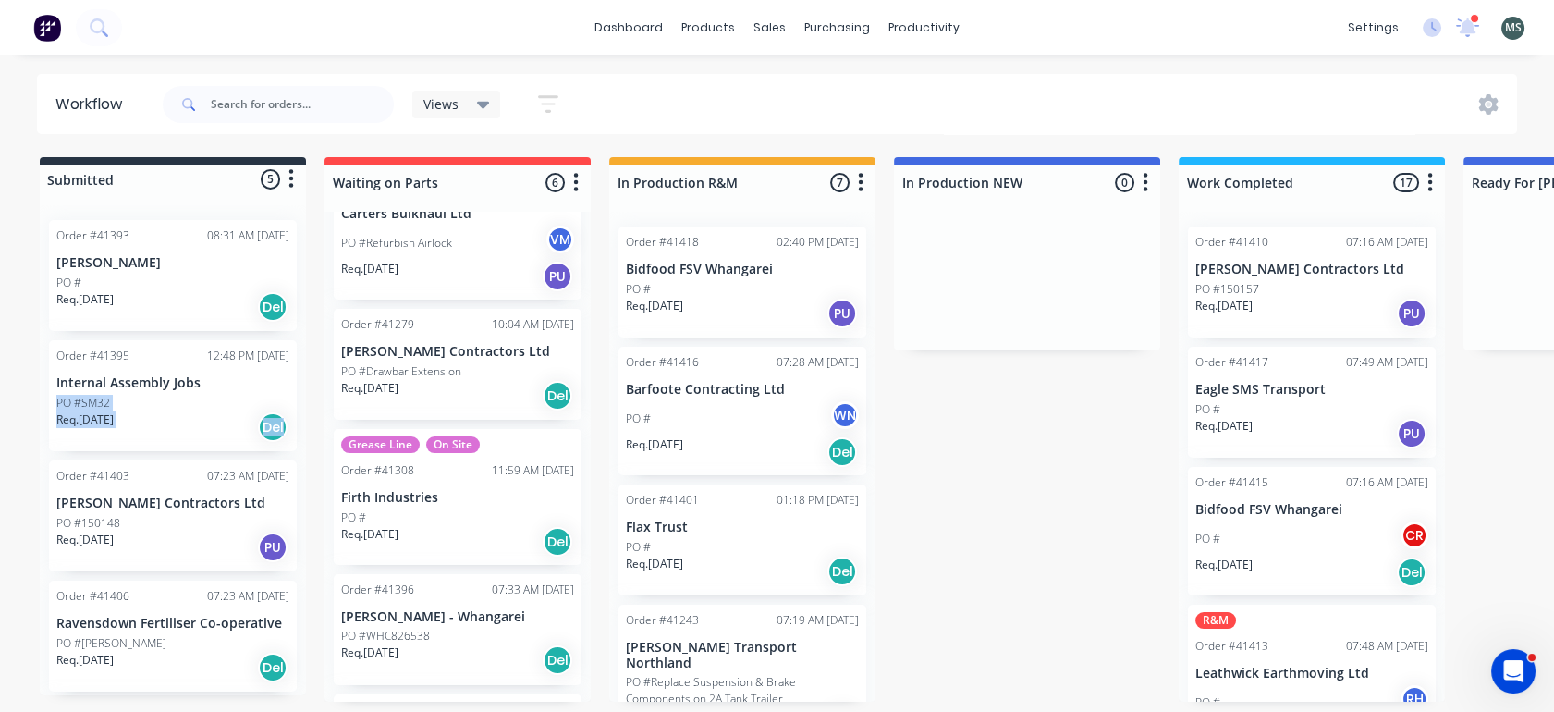
click at [146, 277] on div "PO #" at bounding box center [172, 283] width 233 height 17
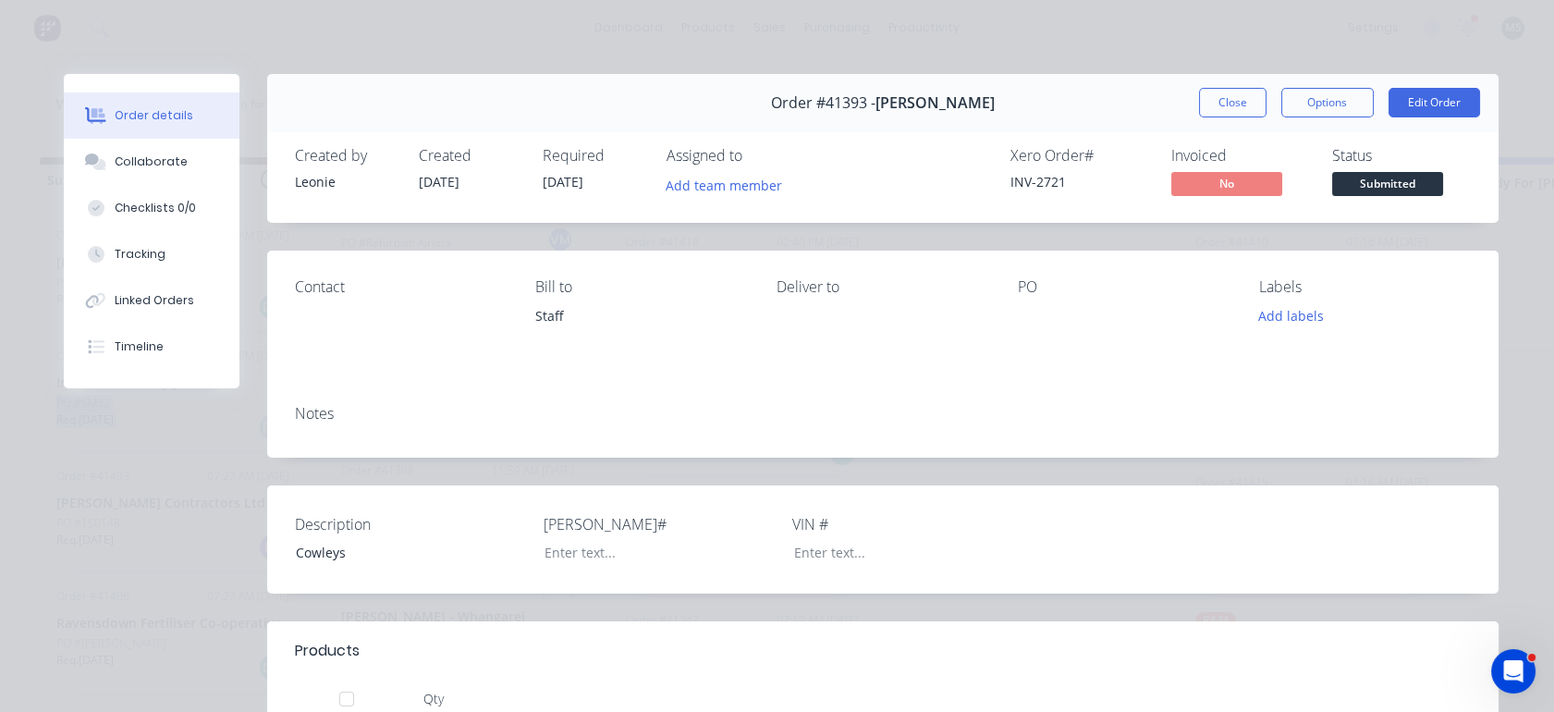
click at [1237, 102] on button "Close" at bounding box center [1233, 103] width 68 height 30
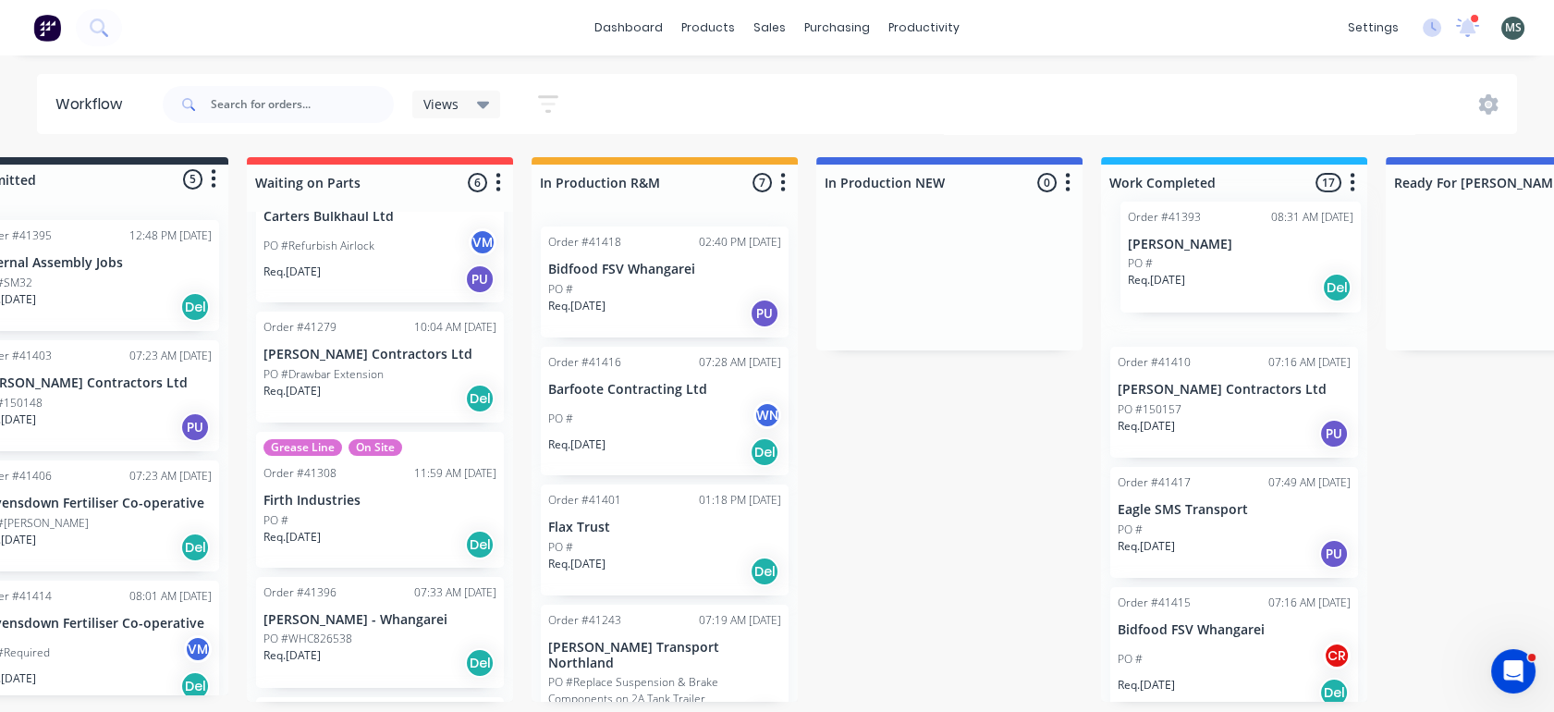
scroll to position [5, 86]
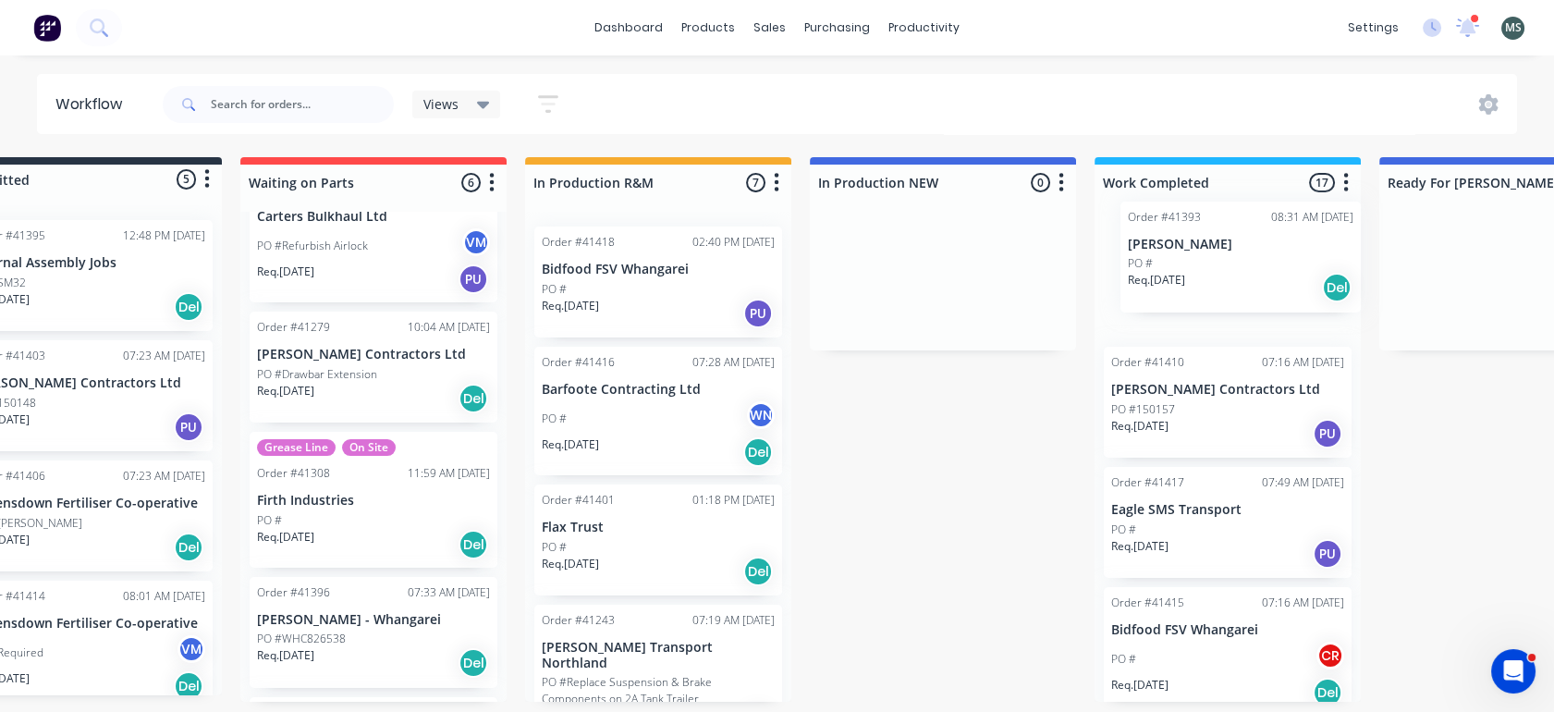
drag, startPoint x: 112, startPoint y: 293, endPoint x: 1193, endPoint y: 280, distance: 1081.0
click at [1193, 280] on div "Submitted 5 Status colour #273444 hex #273444 Save Cancel Summaries Total order…" at bounding box center [1444, 429] width 3084 height 545
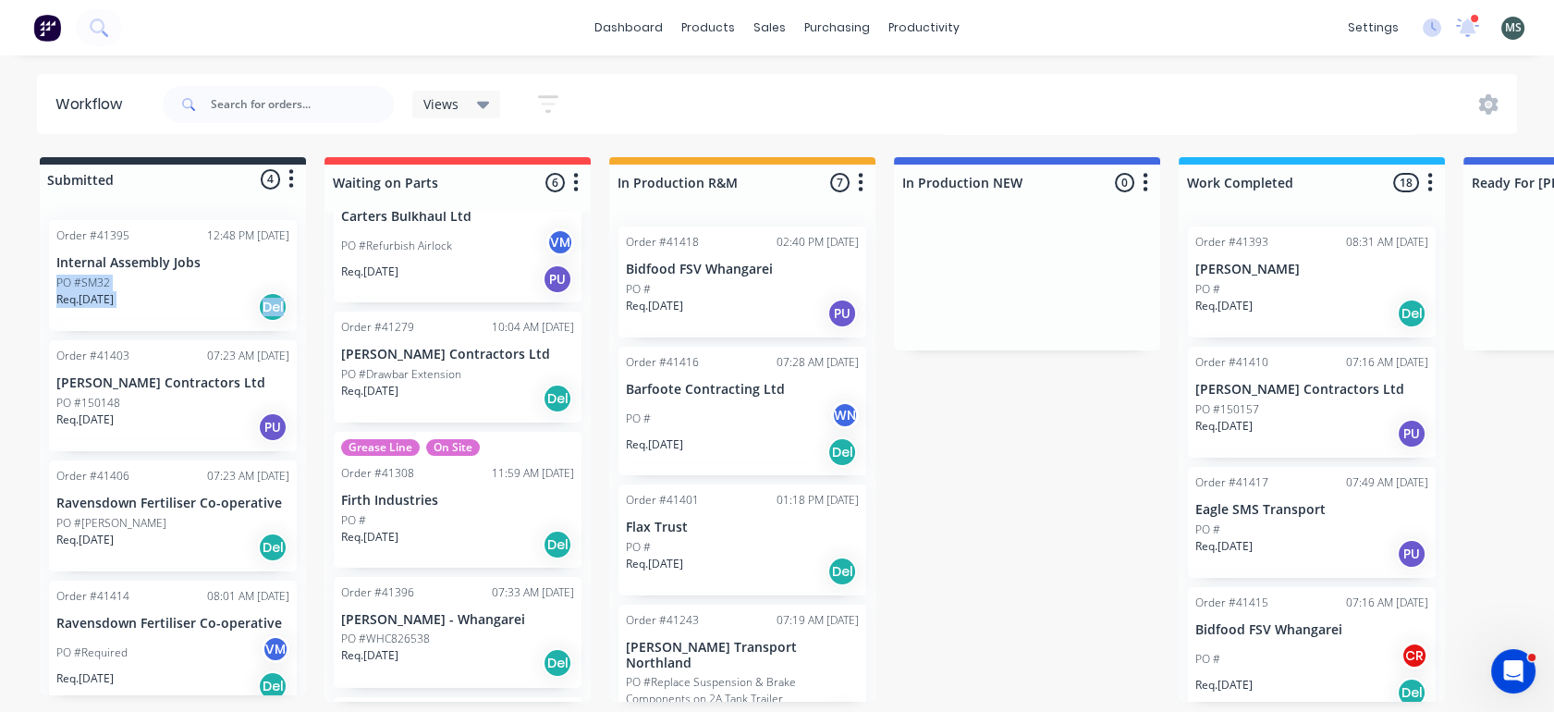
scroll to position [13, 0]
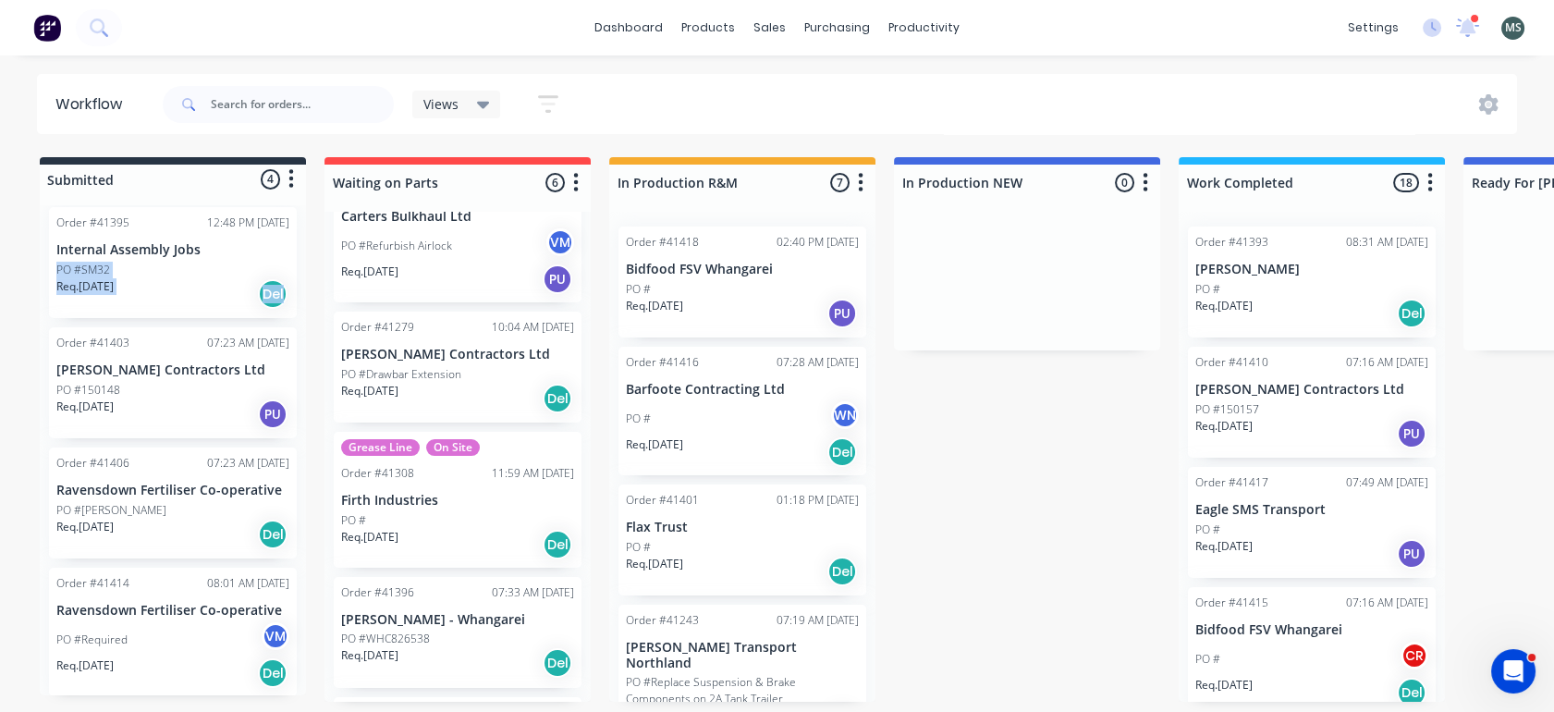
click at [114, 389] on p "PO #150148" at bounding box center [88, 390] width 64 height 17
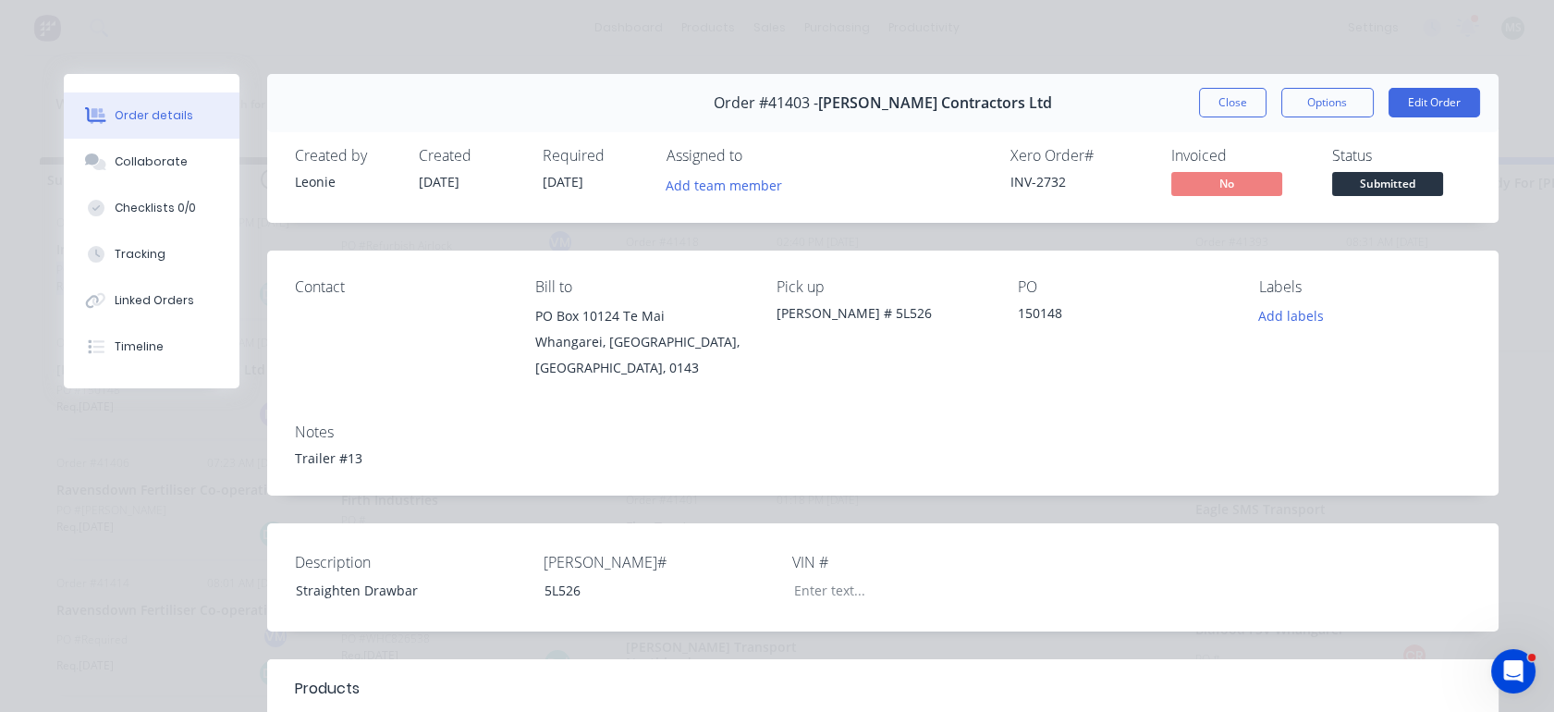
click at [1229, 104] on button "Close" at bounding box center [1233, 103] width 68 height 30
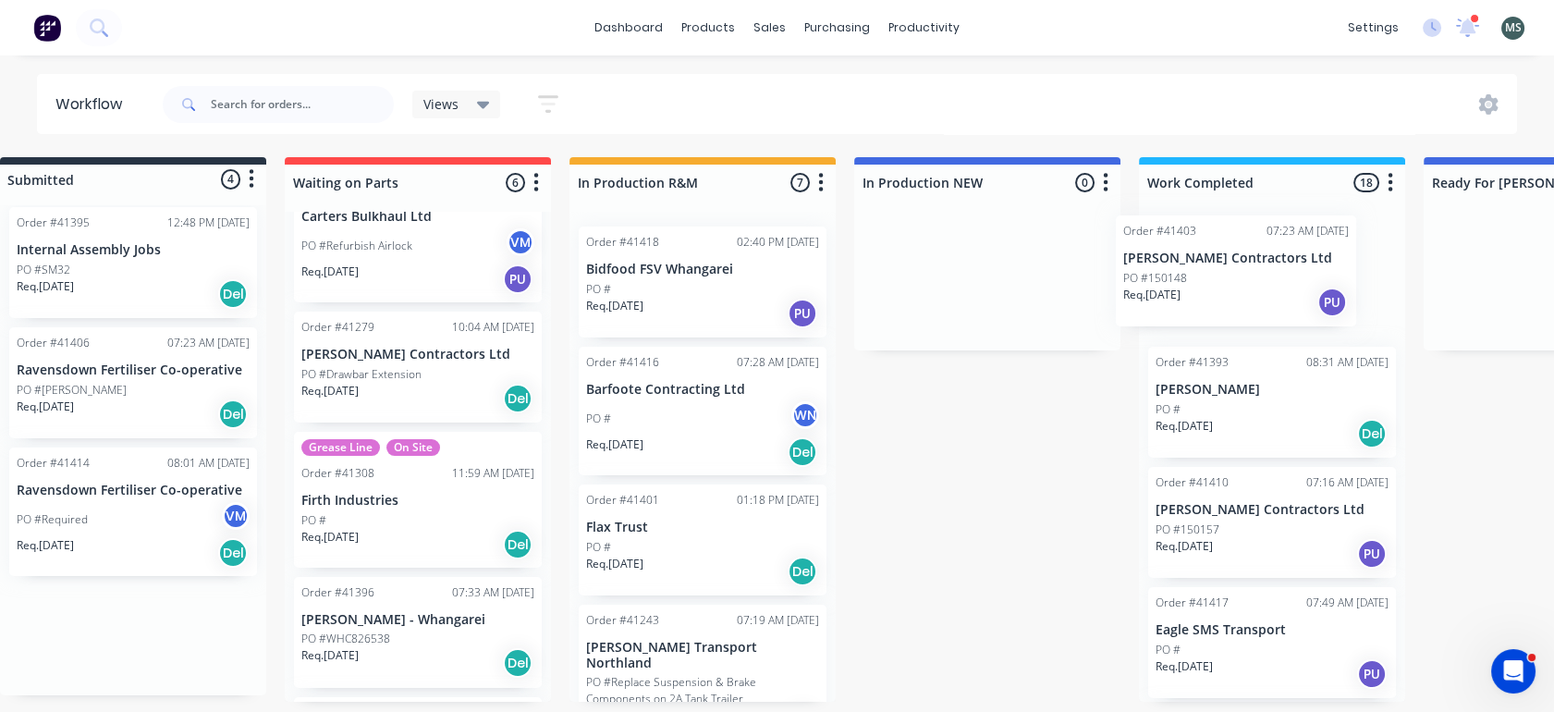
drag, startPoint x: 151, startPoint y: 392, endPoint x: 1249, endPoint y: 288, distance: 1103.4
click at [1249, 288] on div "Submitted 4 Status colour #273444 hex #273444 Save Cancel Summaries Total order…" at bounding box center [1488, 429] width 3084 height 545
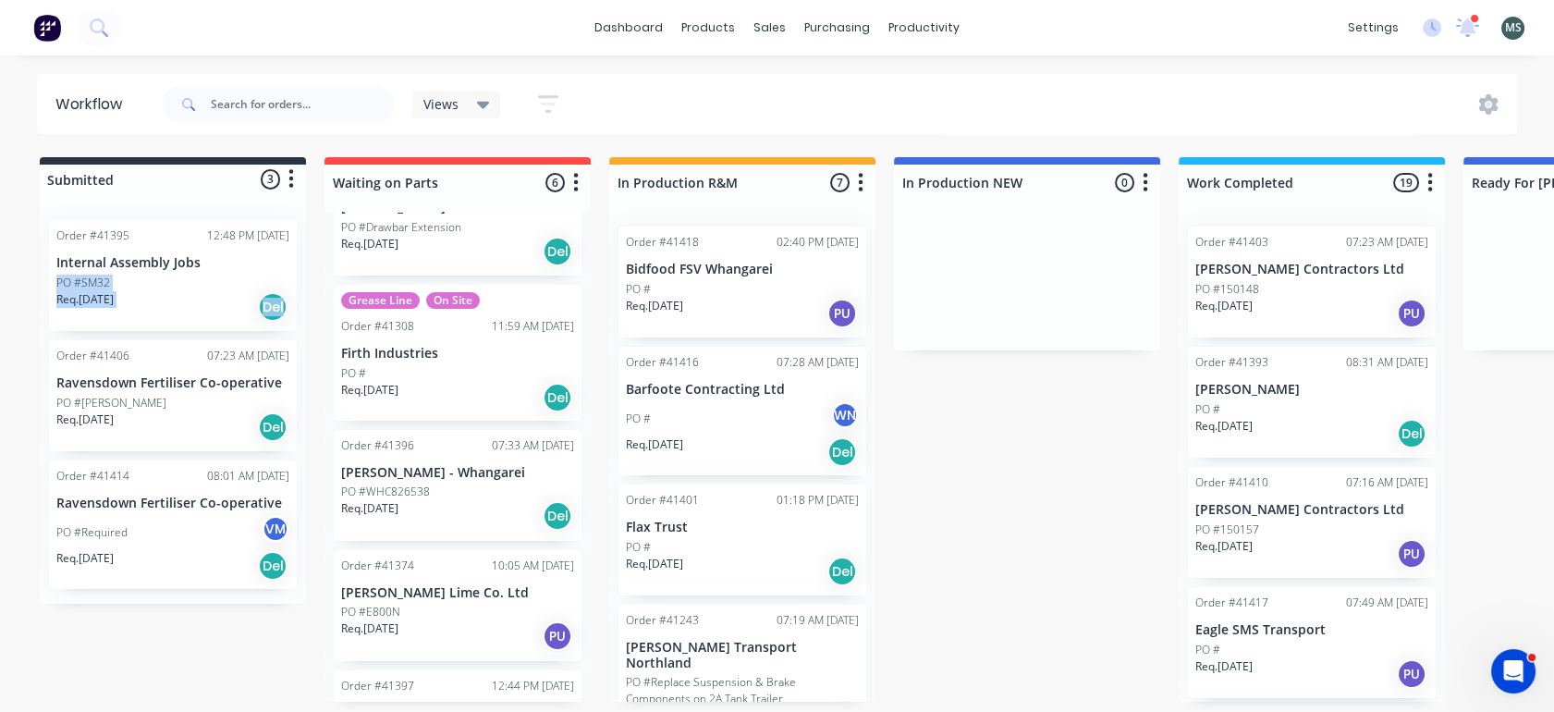
scroll to position [215, 0]
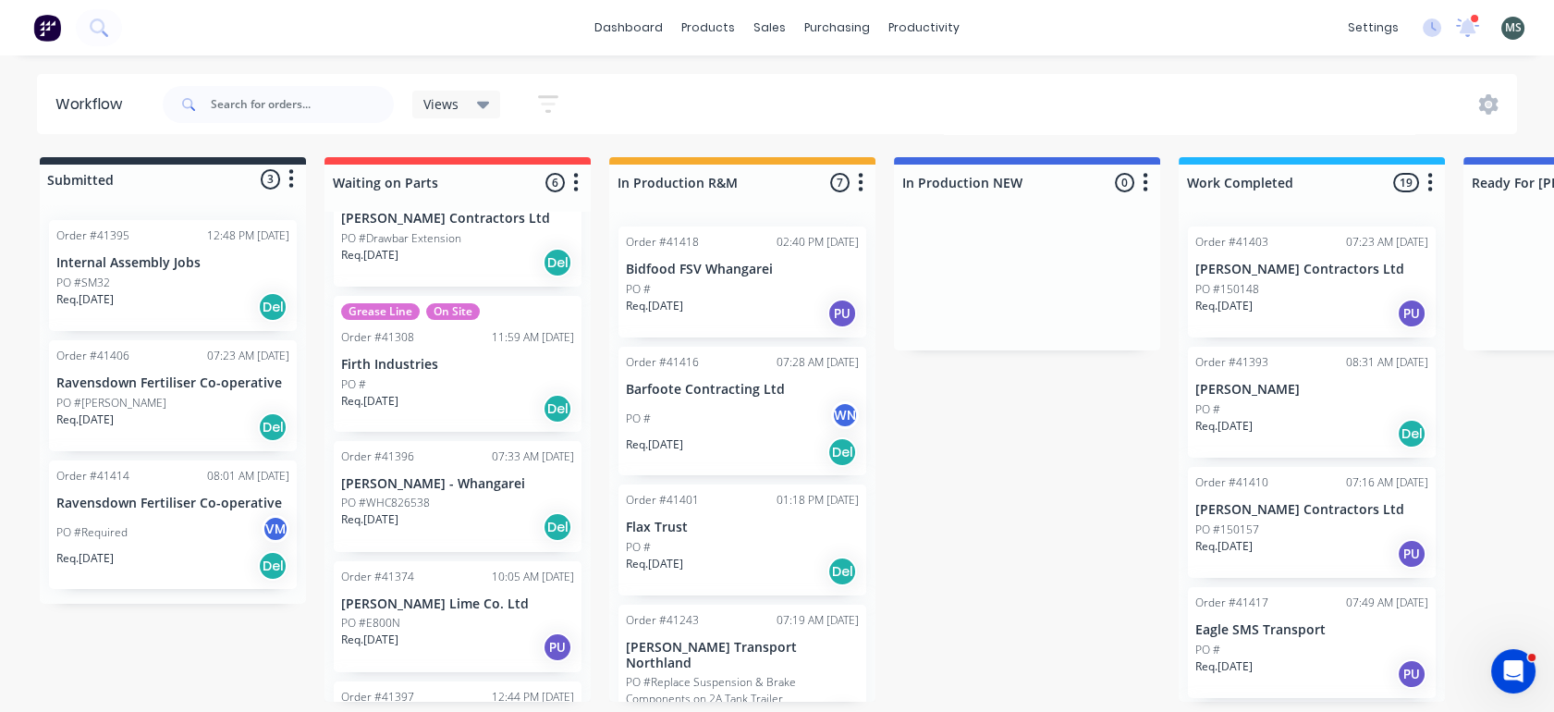
click at [92, 649] on div "Submitted 3 Status colour #273444 hex #273444 Save Cancel Summaries Total order…" at bounding box center [1528, 429] width 3084 height 545
click at [946, 126] on div "Planner" at bounding box center [950, 131] width 43 height 17
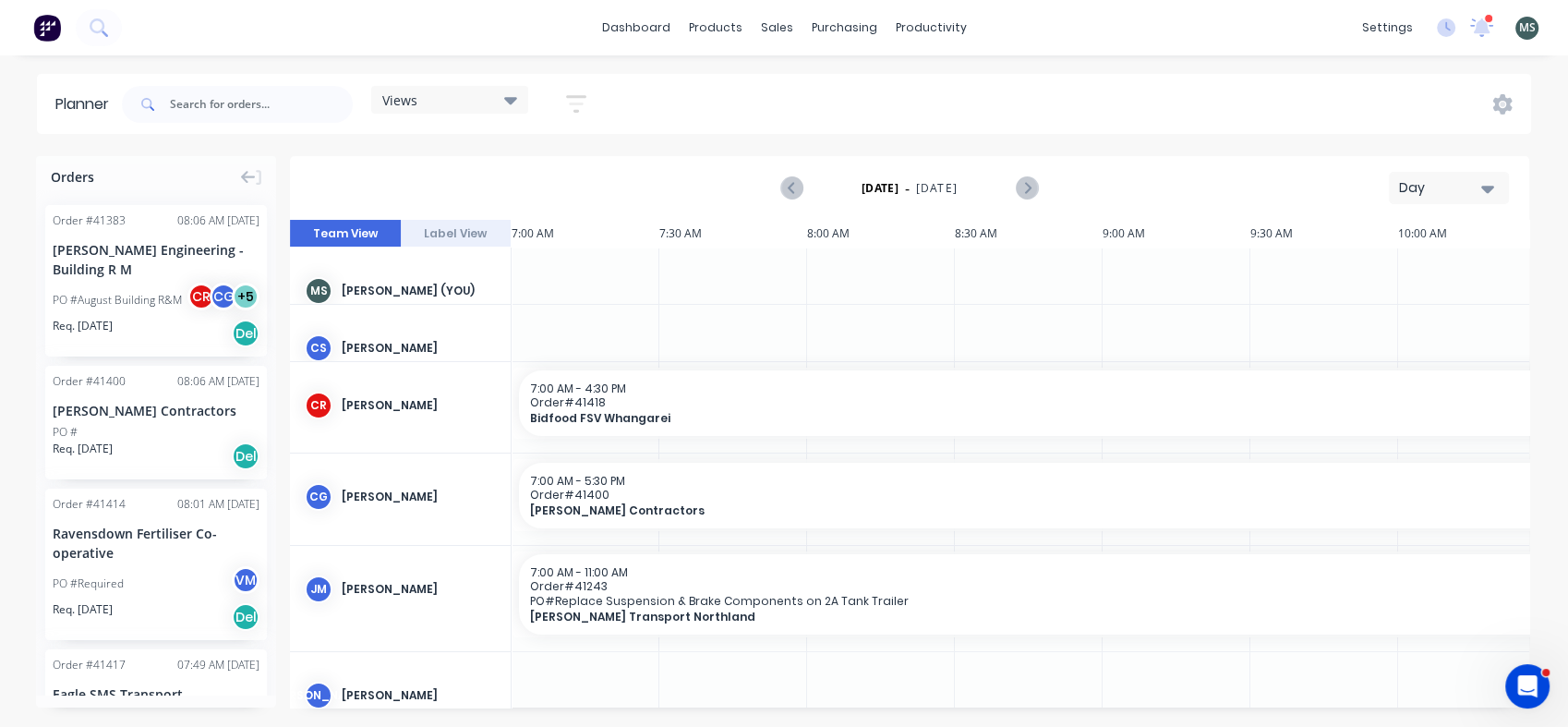
scroll to position [0, 296]
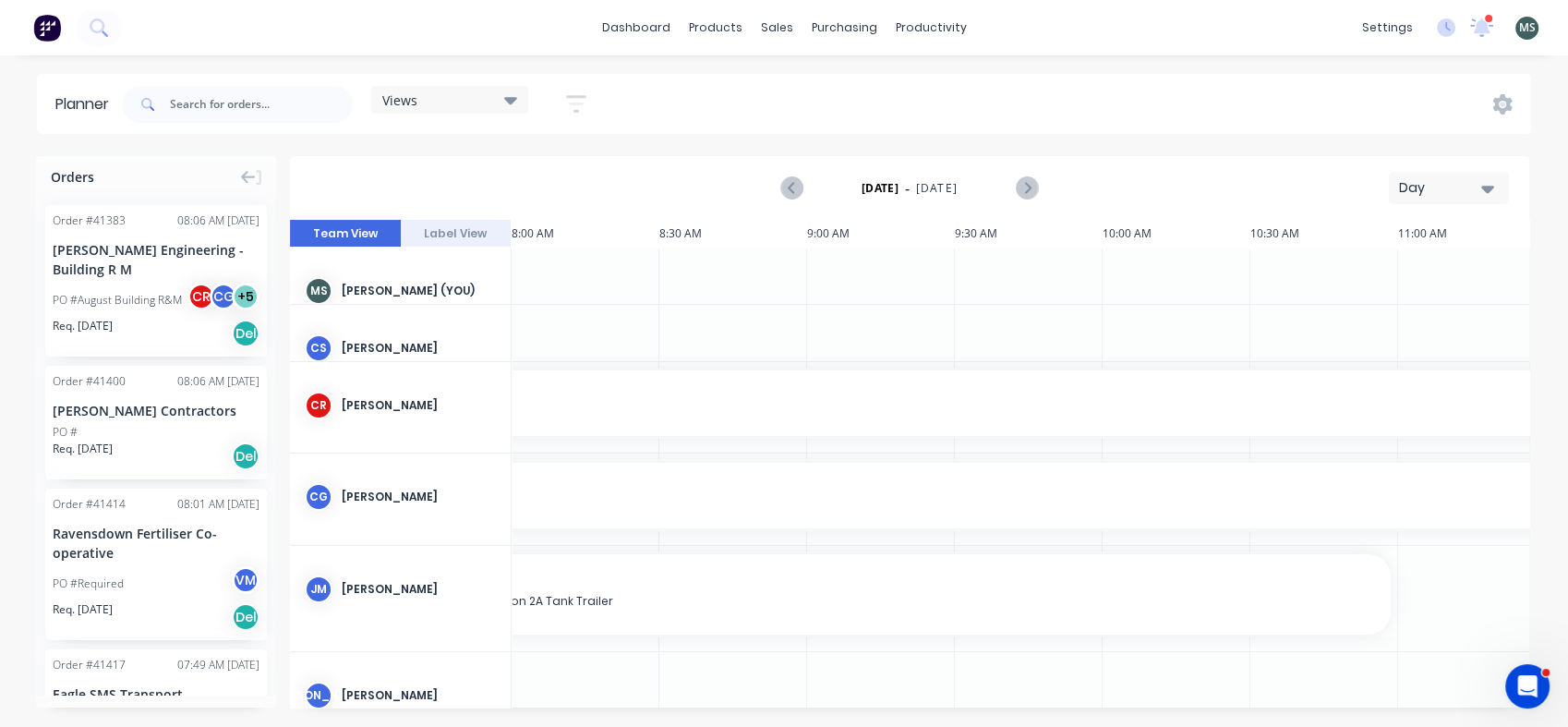
click at [576, 103] on icon "button" at bounding box center [576, 104] width 15 height 3
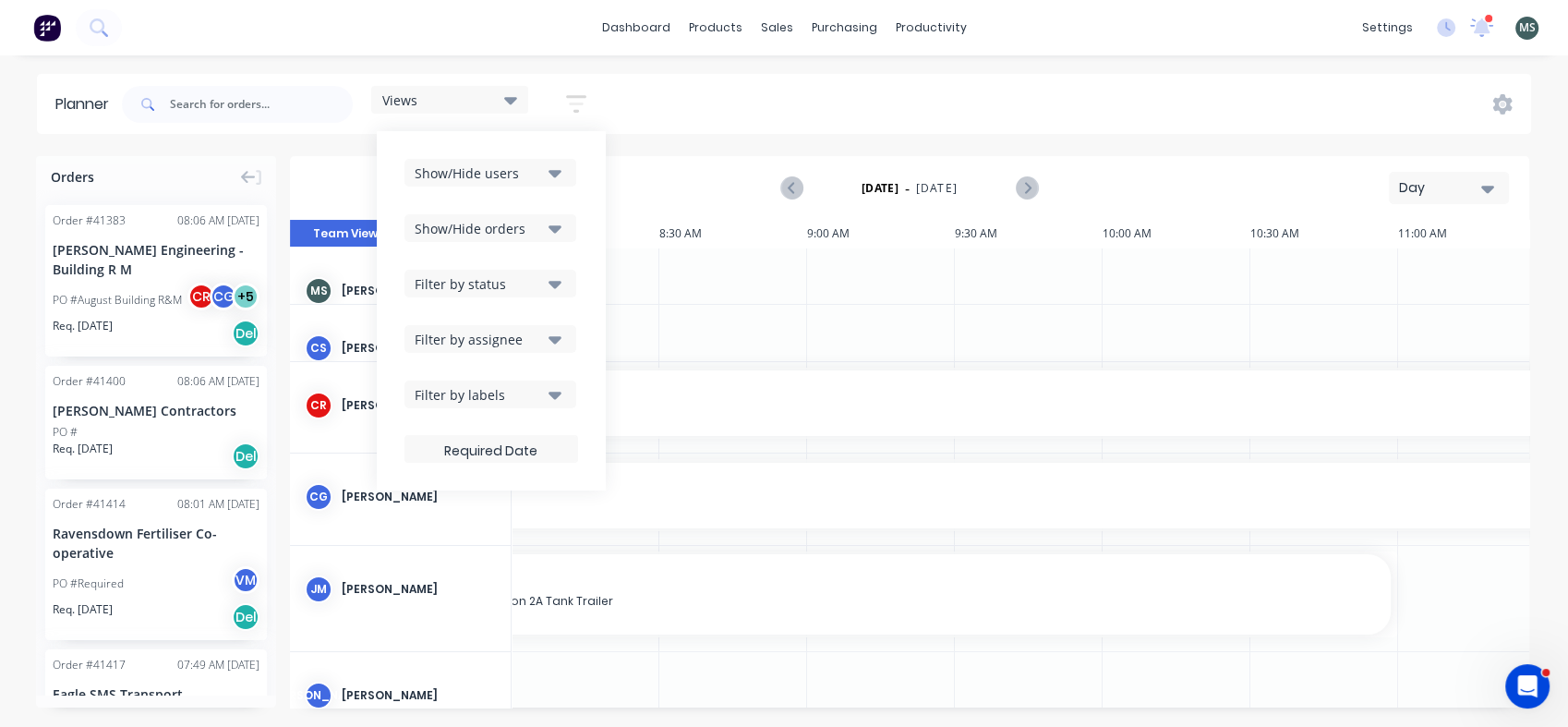
click at [560, 172] on icon "button" at bounding box center [554, 173] width 13 height 7
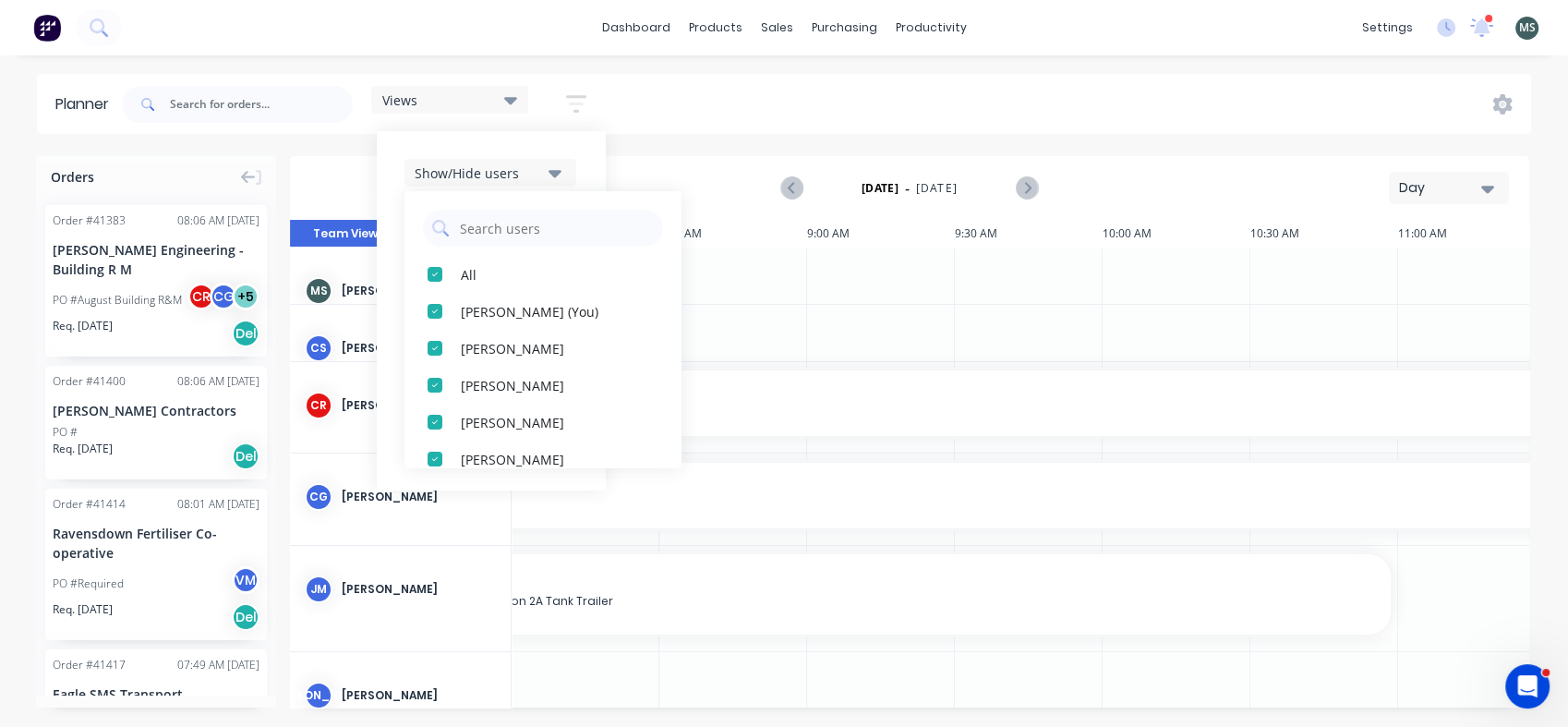
click at [435, 311] on div "button" at bounding box center [434, 311] width 37 height 37
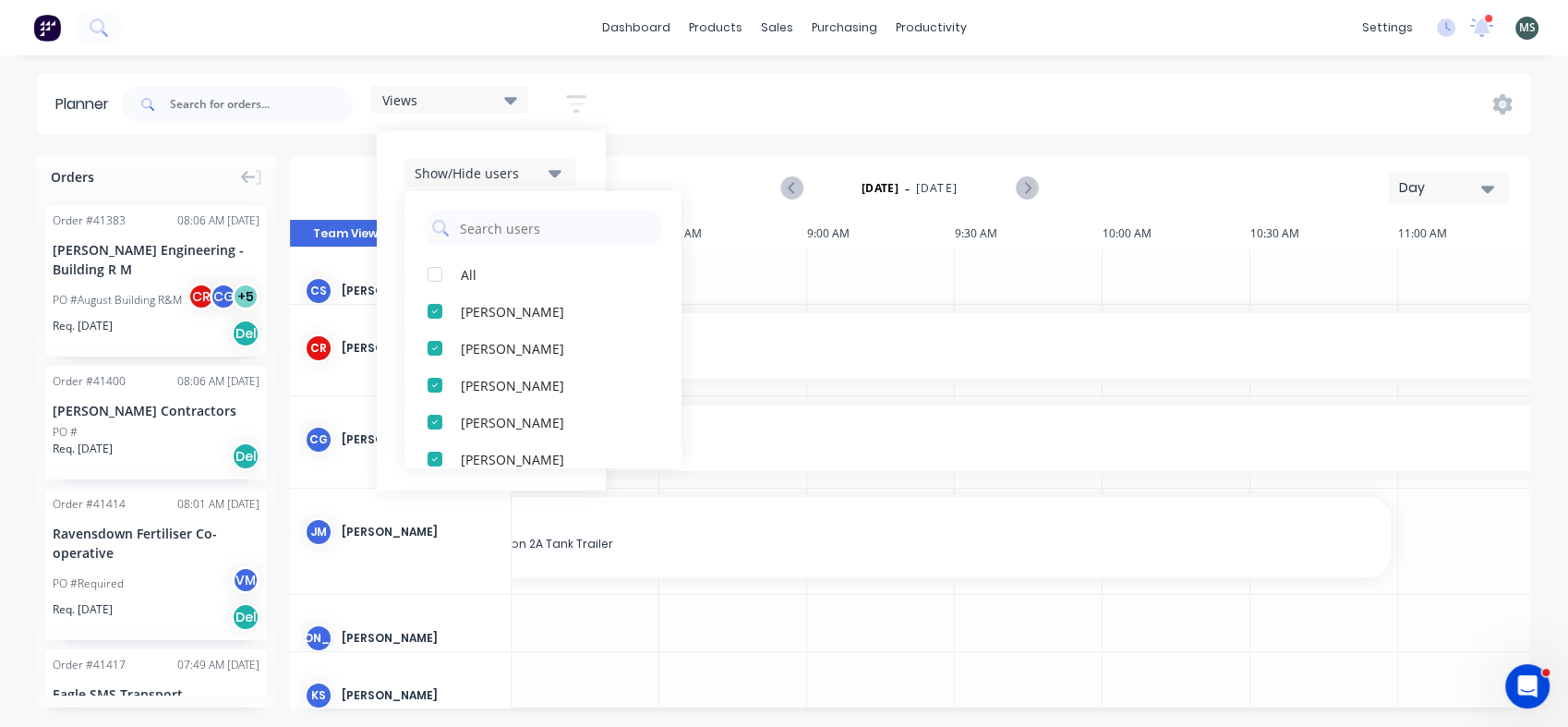
click at [435, 313] on div "button" at bounding box center [434, 311] width 37 height 37
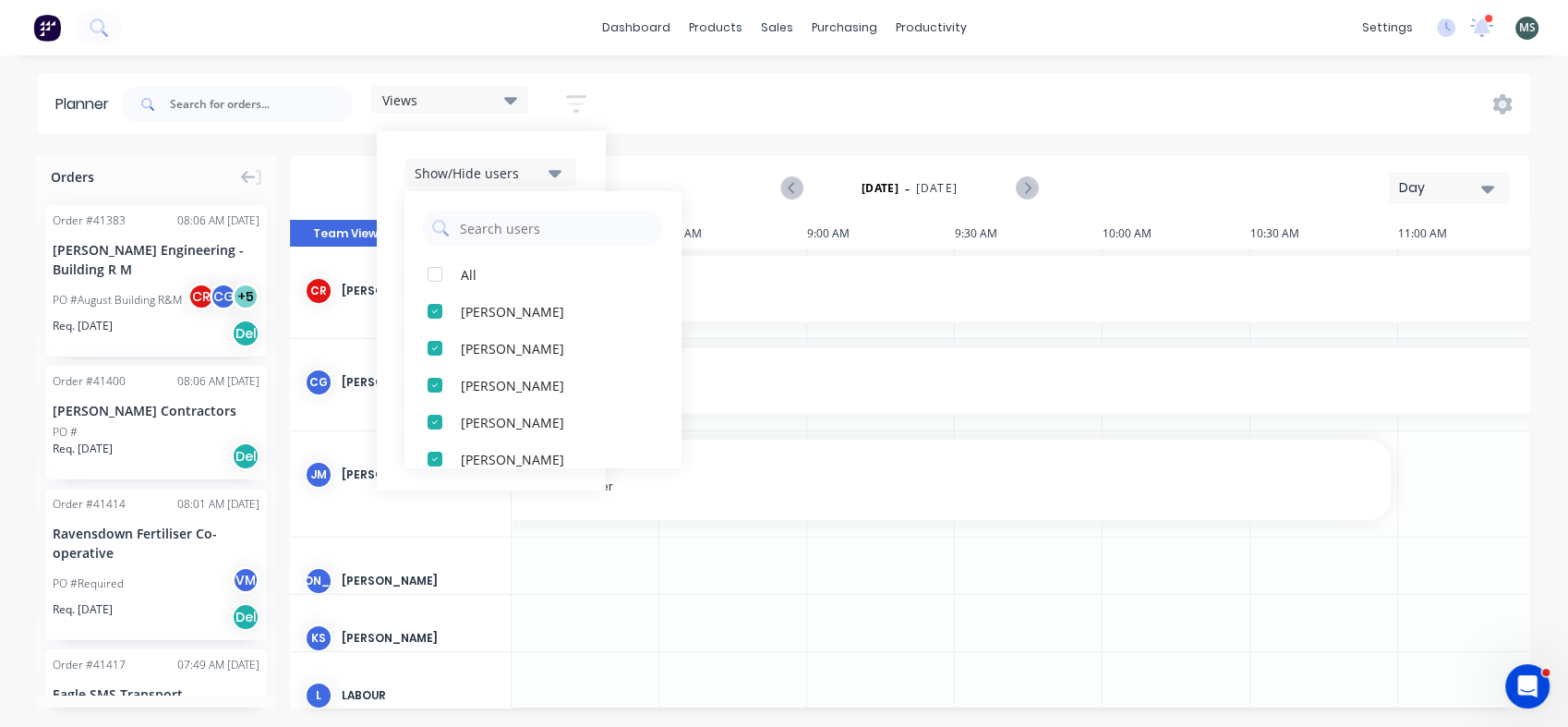
click at [434, 450] on div "button" at bounding box center [434, 458] width 37 height 37
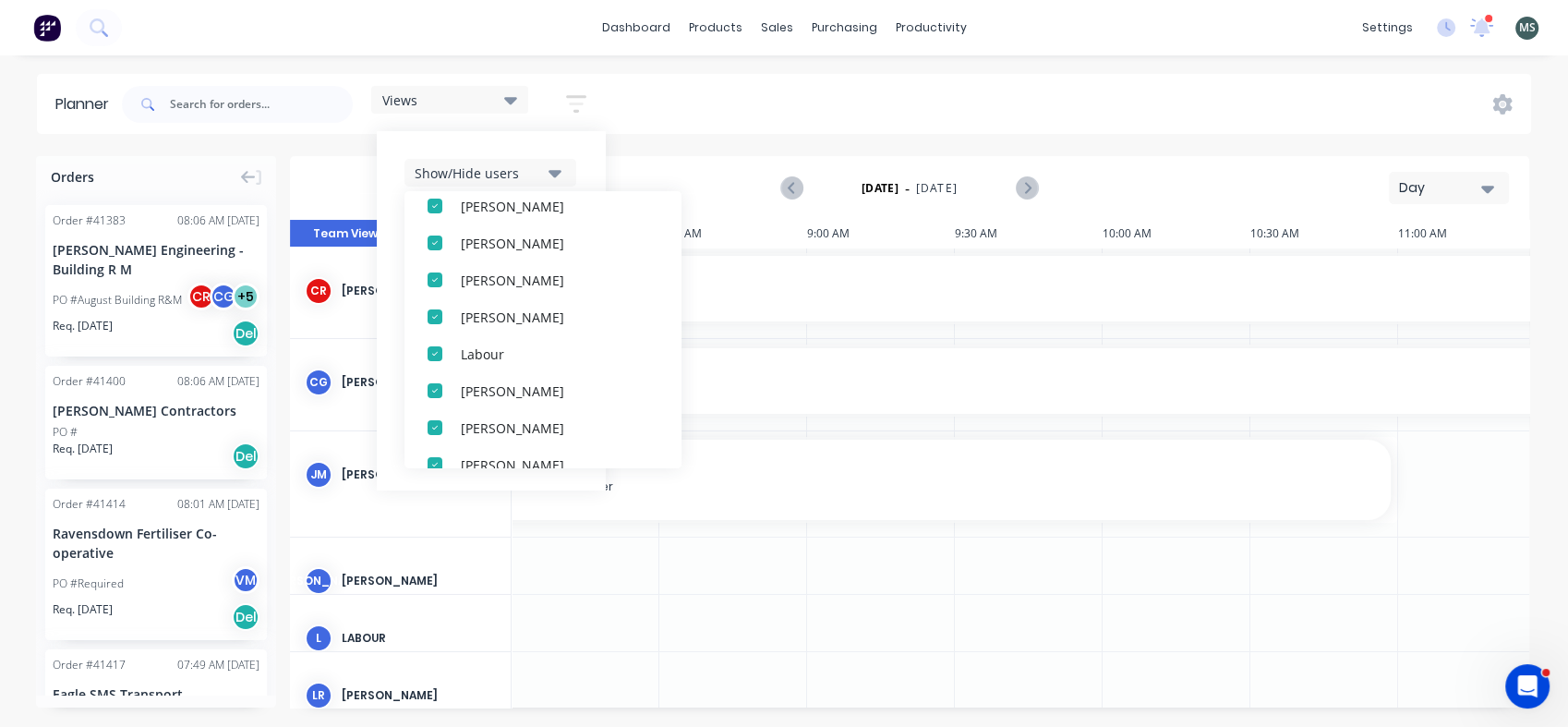
scroll to position [117, 0]
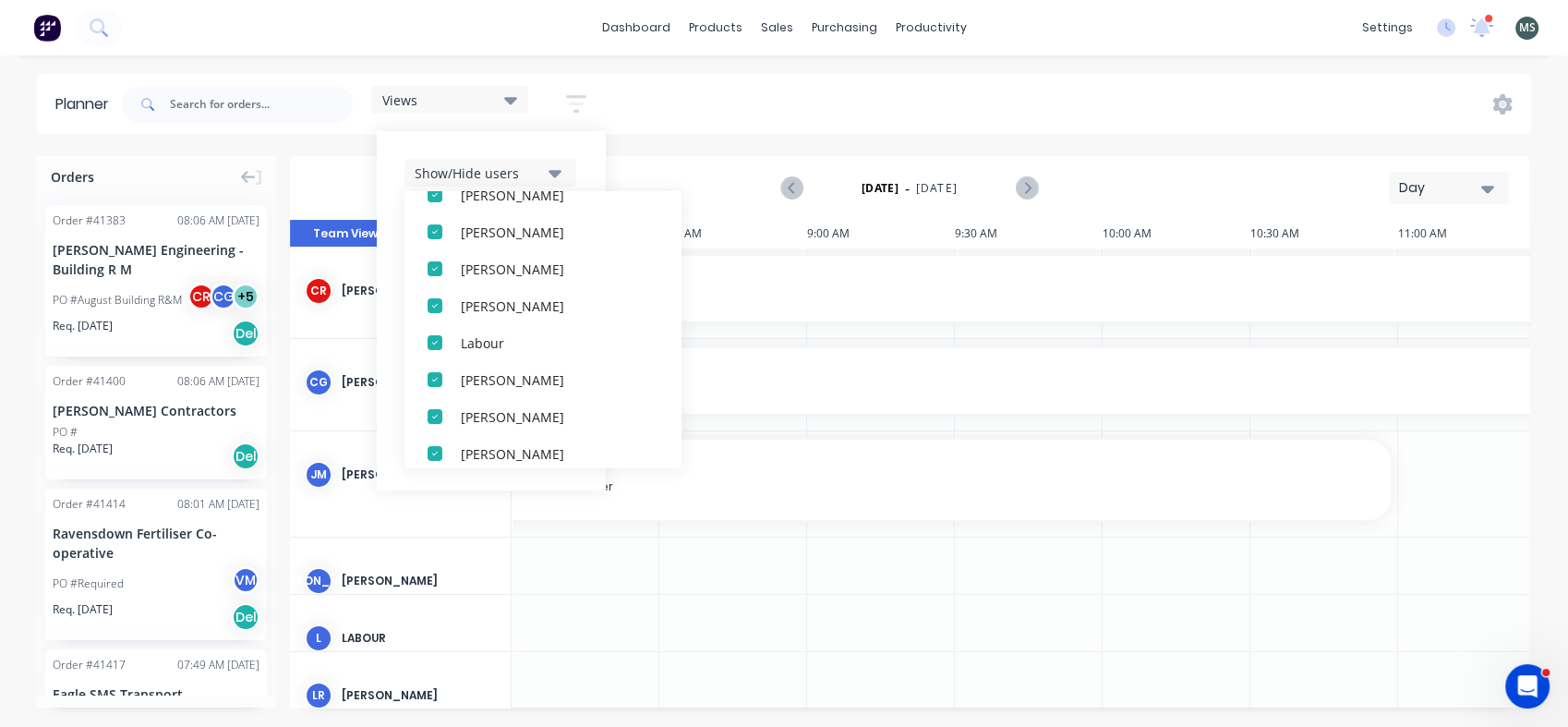
click at [437, 340] on div "button" at bounding box center [434, 343] width 37 height 37
click at [434, 336] on div "button" at bounding box center [434, 343] width 37 height 37
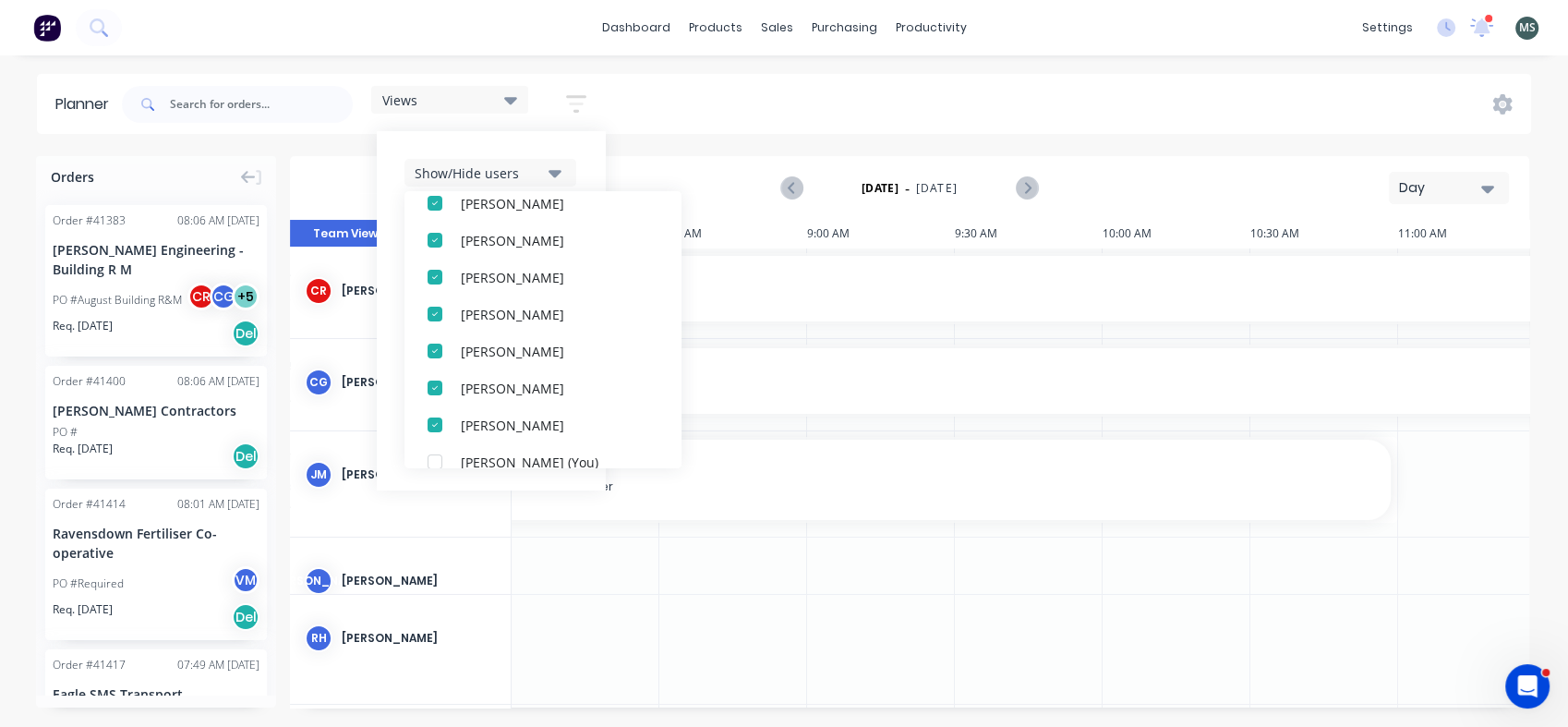
scroll to position [173, 0]
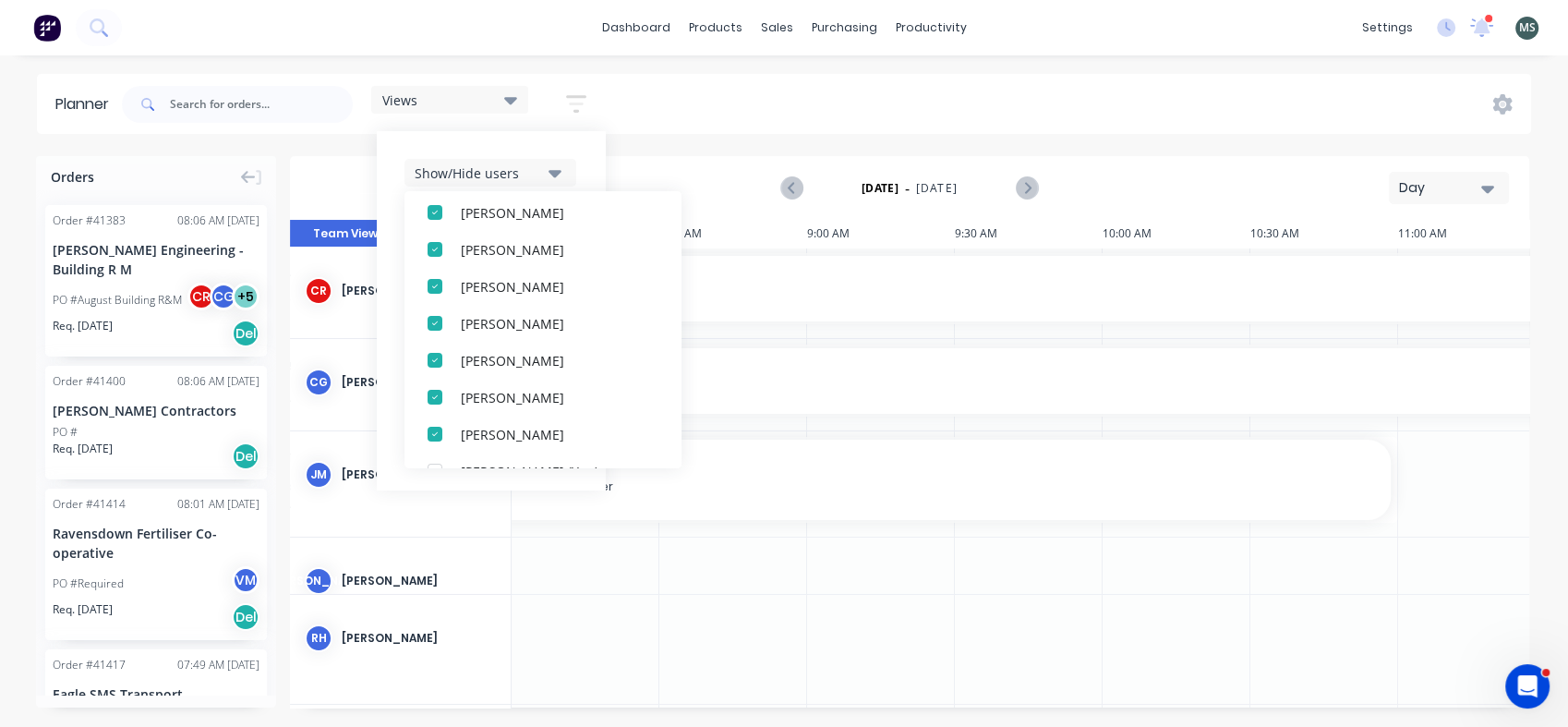
click at [439, 432] on div "button" at bounding box center [434, 433] width 37 height 37
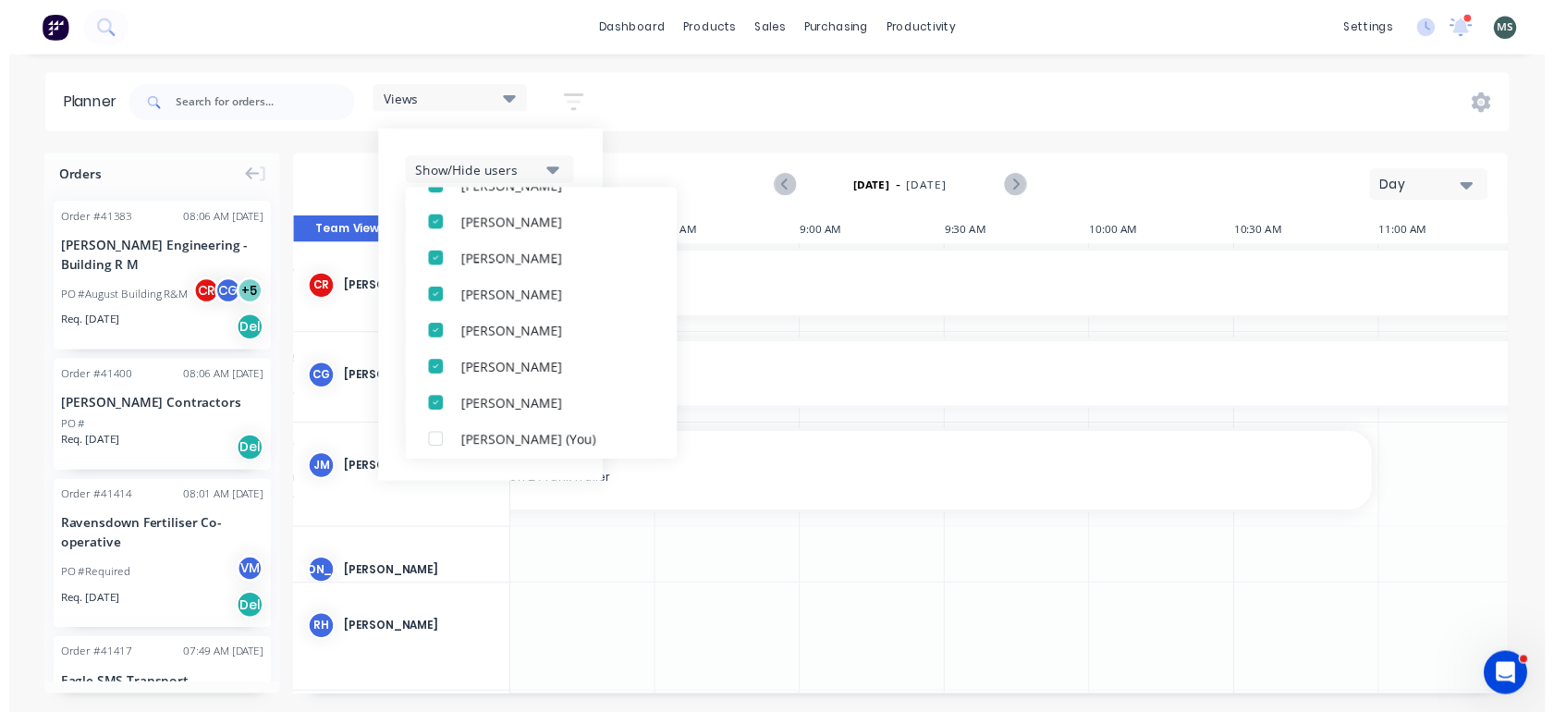
scroll to position [0, 0]
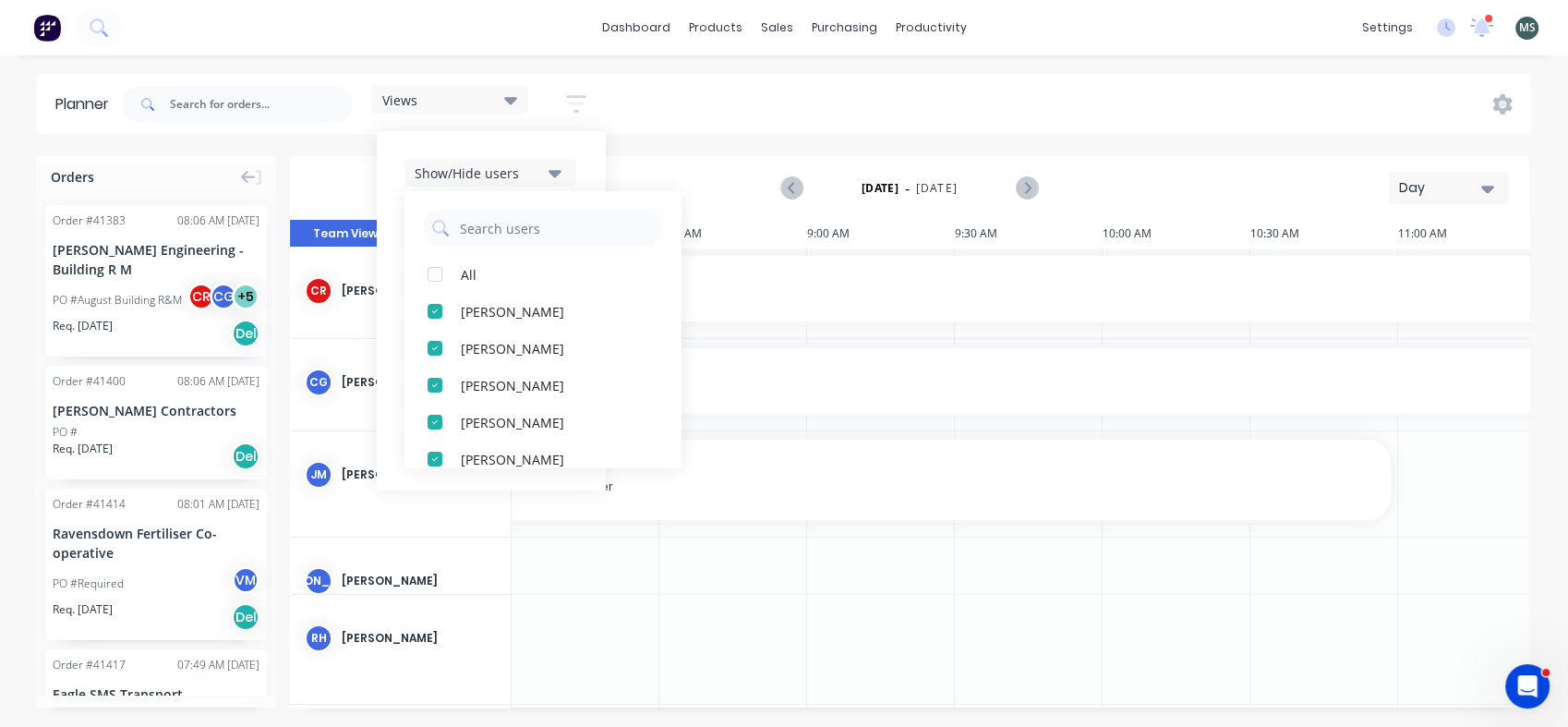
click at [327, 146] on div "Planner Views Save new view None (Default) edit Show/Hide users All [PERSON_NAM…" at bounding box center [784, 399] width 1568 height 652
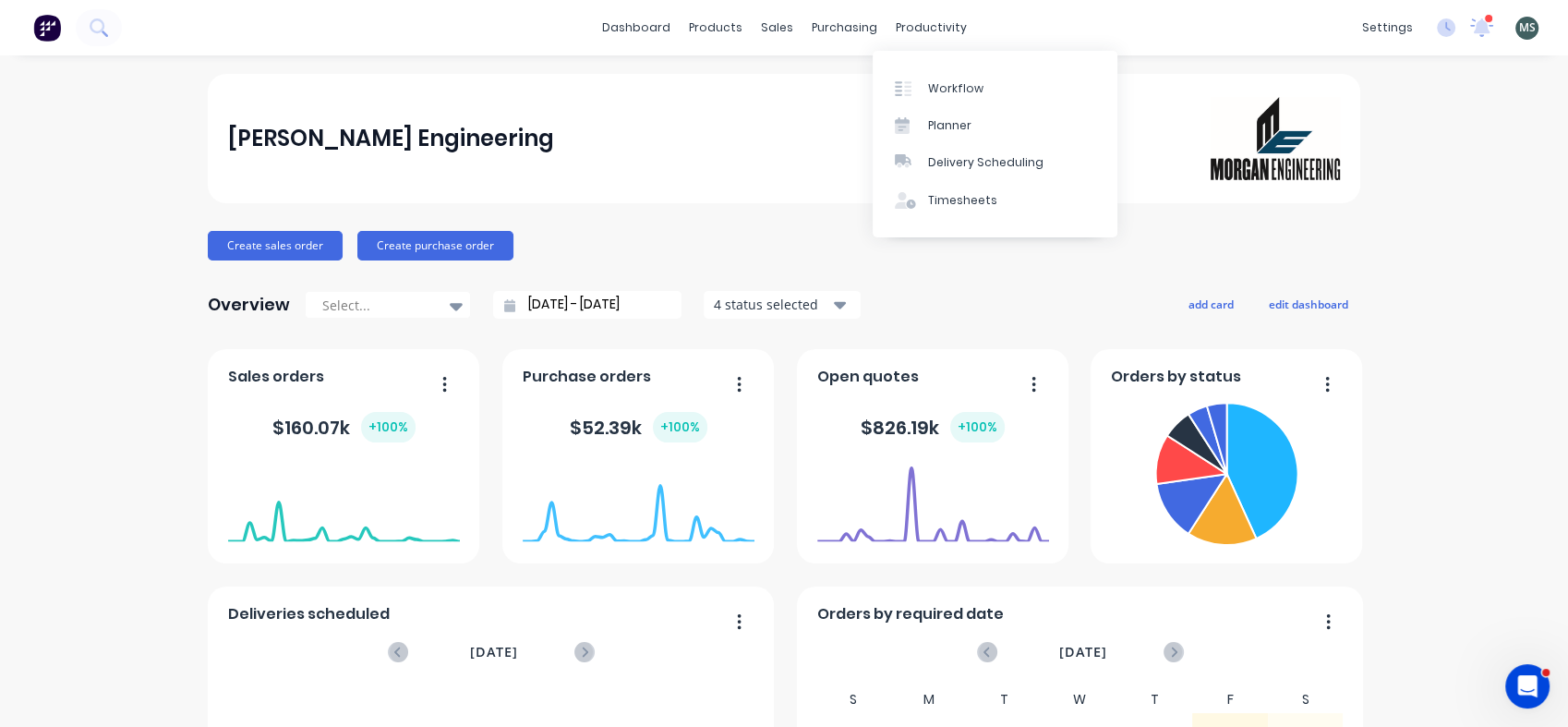
click at [917, 27] on div "productivity" at bounding box center [932, 28] width 90 height 28
click at [951, 89] on div "Workflow" at bounding box center [955, 88] width 55 height 17
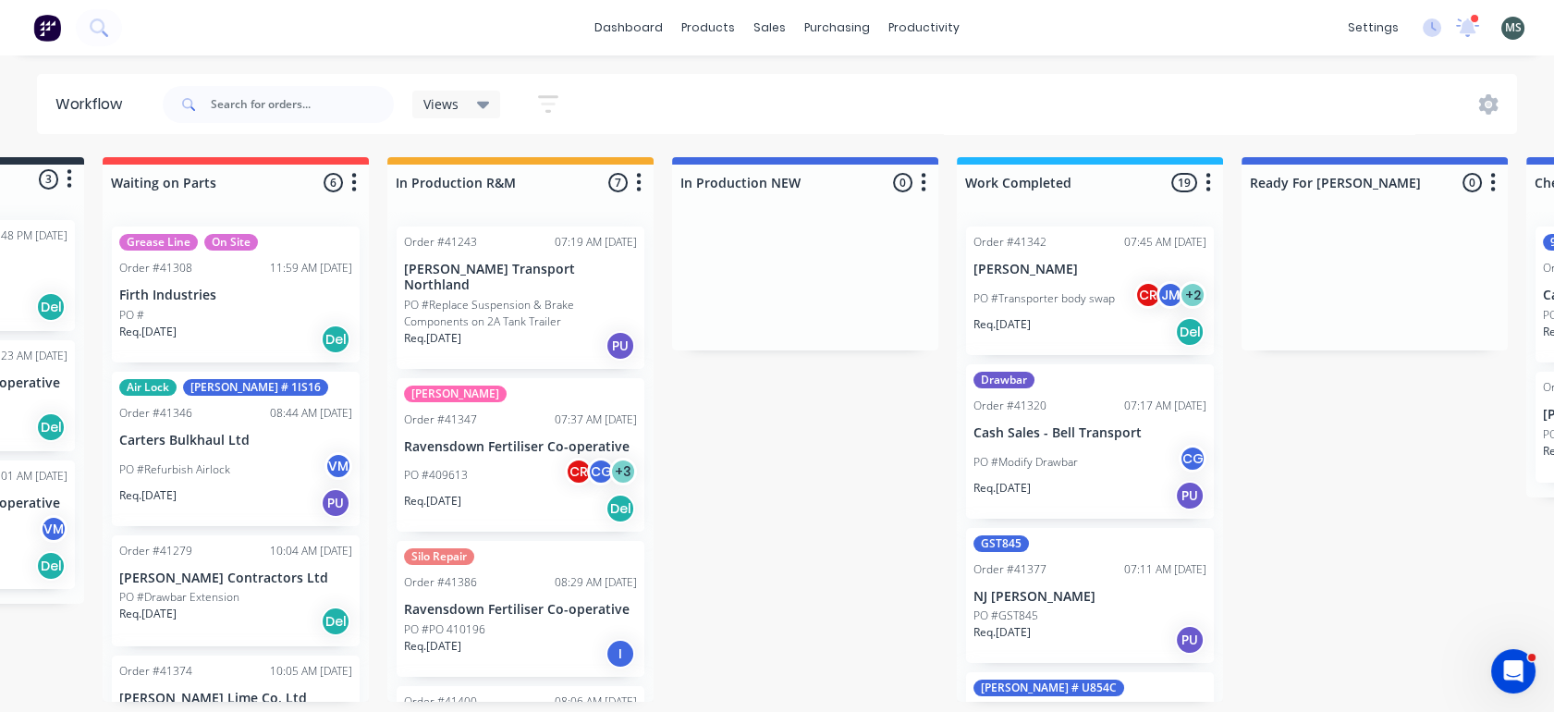
scroll to position [0, 80]
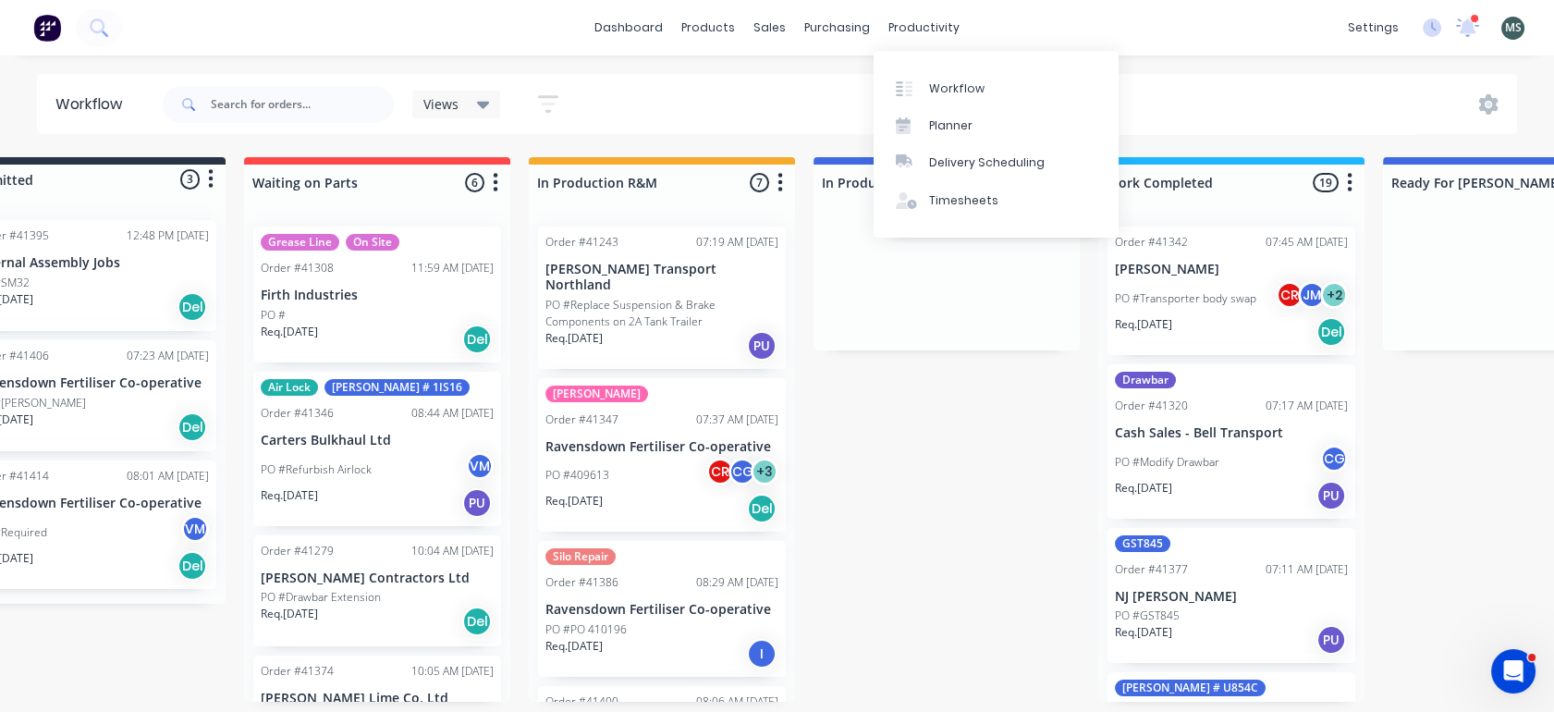
click at [916, 30] on div "productivity" at bounding box center [924, 28] width 90 height 28
click at [955, 162] on div "Delivery Scheduling" at bounding box center [987, 162] width 116 height 17
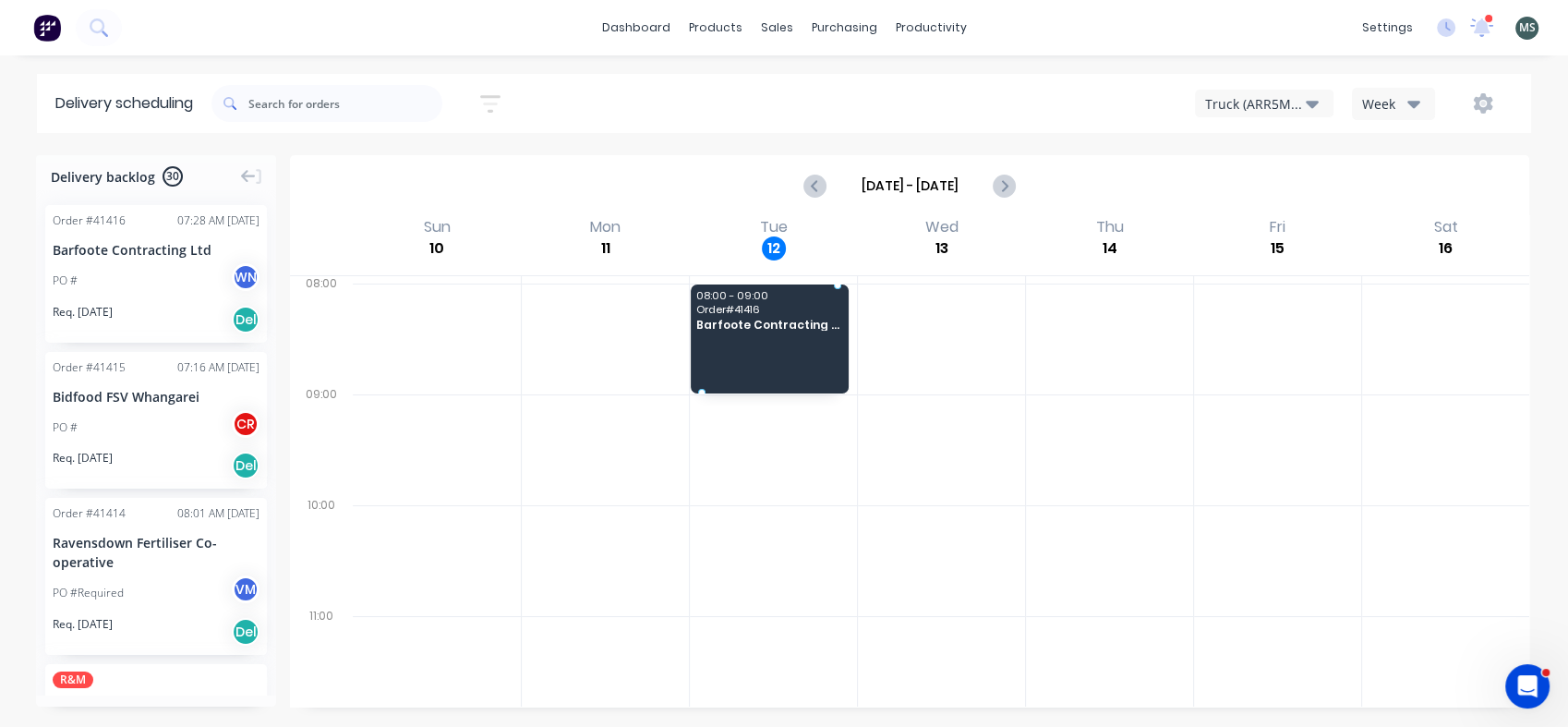
drag, startPoint x: 156, startPoint y: 278, endPoint x: 742, endPoint y: 313, distance: 587.0
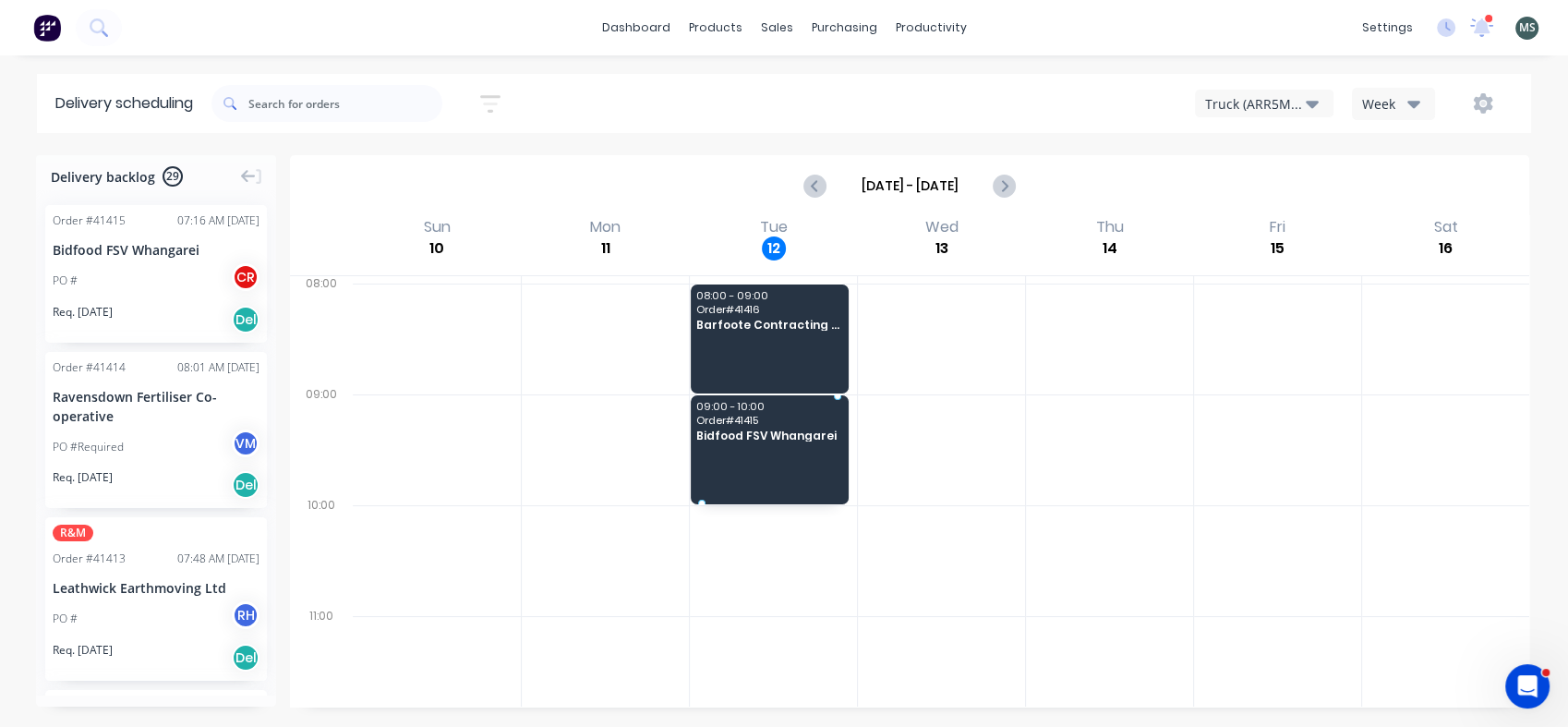
drag, startPoint x: 166, startPoint y: 274, endPoint x: 707, endPoint y: 426, distance: 561.9
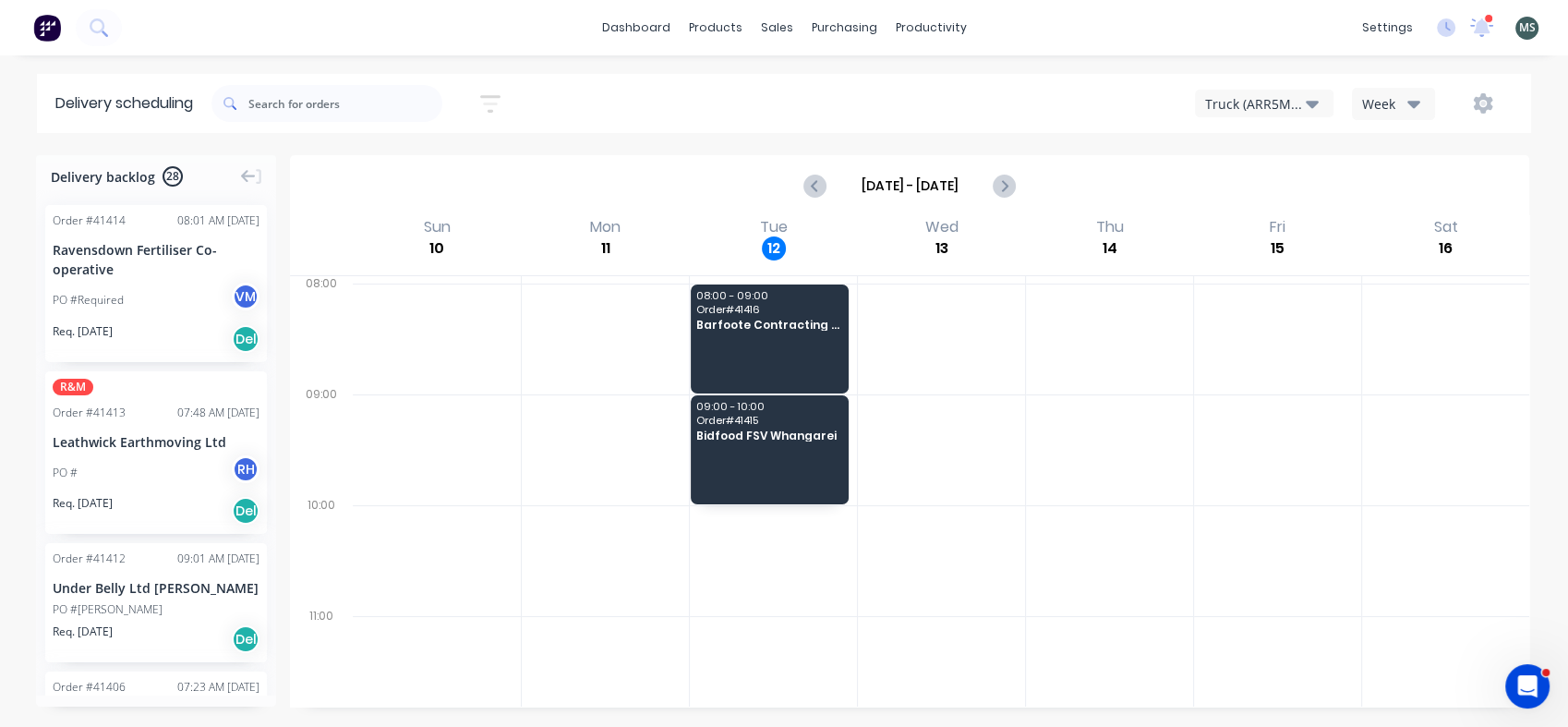
drag, startPoint x: 150, startPoint y: 332, endPoint x: 472, endPoint y: 496, distance: 361.4
drag, startPoint x: 472, startPoint y: 496, endPoint x: 137, endPoint y: 289, distance: 393.8
click at [137, 289] on div "PO #Required V M" at bounding box center [156, 300] width 207 height 35
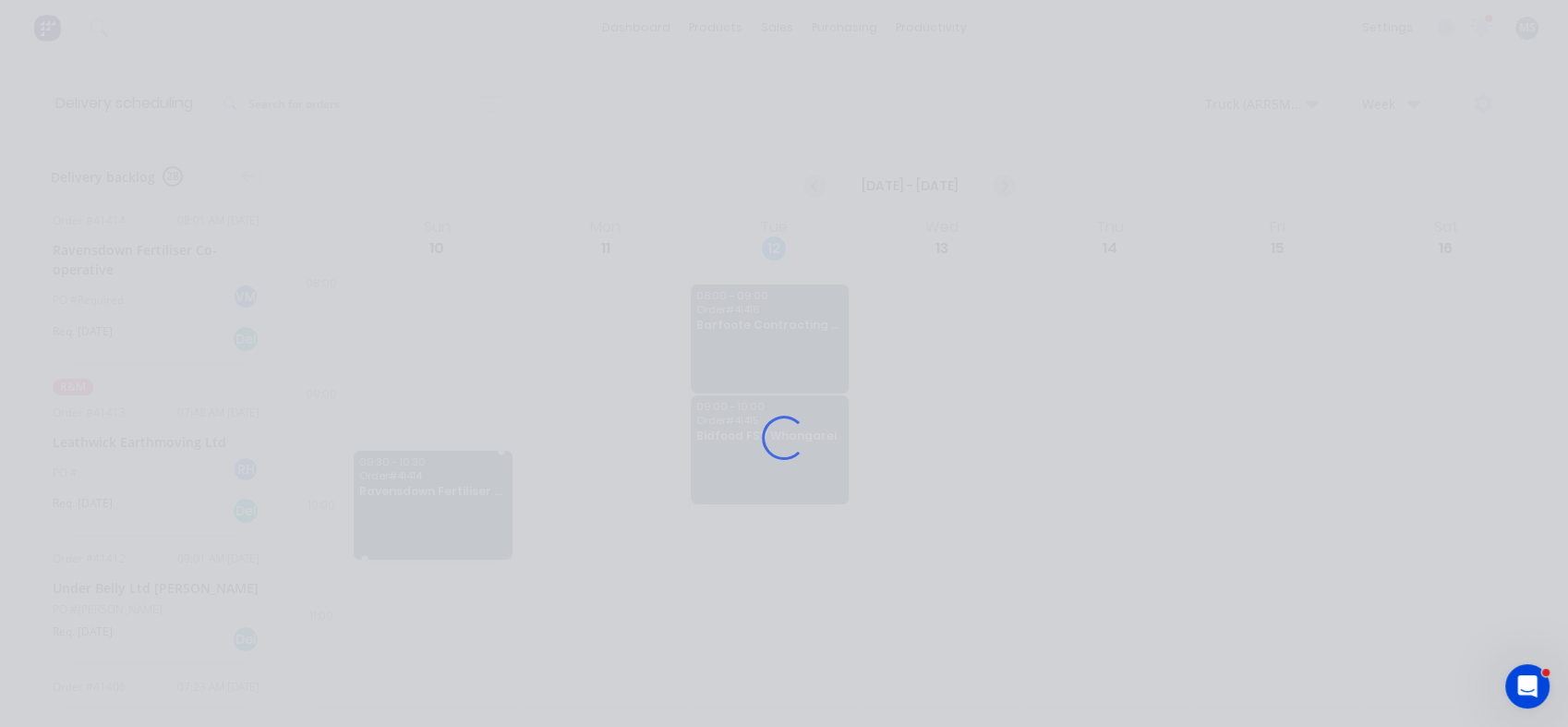
drag, startPoint x: 137, startPoint y: 289, endPoint x: 449, endPoint y: 420, distance: 338.4
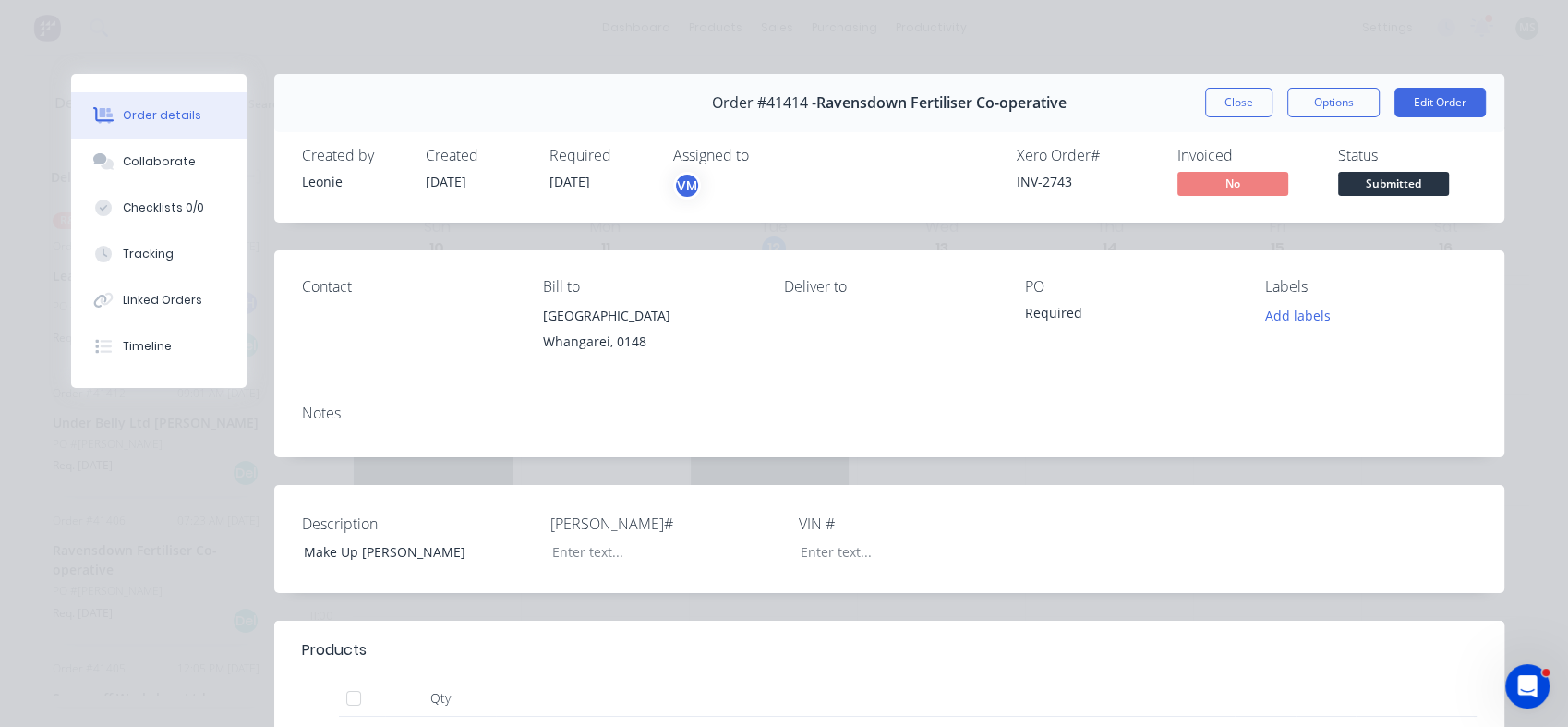
click at [1234, 100] on button "Close" at bounding box center [1239, 103] width 68 height 30
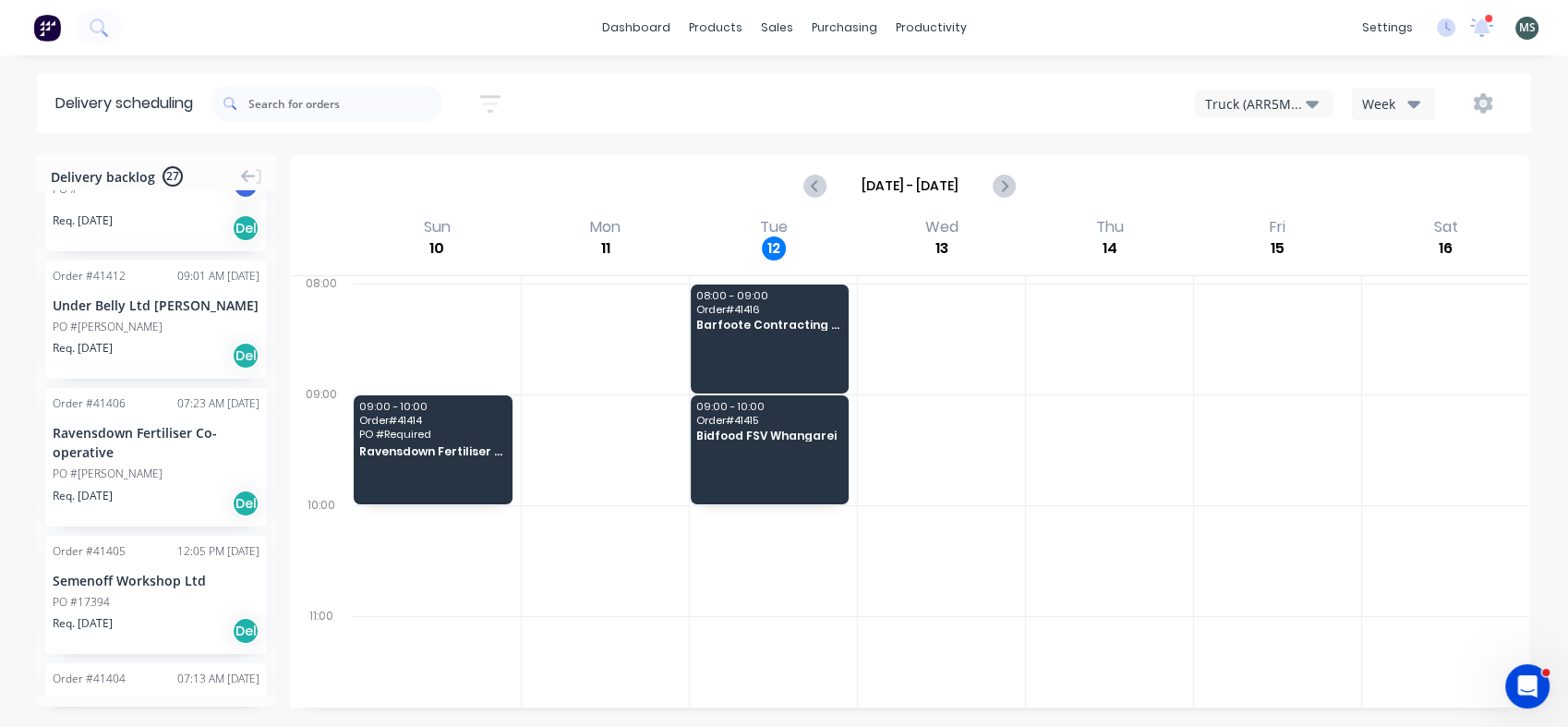
scroll to position [111, 0]
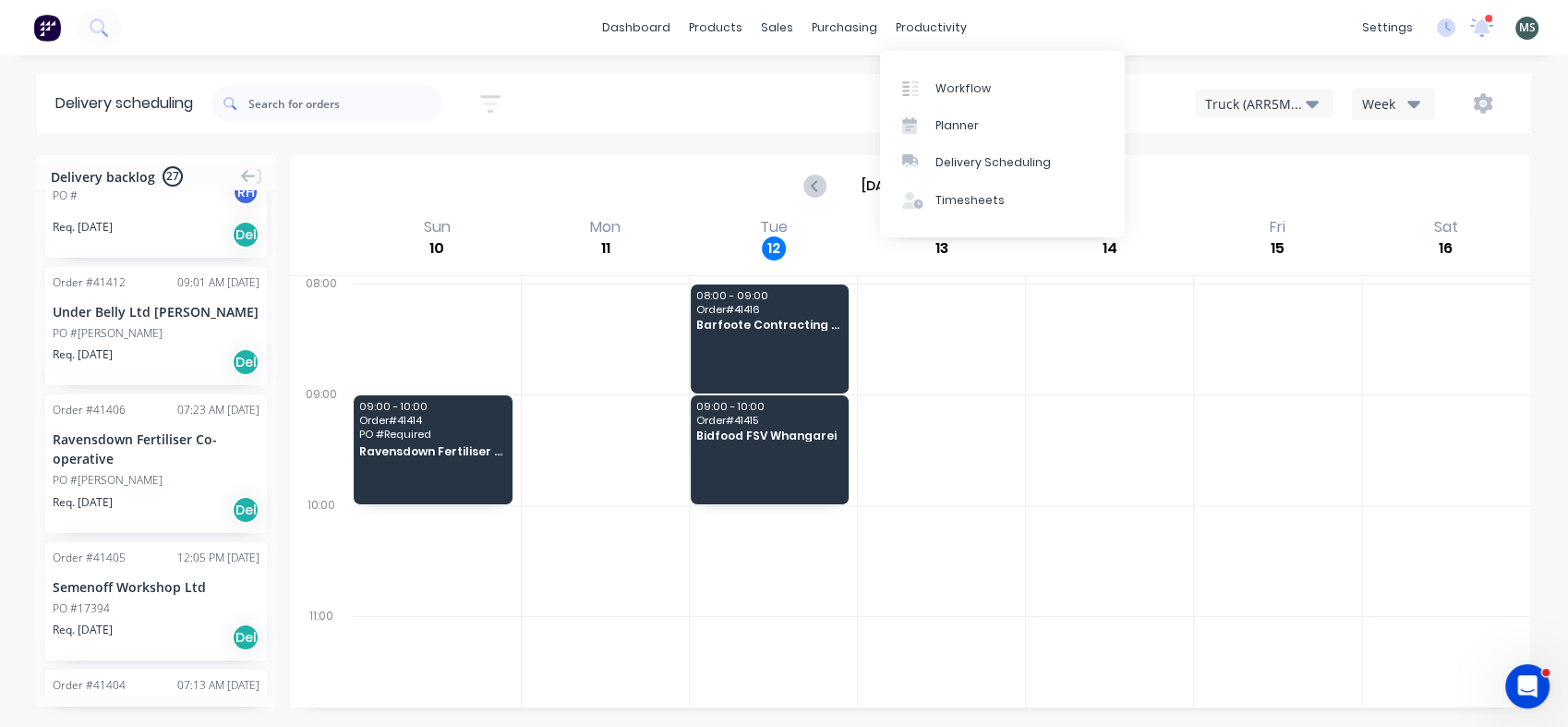
click at [939, 155] on div "Delivery Scheduling" at bounding box center [994, 162] width 116 height 17
click at [948, 117] on div "Planner" at bounding box center [957, 125] width 43 height 17
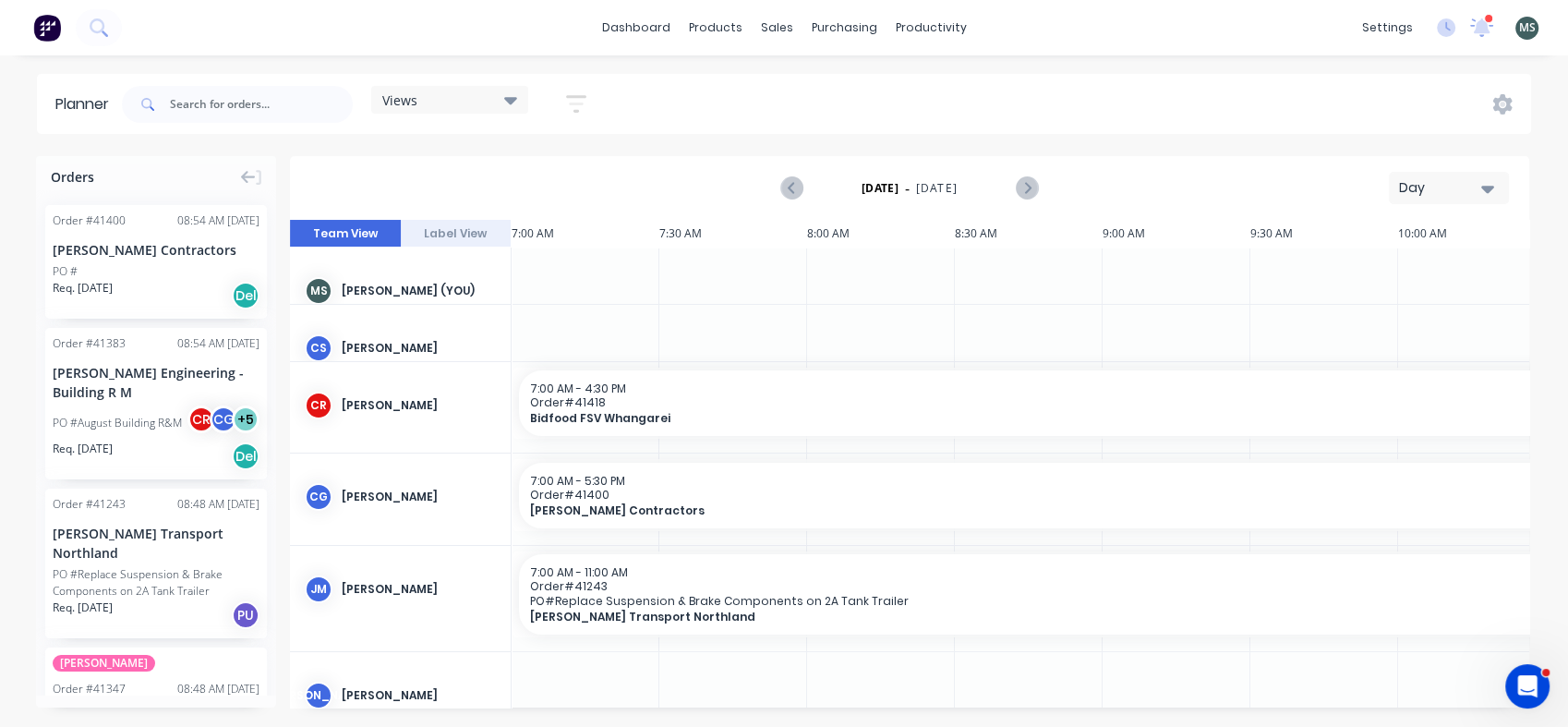
scroll to position [0, 296]
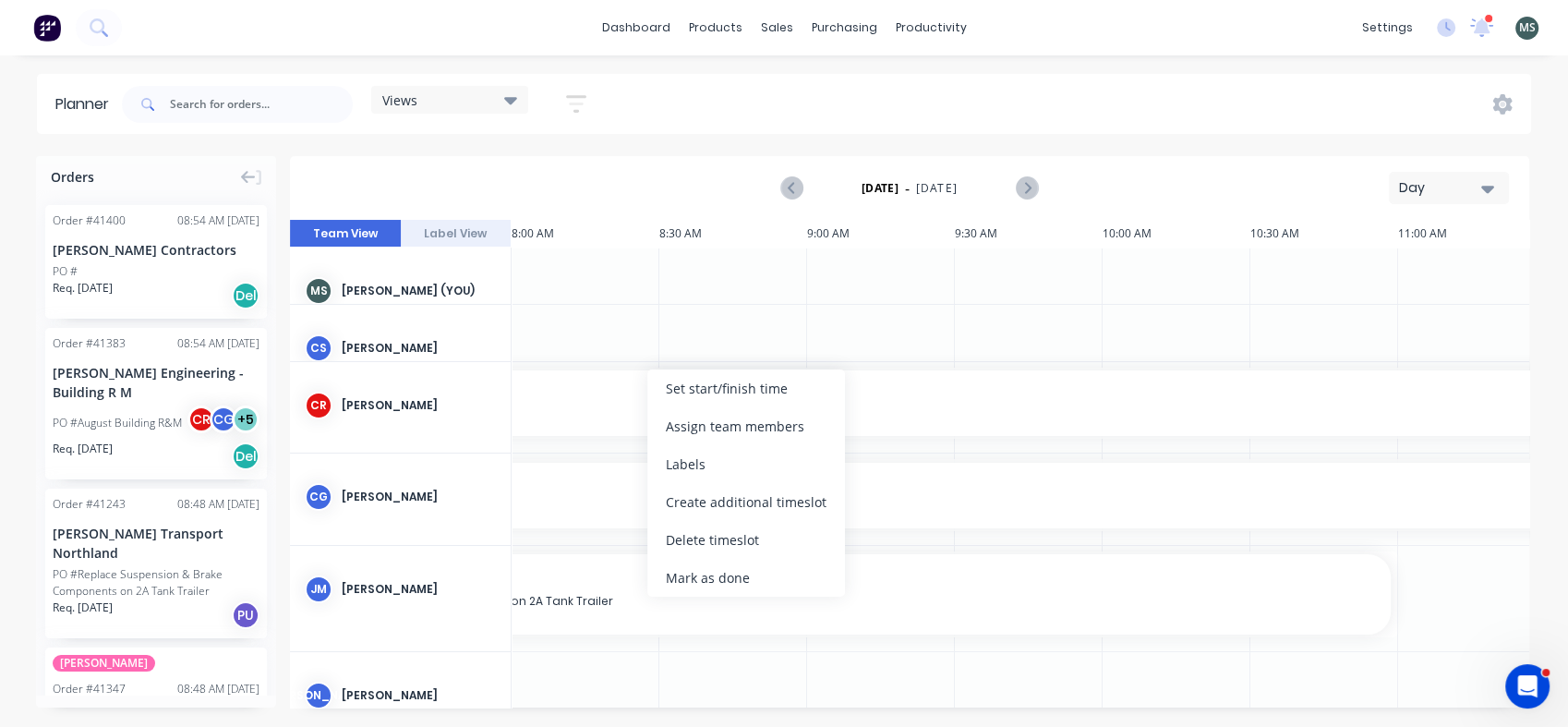
click at [718, 495] on div "Create additional timeslot" at bounding box center [746, 502] width 198 height 38
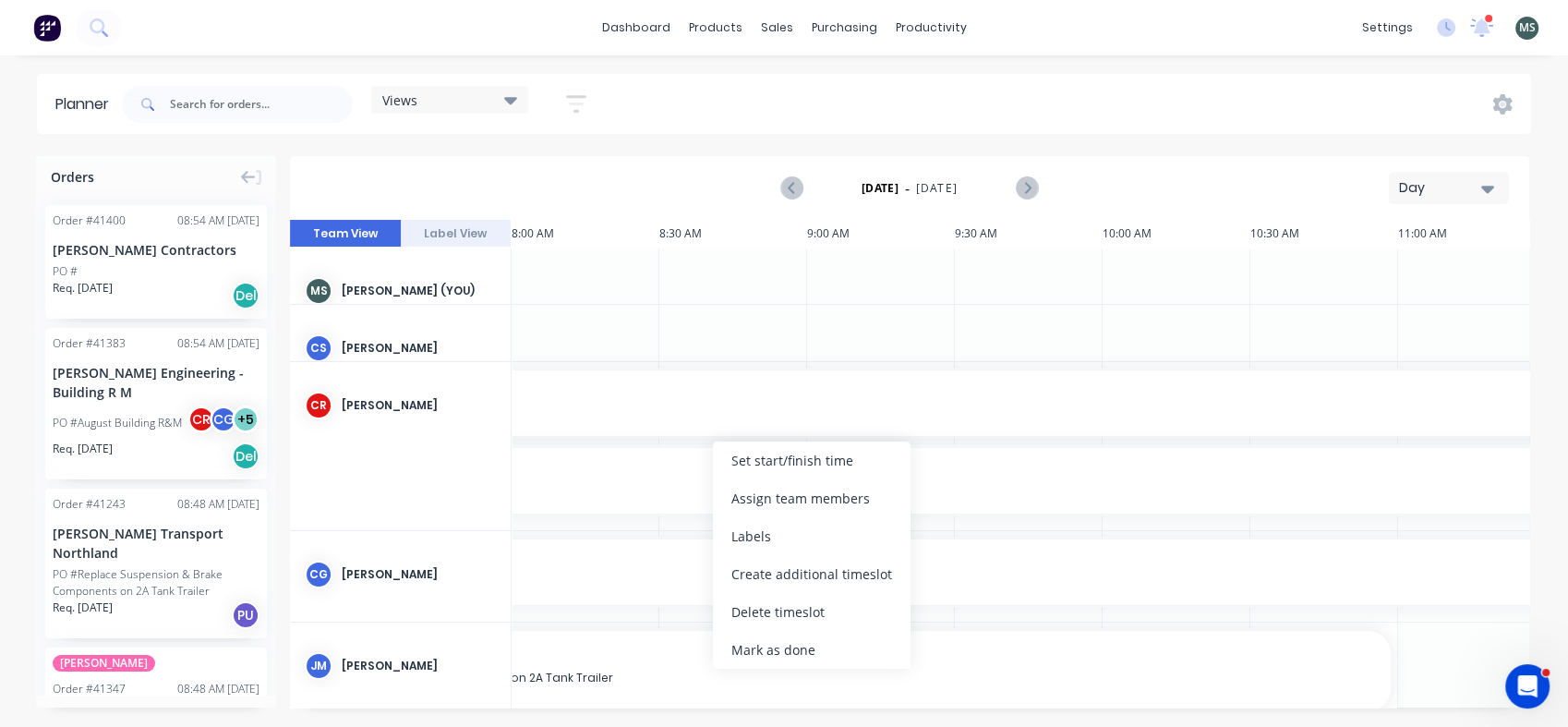
click at [754, 613] on div "Delete timeslot" at bounding box center [812, 612] width 198 height 38
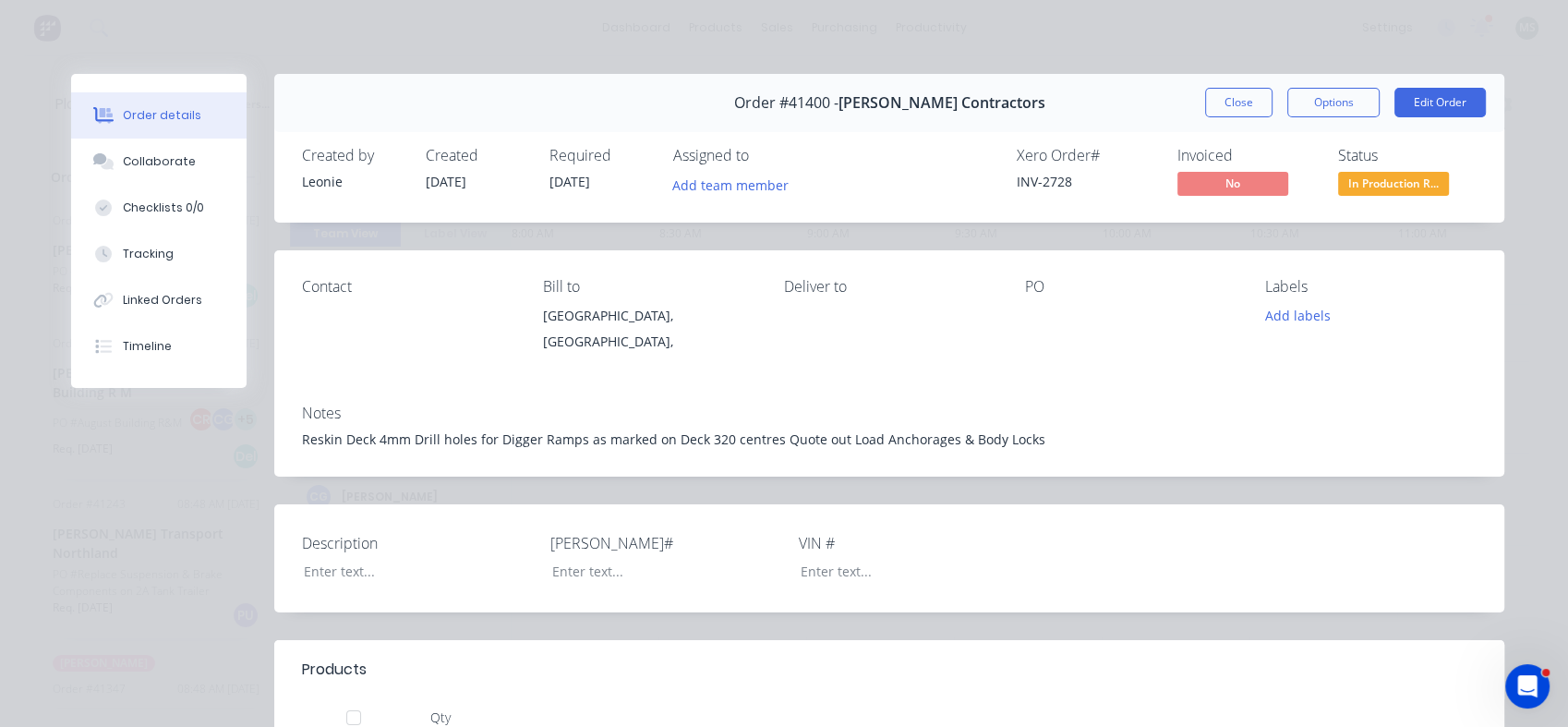
click at [1241, 105] on button "Close" at bounding box center [1239, 103] width 68 height 30
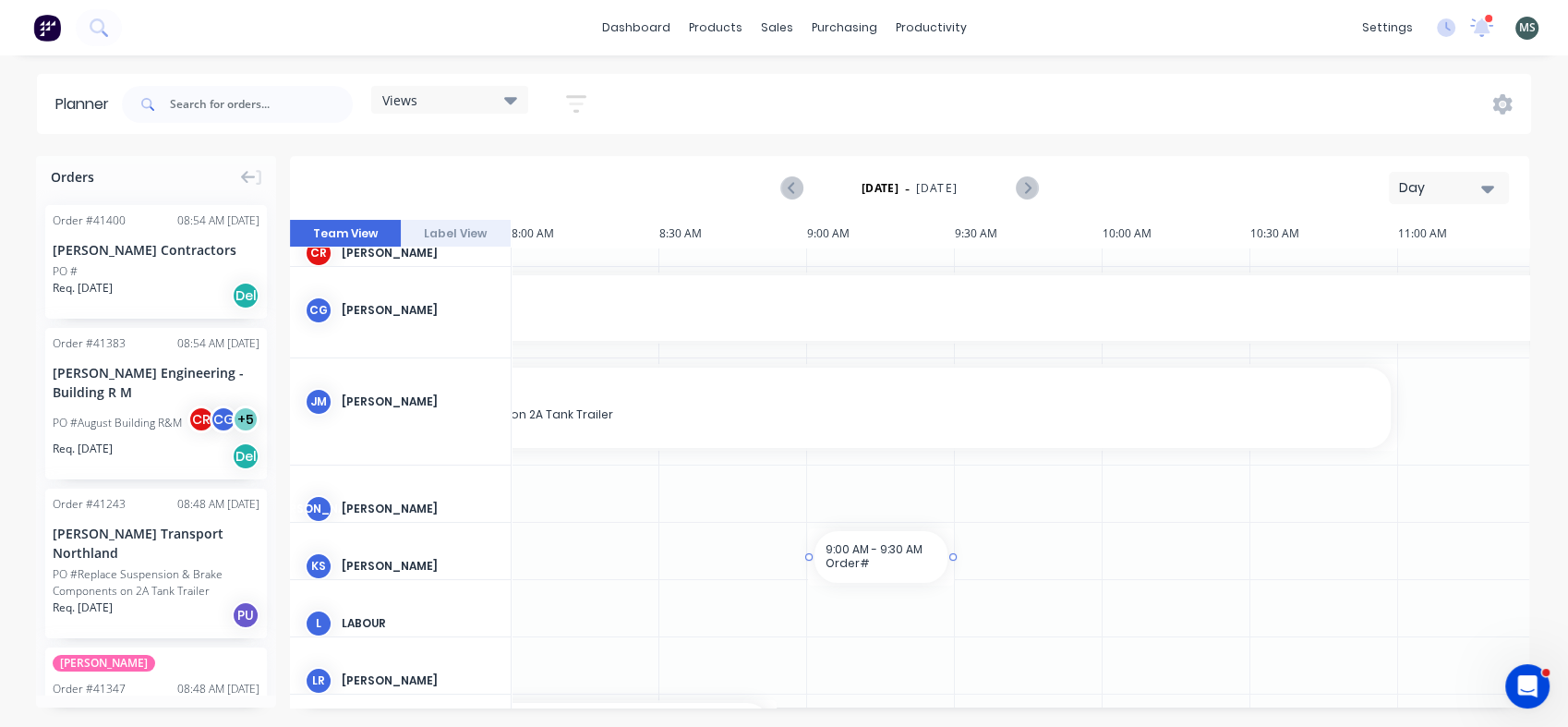
drag, startPoint x: 841, startPoint y: 699, endPoint x: 872, endPoint y: 694, distance: 31.4
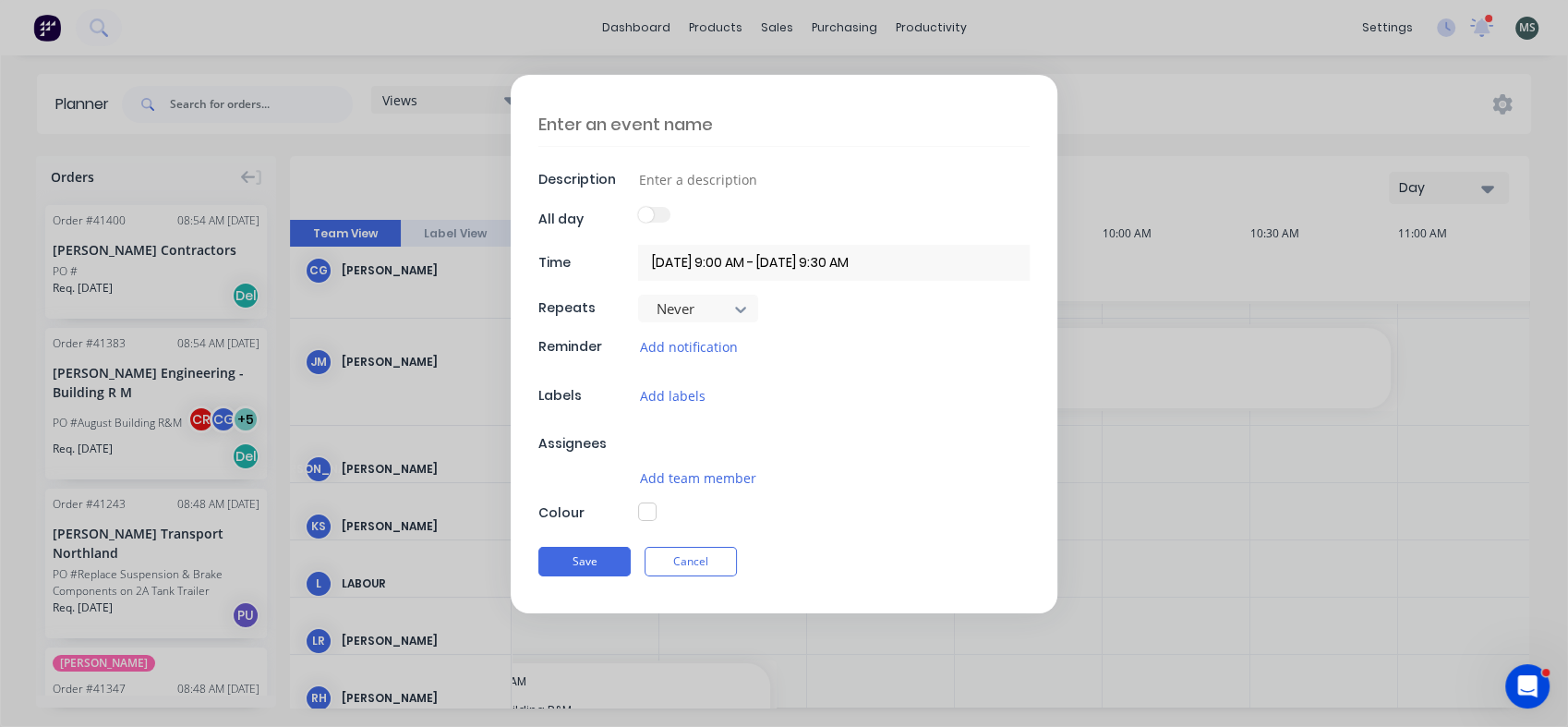
type textarea "x"
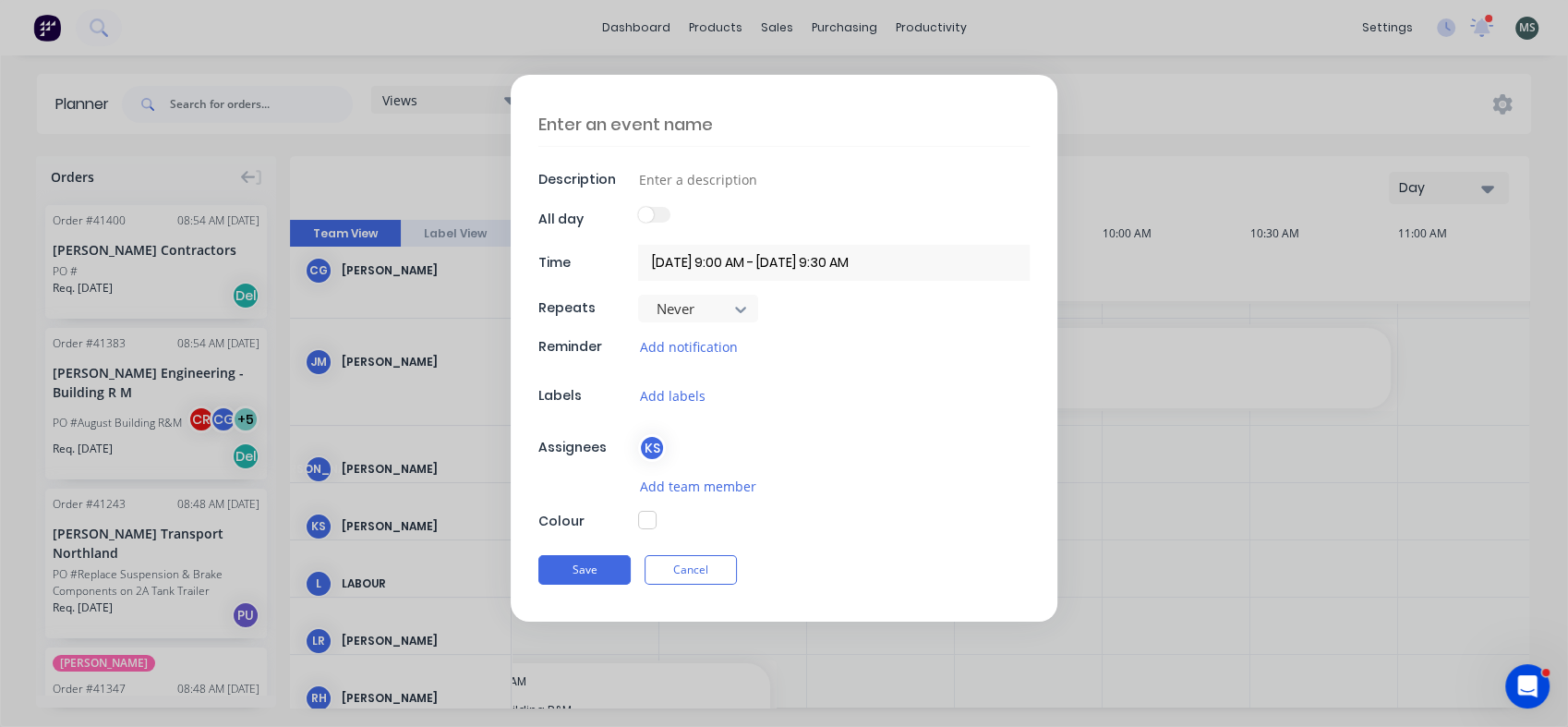
drag, startPoint x: 867, startPoint y: 700, endPoint x: 963, endPoint y: 698, distance: 96.0
click at [986, 702] on div "Description All day Time [DATE] 9:00 AM - [DATE] 9:30 AM Repeats Never Reminder…" at bounding box center [784, 364] width 1568 height 727
click at [701, 566] on button "Cancel" at bounding box center [690, 570] width 92 height 30
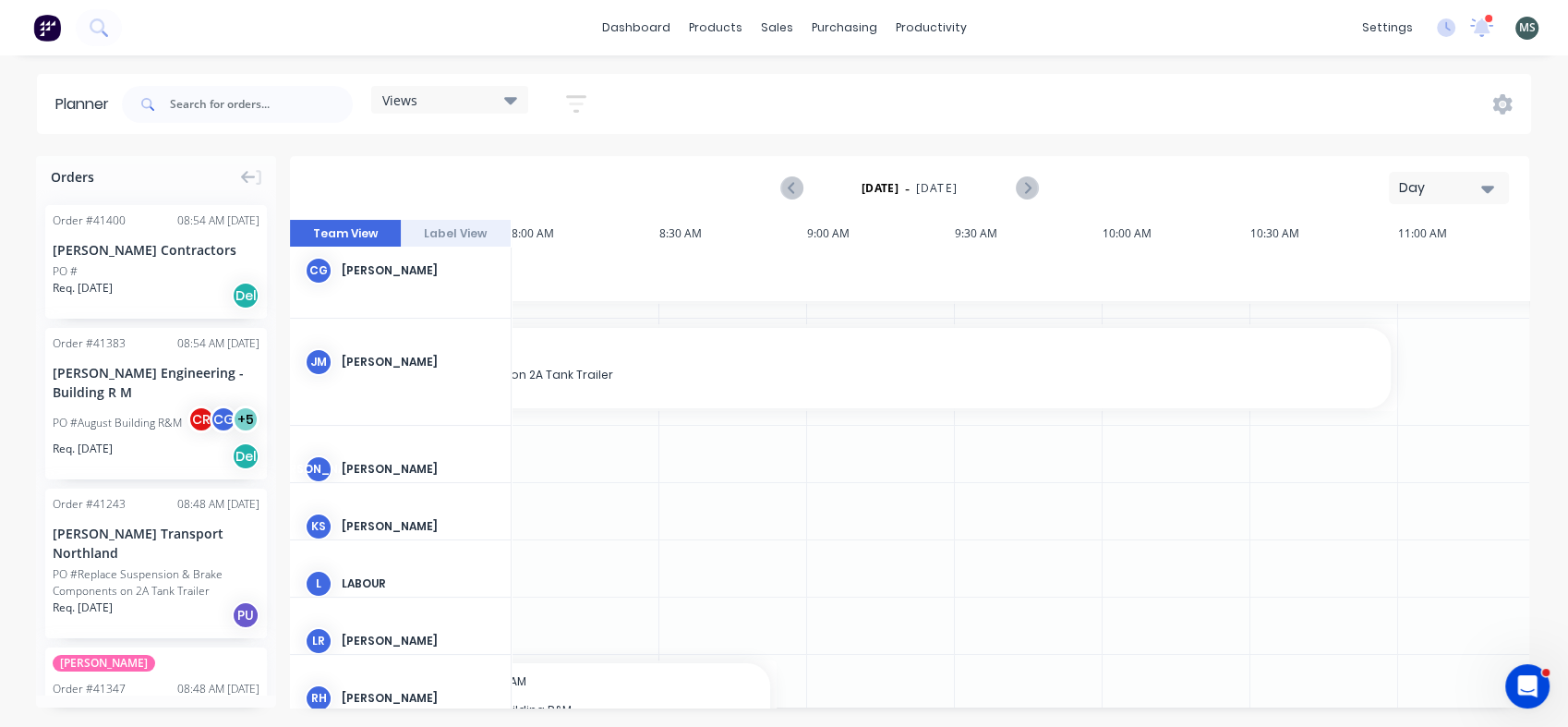
scroll to position [0, 296]
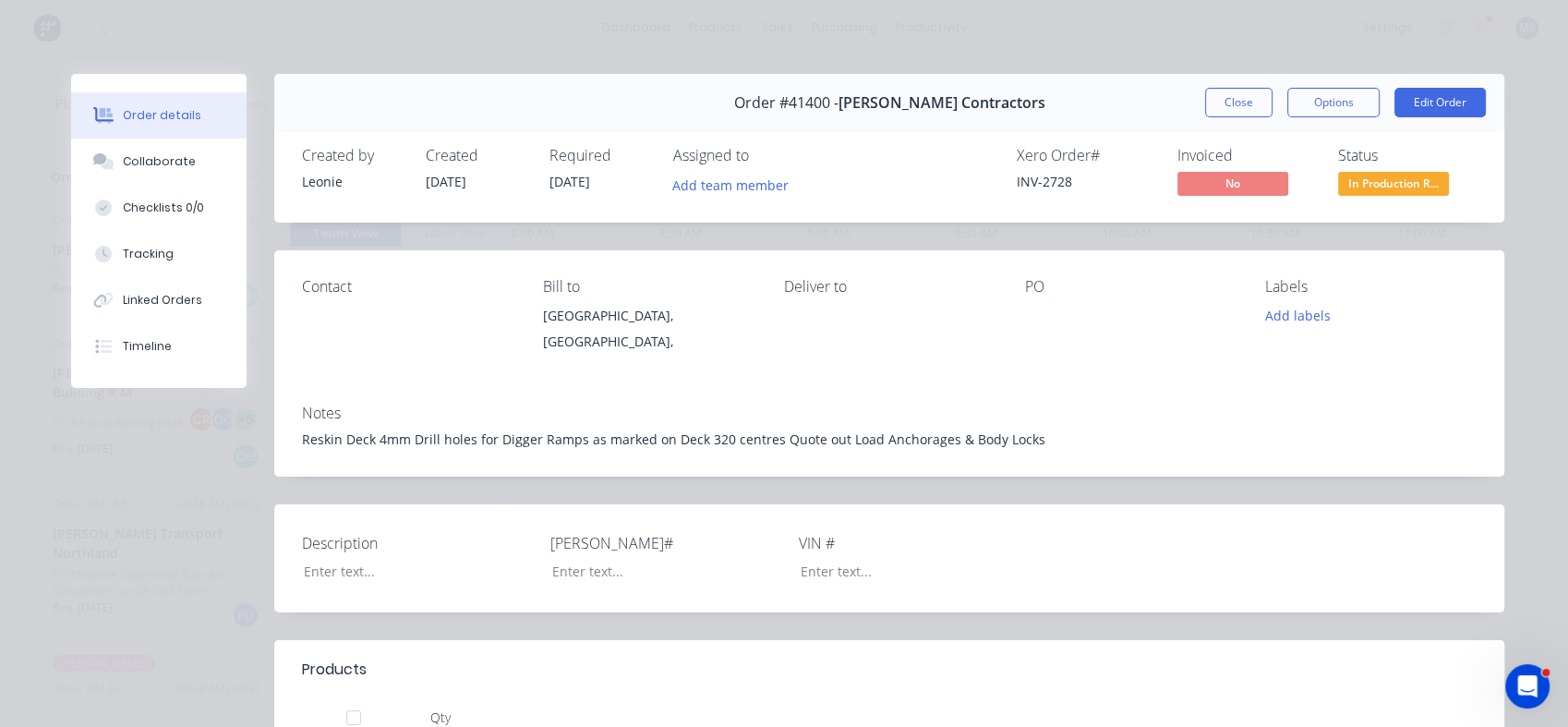
drag, startPoint x: 625, startPoint y: 448, endPoint x: 1195, endPoint y: 118, distance: 658.6
click at [1219, 104] on button "Close" at bounding box center [1239, 103] width 68 height 30
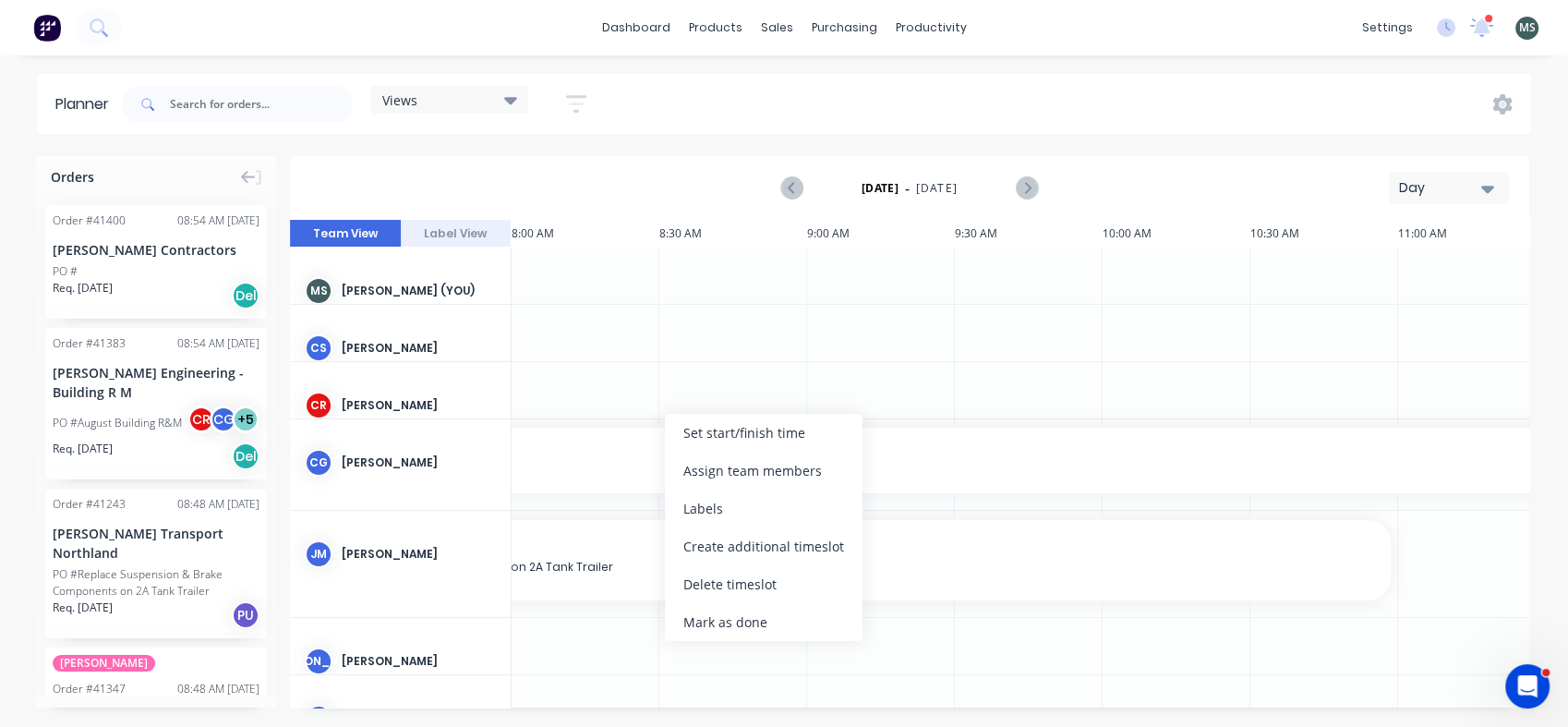
click at [714, 428] on div "Set start/finish time" at bounding box center [764, 432] width 198 height 38
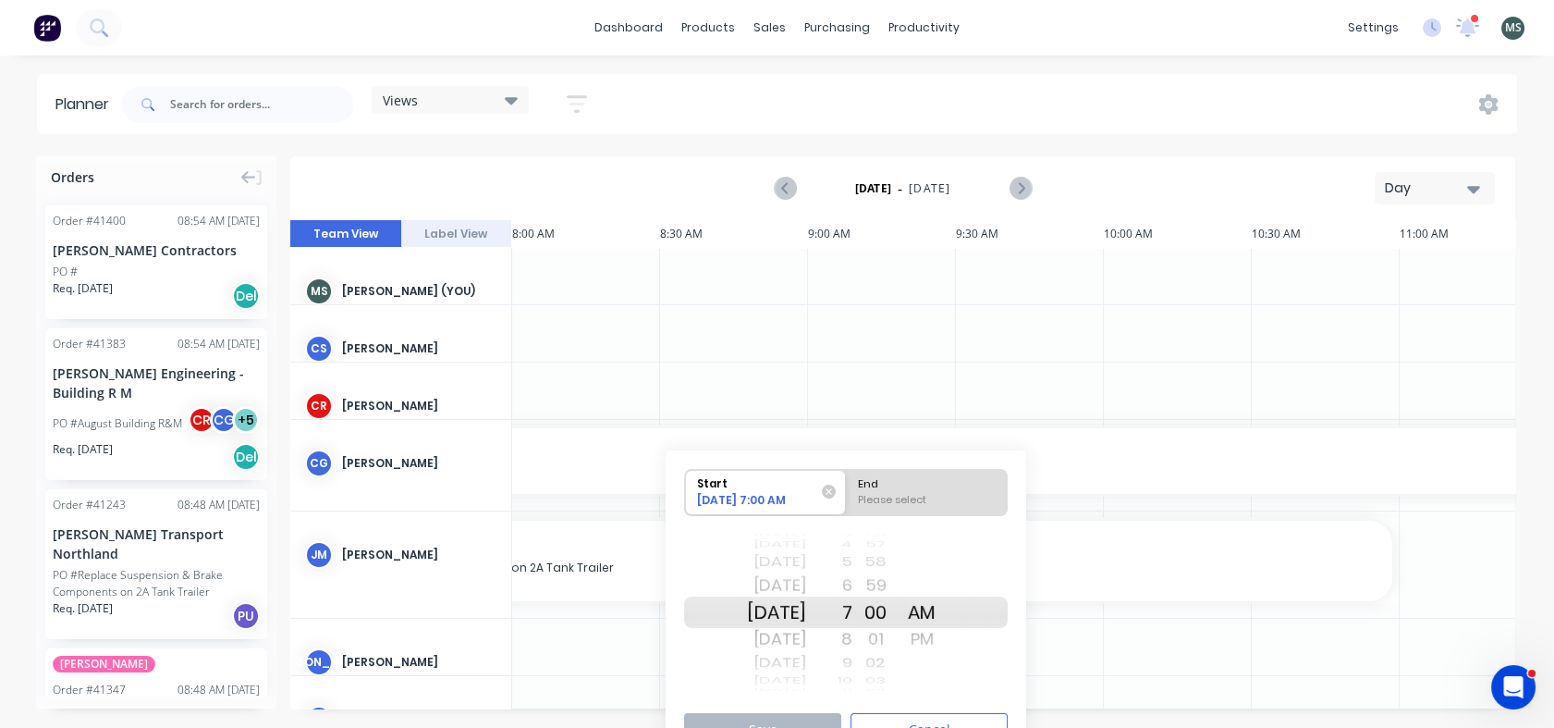
click at [912, 497] on div "Please select" at bounding box center [927, 503] width 151 height 23
click at [847, 497] on input "End Please select" at bounding box center [846, 492] width 1 height 45
radio input "true"
click at [853, 659] on div "9" at bounding box center [829, 663] width 46 height 24
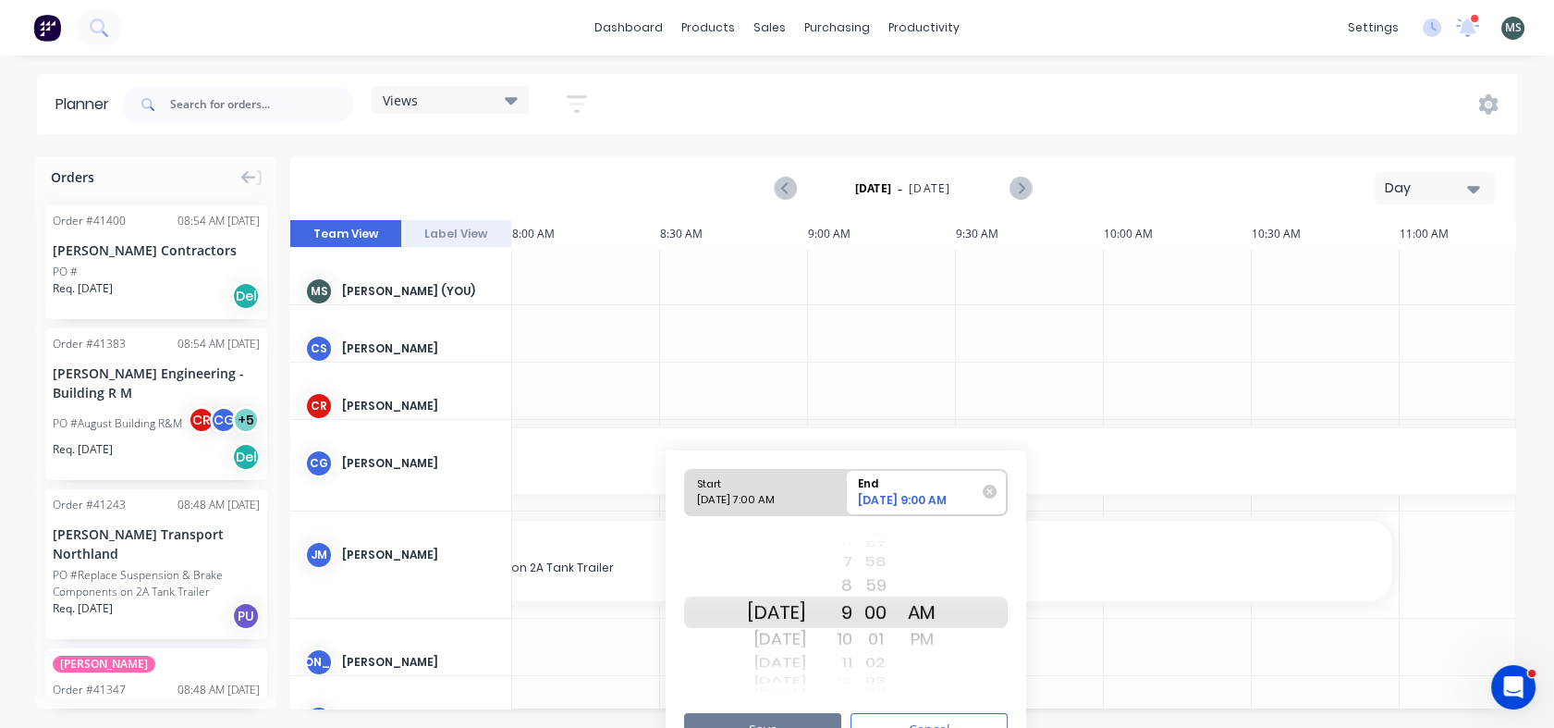
click at [785, 719] on button "Save" at bounding box center [762, 729] width 157 height 32
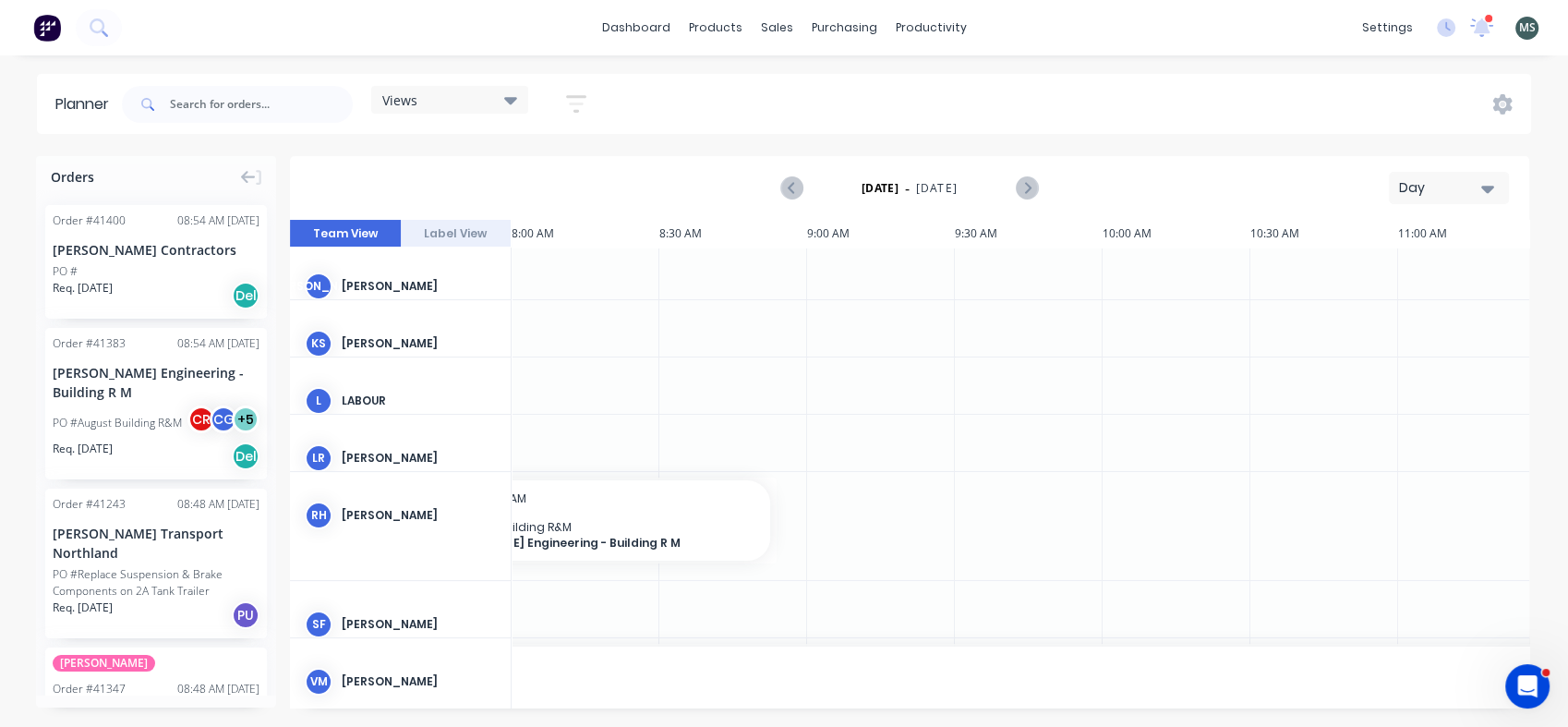
scroll to position [410, 296]
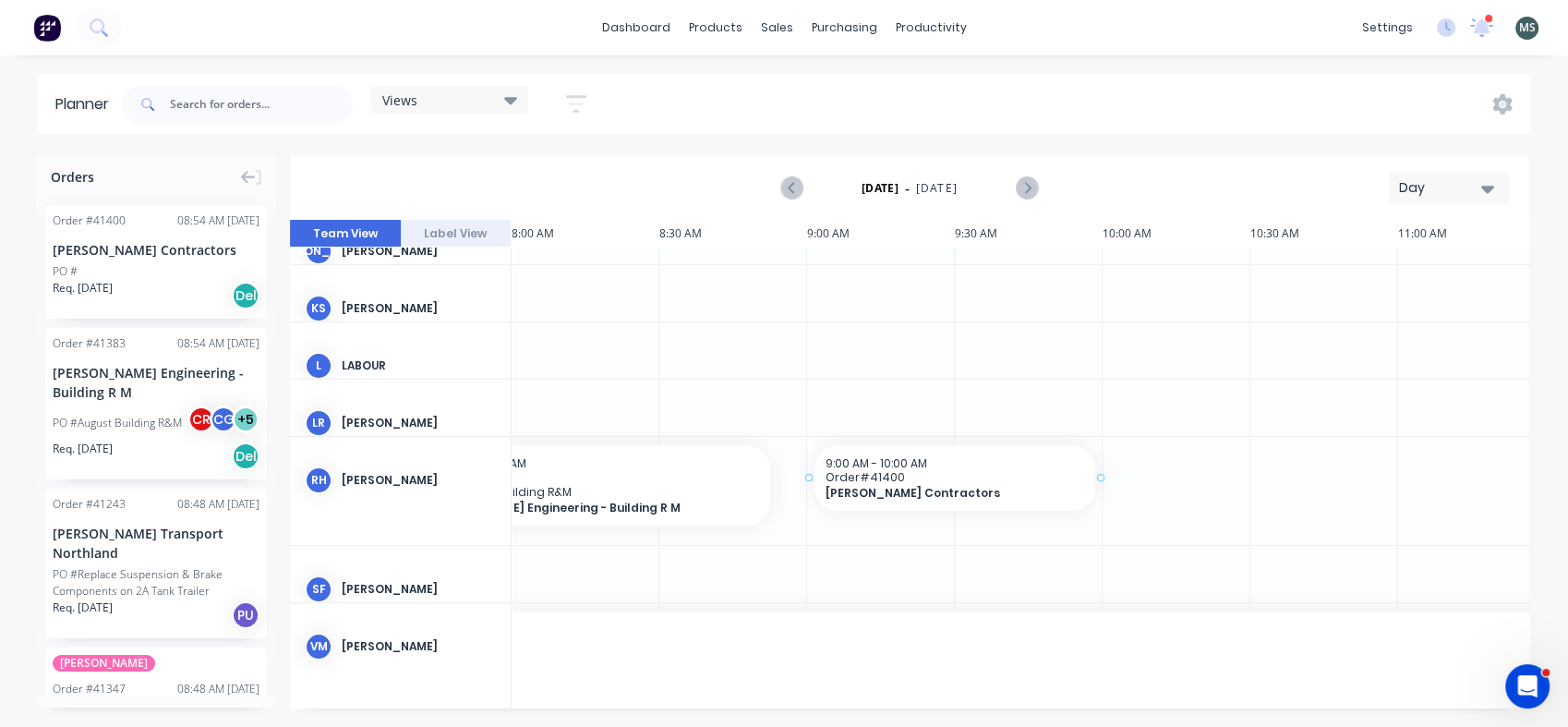
drag, startPoint x: 161, startPoint y: 244, endPoint x: 828, endPoint y: 487, distance: 709.9
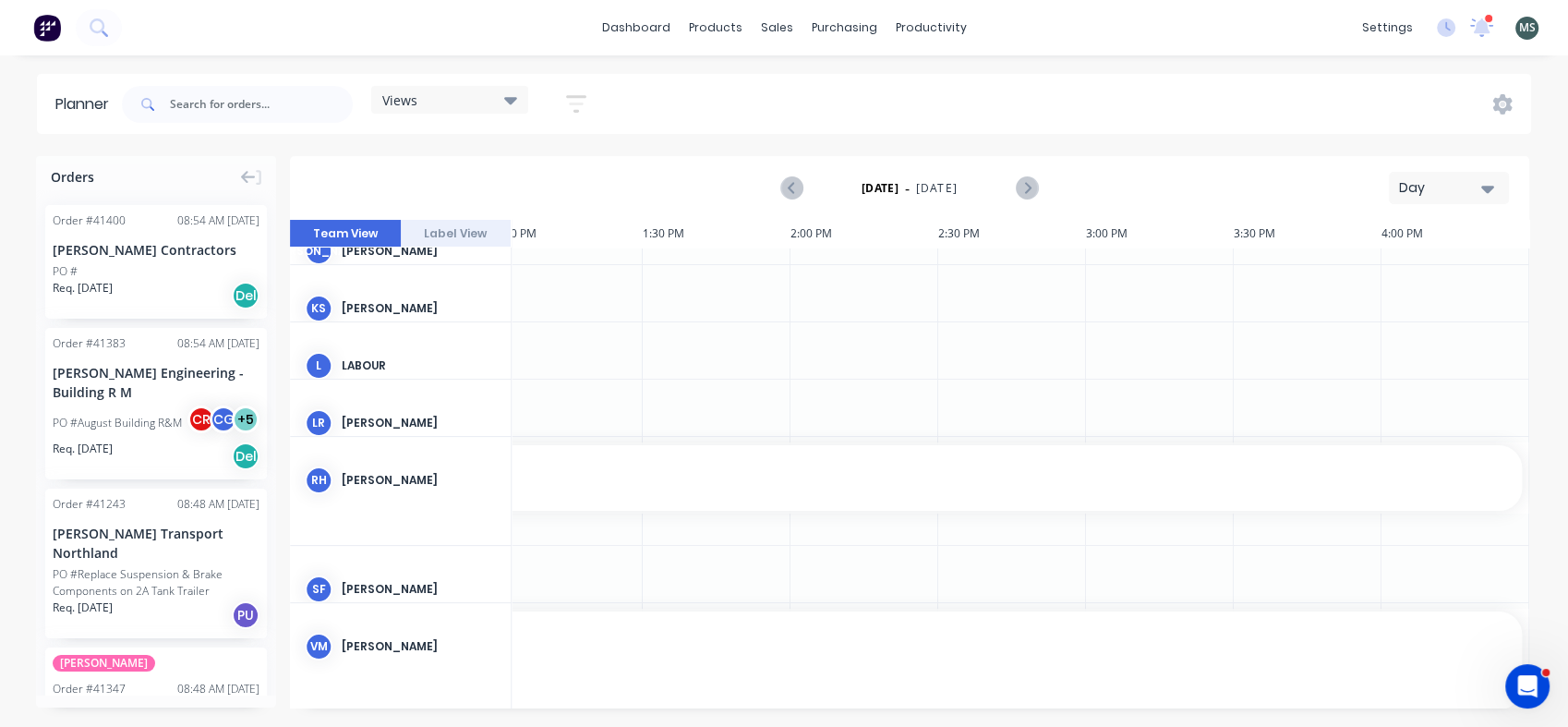
drag, startPoint x: 1098, startPoint y: 477, endPoint x: 1517, endPoint y: 477, distance: 419.0
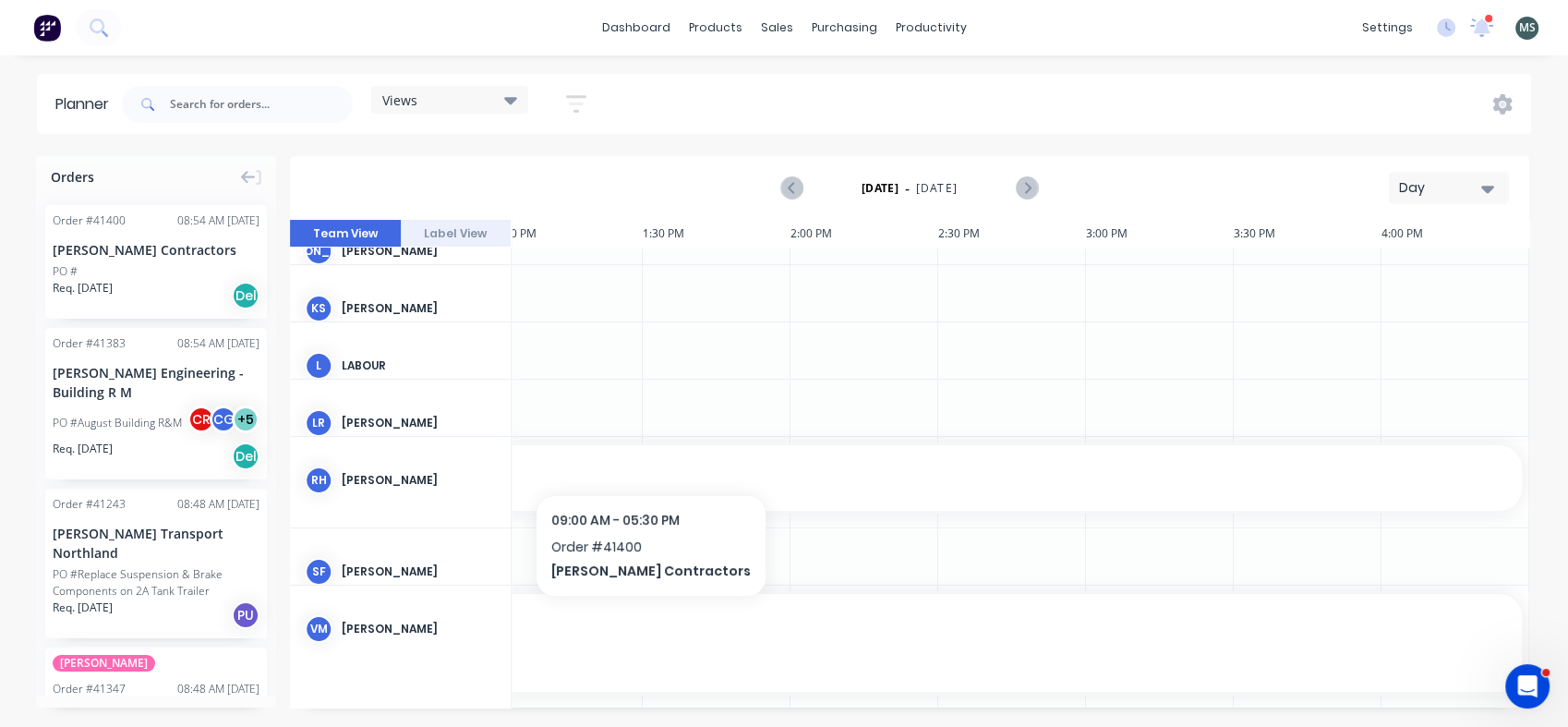
click at [619, 389] on div at bounding box center [569, 407] width 148 height 56
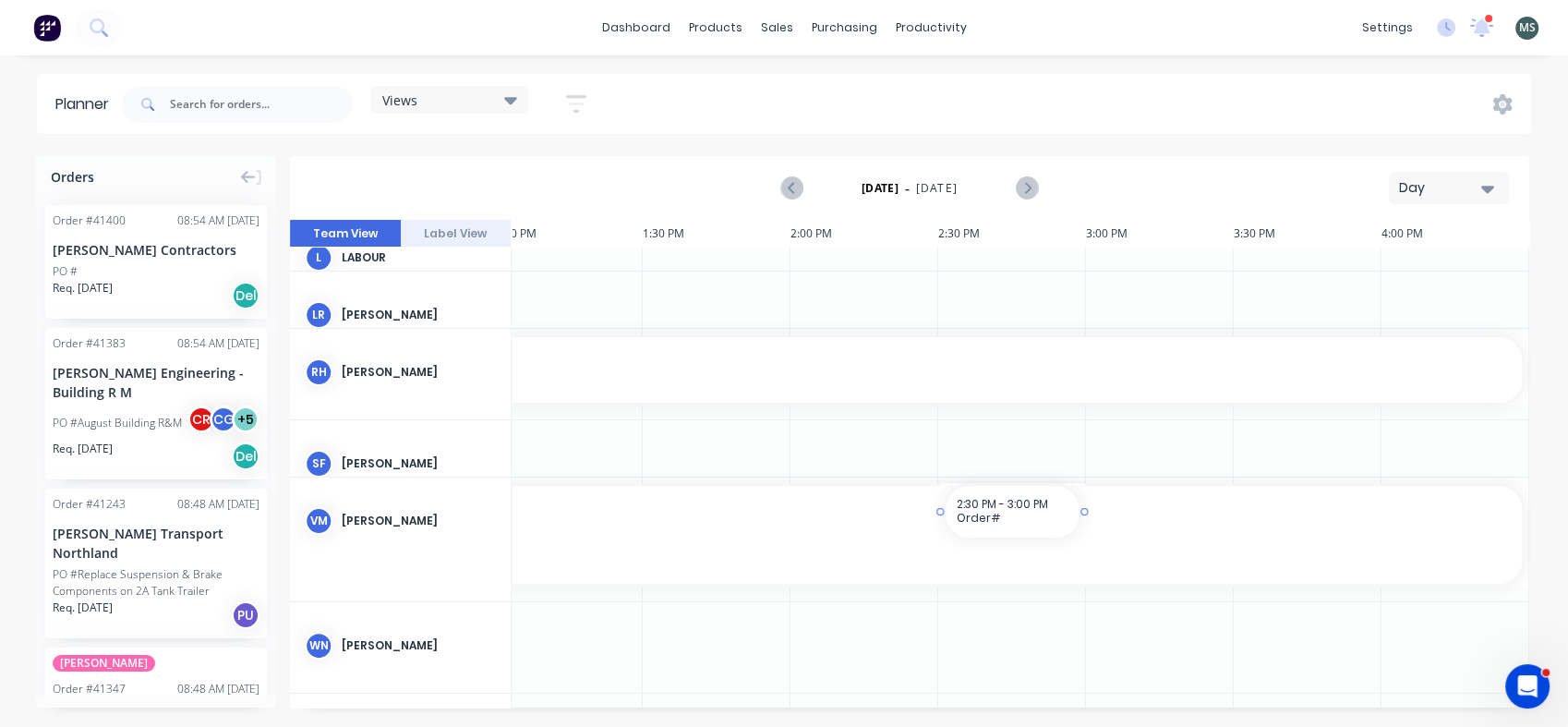
drag, startPoint x: 1045, startPoint y: 698, endPoint x: 1008, endPoint y: 706, distance: 37.9
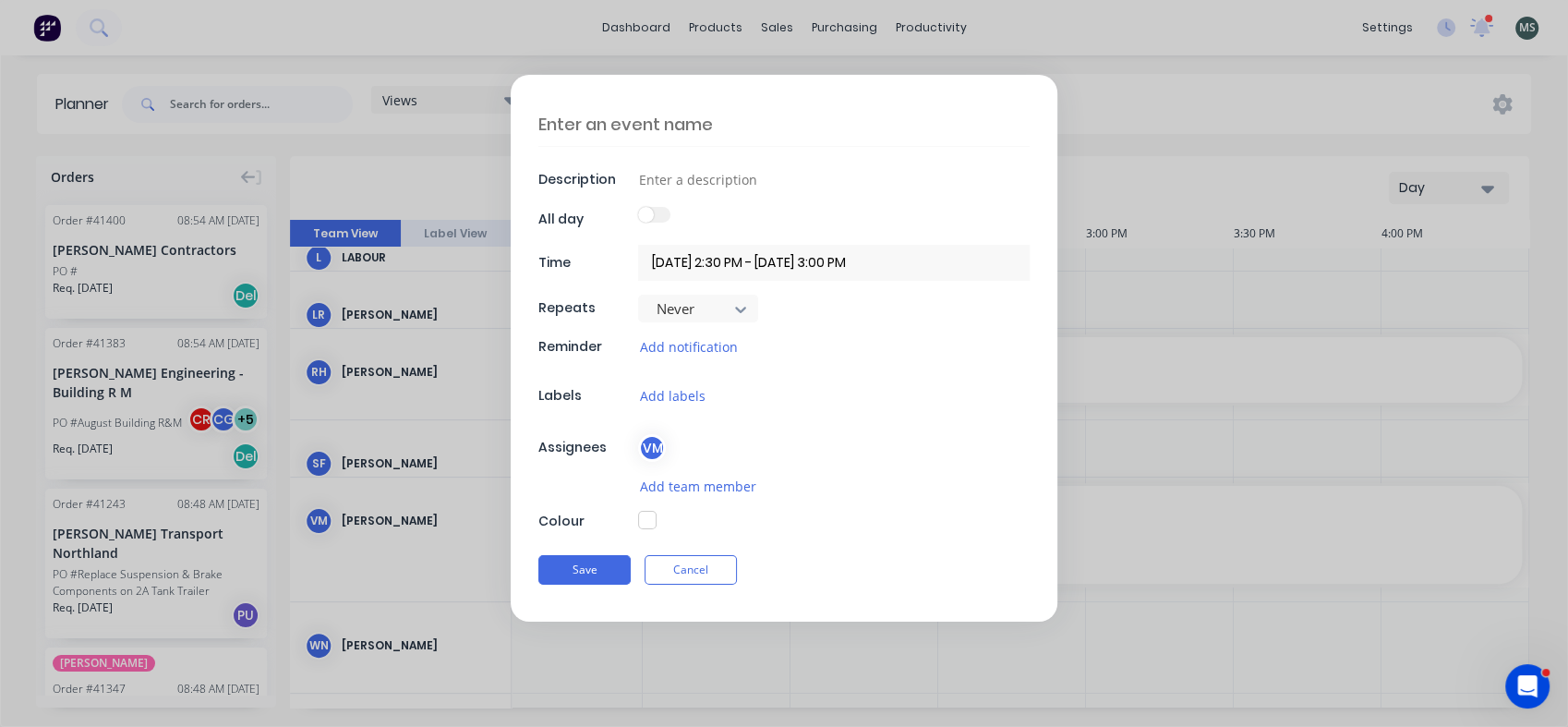
type textarea "x"
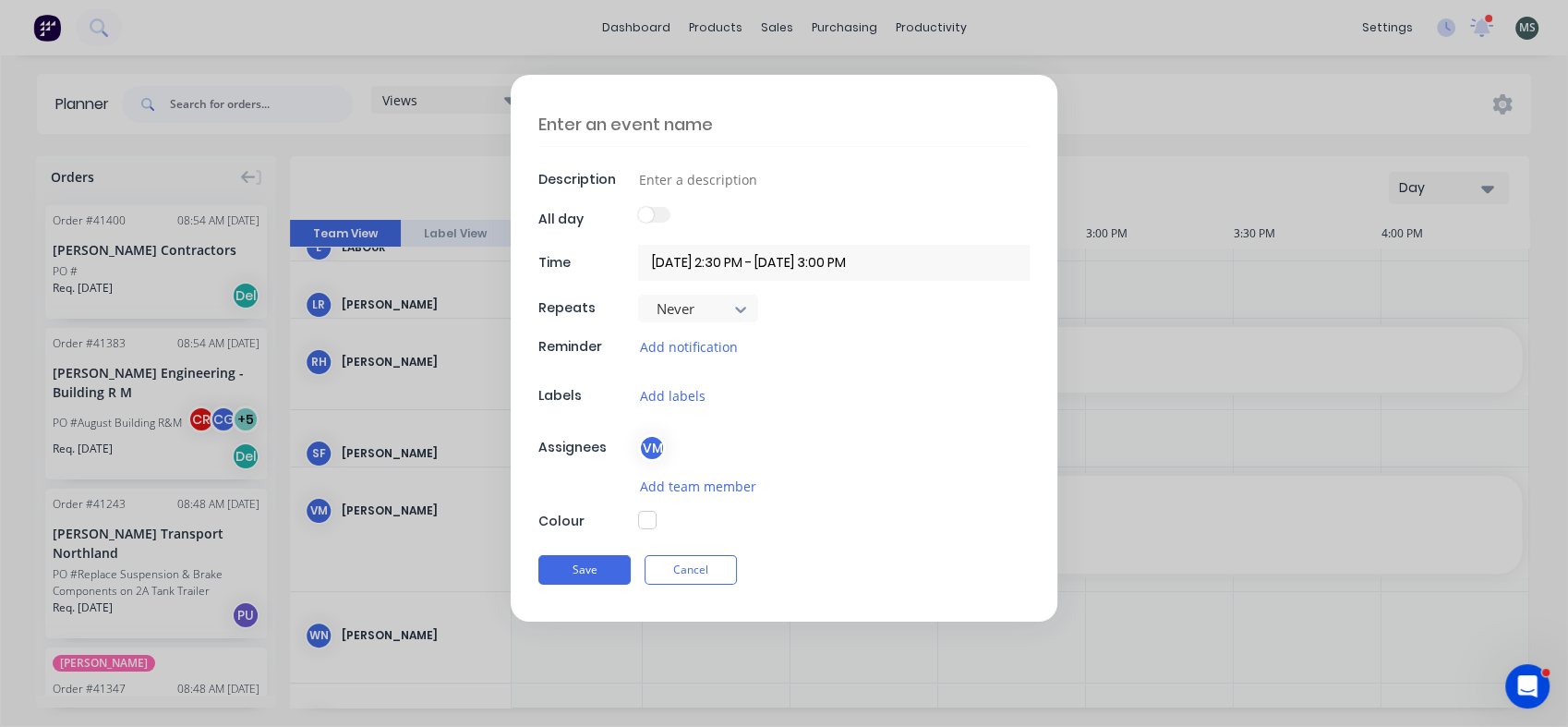
click at [717, 580] on button "Cancel" at bounding box center [690, 570] width 92 height 30
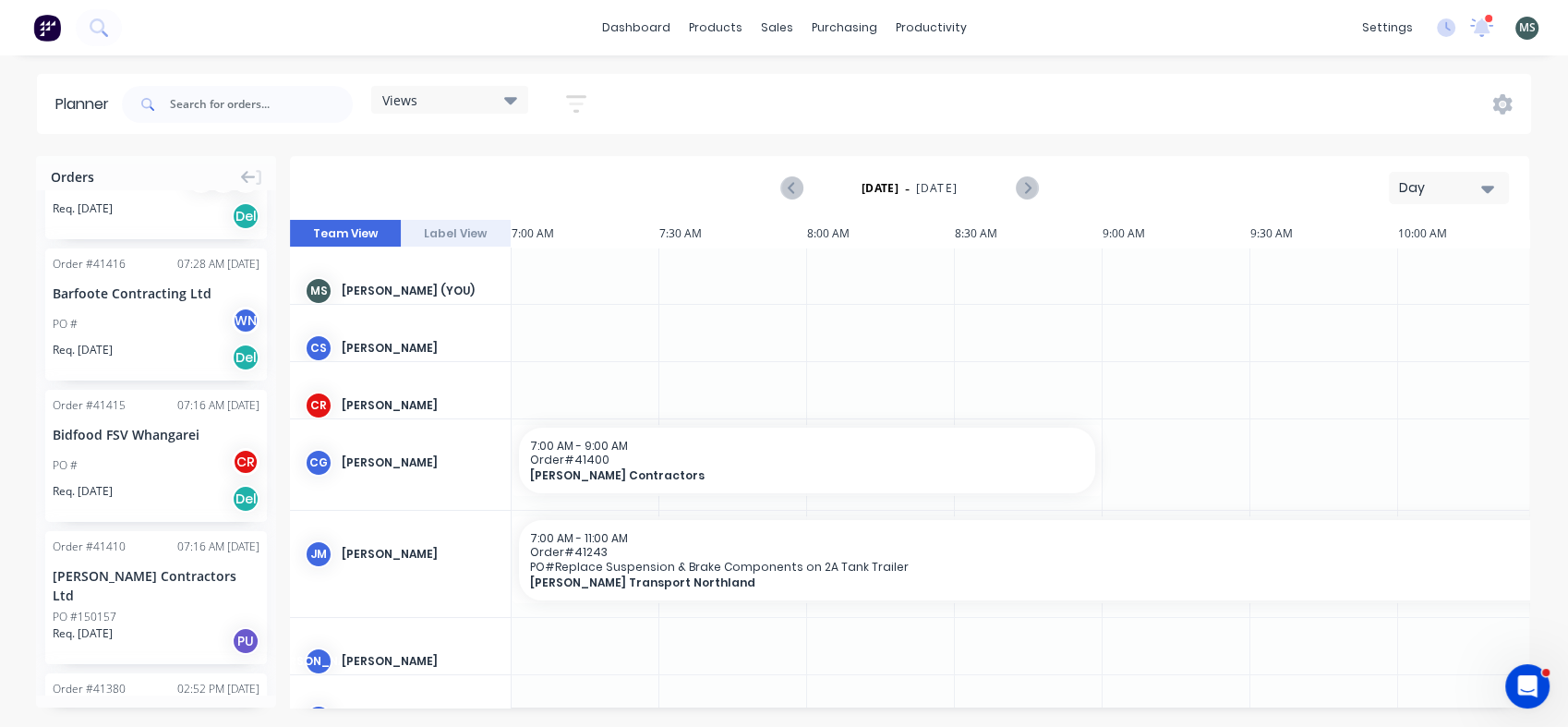
scroll to position [1343, 0]
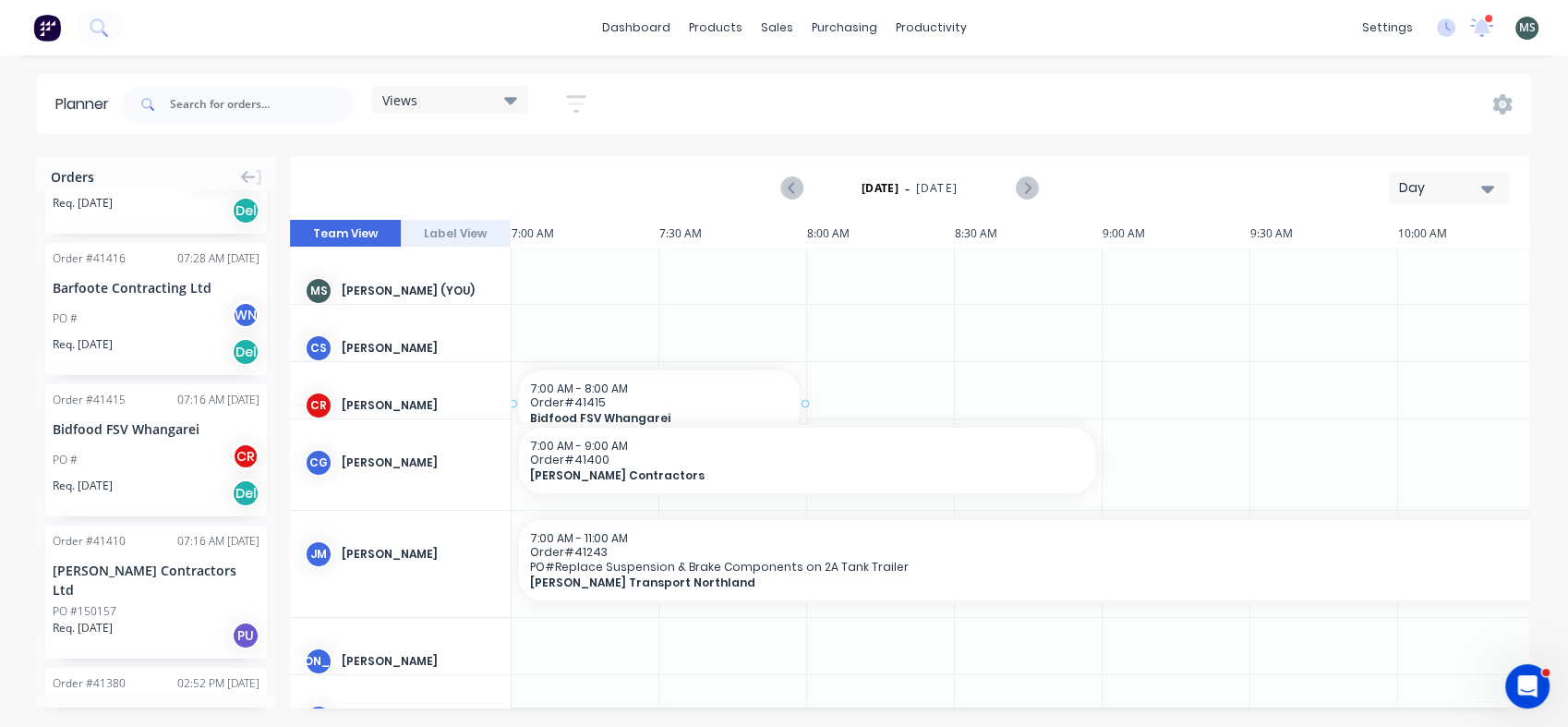
drag, startPoint x: 120, startPoint y: 410, endPoint x: 536, endPoint y: 388, distance: 416.6
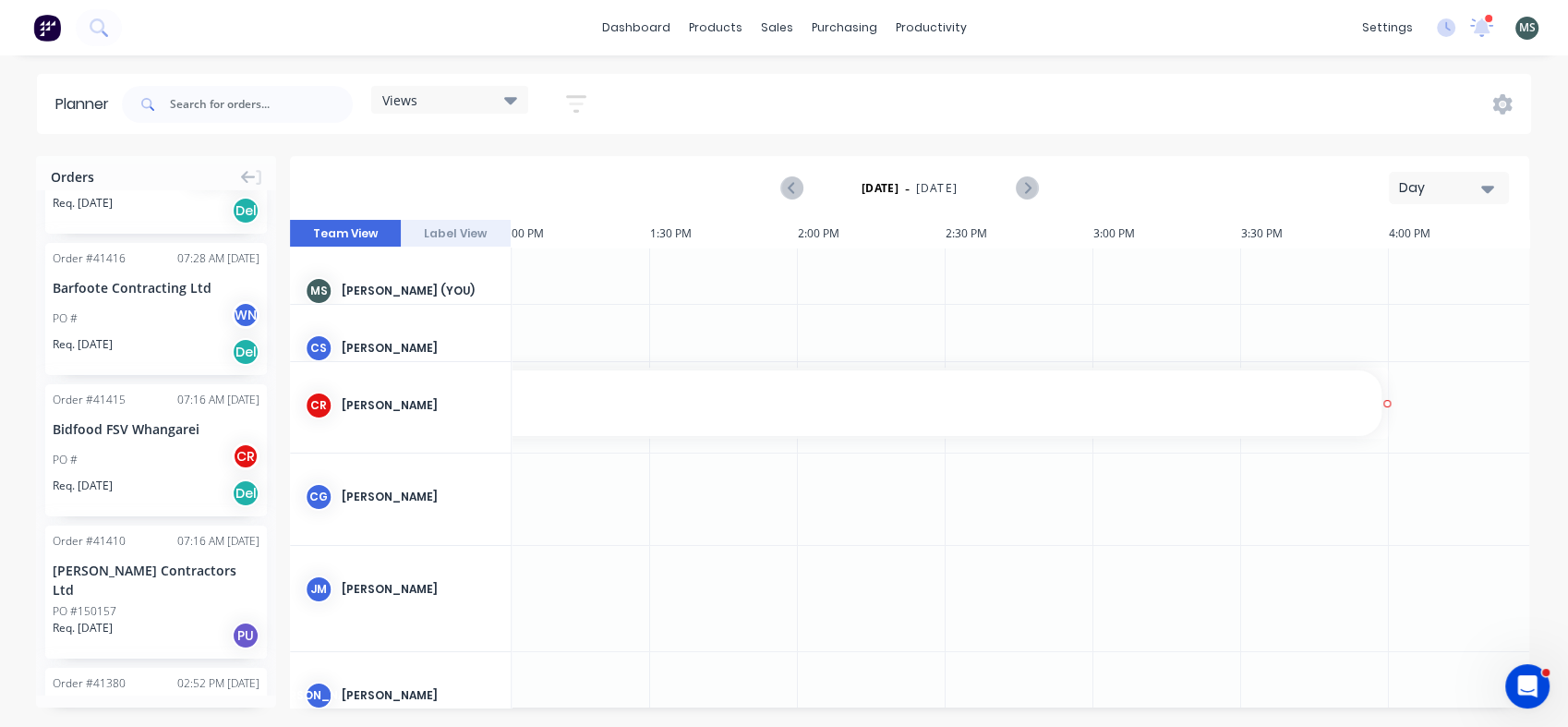
scroll to position [0, 1796]
drag, startPoint x: 804, startPoint y: 404, endPoint x: 1494, endPoint y: 383, distance: 690.3
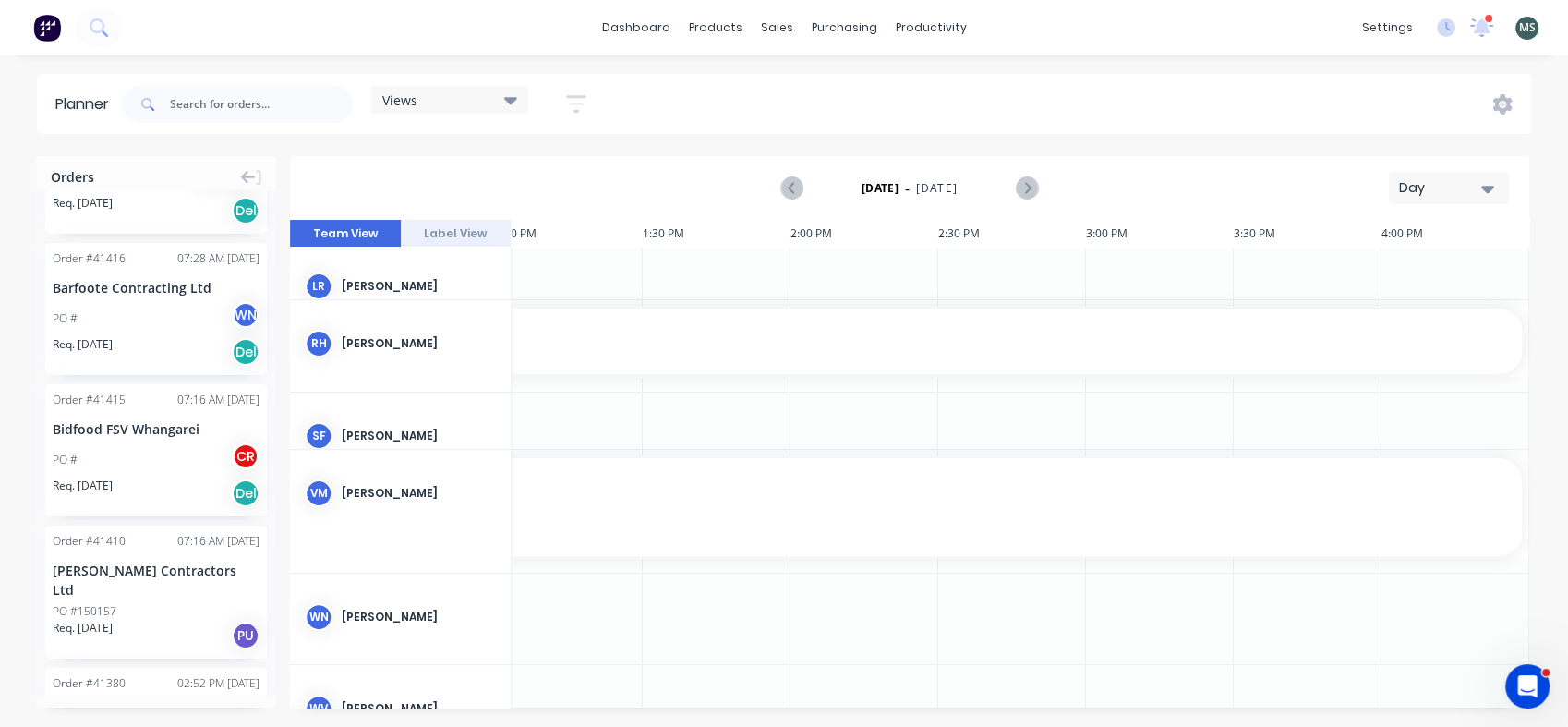
scroll to position [617, 1796]
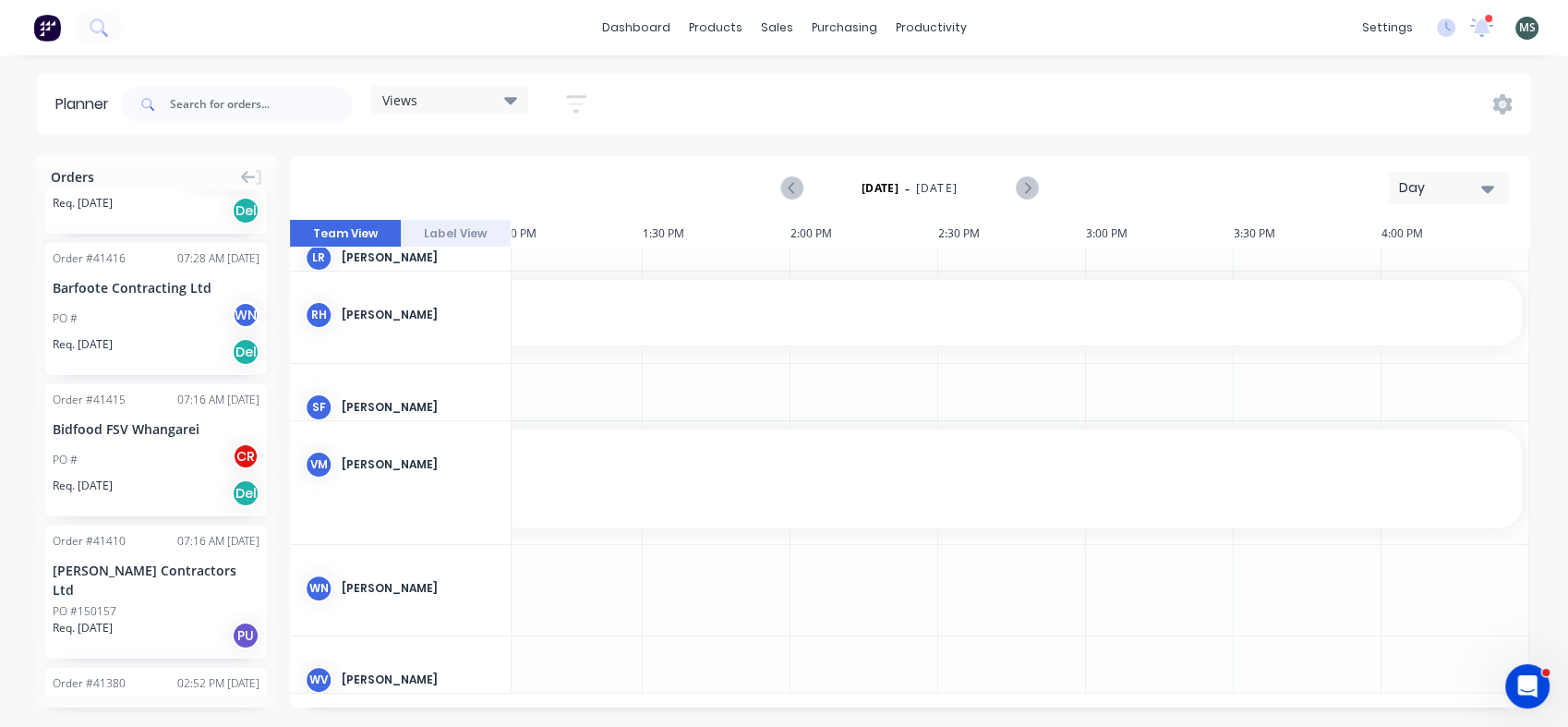
drag, startPoint x: 1048, startPoint y: 699, endPoint x: 595, endPoint y: 705, distance: 453.0
click at [595, 705] on div "8:59 AM 2:30 PM 12 Tue [DATE] 9:00 AM 9:30 AM 10:00 AM 10:30 AM 11:00 AM 11:30 …" at bounding box center [909, 463] width 1239 height 487
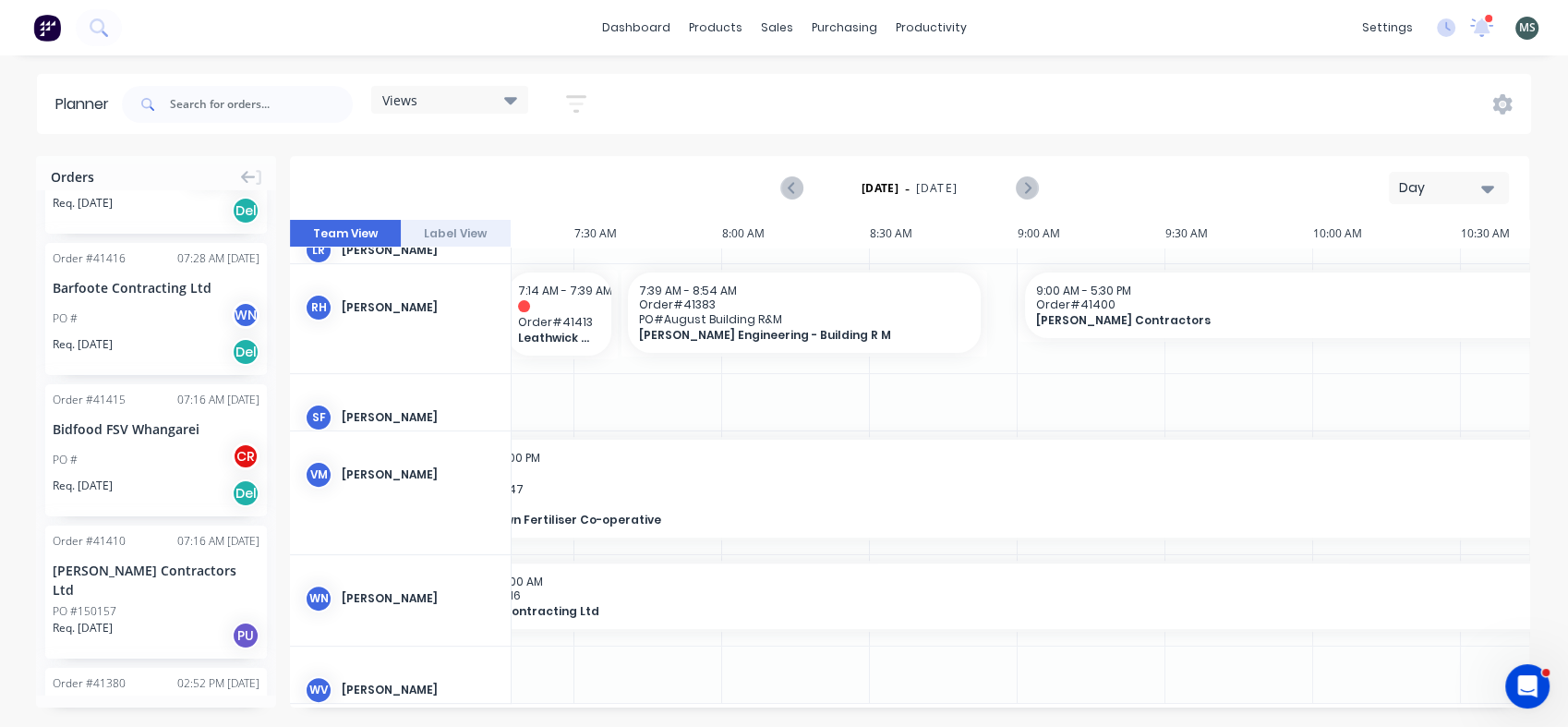
scroll to position [617, 0]
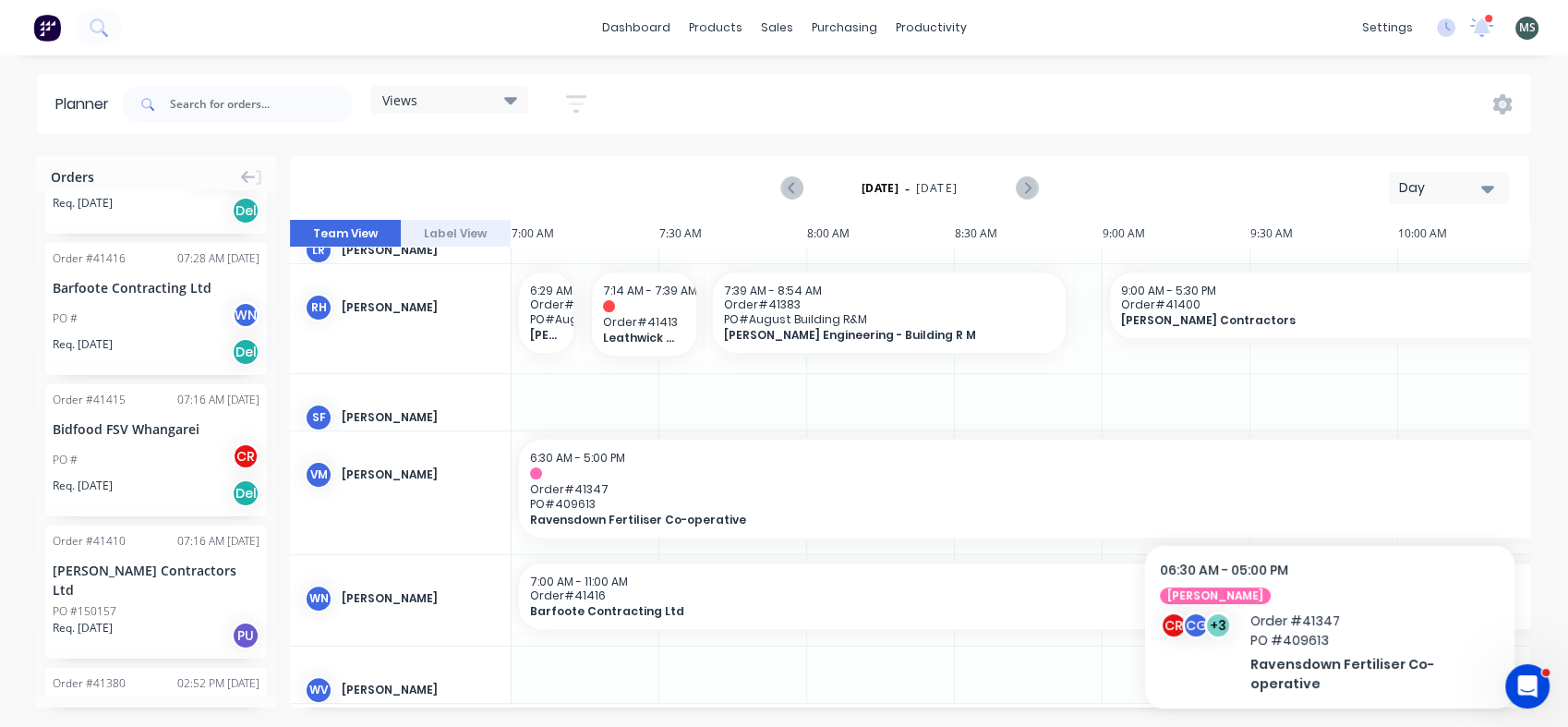
click at [1522, 528] on div "8:59 AM 10:00 AM 12 Tue [DATE] 7:00 AM 7:30 AM 8:00 AM 8:30 AM 9:00 AM 9:30 AM …" at bounding box center [909, 463] width 1239 height 487
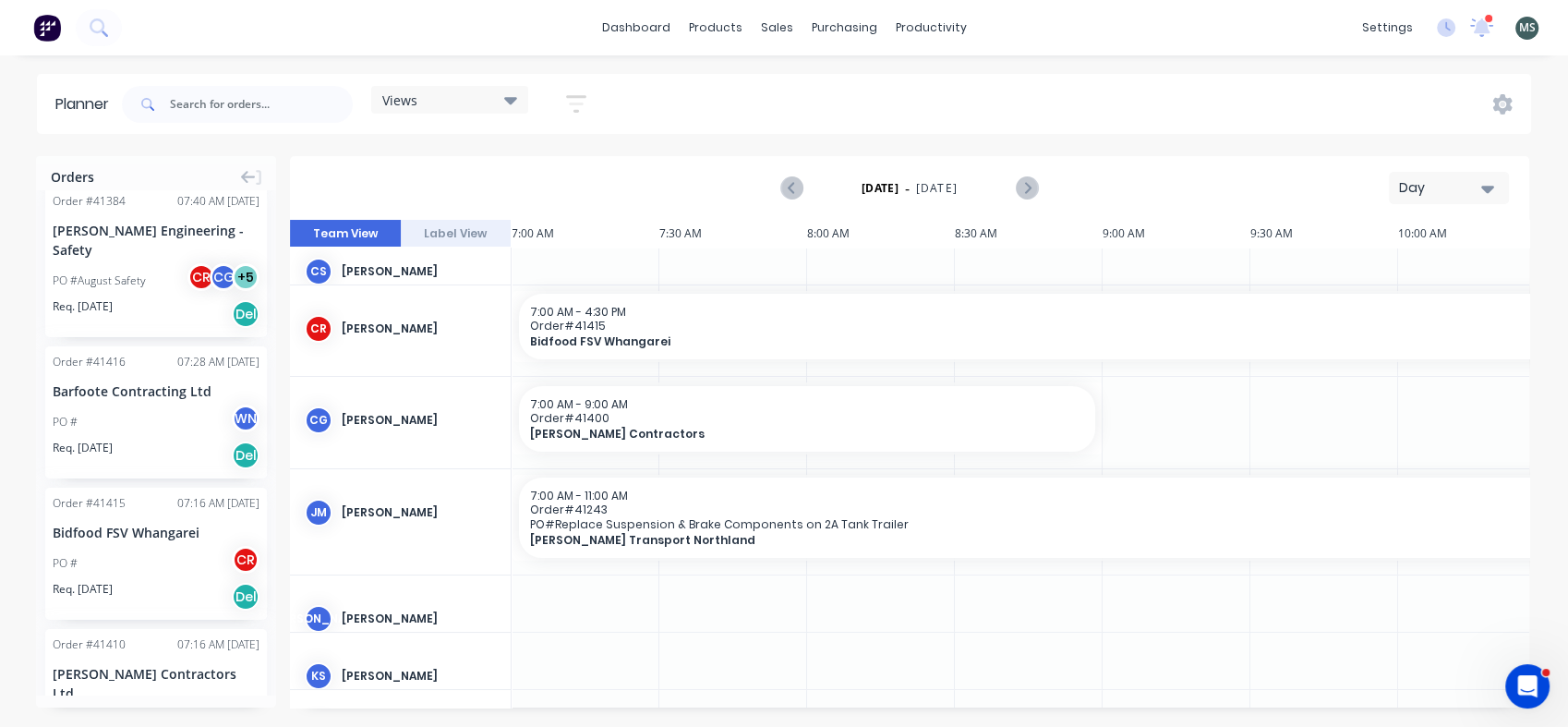
scroll to position [1245, 0]
